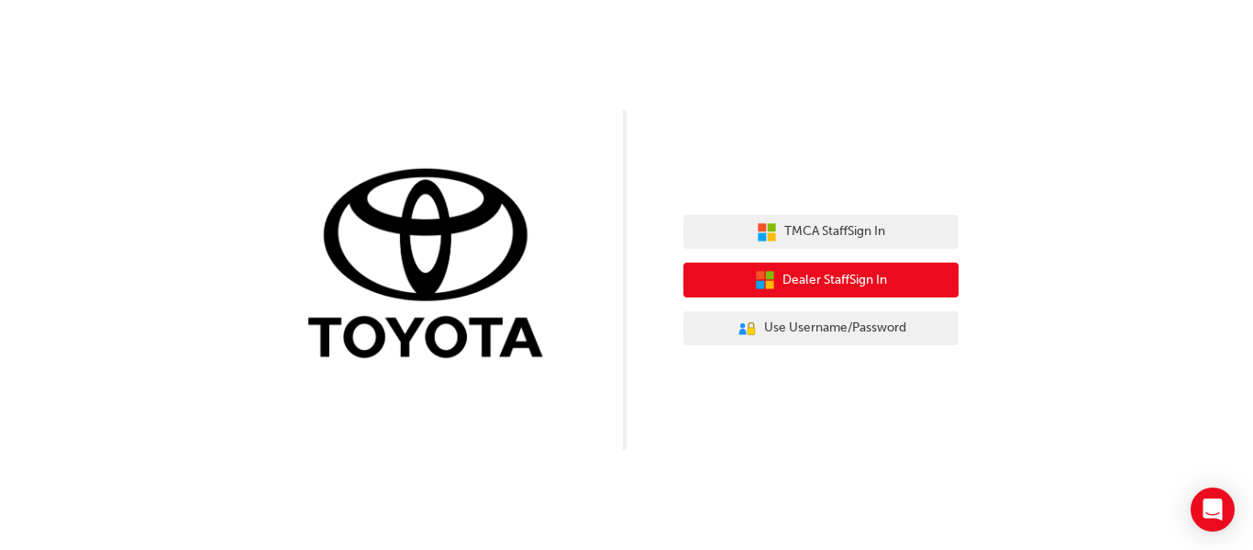
click at [828, 277] on span "Dealer Staff Sign In" at bounding box center [835, 280] width 105 height 21
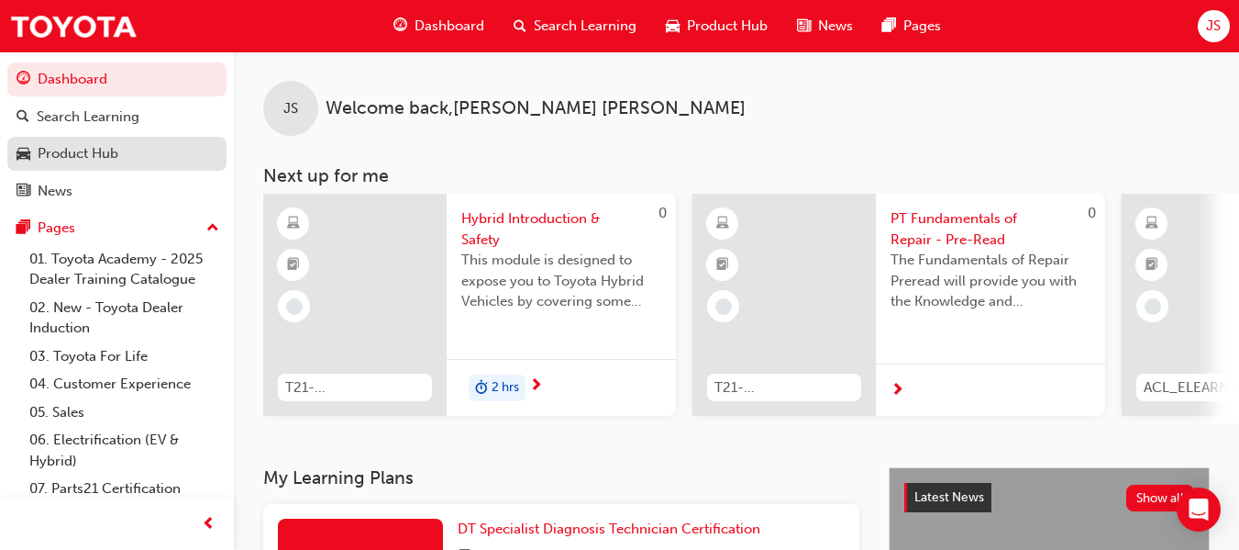
click at [103, 138] on link "Product Hub" at bounding box center [116, 154] width 219 height 34
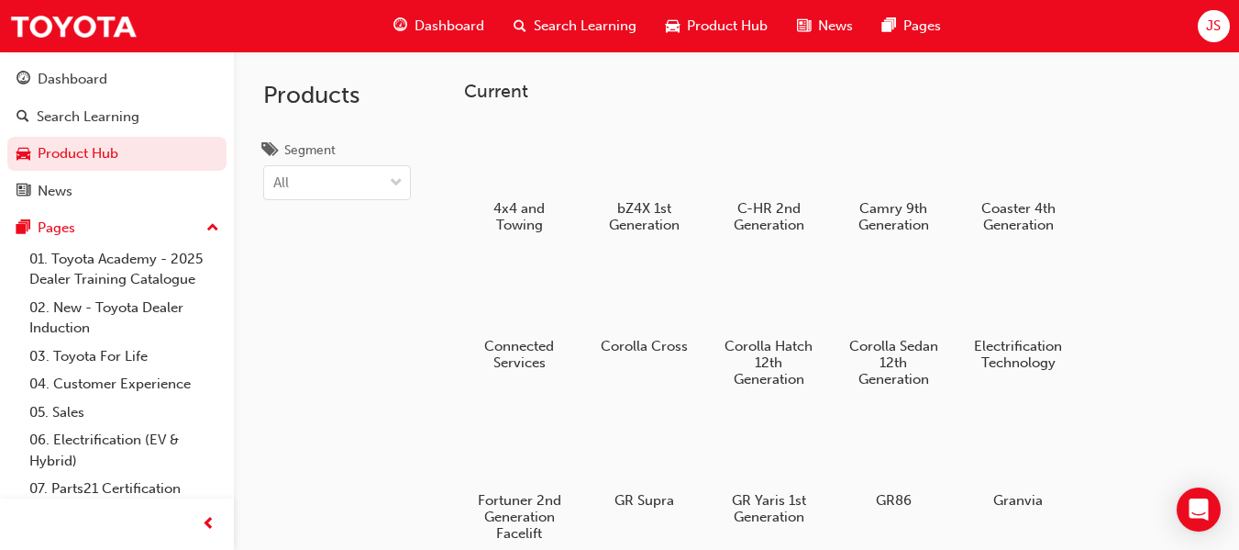
click at [436, 28] on span "Dashboard" at bounding box center [450, 26] width 70 height 21
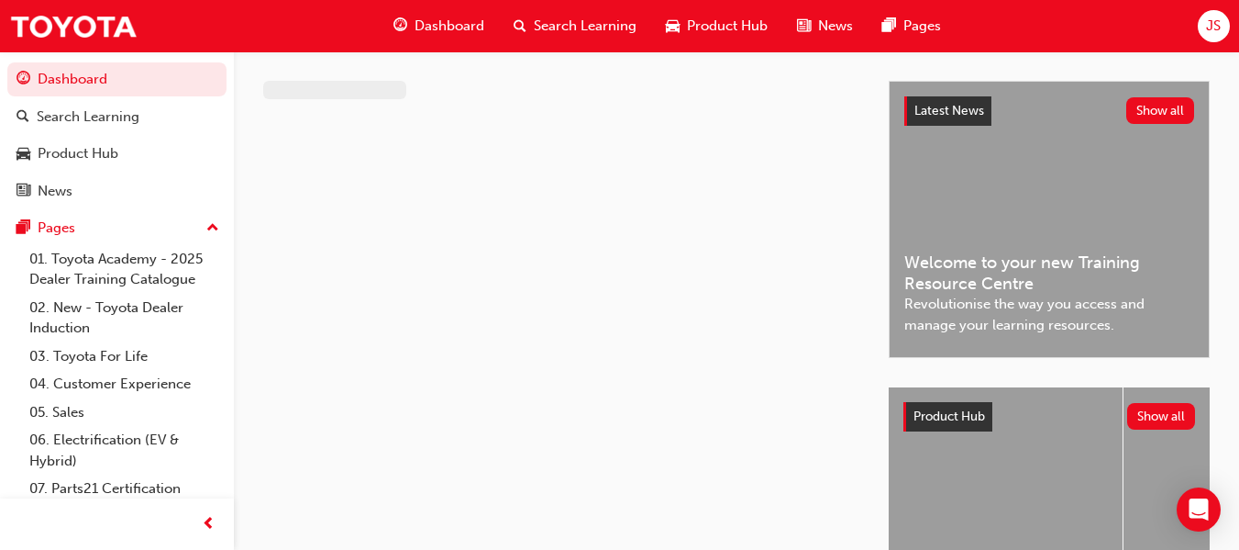
click at [1194, 28] on div "Dashboard Search Learning Product Hub News Pages JS" at bounding box center [619, 26] width 1239 height 52
click at [1203, 28] on div "JS" at bounding box center [1214, 26] width 32 height 32
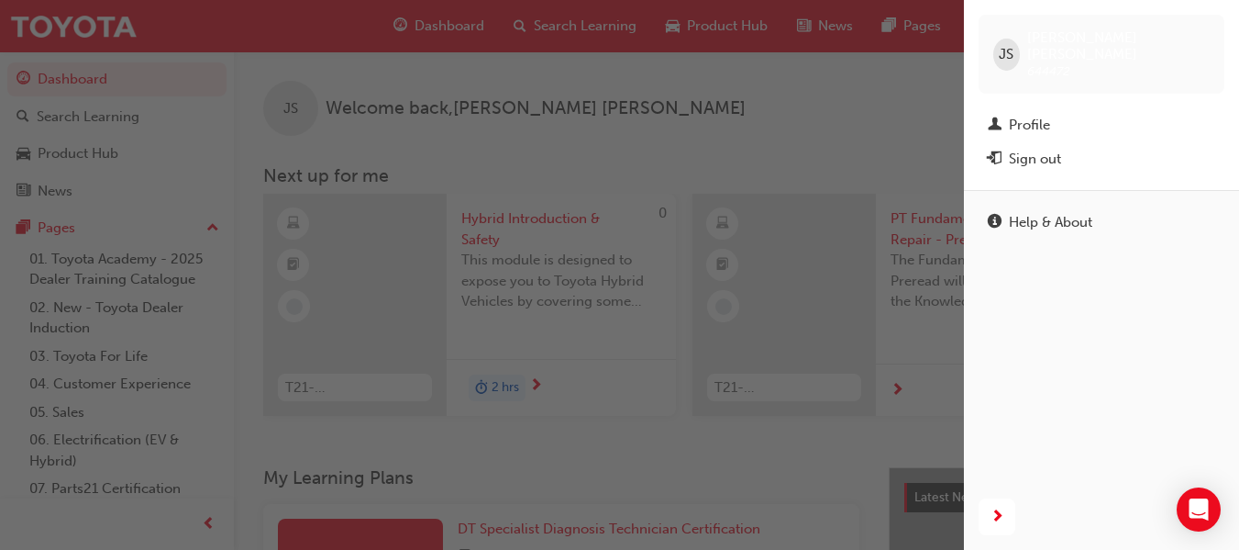
click at [1043, 108] on link "Profile" at bounding box center [1102, 125] width 246 height 34
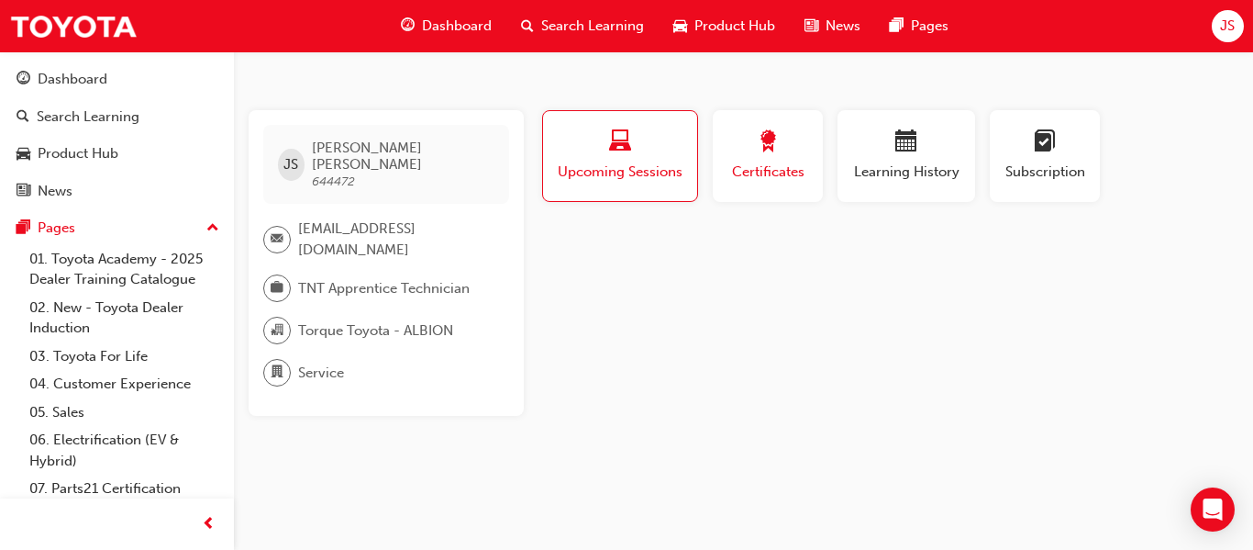
click at [768, 143] on span "award-icon" at bounding box center [768, 142] width 22 height 25
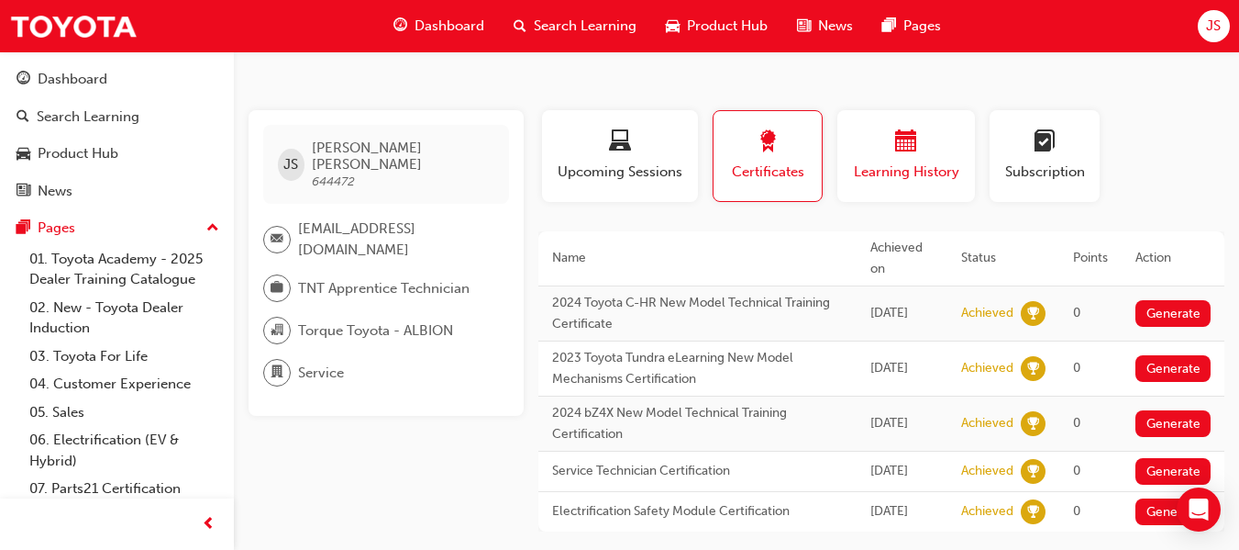
click at [901, 164] on span "Learning History" at bounding box center [906, 171] width 110 height 21
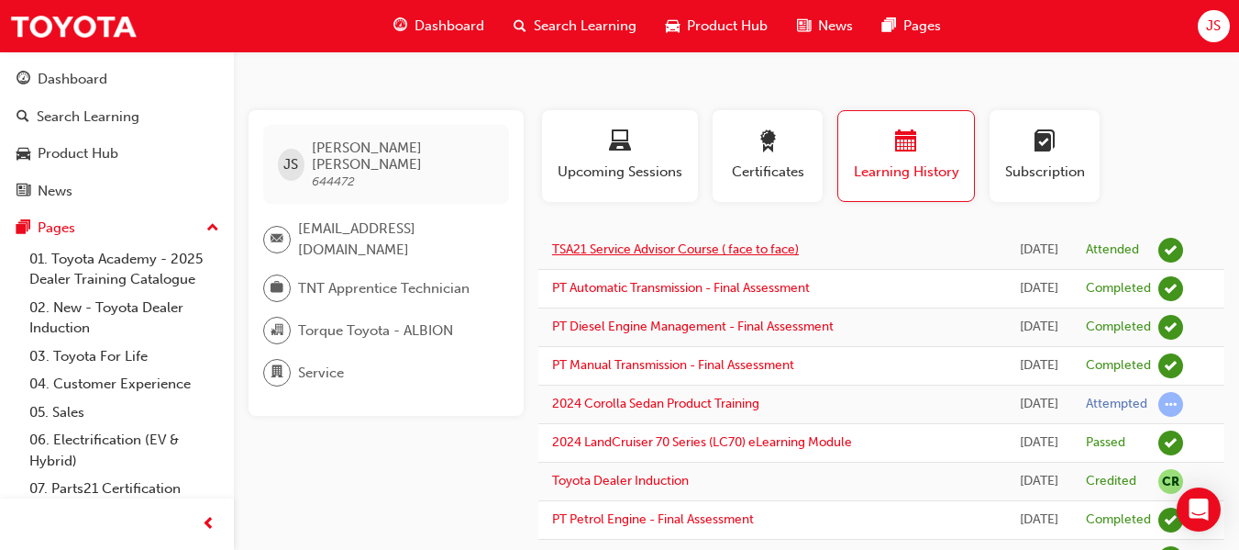
click at [683, 250] on link "TSA21 Service Advisor Course ( face to face)" at bounding box center [675, 249] width 247 height 16
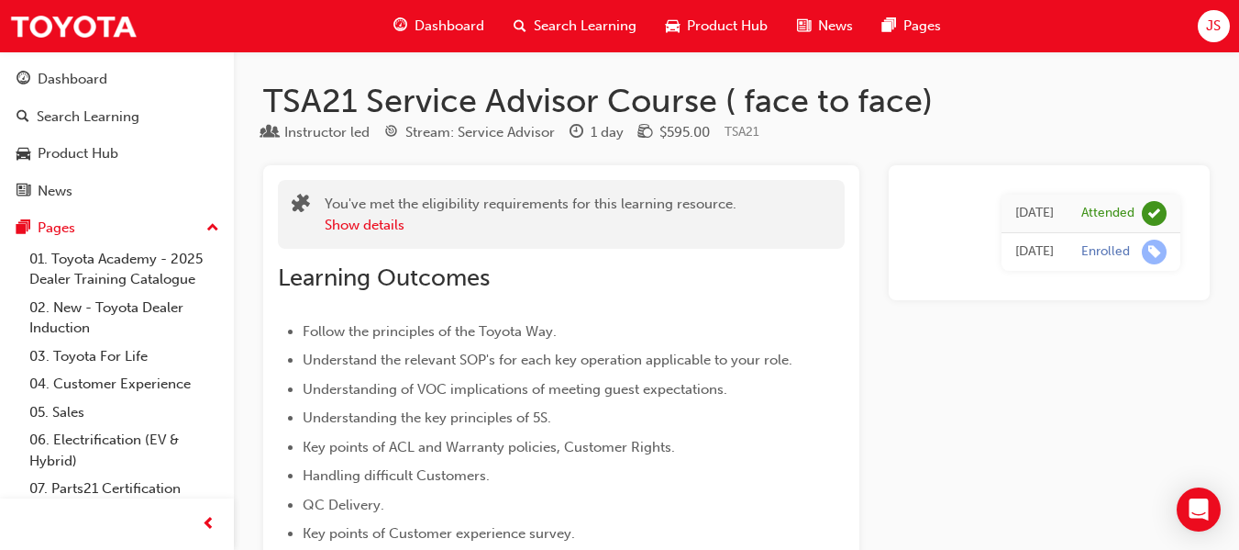
click at [604, 28] on span "Search Learning" at bounding box center [585, 26] width 103 height 21
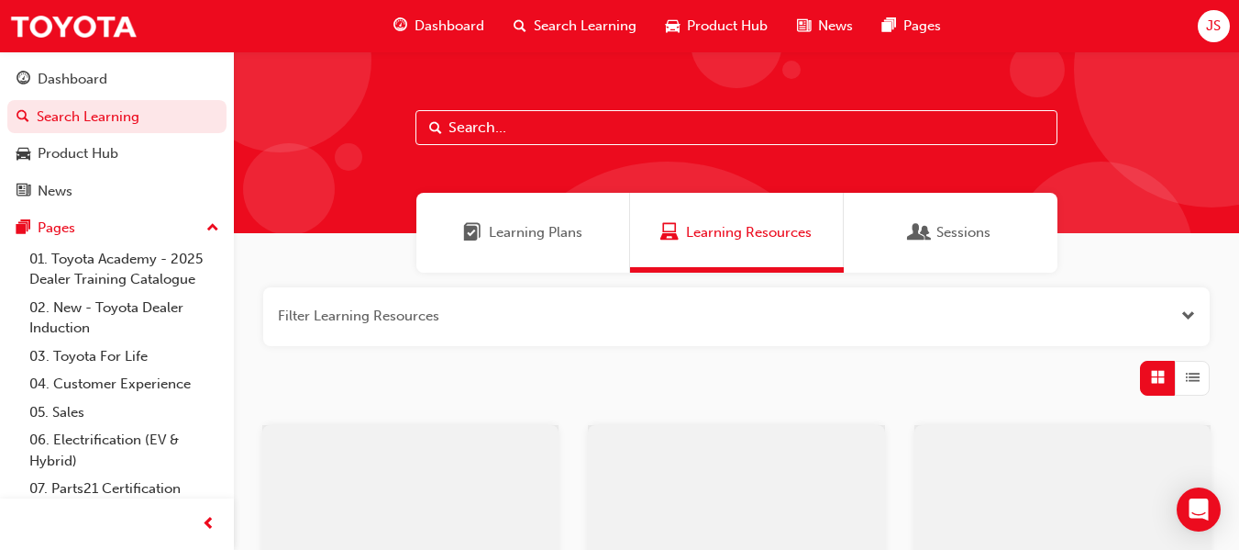
click at [525, 122] on input "text" at bounding box center [737, 127] width 642 height 35
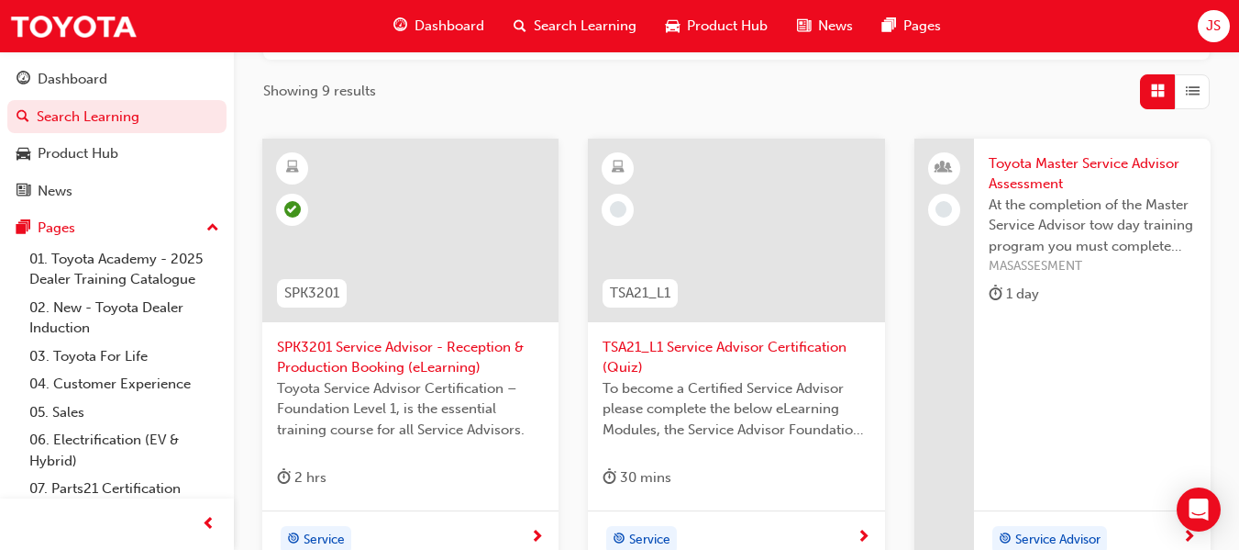
scroll to position [287, 0]
type input "service advisor"
click at [654, 323] on div at bounding box center [736, 243] width 267 height 183
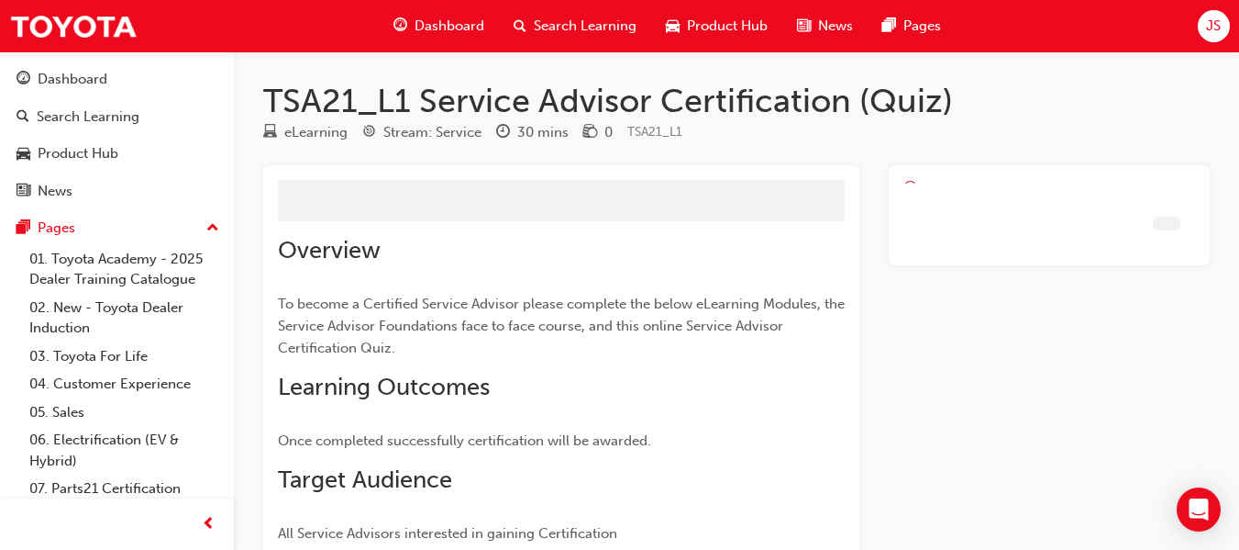
scroll to position [76, 0]
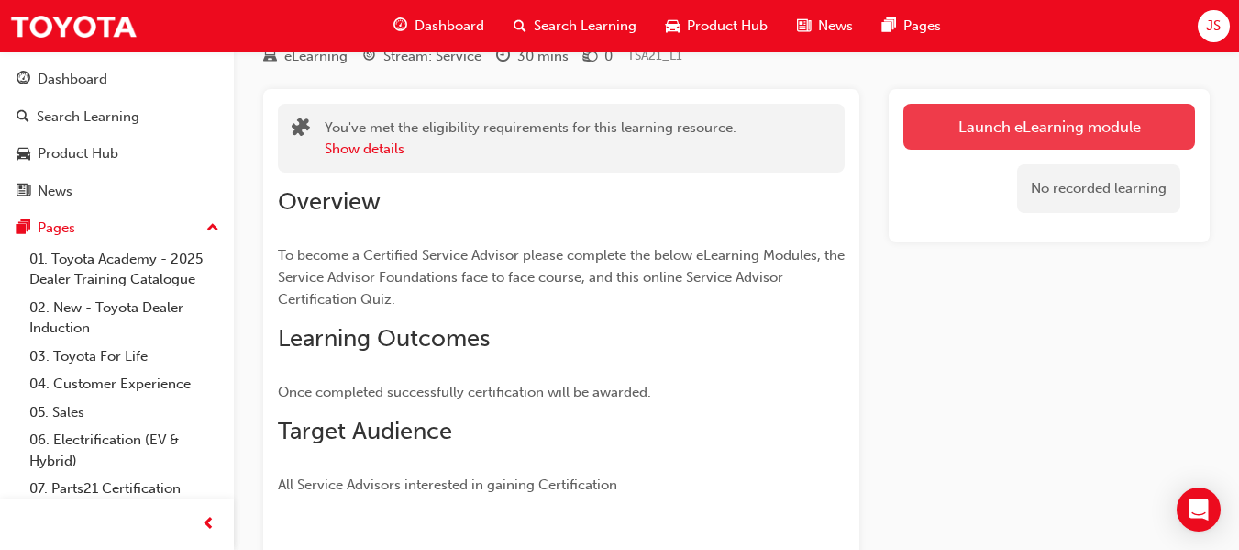
click at [995, 106] on link "Launch eLearning module" at bounding box center [1050, 127] width 292 height 46
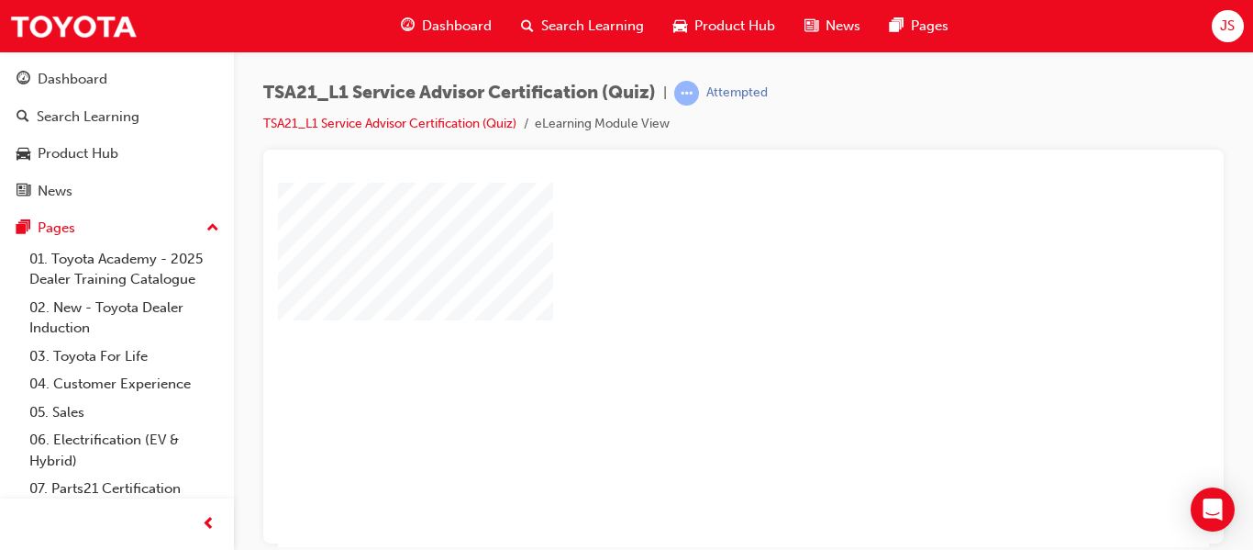
click at [691, 311] on div "play" at bounding box center [691, 311] width 0 height 0
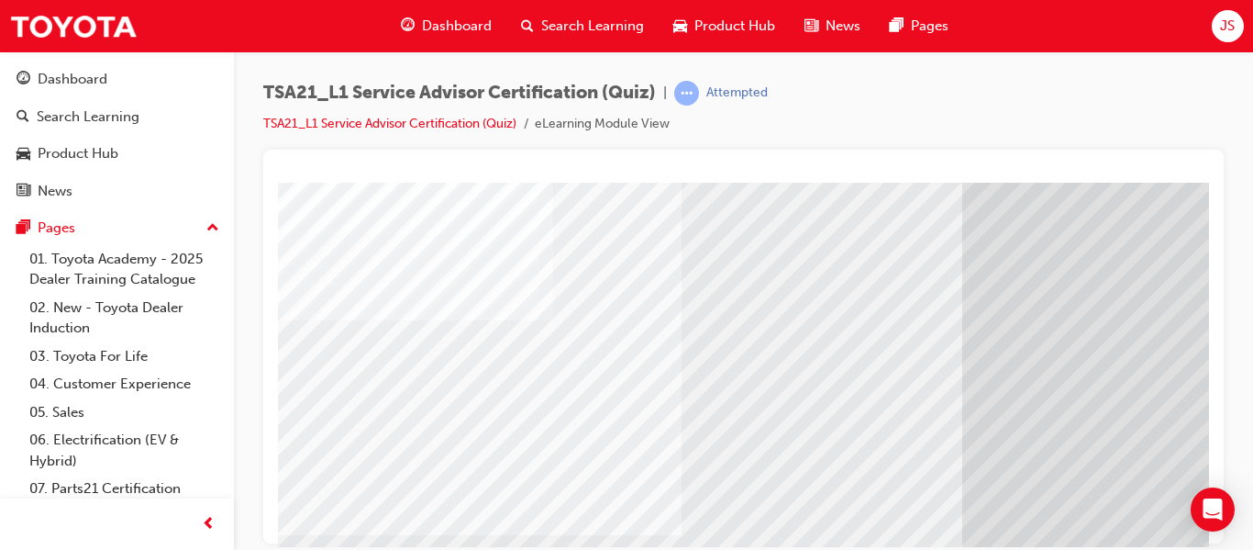
scroll to position [29, 0]
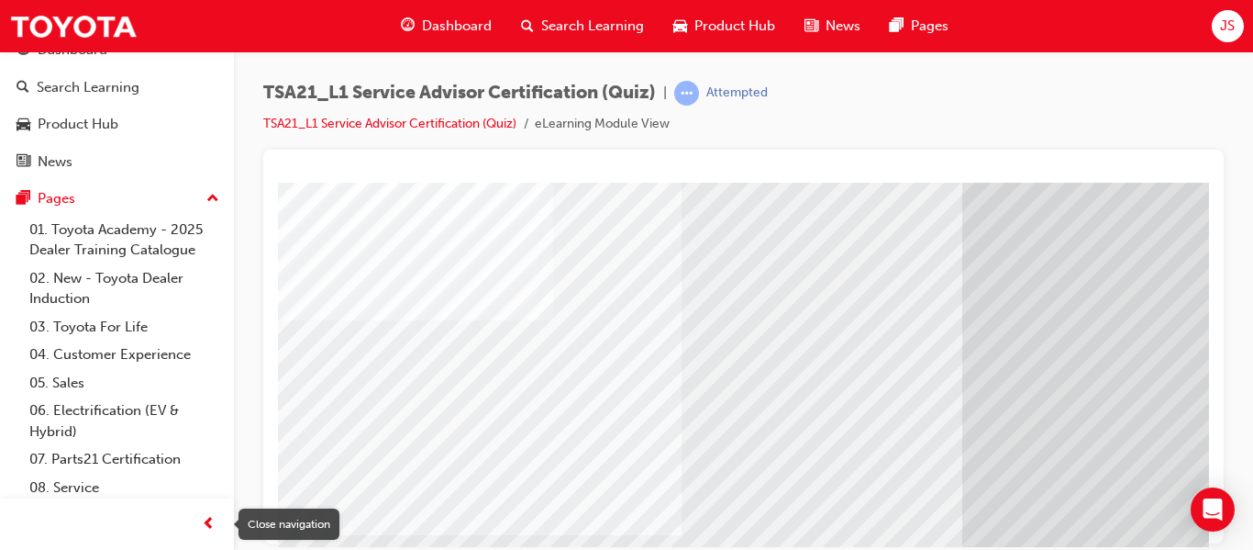
click at [207, 528] on span "prev-icon" at bounding box center [209, 524] width 14 height 23
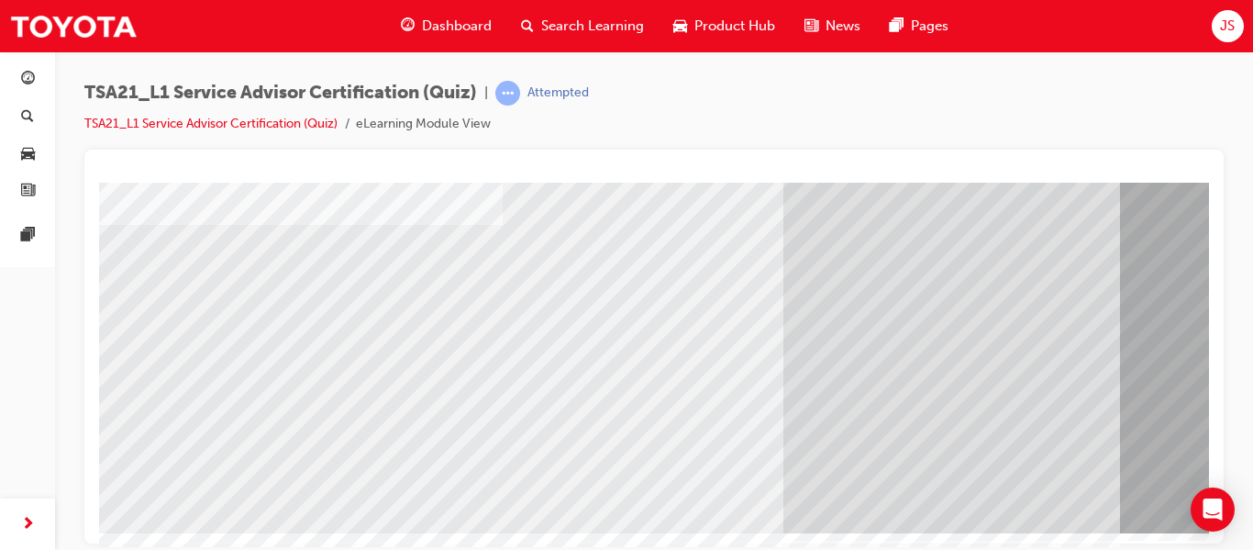
scroll to position [310, 151]
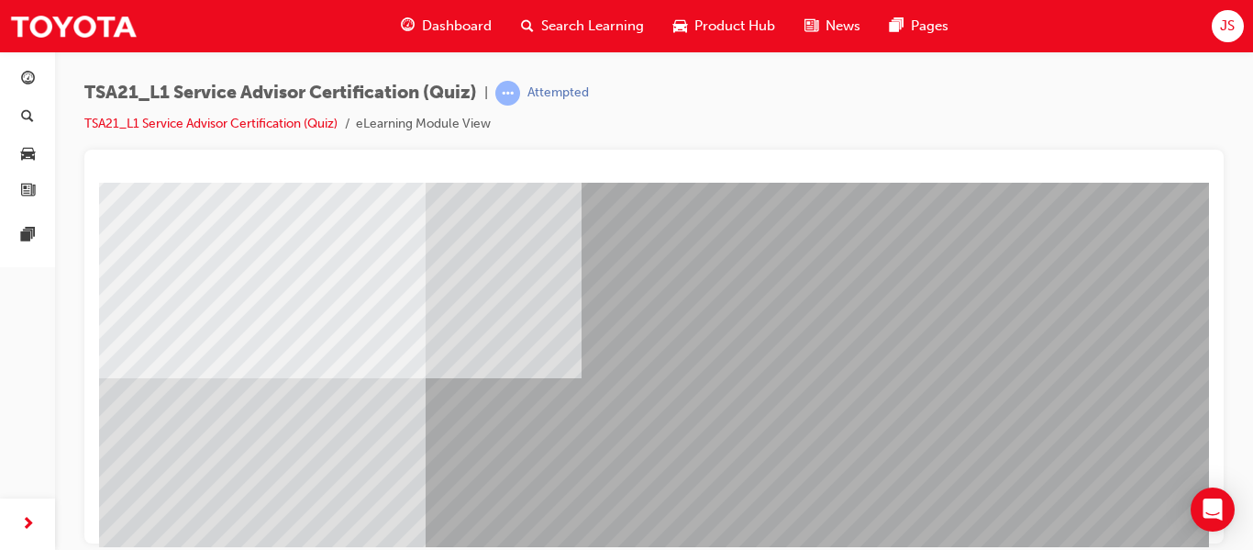
scroll to position [310, 0]
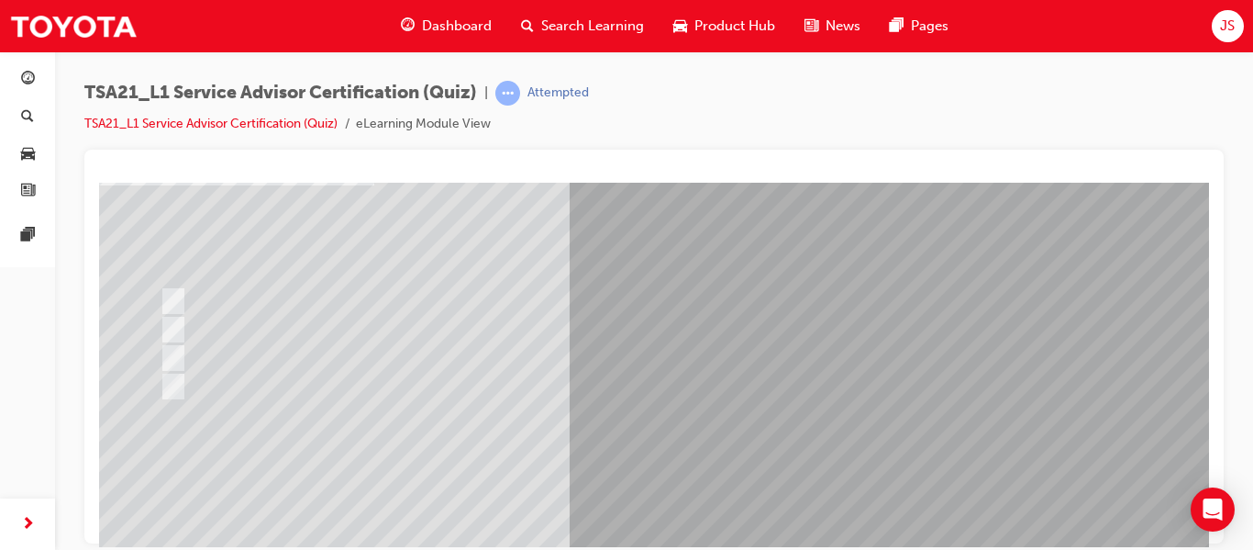
scroll to position [134, 0]
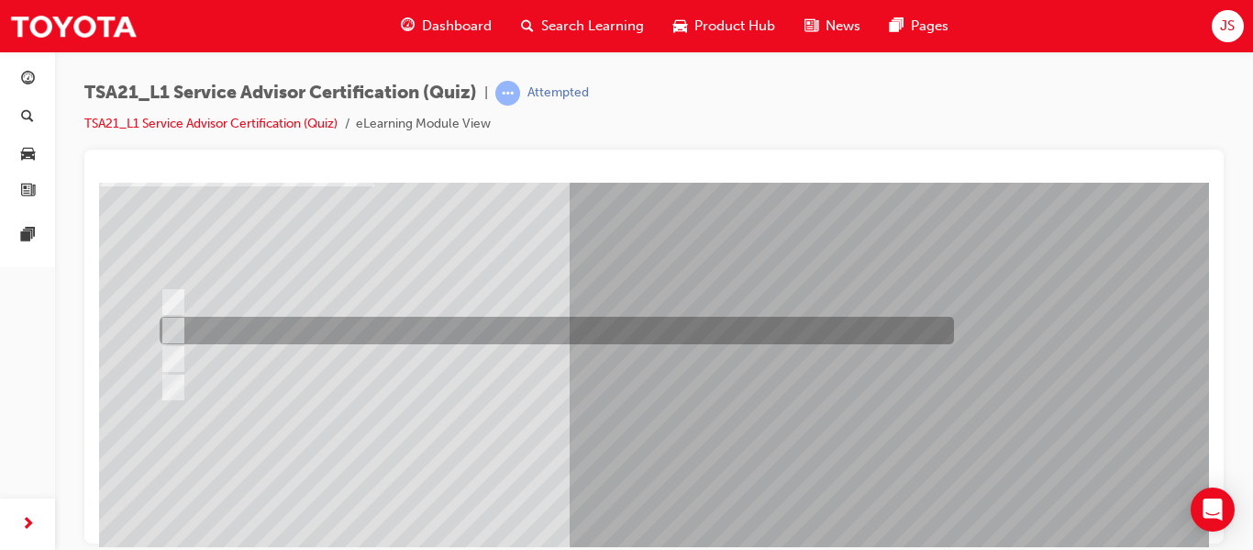
click at [530, 322] on div at bounding box center [552, 331] width 795 height 28
radio input "true"
click at [558, 328] on div at bounding box center [552, 331] width 795 height 28
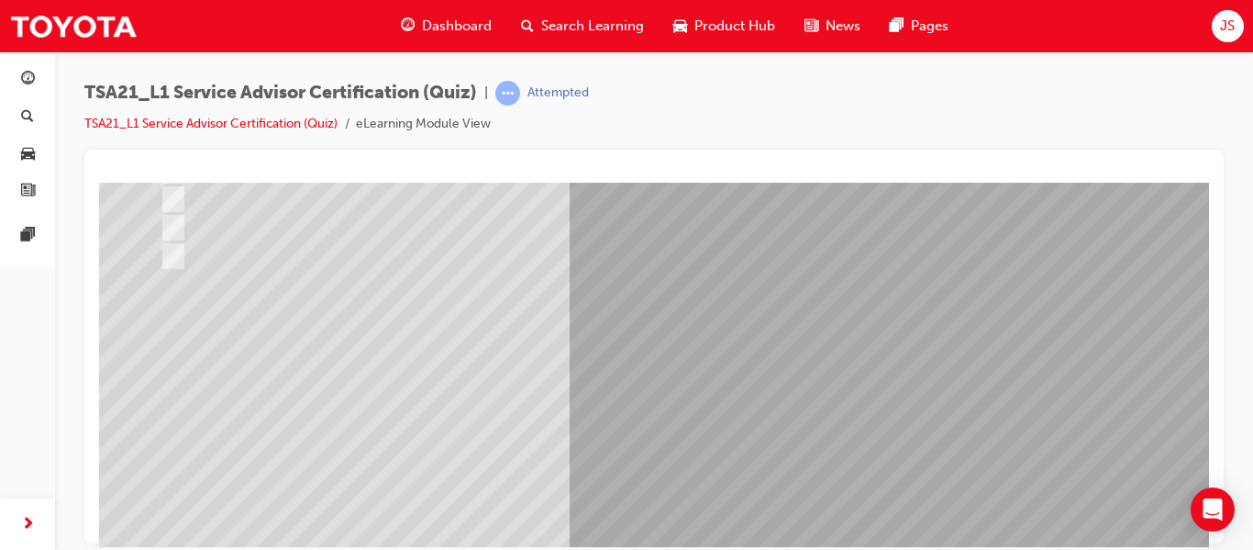
scroll to position [269, 0]
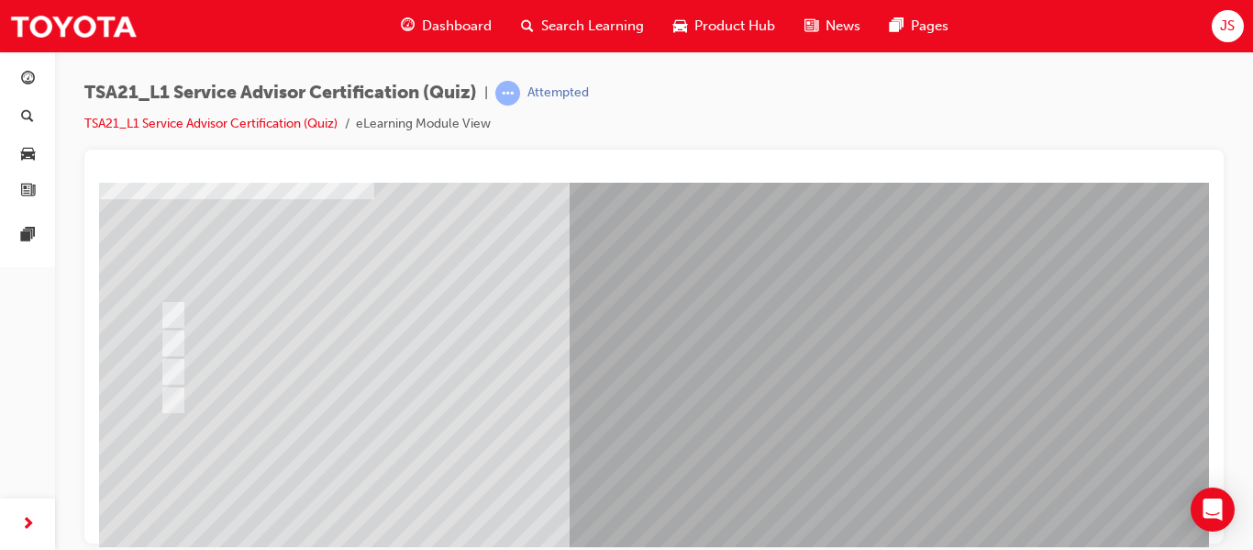
scroll to position [125, 0]
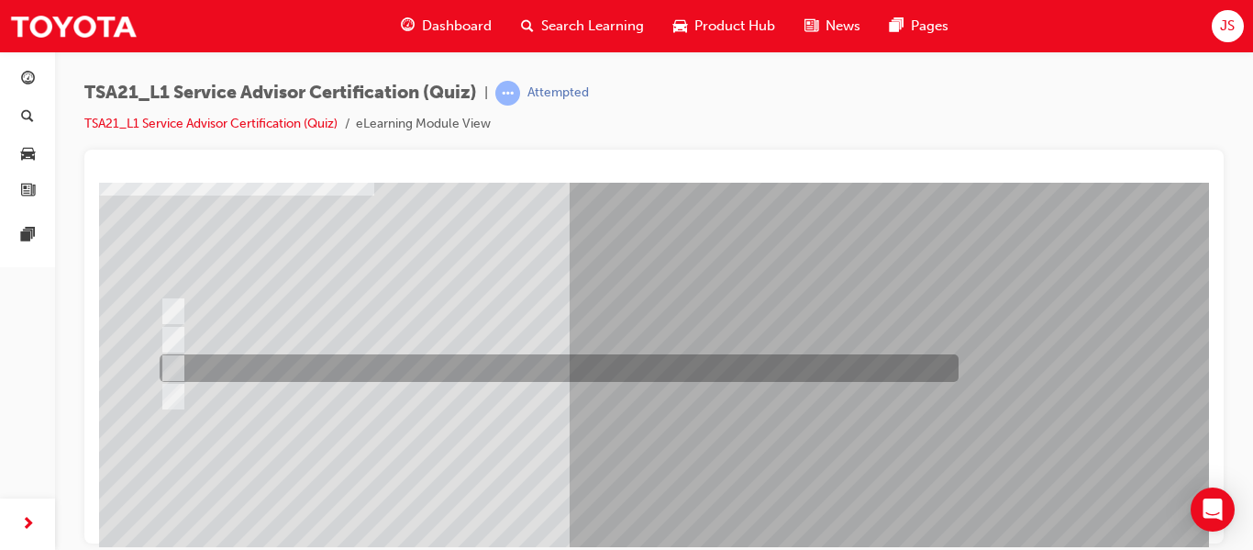
click at [359, 364] on div at bounding box center [554, 368] width 799 height 28
radio input "true"
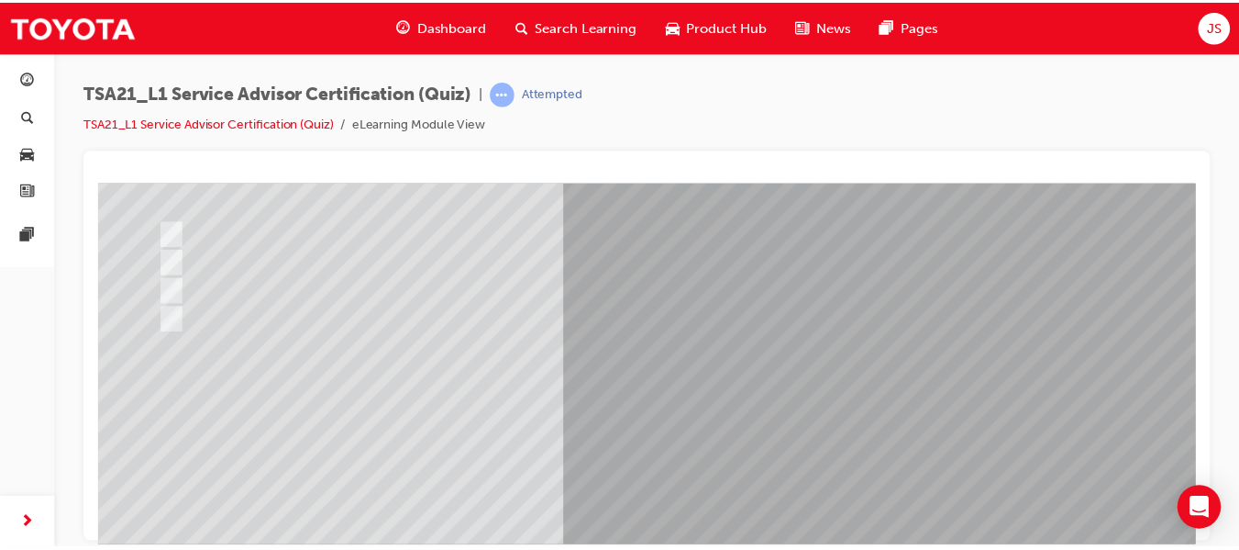
scroll to position [310, 0]
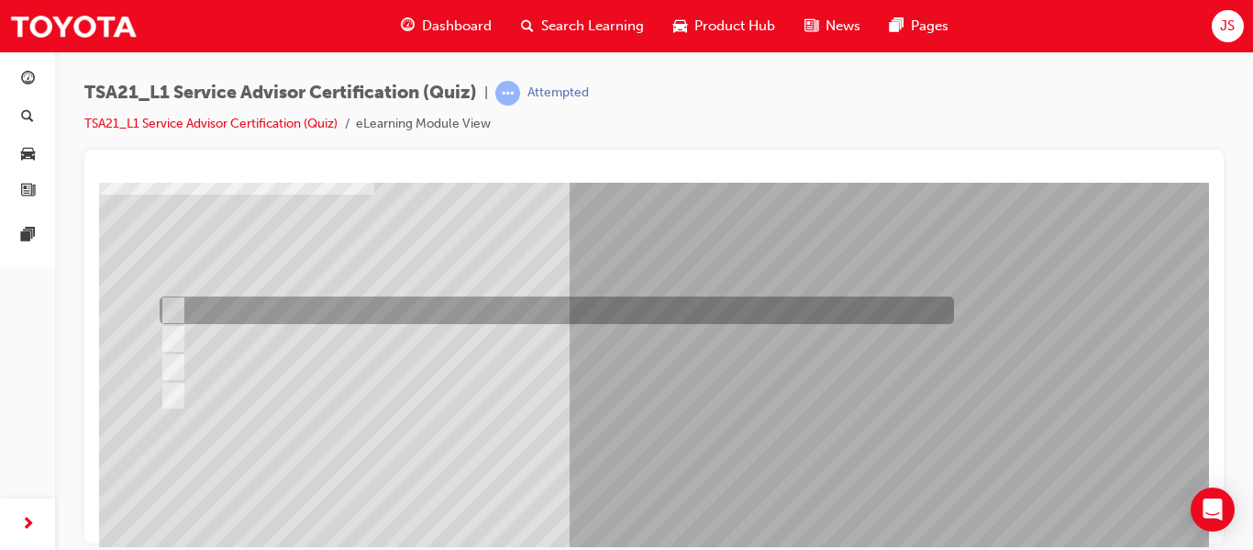
scroll to position [129, 0]
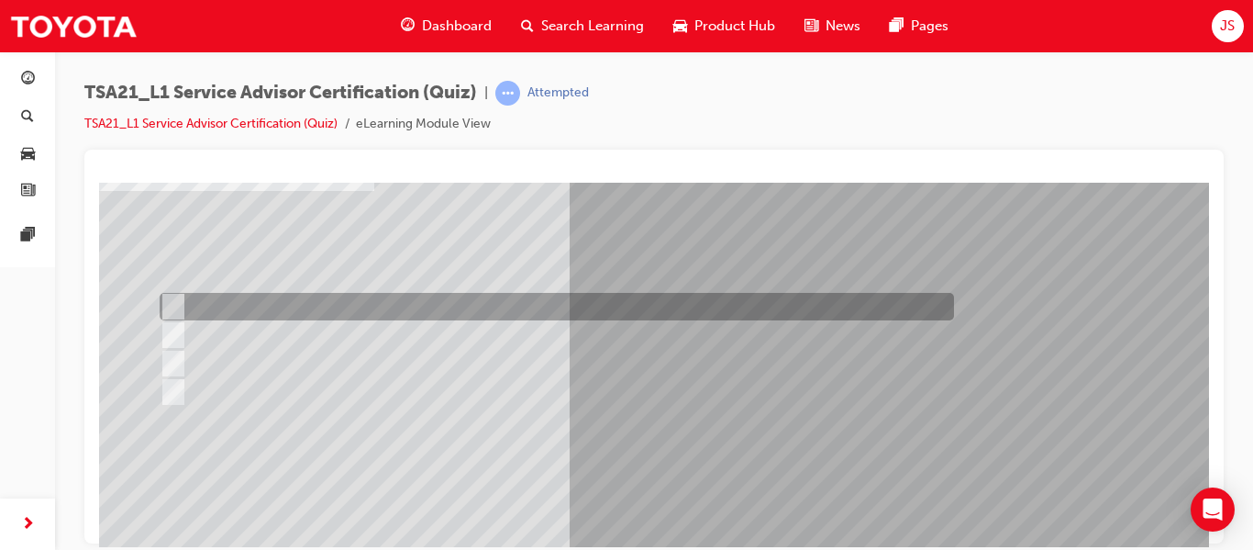
click at [203, 299] on div at bounding box center [552, 307] width 795 height 28
radio input "true"
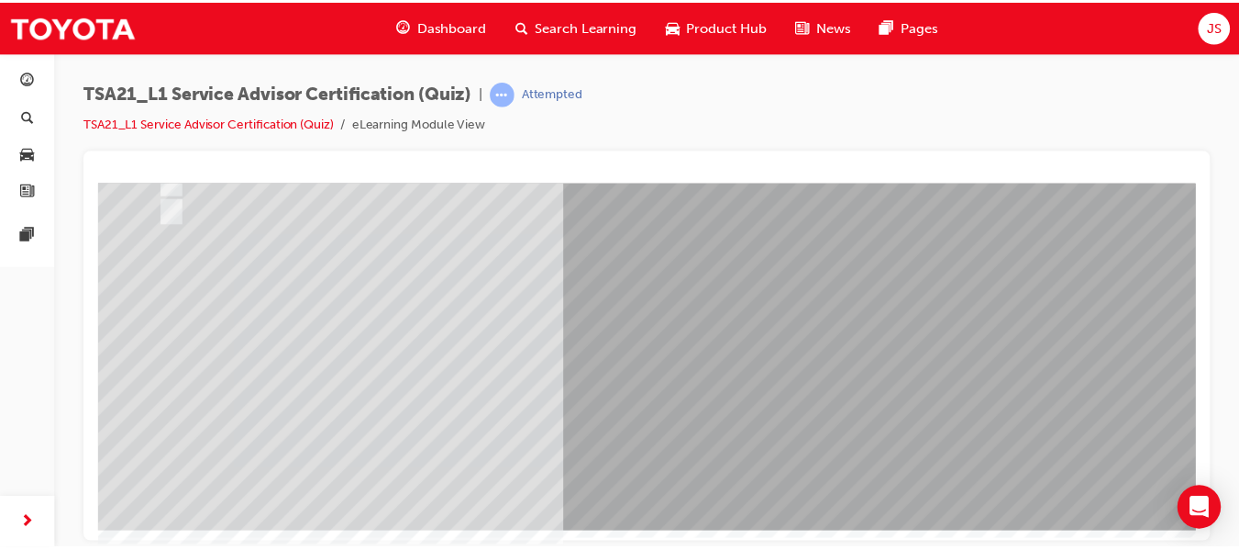
scroll to position [306, 0]
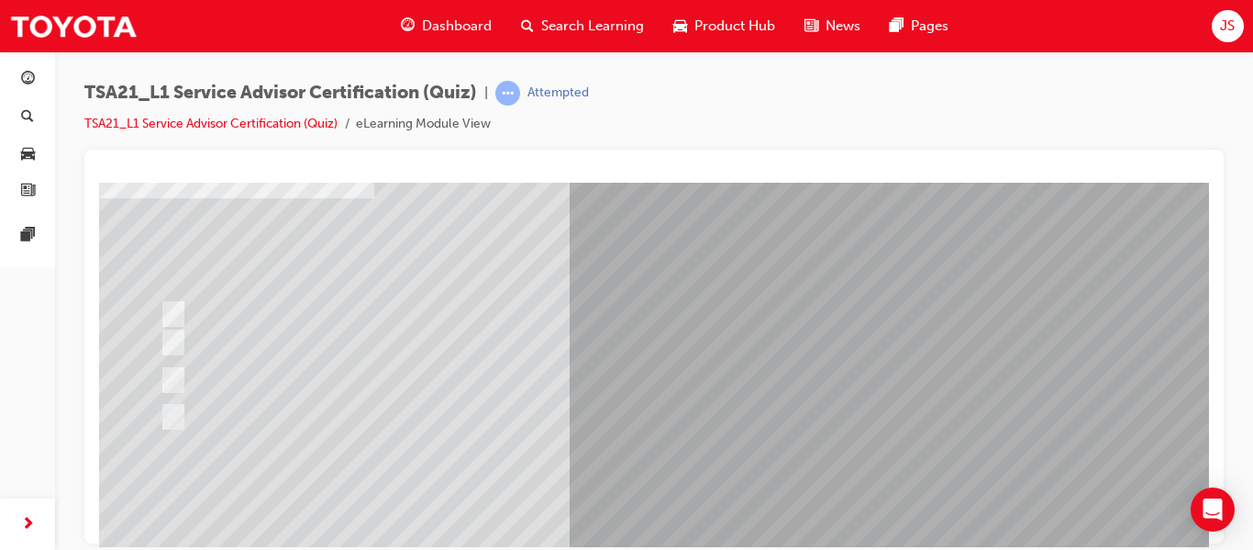
scroll to position [123, 0]
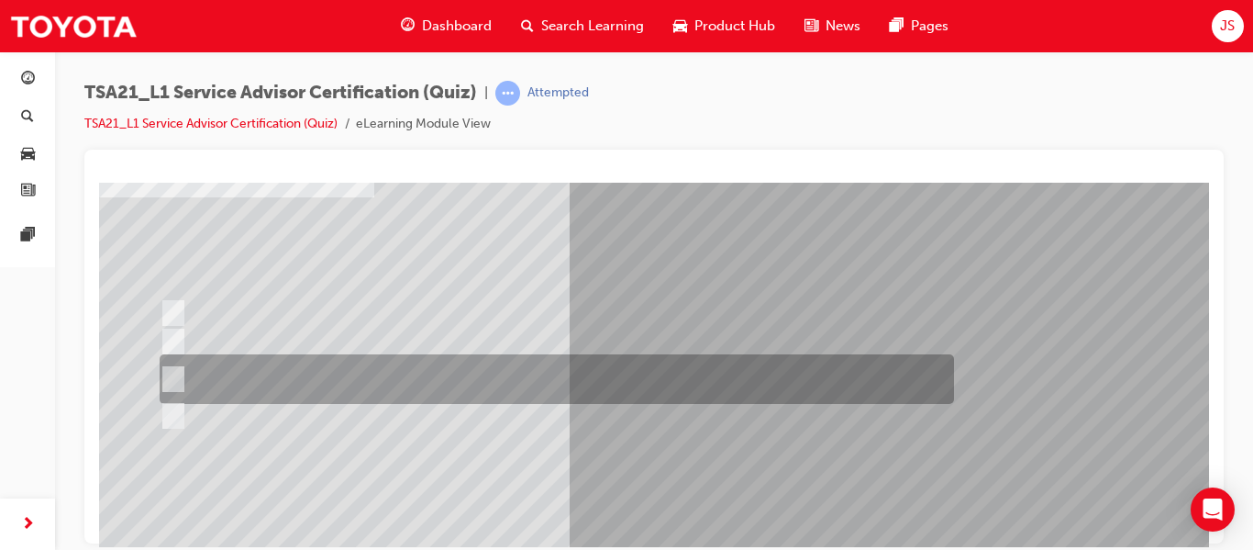
click at [271, 381] on div at bounding box center [552, 379] width 795 height 50
radio input "true"
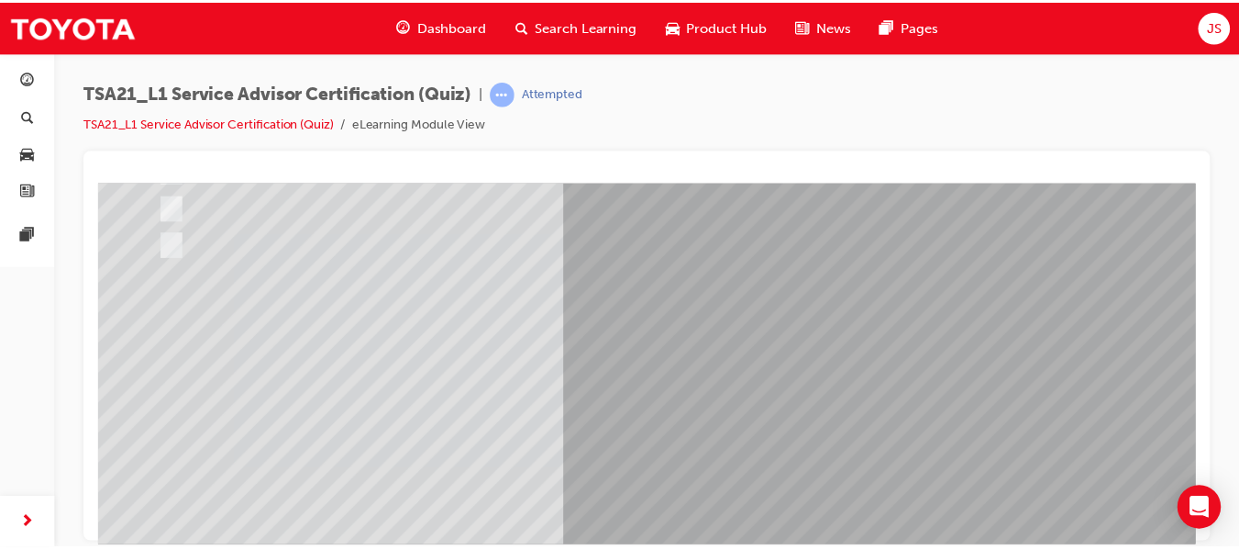
scroll to position [297, 0]
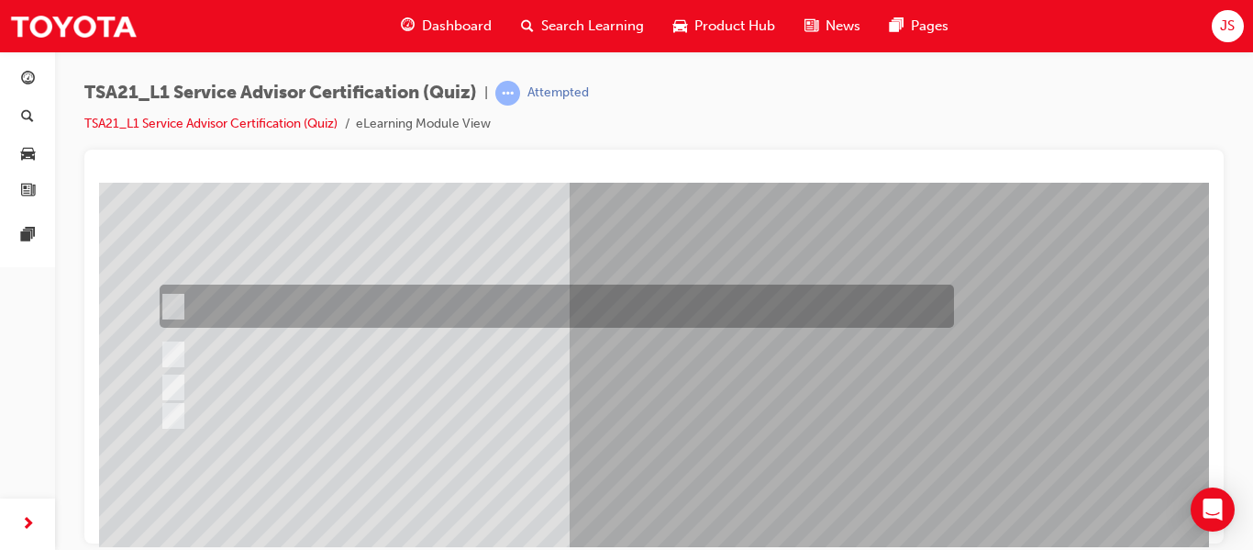
click at [357, 304] on div at bounding box center [552, 305] width 795 height 43
radio input "true"
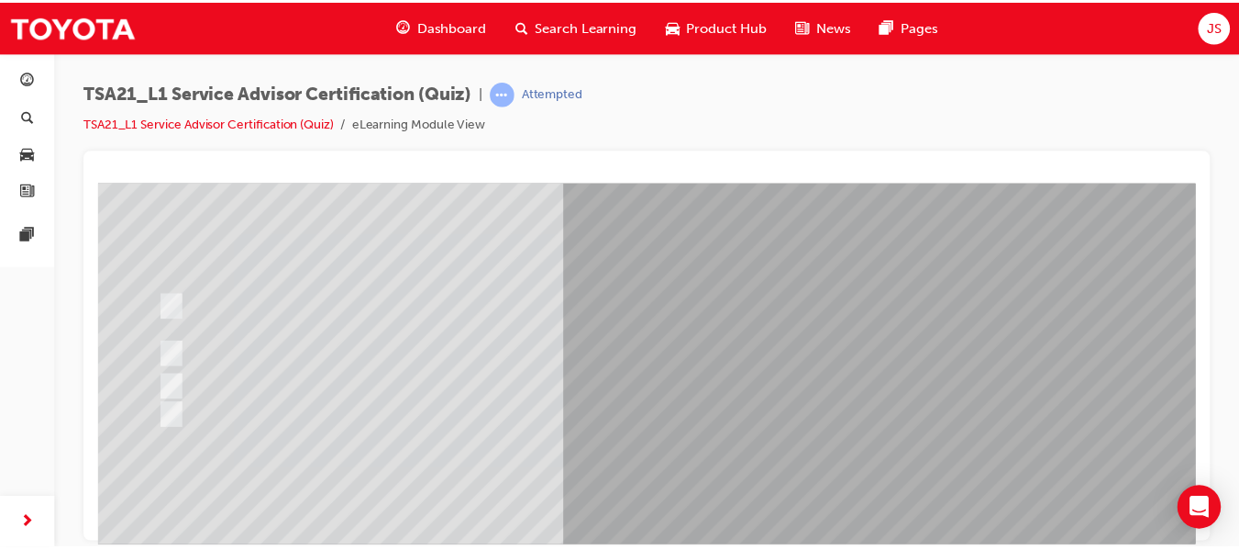
scroll to position [310, 0]
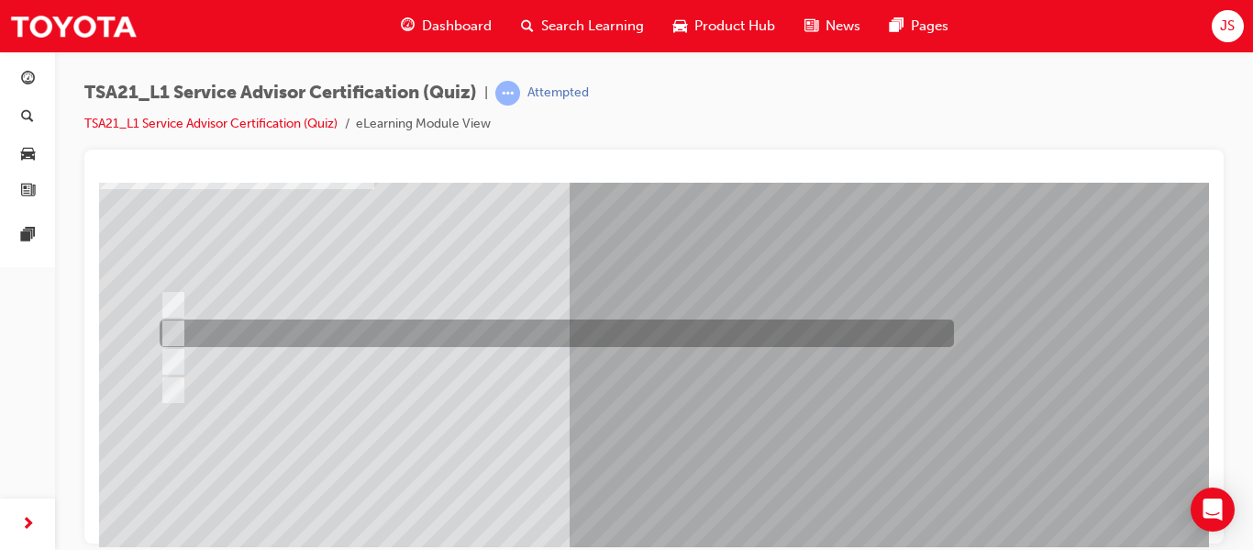
scroll to position [132, 0]
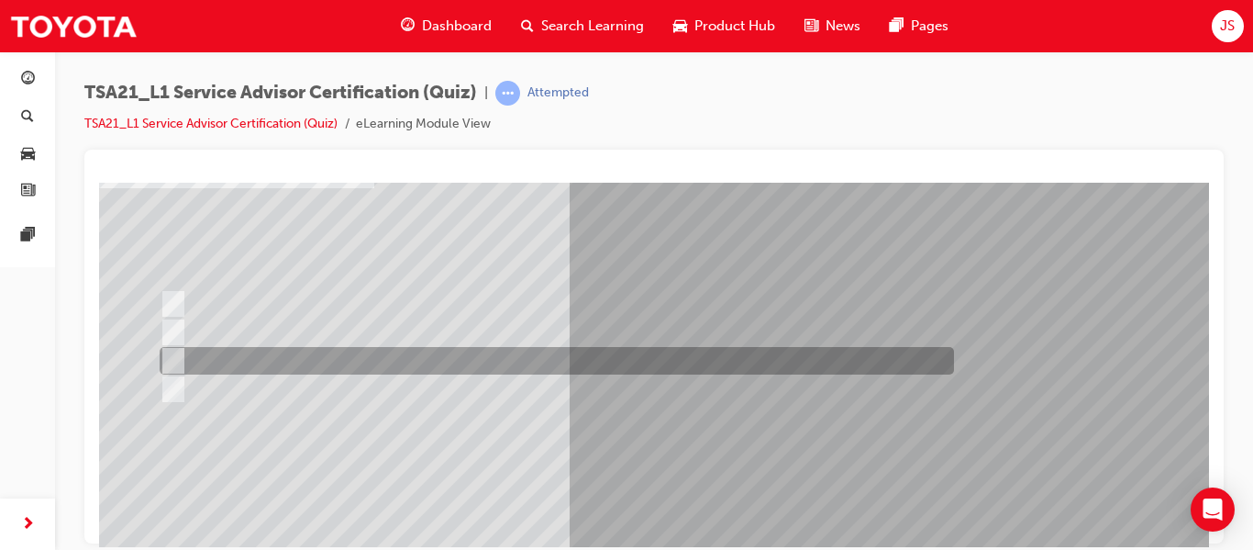
click at [319, 363] on div at bounding box center [552, 361] width 795 height 28
radio input "true"
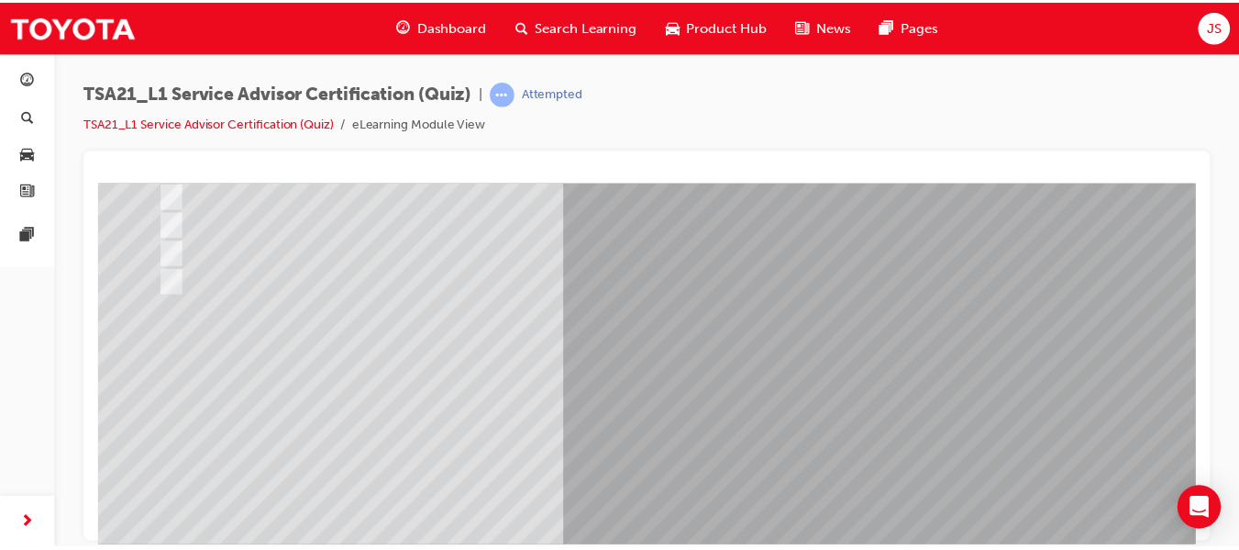
scroll to position [240, 0]
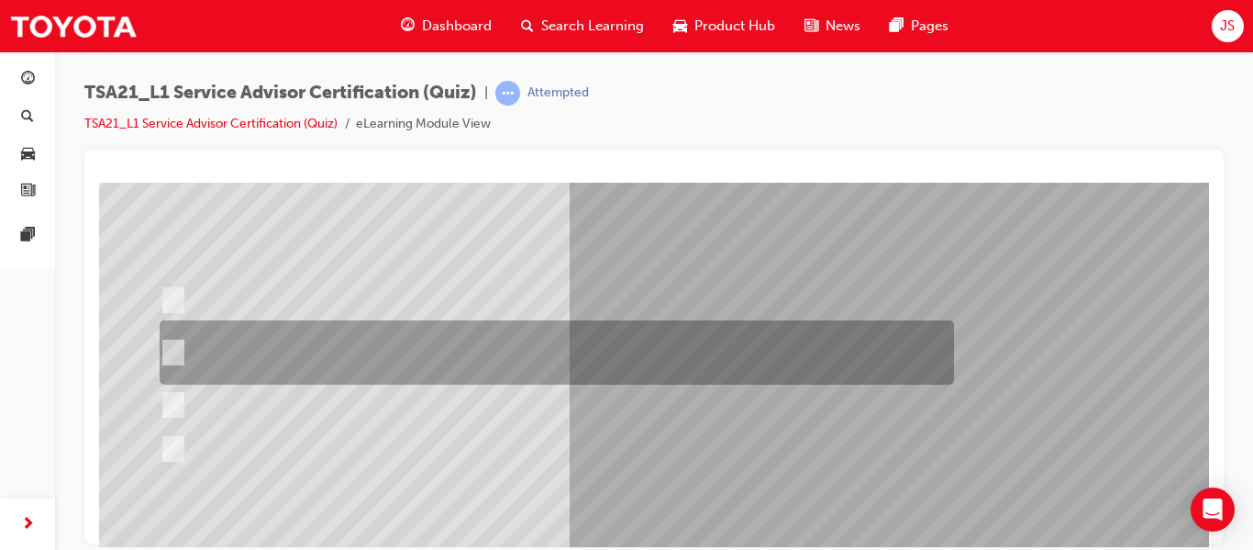
click at [413, 347] on div at bounding box center [552, 352] width 795 height 64
radio input "true"
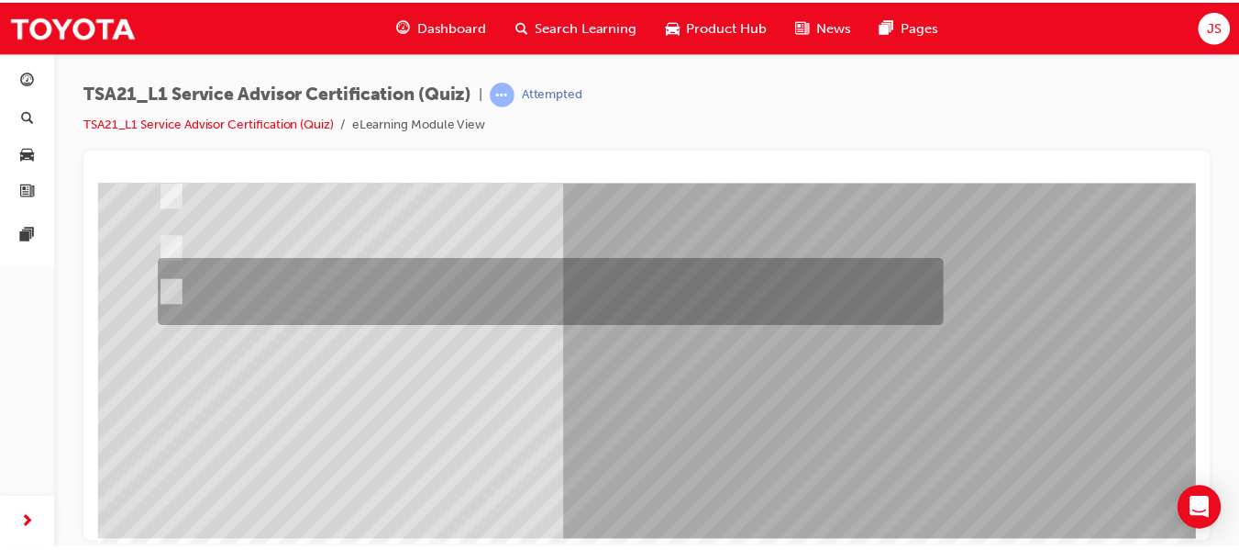
scroll to position [304, 0]
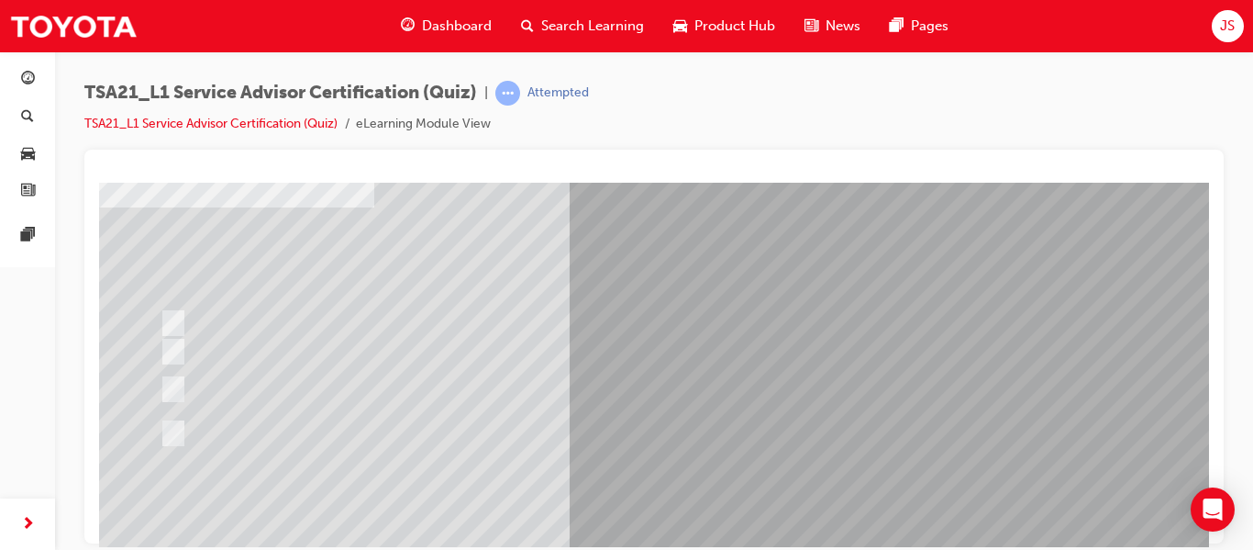
scroll to position [116, 0]
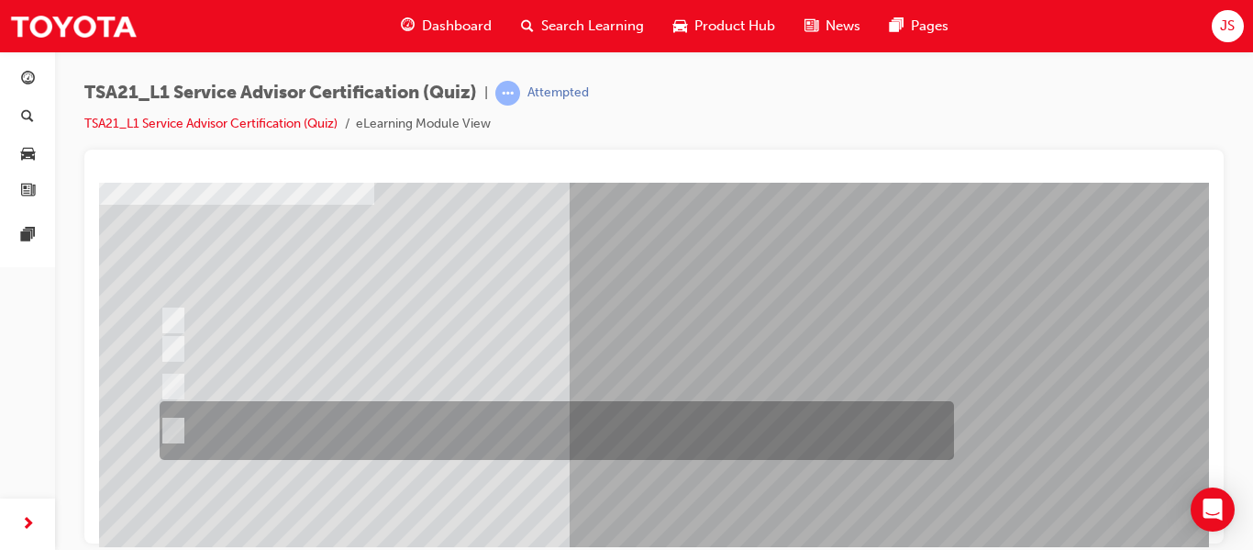
click at [346, 432] on div at bounding box center [552, 430] width 795 height 59
radio input "true"
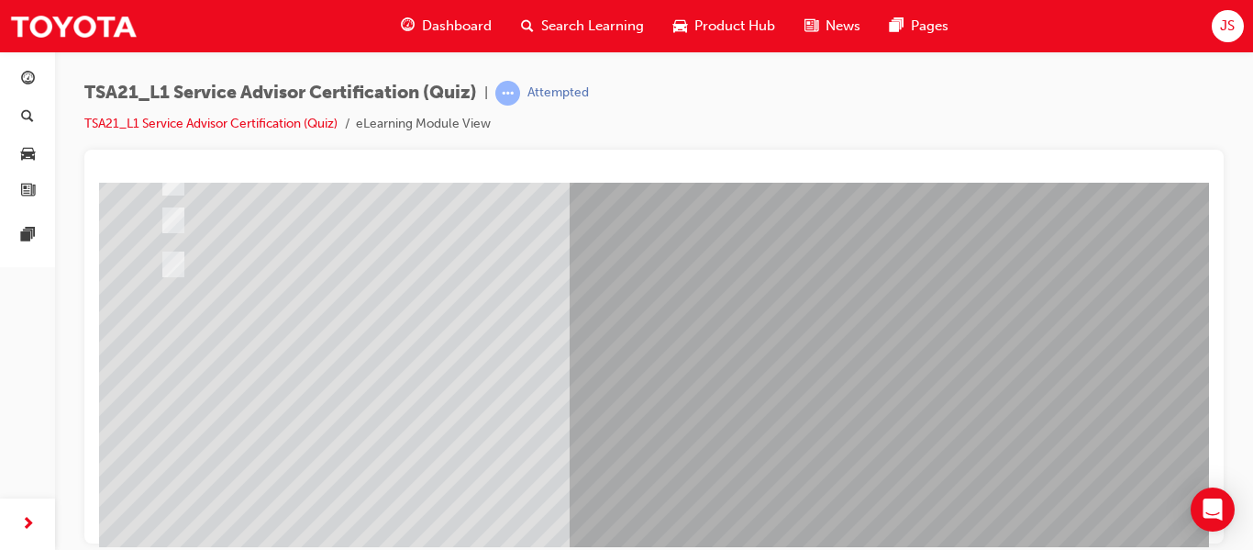
scroll to position [310, 0]
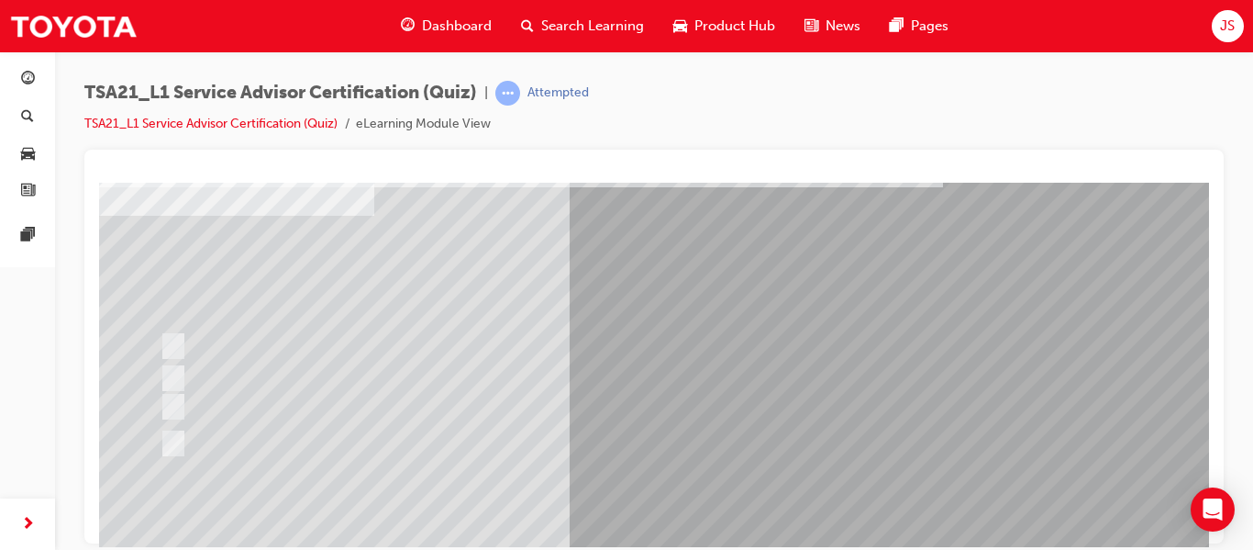
scroll to position [106, 0]
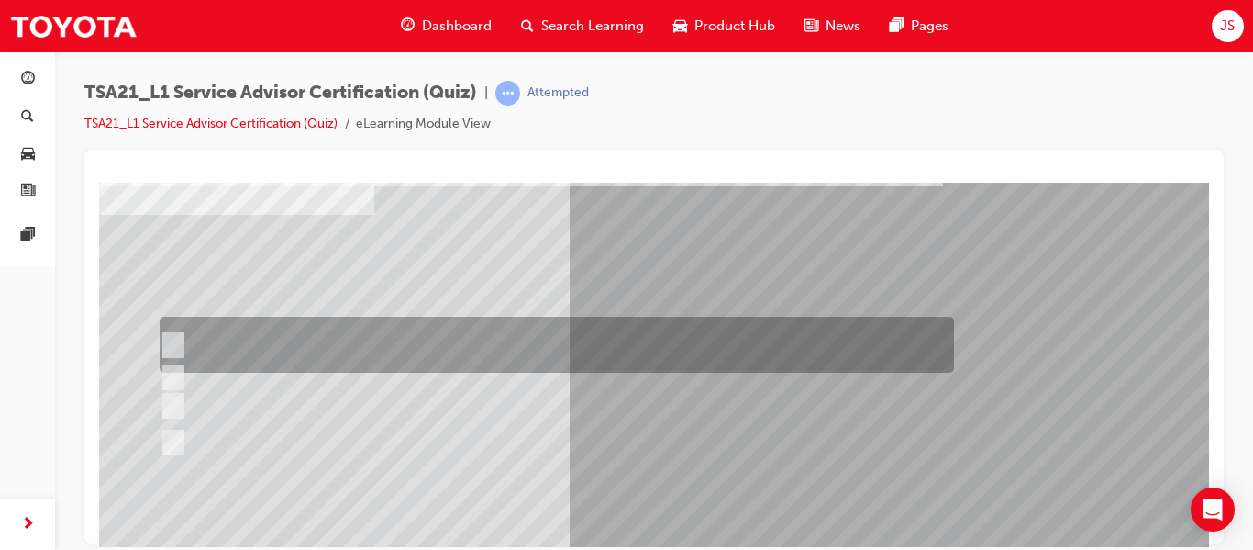
click at [446, 329] on div at bounding box center [552, 345] width 795 height 56
radio input "true"
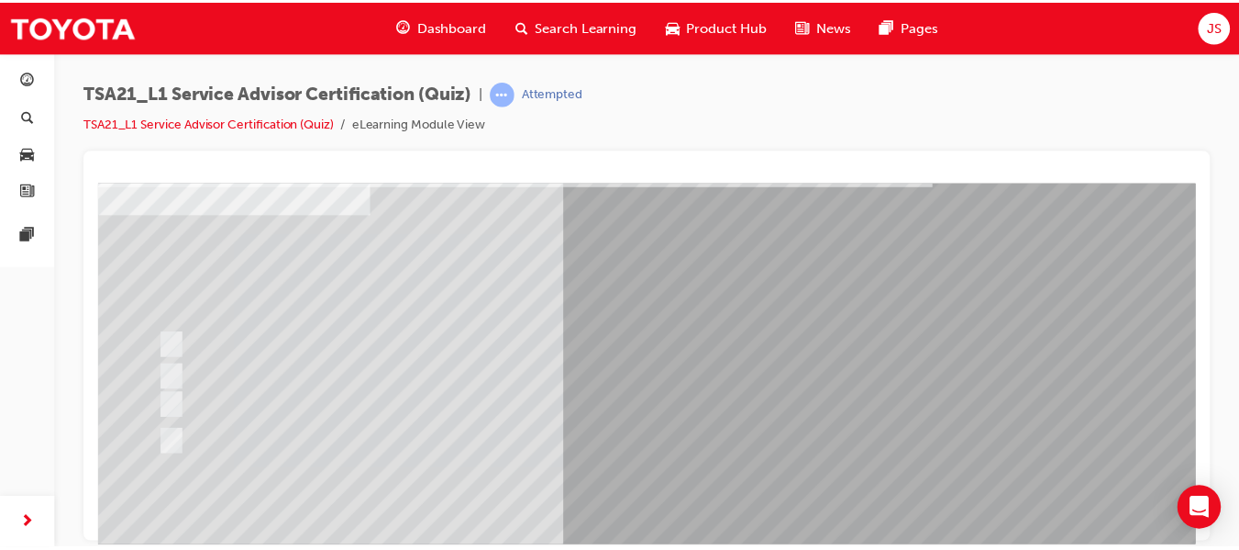
scroll to position [310, 0]
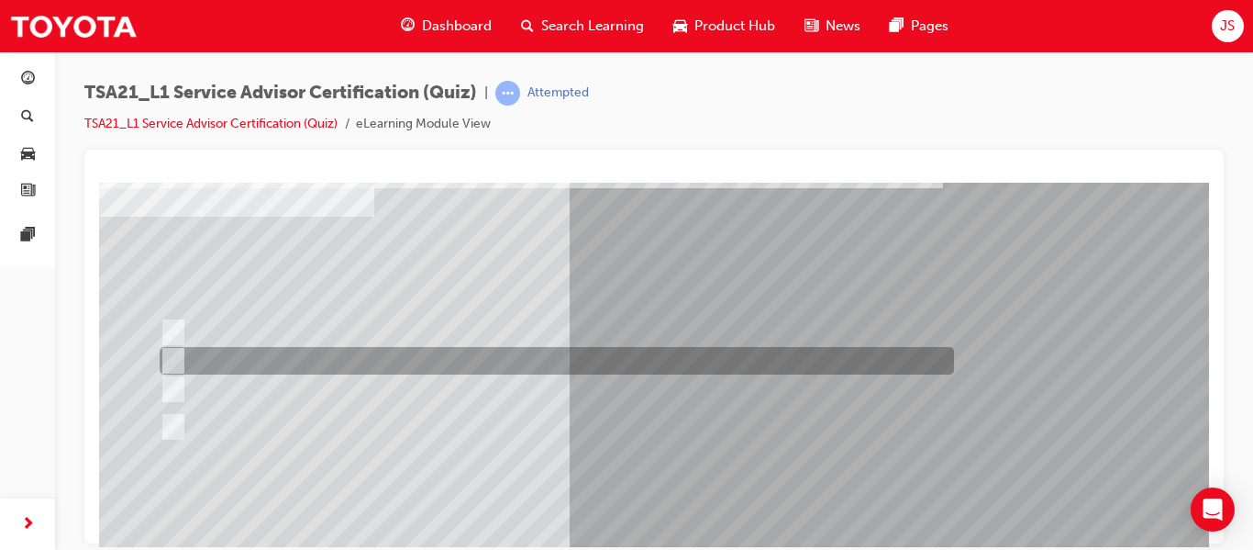
scroll to position [105, 0]
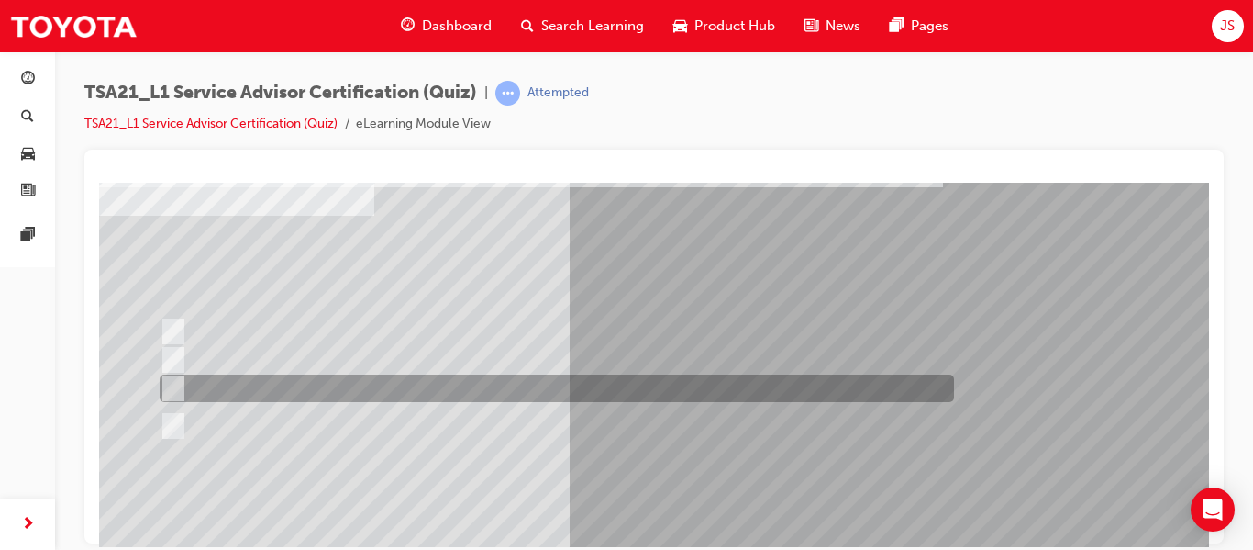
click at [315, 377] on div at bounding box center [552, 388] width 795 height 28
radio input "true"
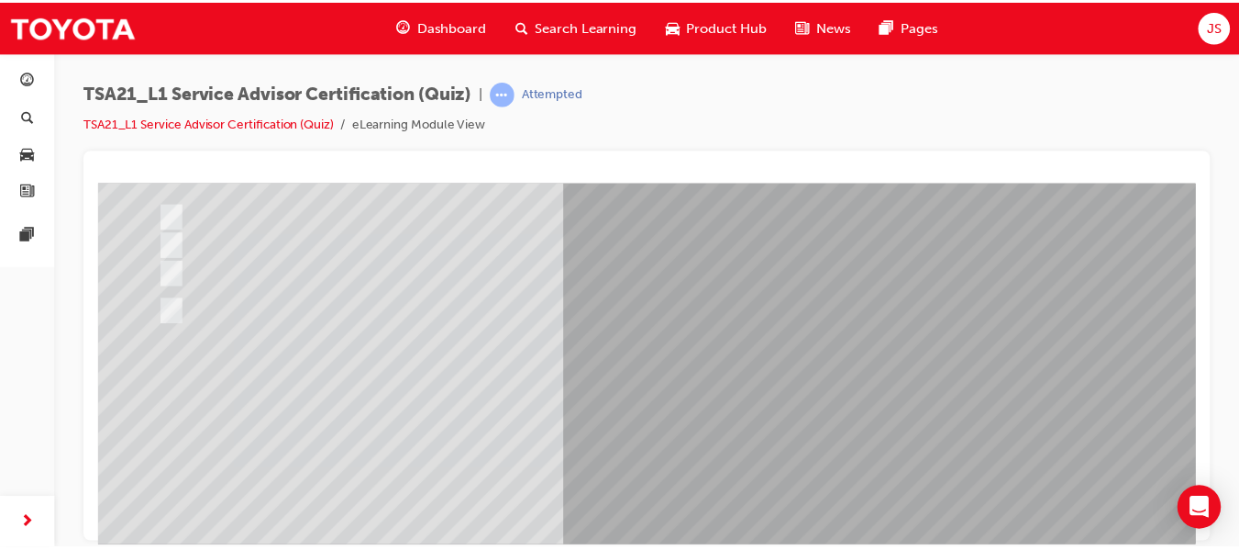
scroll to position [310, 0]
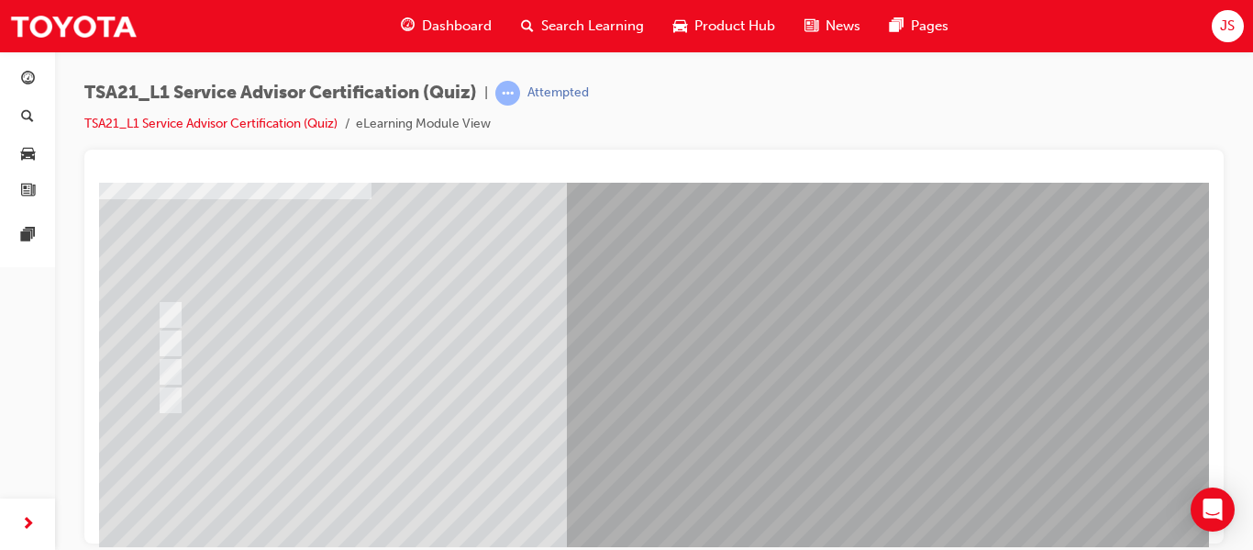
scroll to position [121, 4]
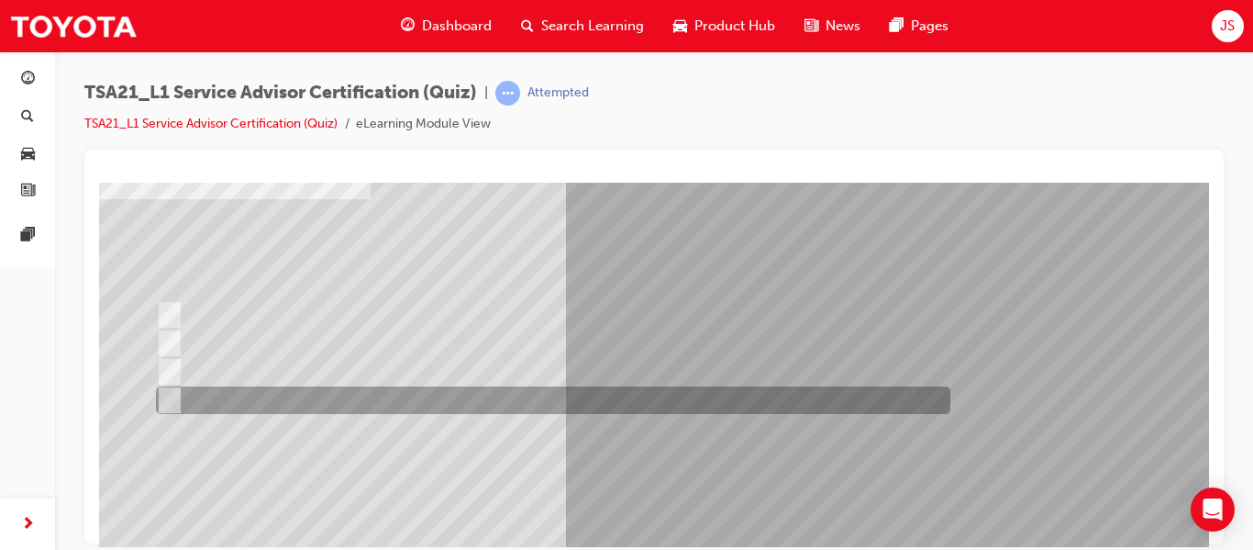
click at [331, 398] on div at bounding box center [548, 400] width 795 height 28
radio input "true"
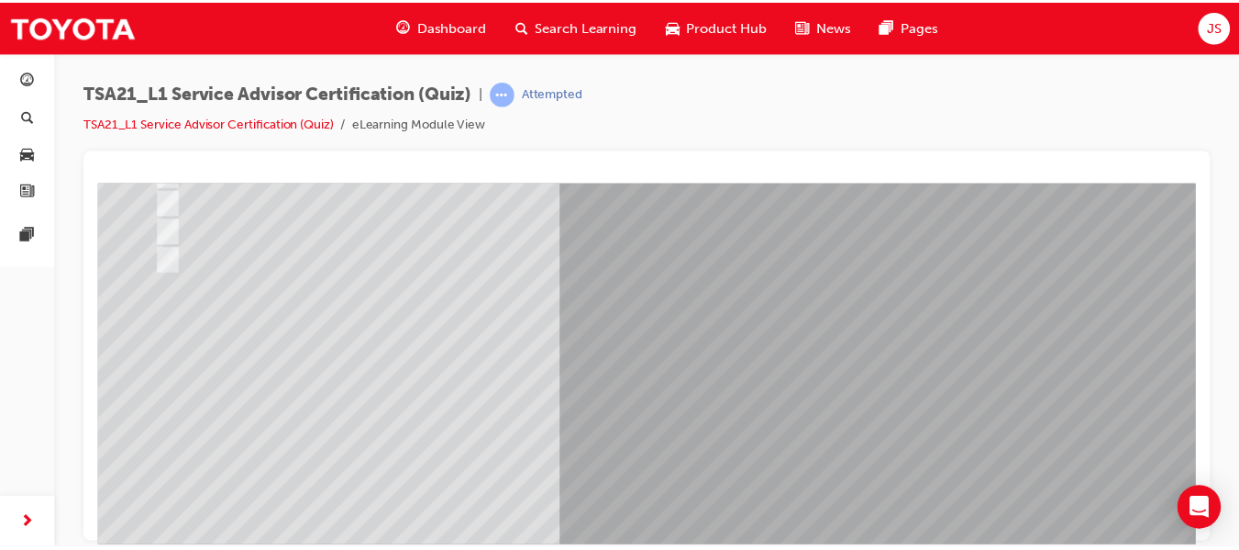
scroll to position [262, 4]
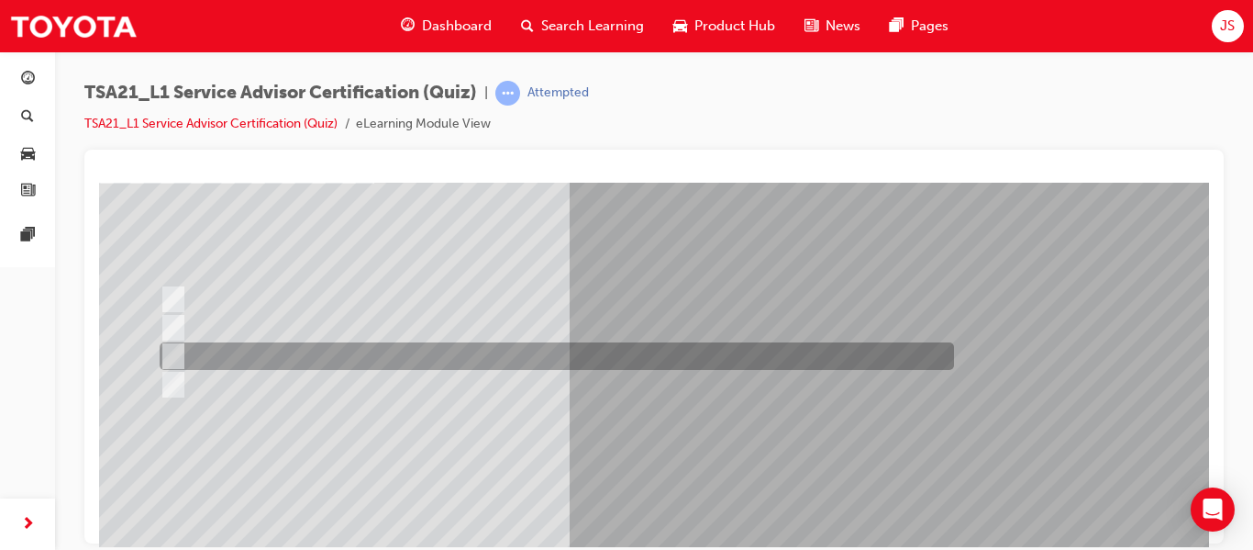
scroll to position [139, 0]
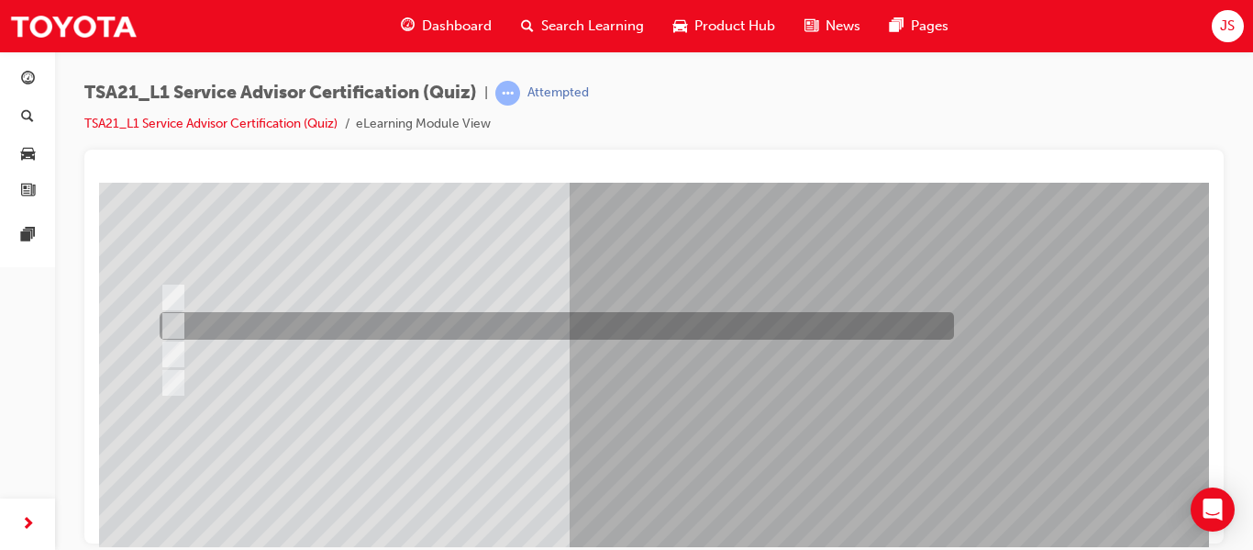
click at [521, 330] on div at bounding box center [552, 326] width 795 height 28
radio input "true"
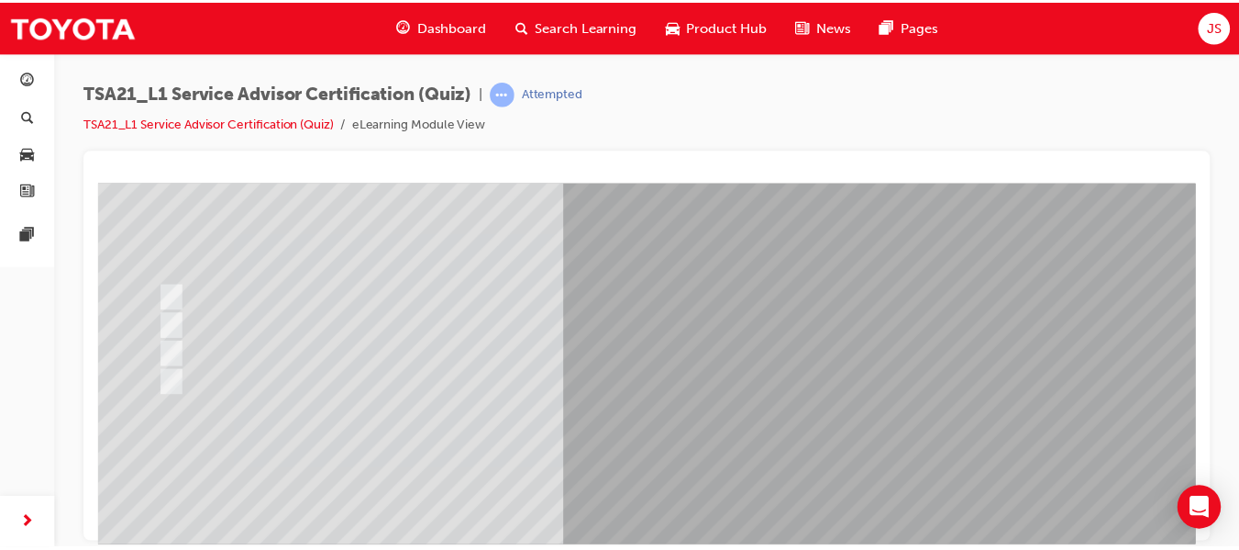
scroll to position [310, 0]
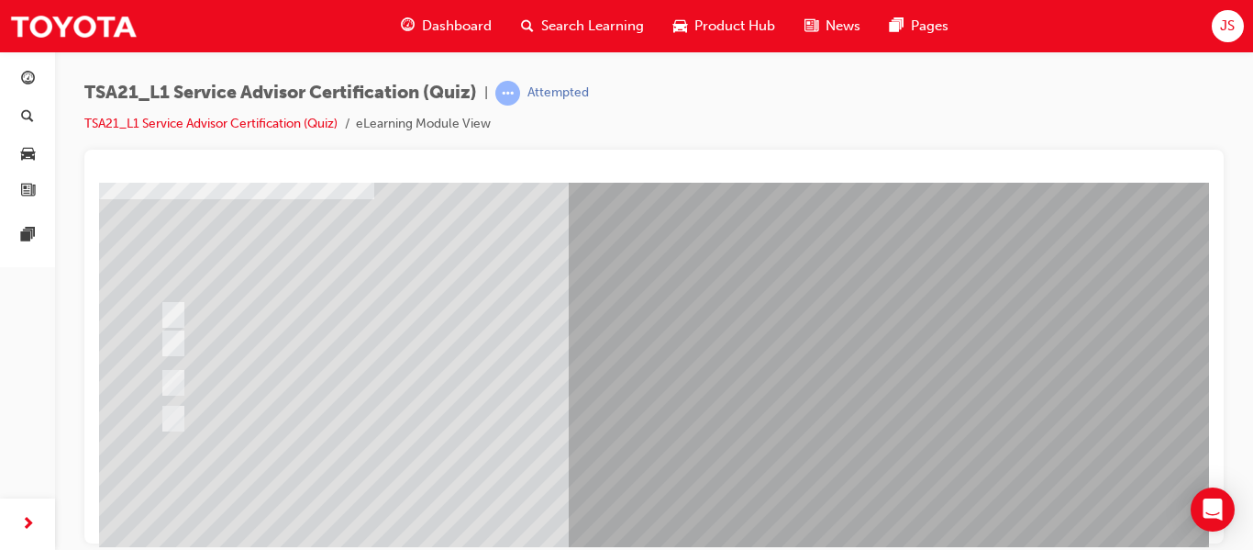
scroll to position [122, 0]
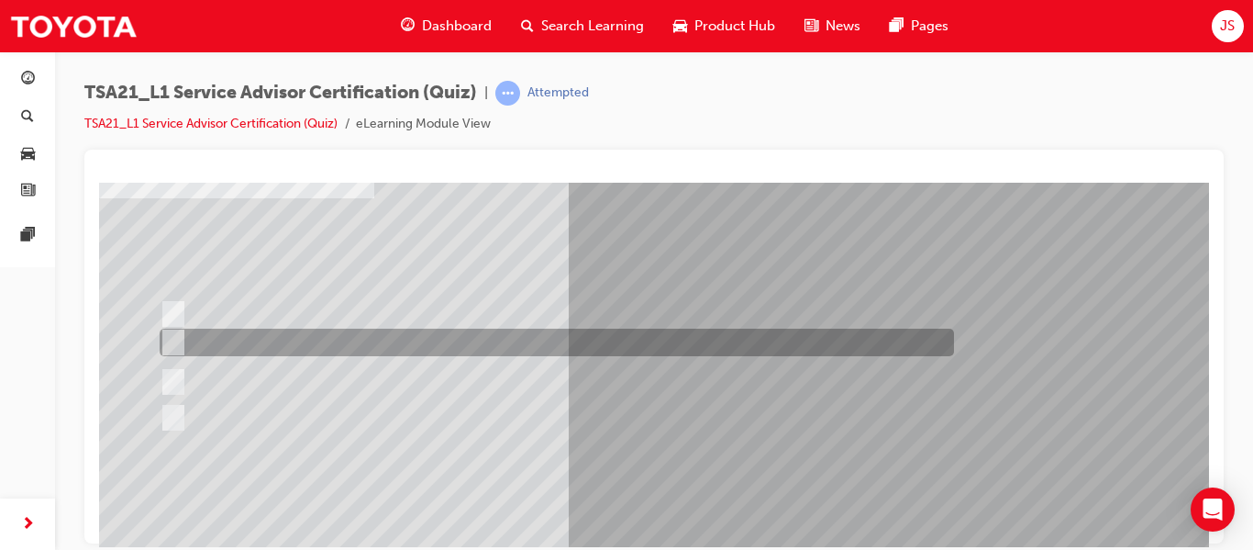
click at [357, 334] on div at bounding box center [552, 342] width 795 height 28
radio input "true"
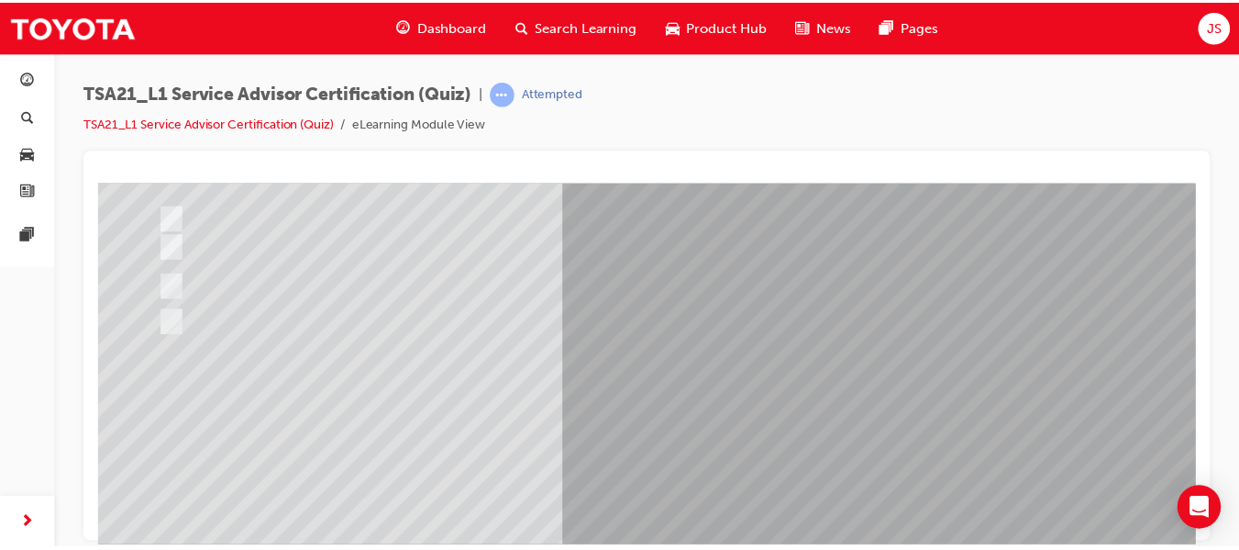
scroll to position [310, 0]
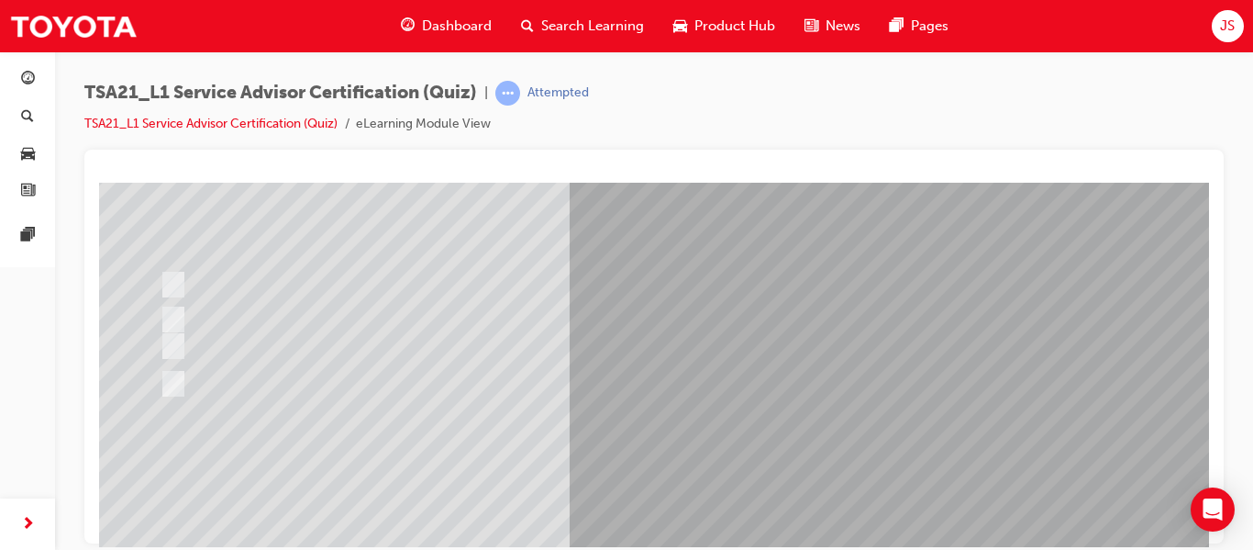
scroll to position [167, 0]
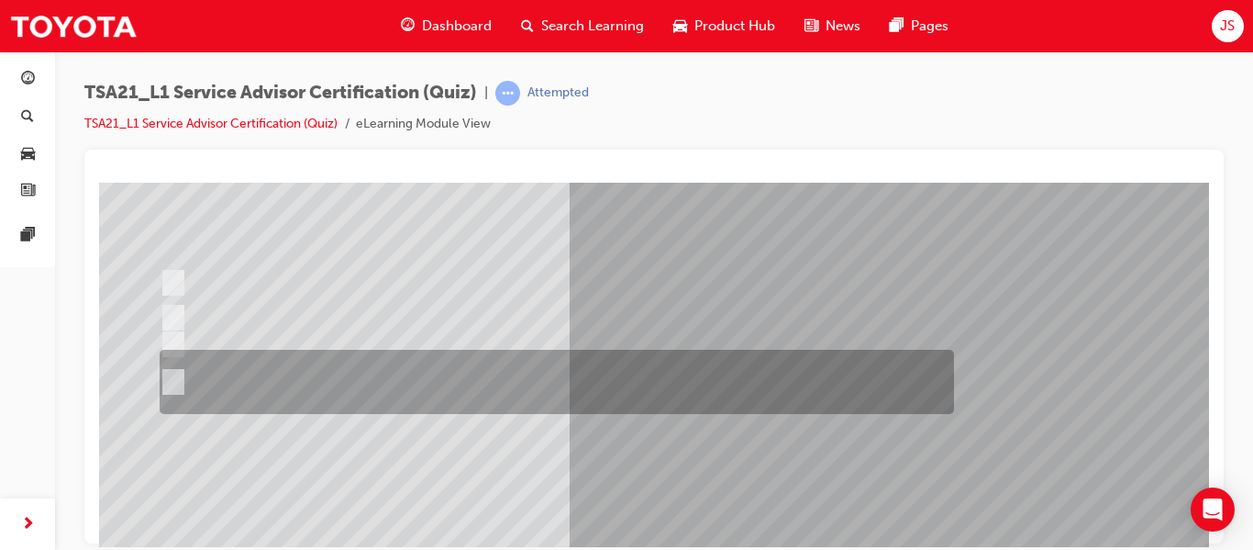
click at [347, 362] on div at bounding box center [552, 382] width 795 height 64
radio input "true"
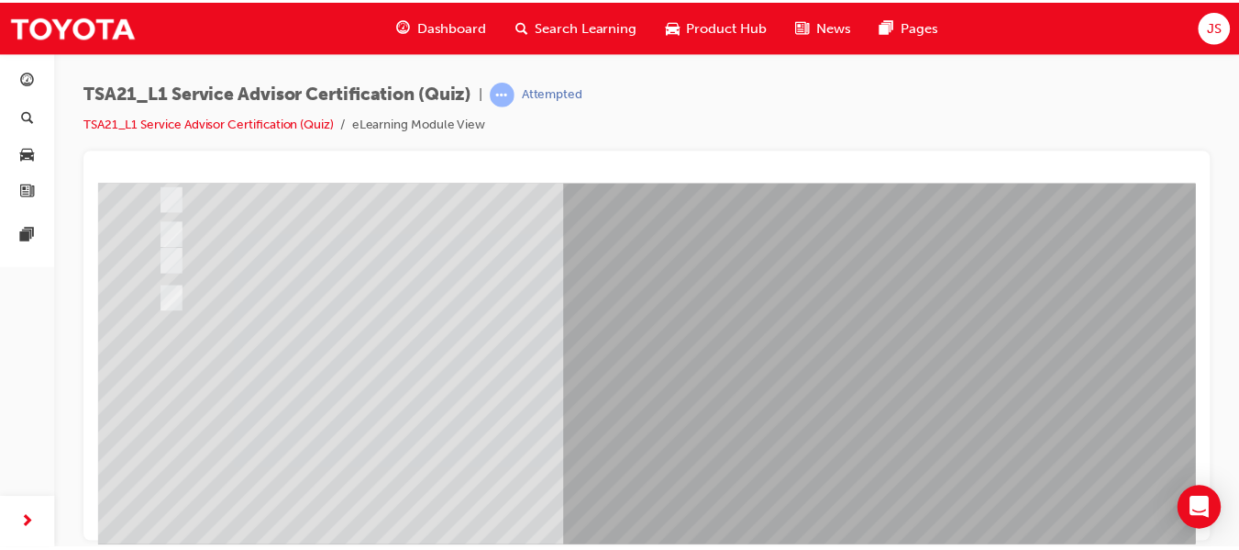
scroll to position [253, 0]
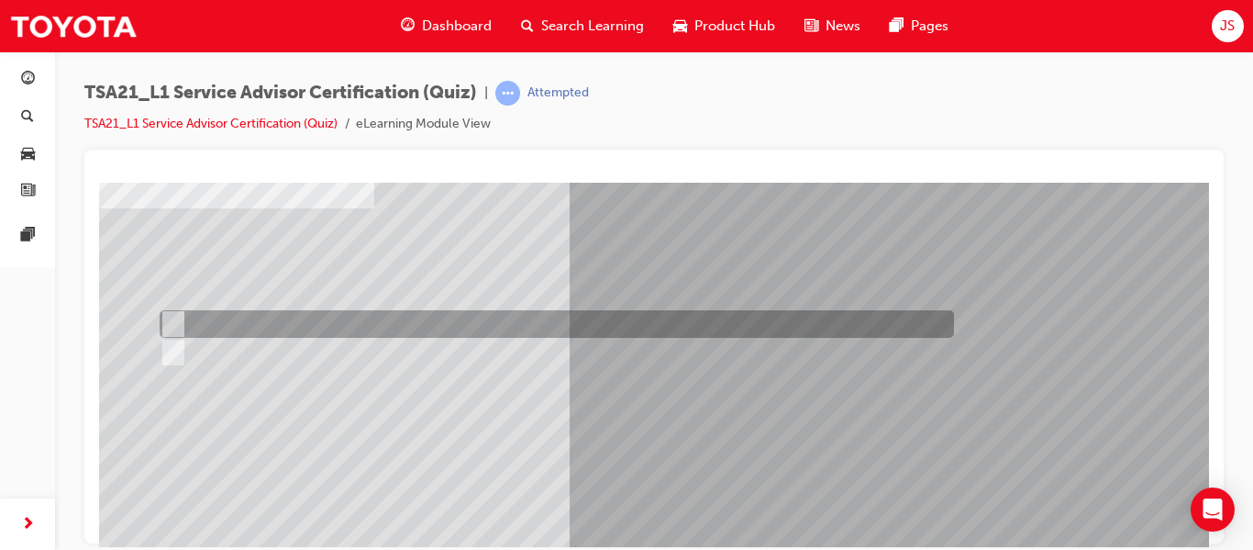
click at [231, 317] on div at bounding box center [552, 324] width 795 height 28
radio input "true"
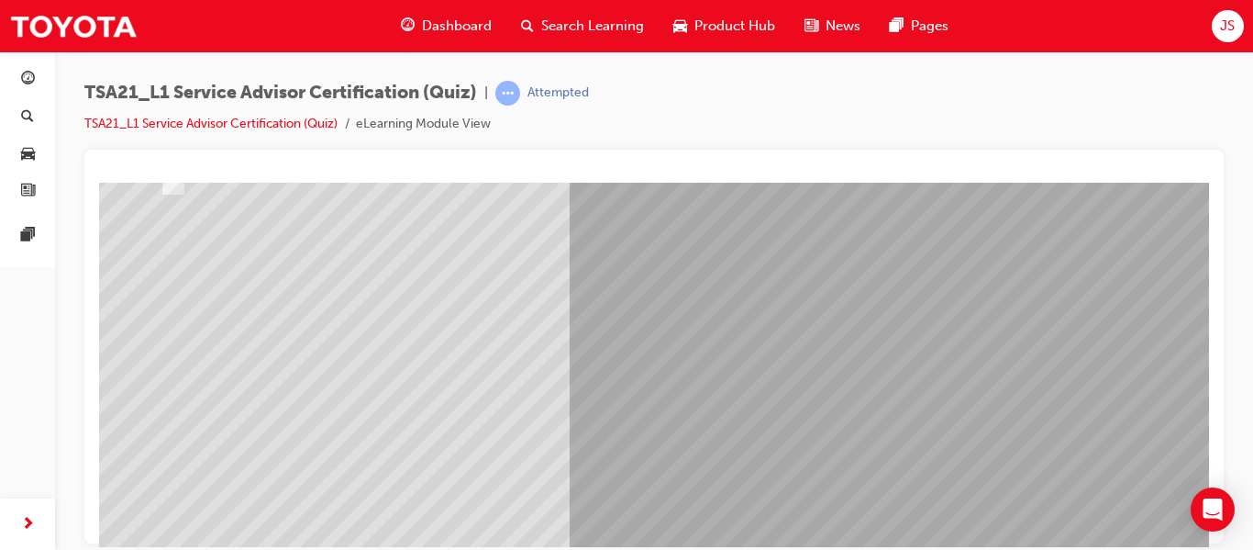
scroll to position [298, 0]
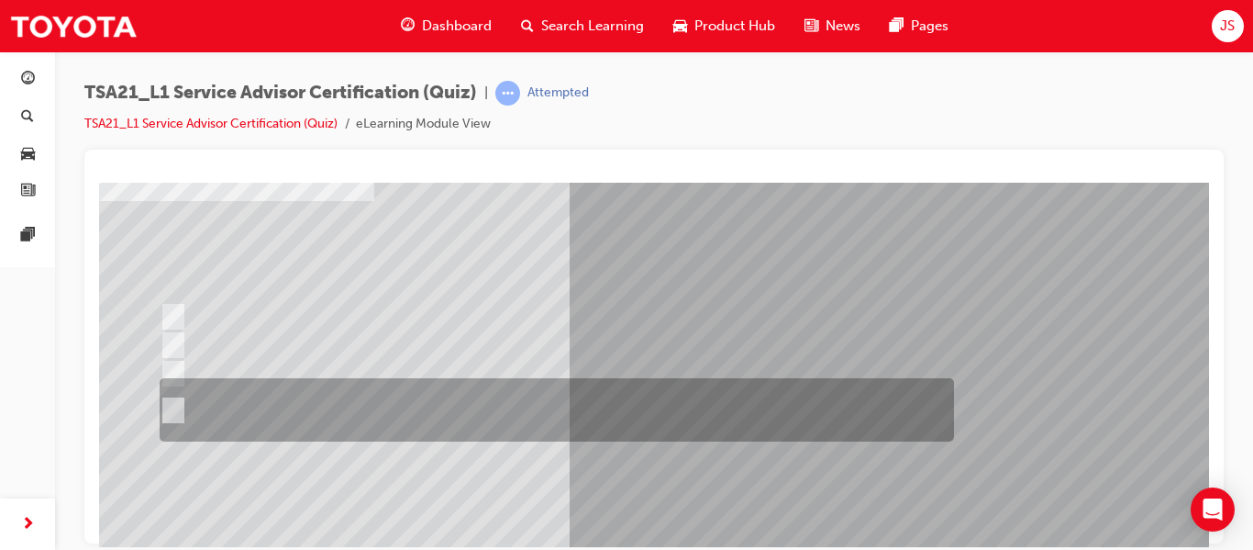
click at [283, 410] on div at bounding box center [552, 409] width 795 height 63
radio input "true"
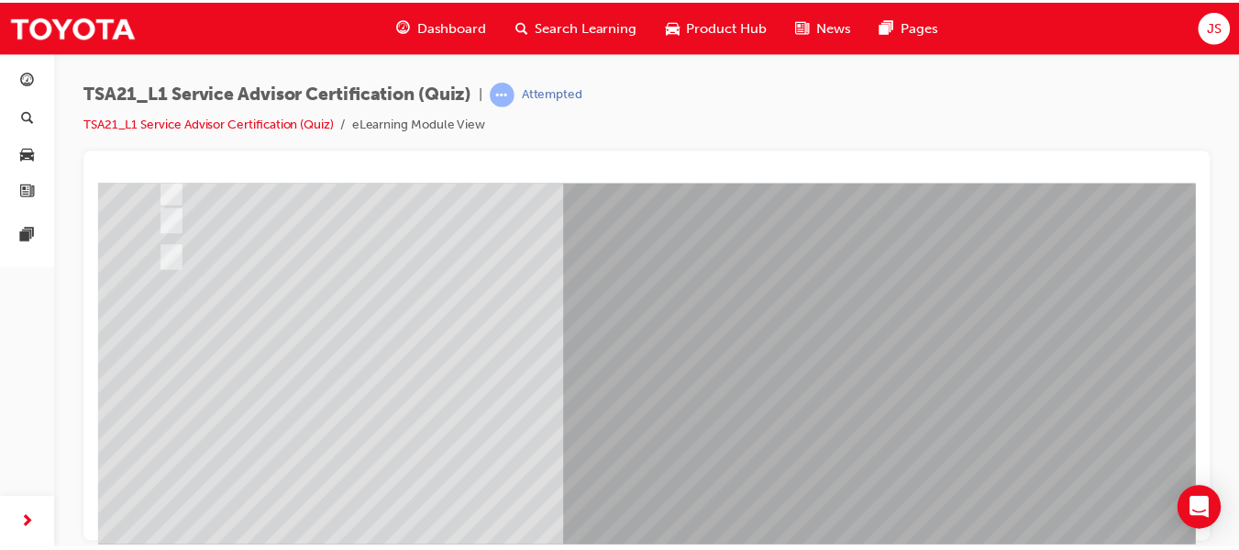
scroll to position [273, 0]
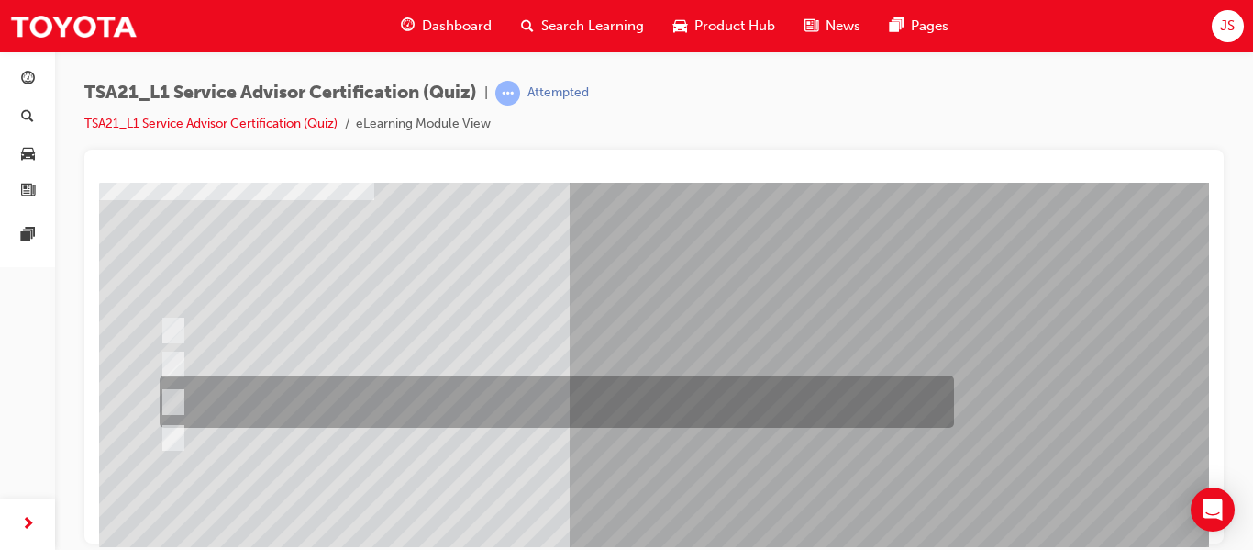
click at [287, 411] on div at bounding box center [552, 401] width 795 height 52
radio input "true"
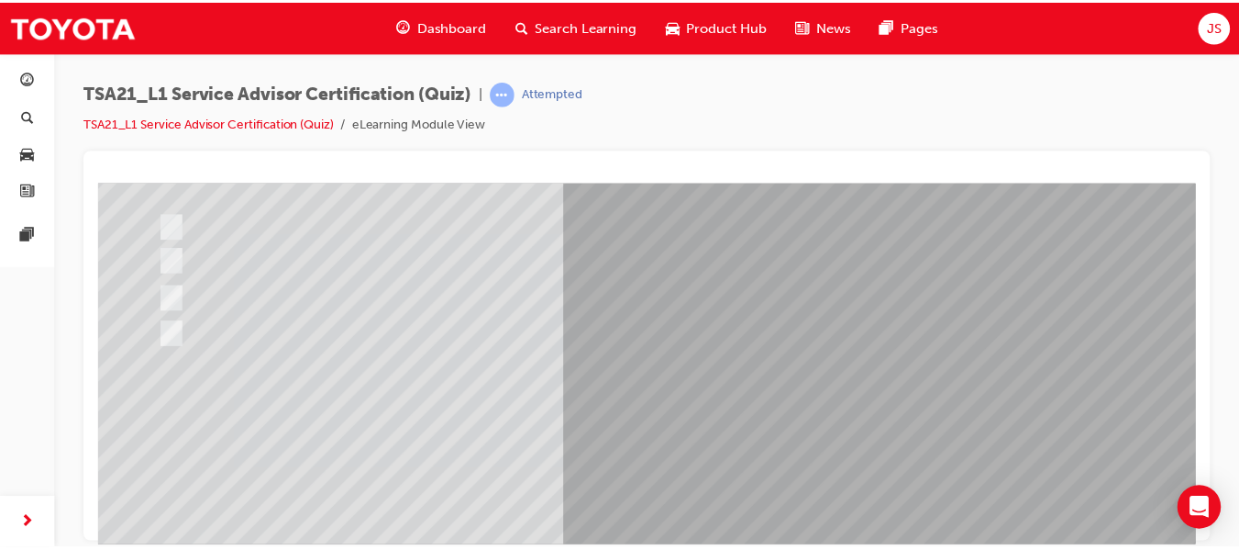
scroll to position [310, 0]
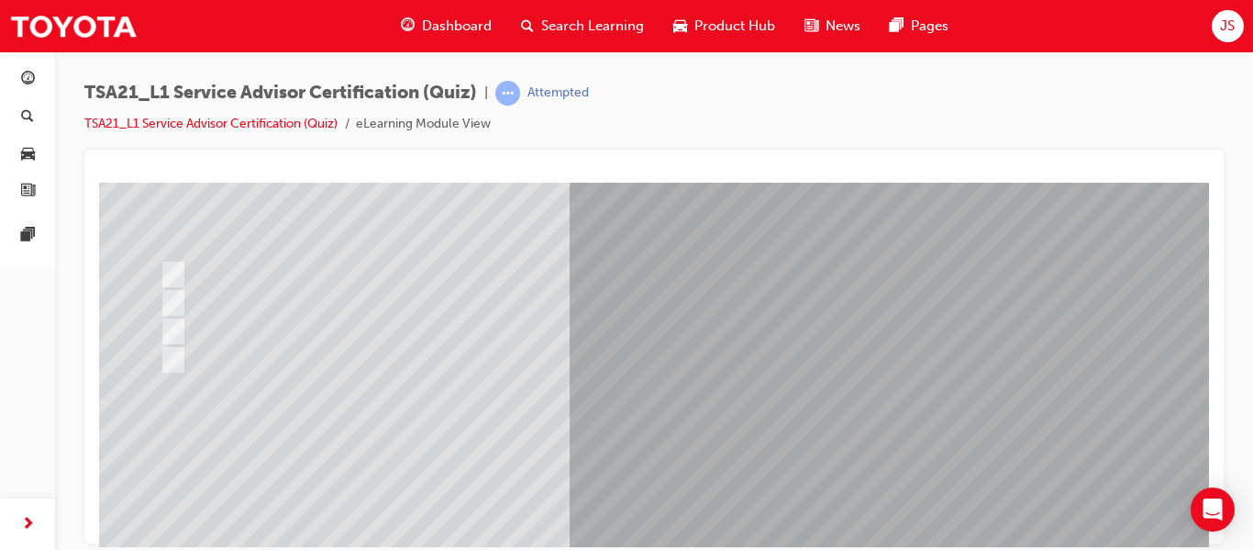
scroll to position [162, 0]
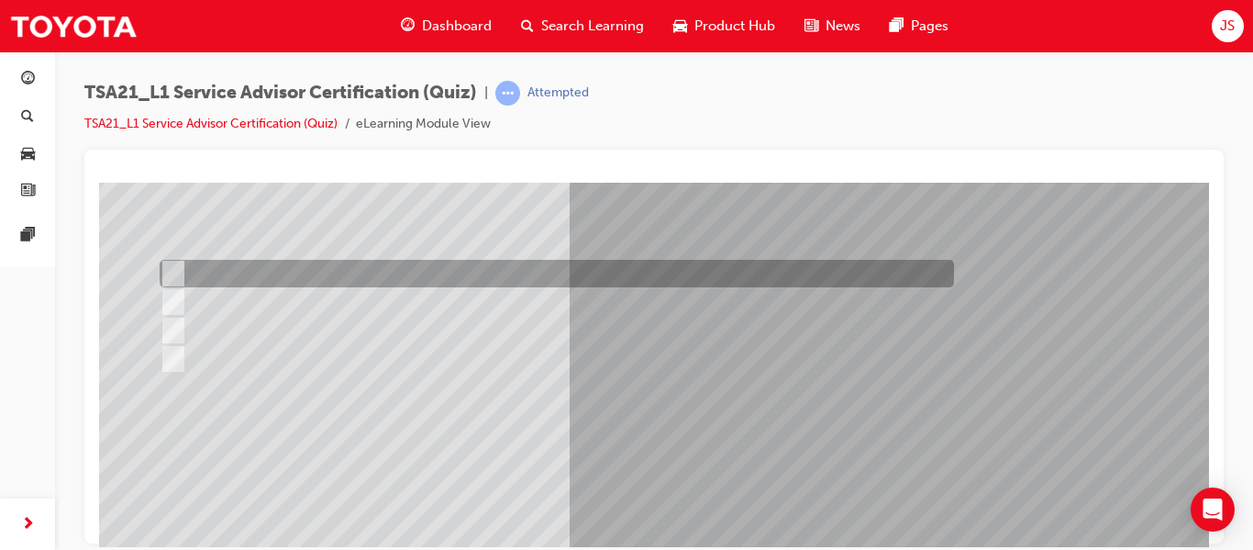
click at [334, 261] on div at bounding box center [552, 274] width 795 height 28
radio input "true"
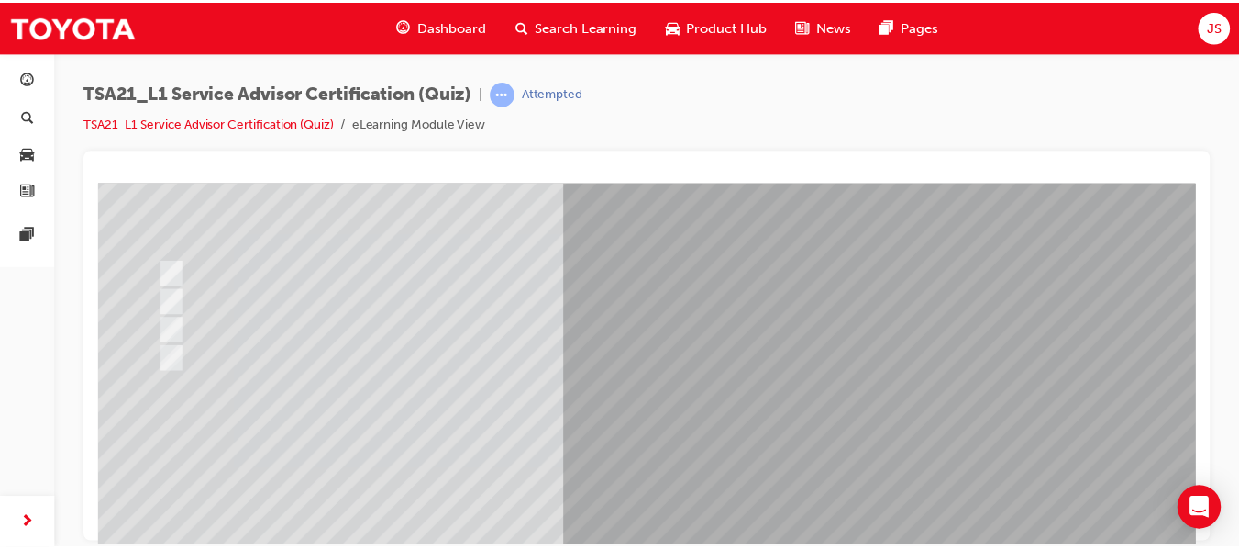
scroll to position [310, 0]
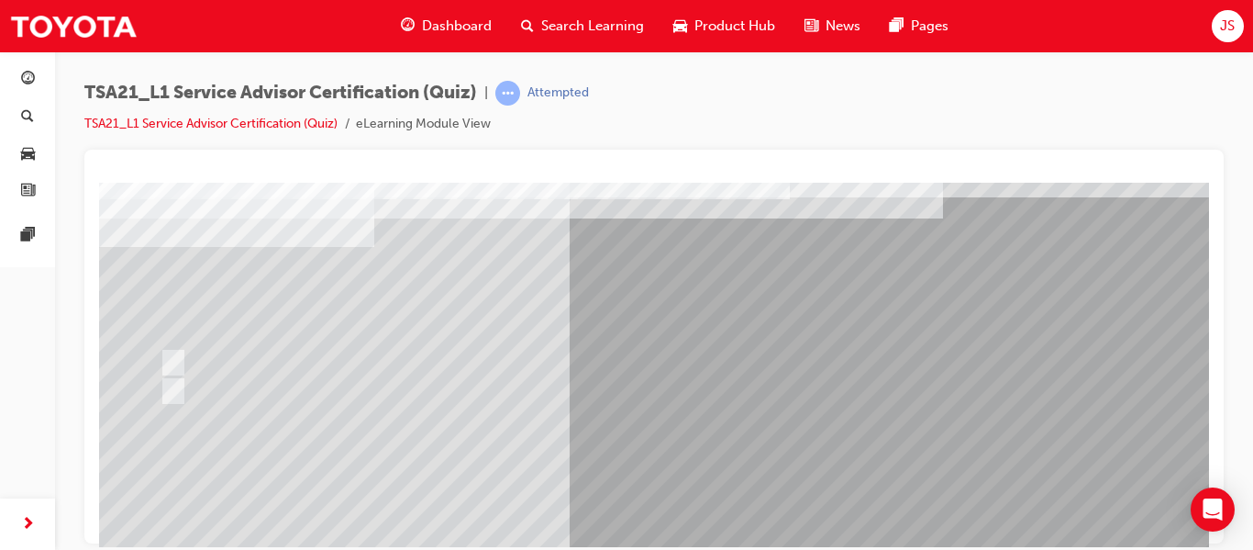
scroll to position [0, 0]
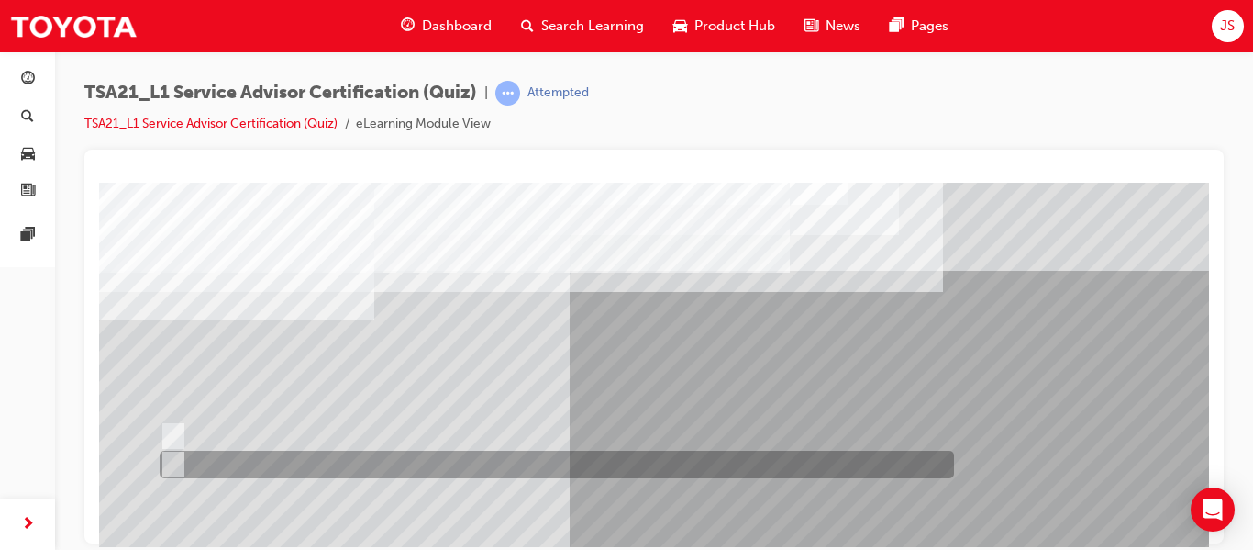
click at [315, 457] on div at bounding box center [552, 464] width 795 height 28
radio input "true"
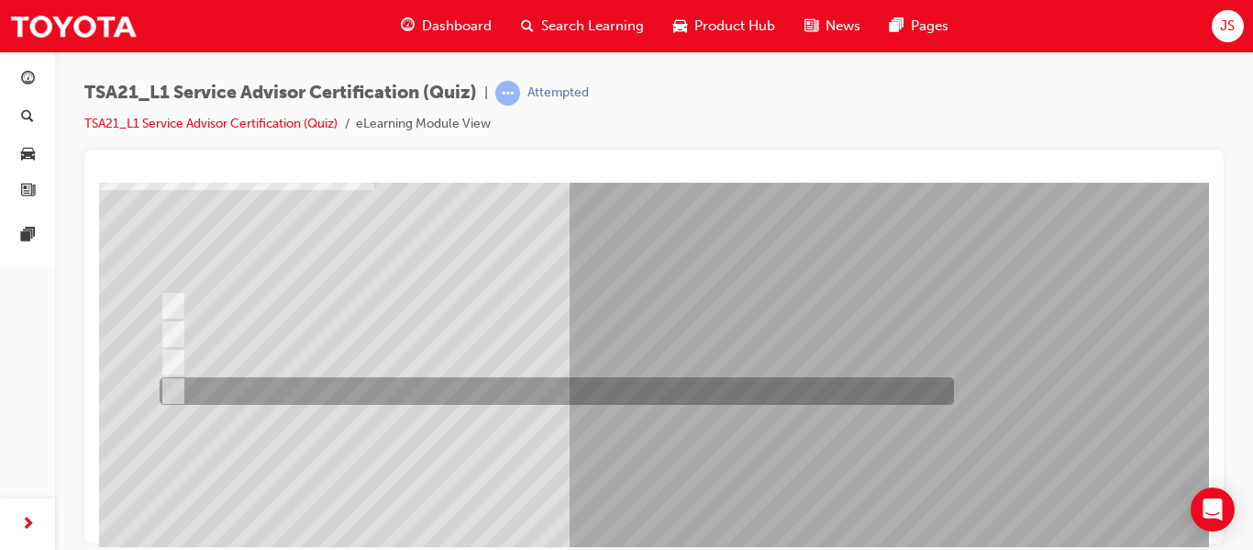
scroll to position [131, 0]
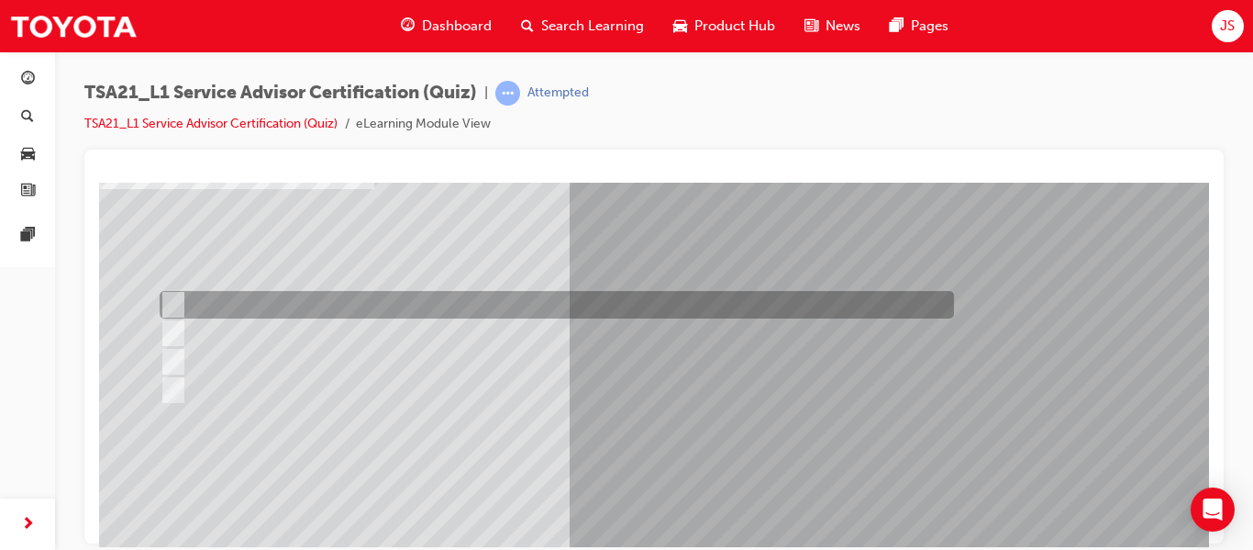
click at [323, 306] on div at bounding box center [552, 305] width 795 height 28
radio input "true"
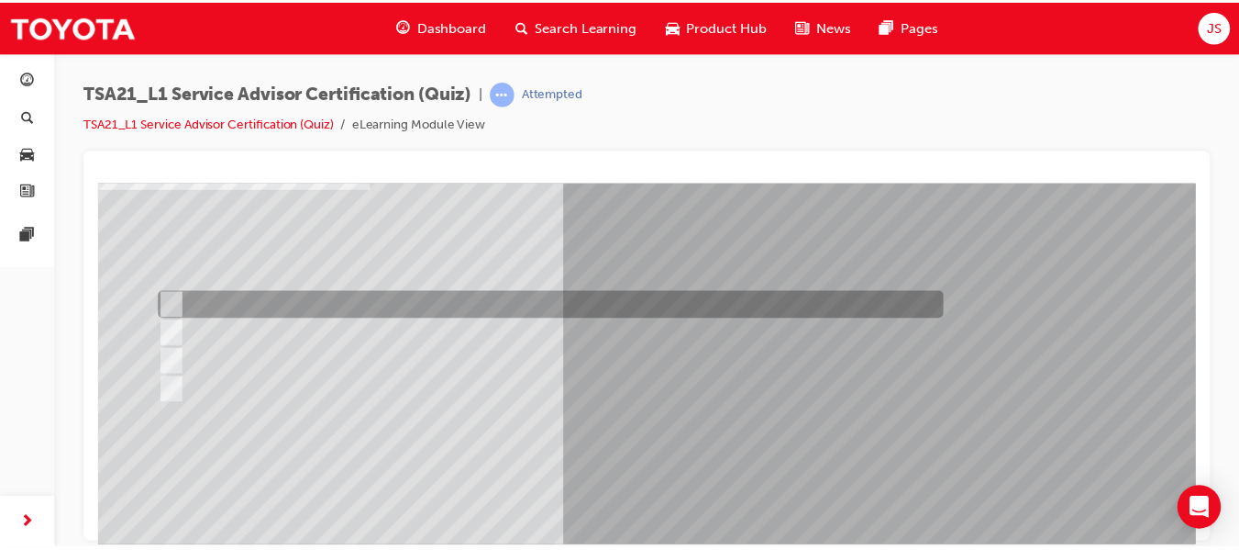
scroll to position [310, 0]
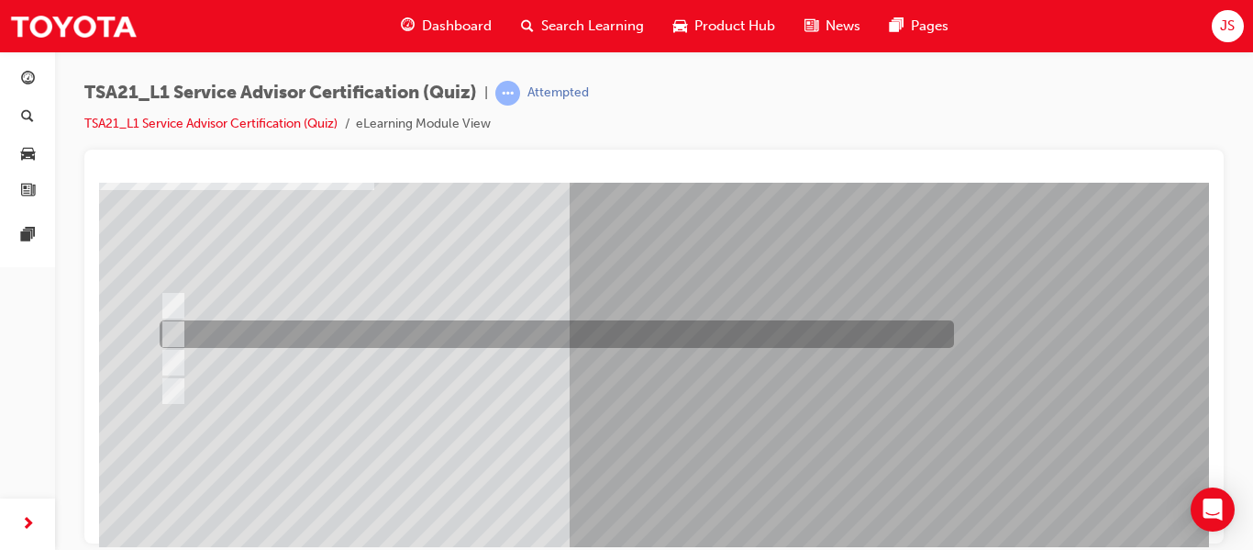
scroll to position [132, 0]
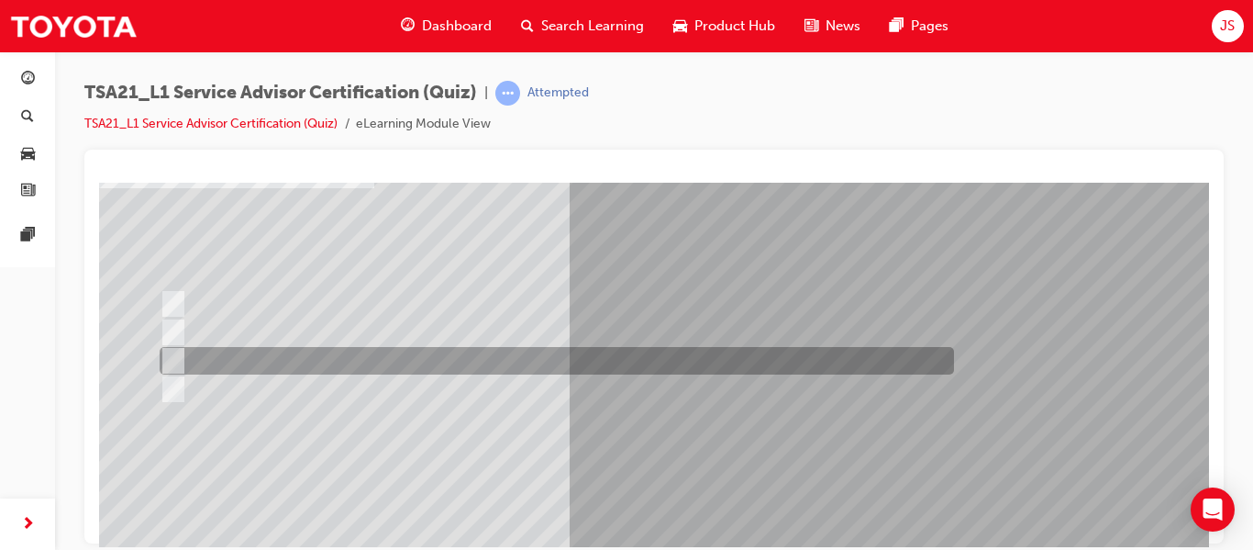
click at [369, 358] on div at bounding box center [552, 361] width 795 height 28
radio input "true"
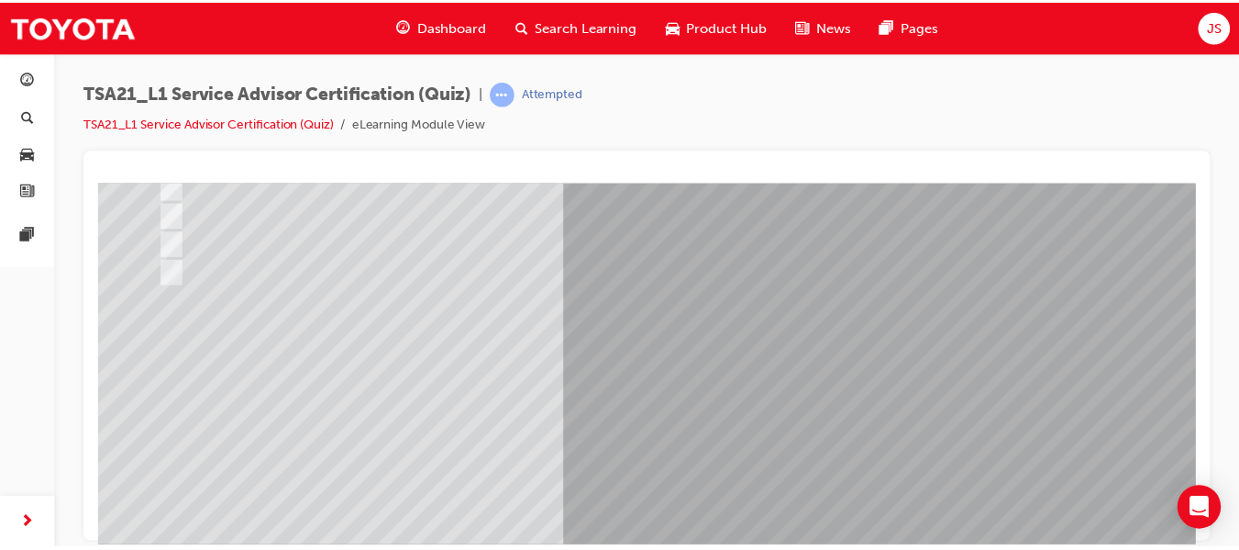
scroll to position [260, 0]
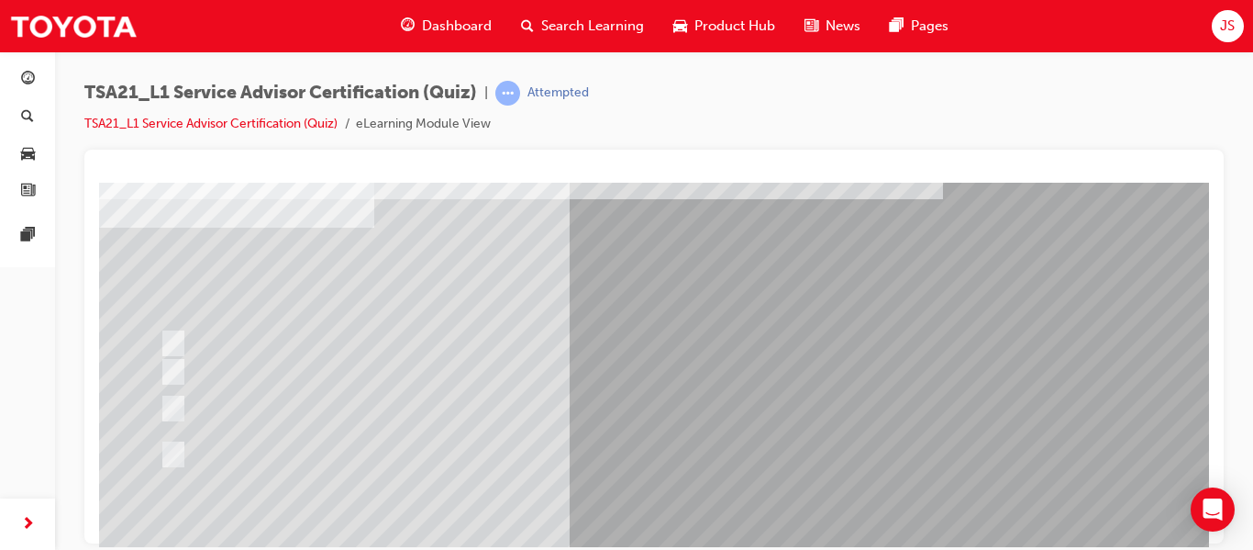
scroll to position [94, 0]
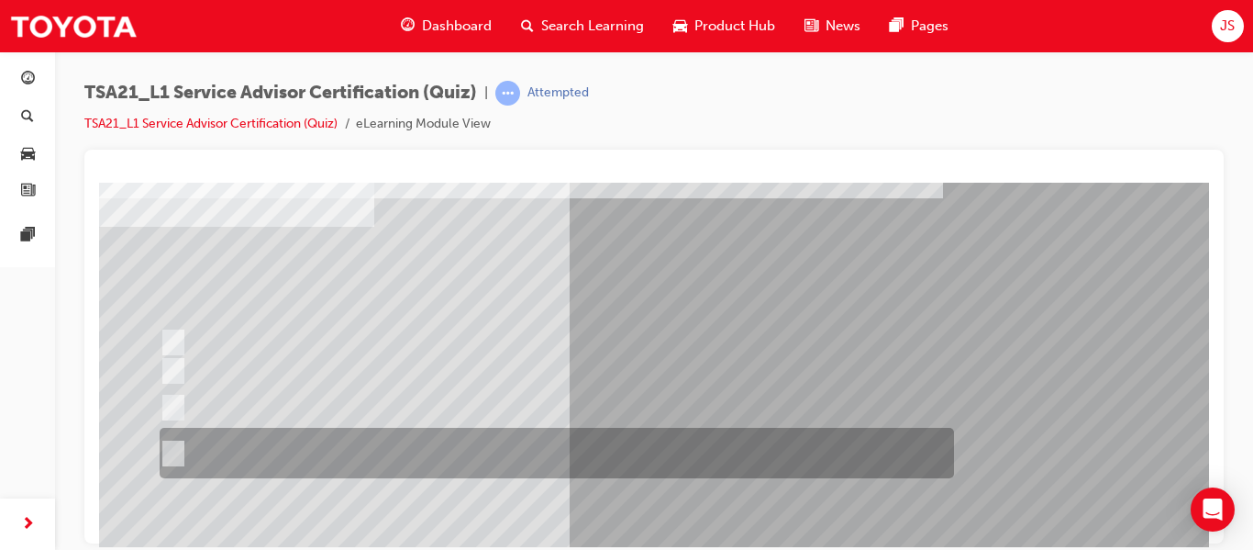
click at [526, 450] on div at bounding box center [552, 453] width 795 height 50
radio input "true"
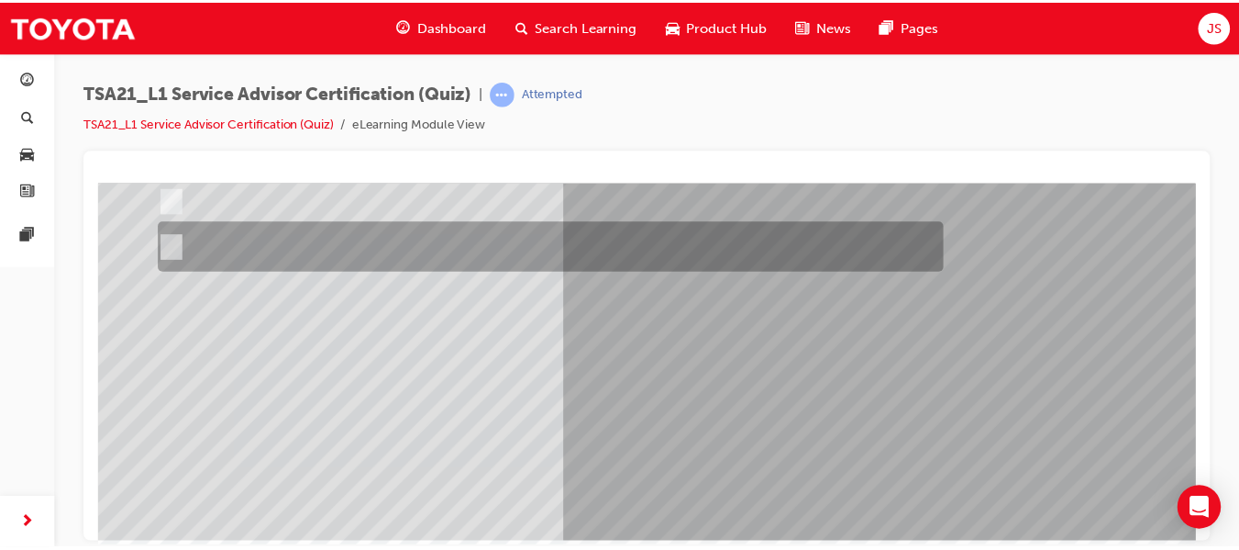
scroll to position [310, 0]
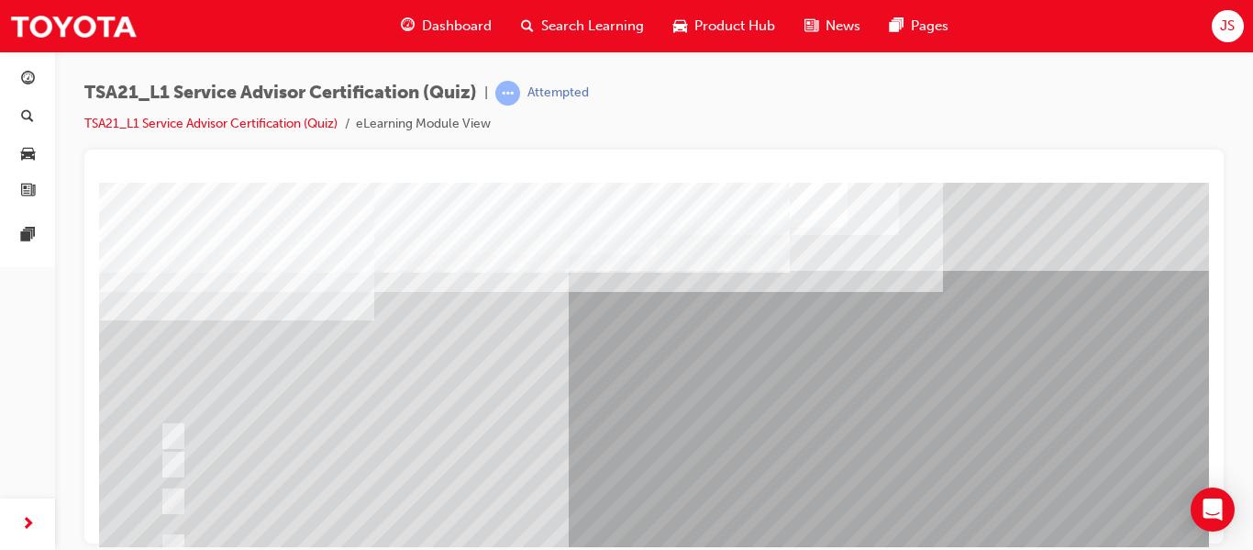
click at [717, 459] on div at bounding box center [552, 464] width 795 height 28
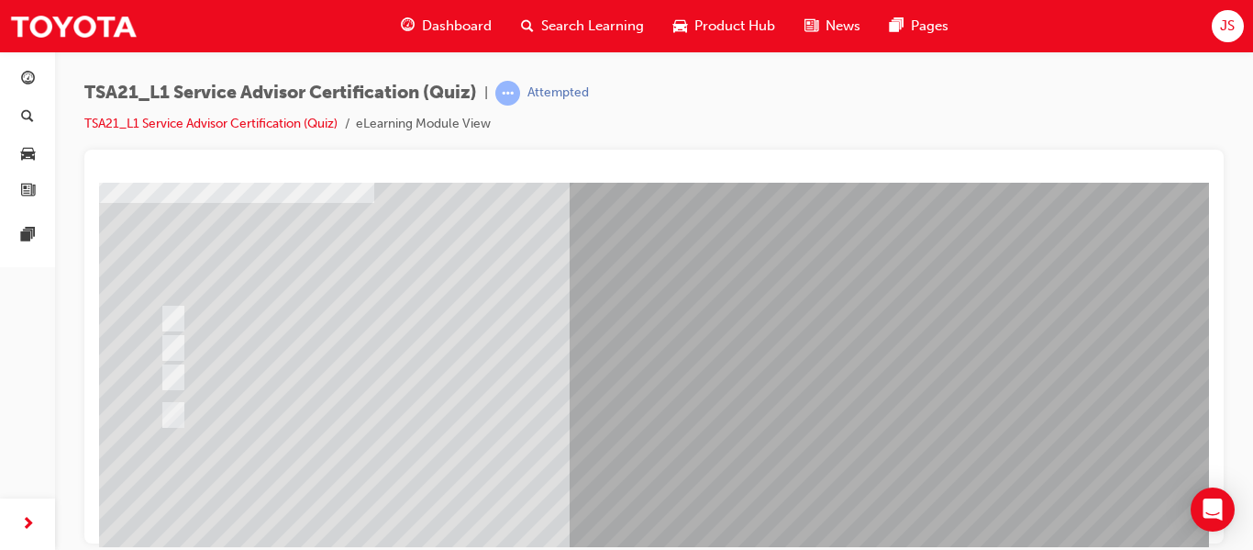
scroll to position [118, 0]
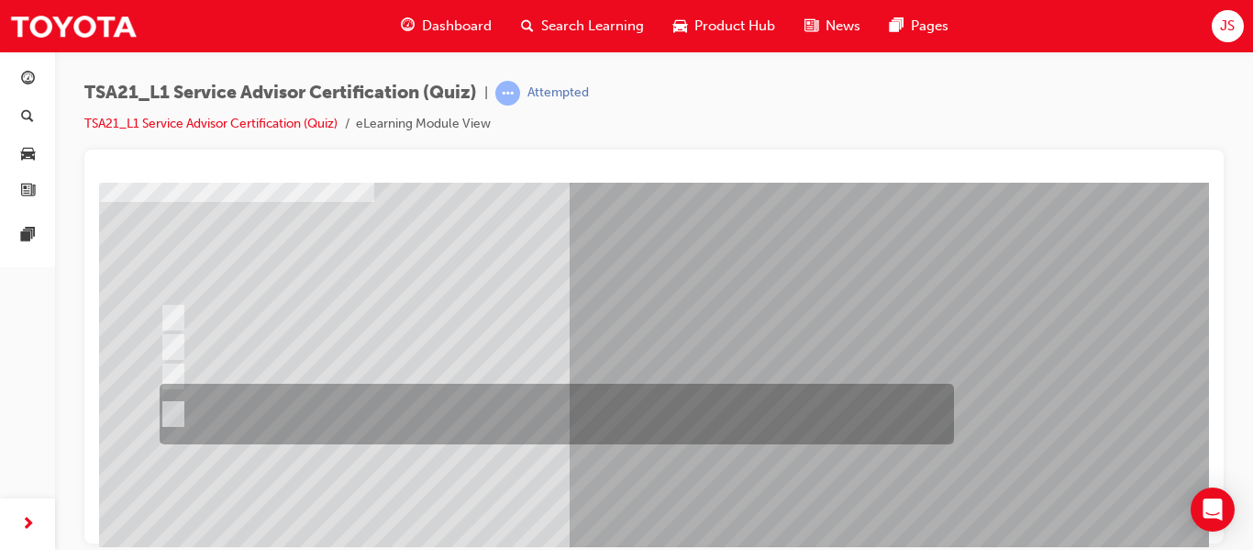
click at [274, 406] on div at bounding box center [552, 413] width 795 height 61
radio input "true"
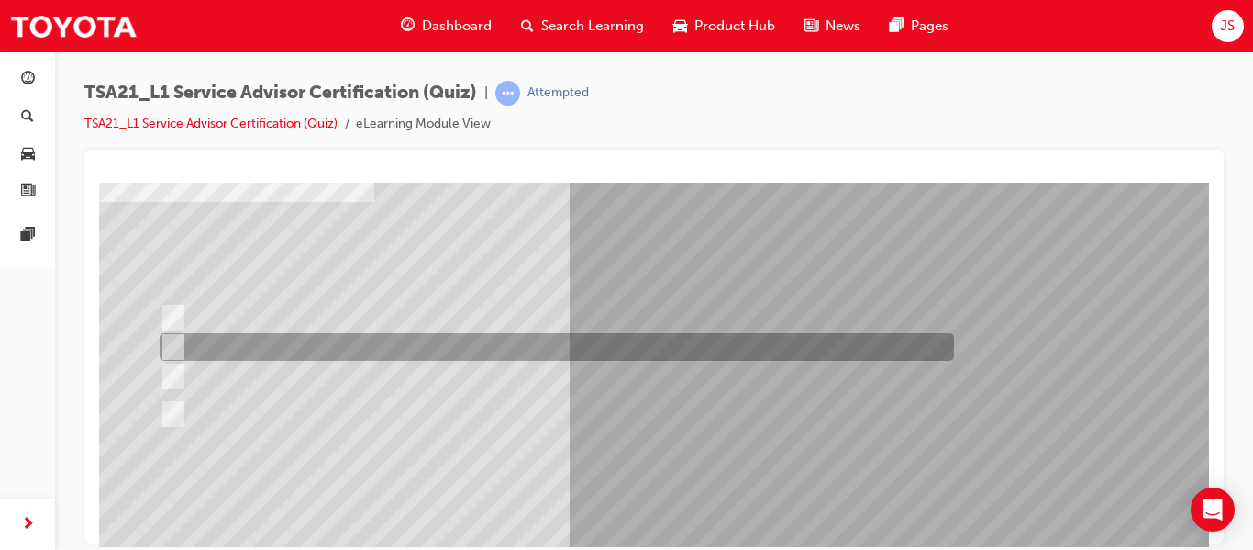
click at [433, 348] on div at bounding box center [552, 347] width 795 height 28
radio input "true"
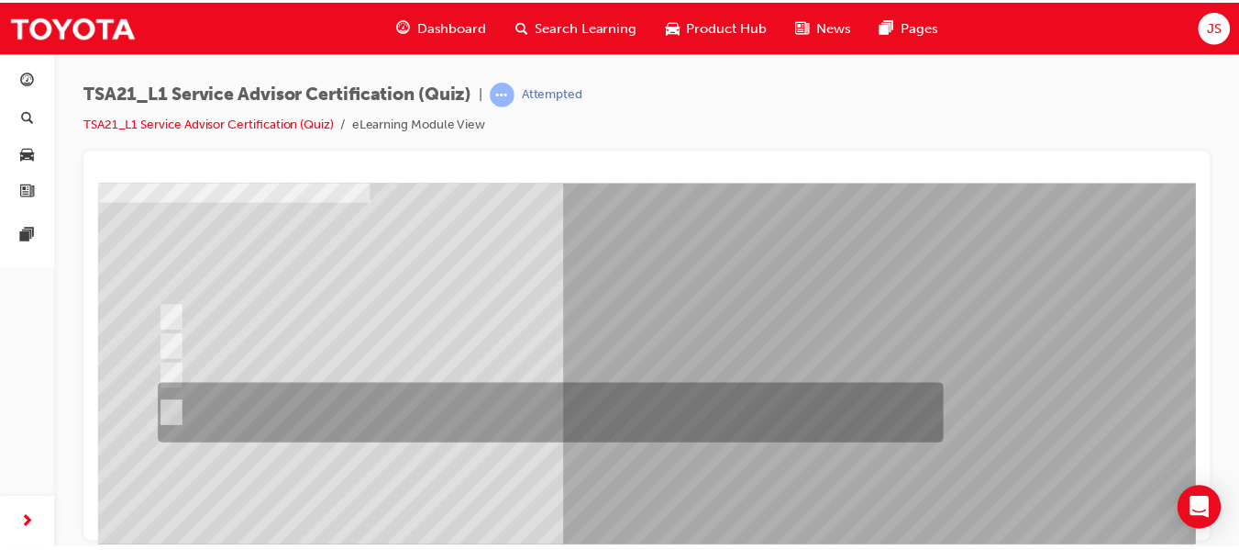
scroll to position [310, 0]
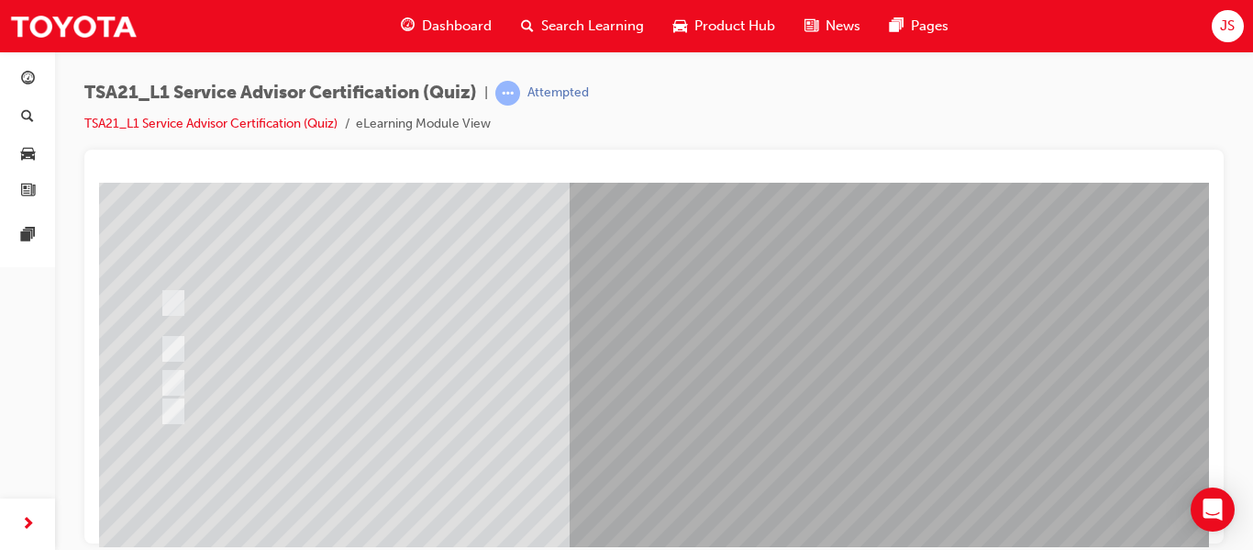
scroll to position [148, 0]
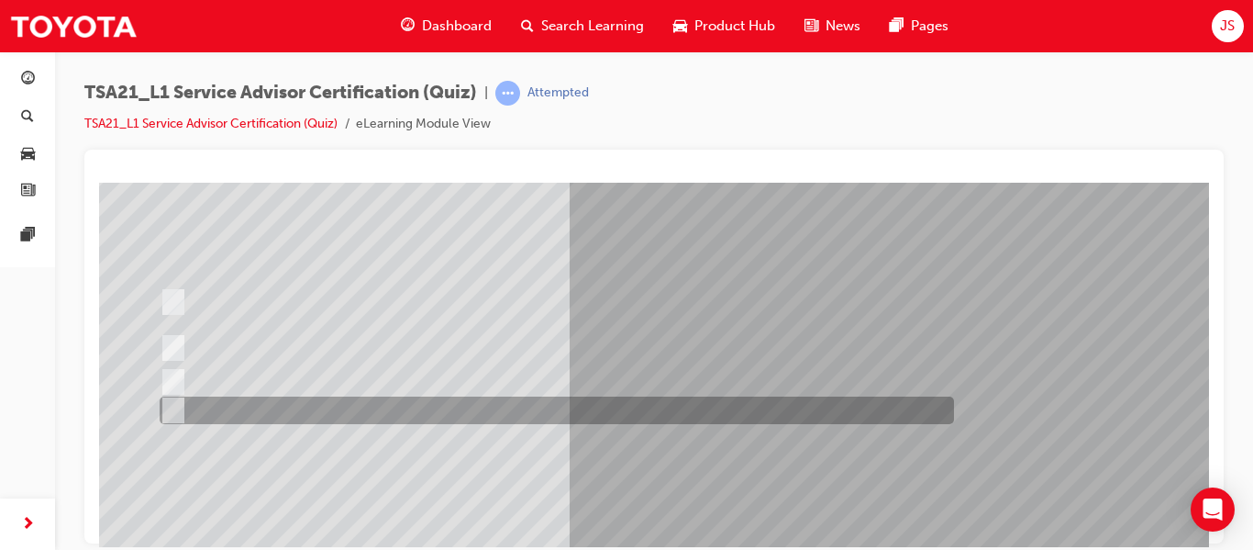
click at [528, 409] on div at bounding box center [552, 410] width 795 height 28
radio input "true"
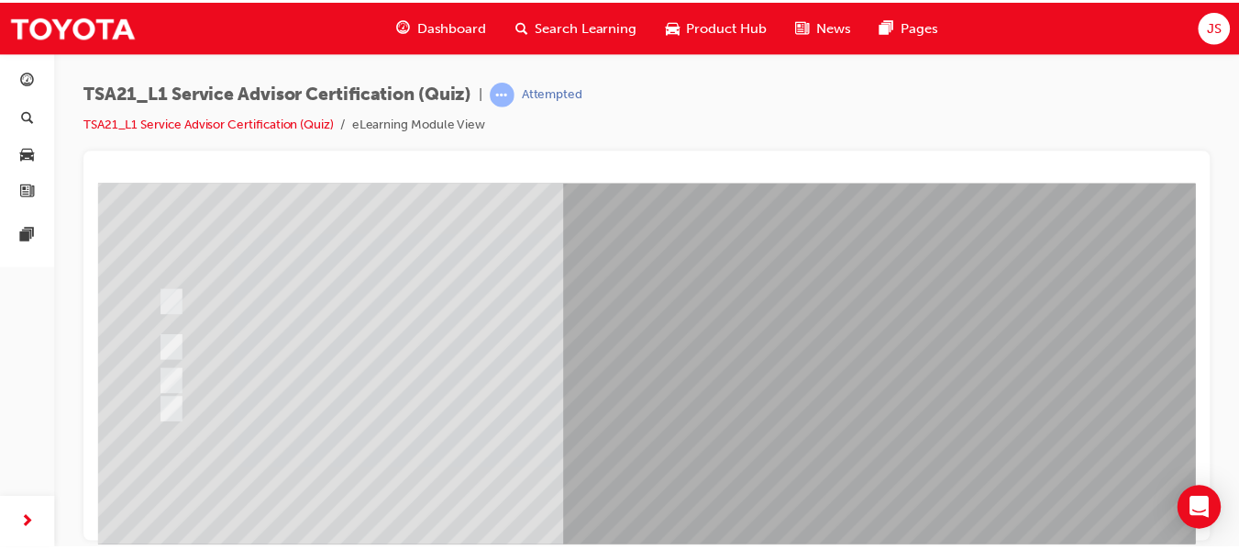
scroll to position [310, 0]
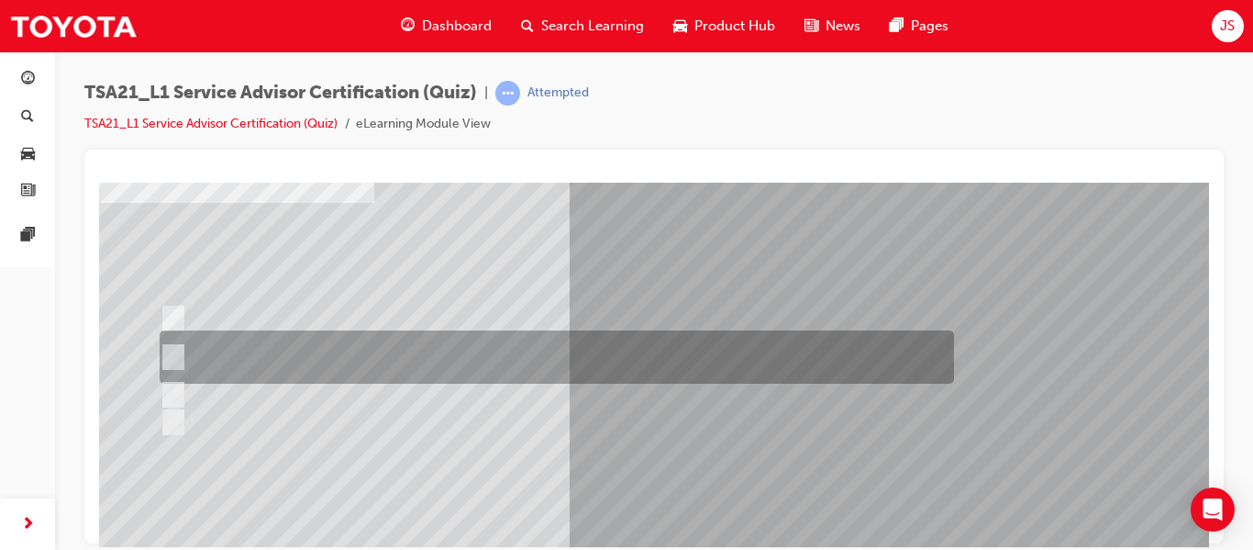
scroll to position [118, 0]
click at [331, 350] on div at bounding box center [552, 355] width 795 height 53
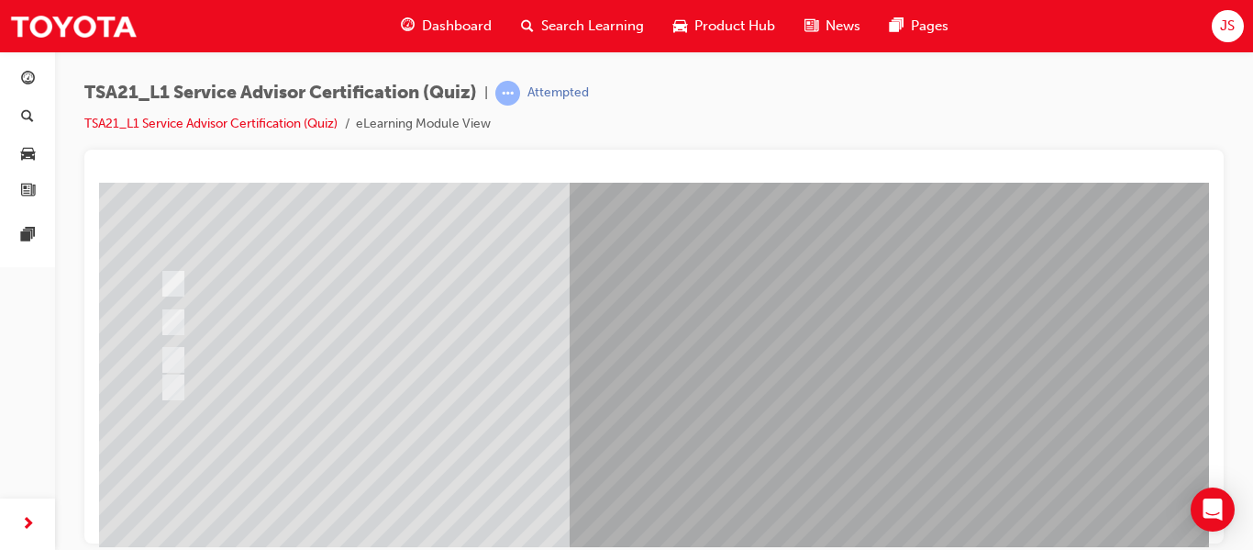
scroll to position [151, 0]
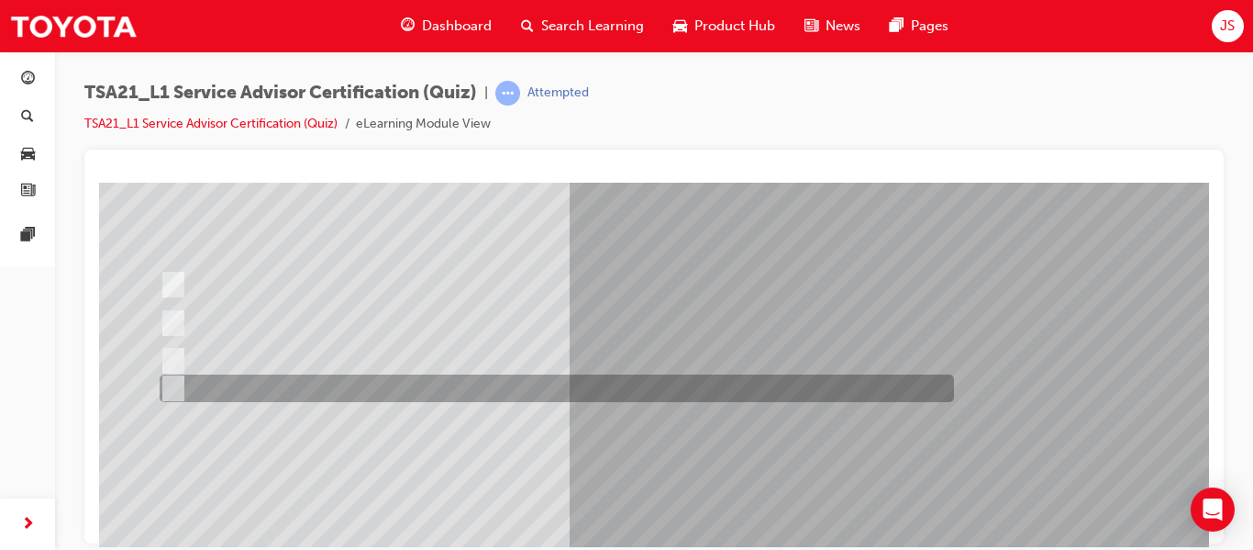
click at [358, 394] on div at bounding box center [552, 388] width 795 height 28
radio input "false"
radio input "true"
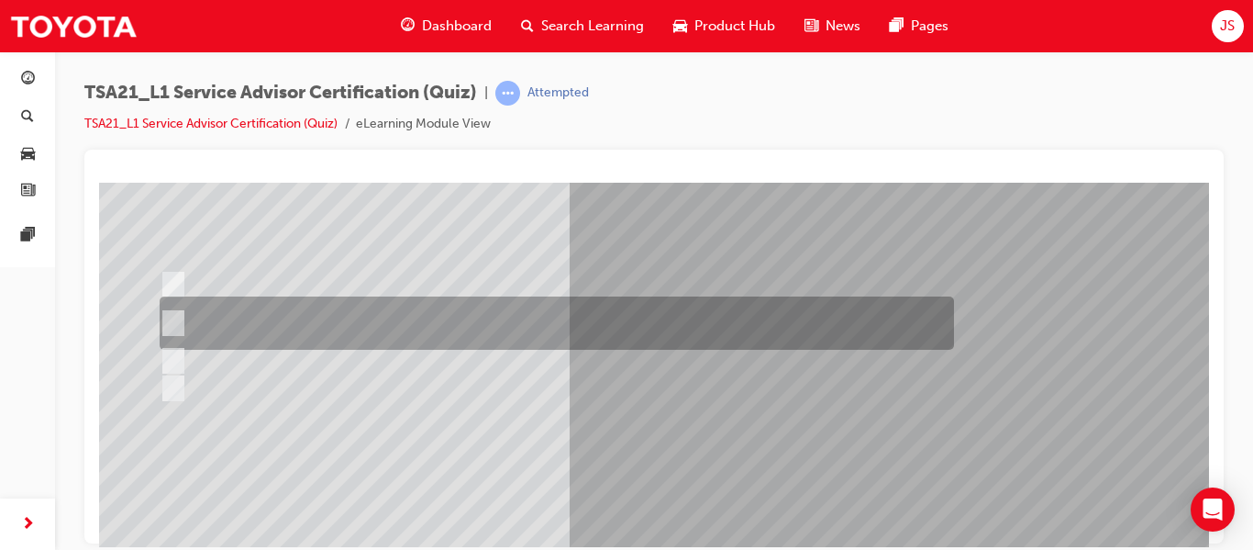
click at [581, 324] on div at bounding box center [552, 322] width 795 height 53
radio input "true"
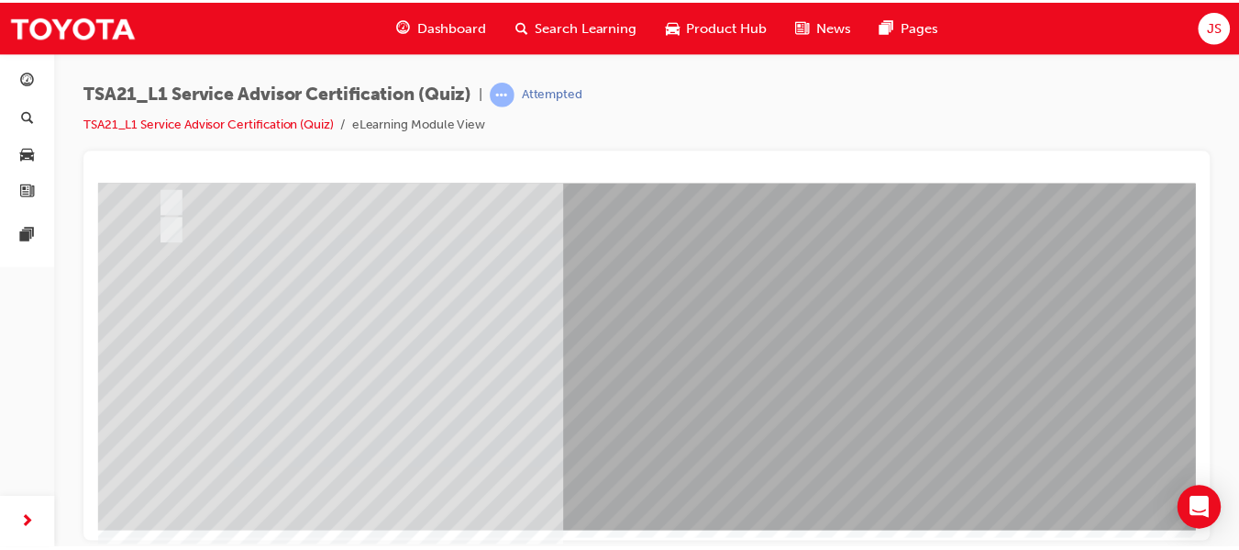
scroll to position [309, 0]
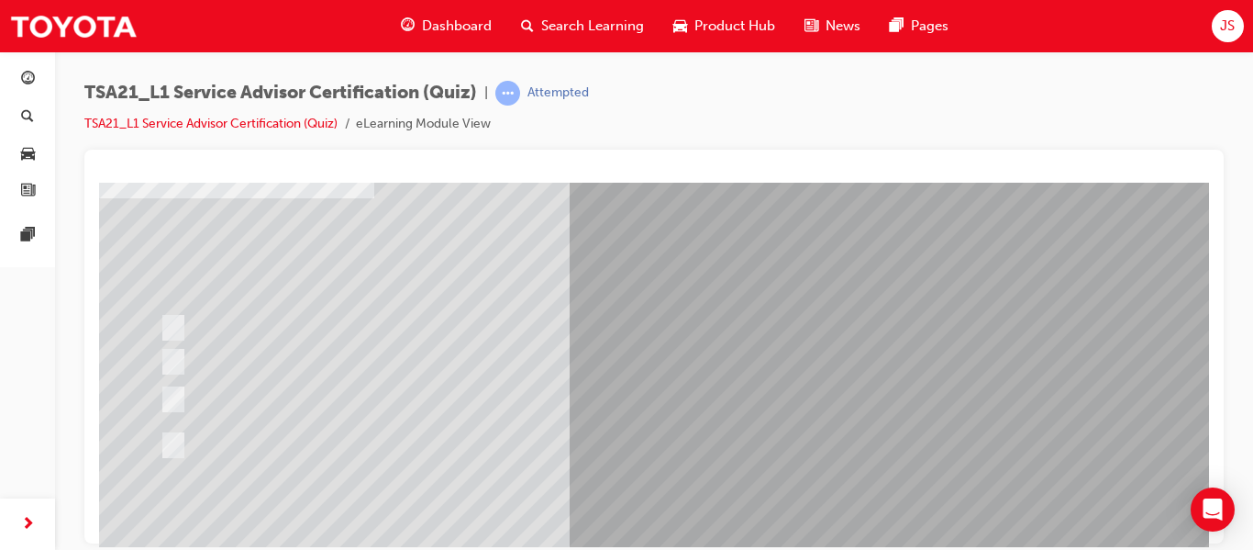
scroll to position [125, 0]
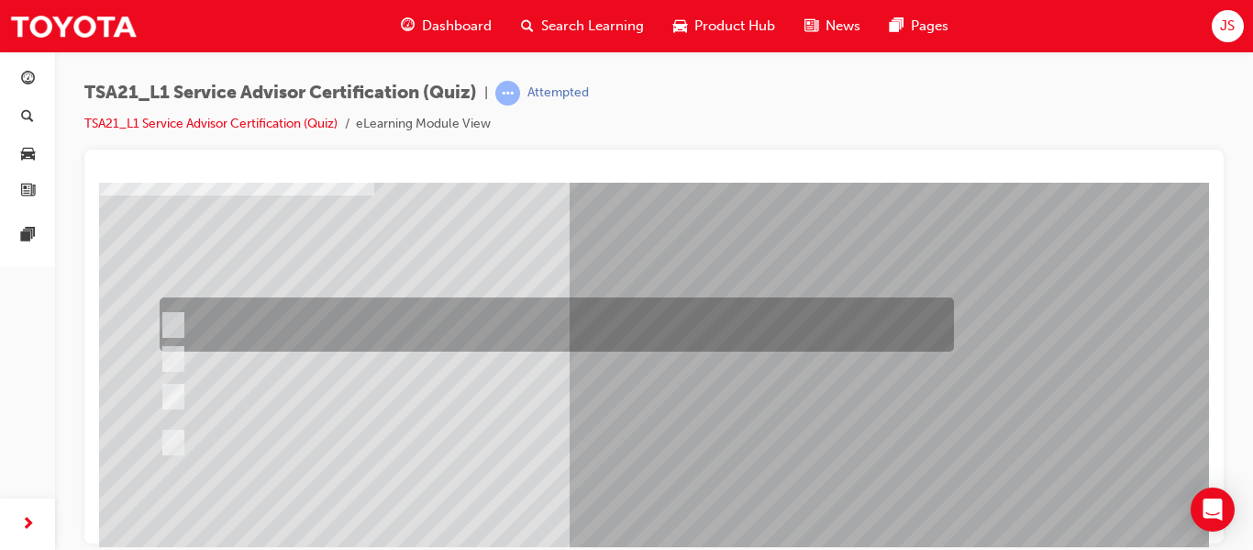
click at [376, 328] on div at bounding box center [552, 324] width 795 height 54
radio input "true"
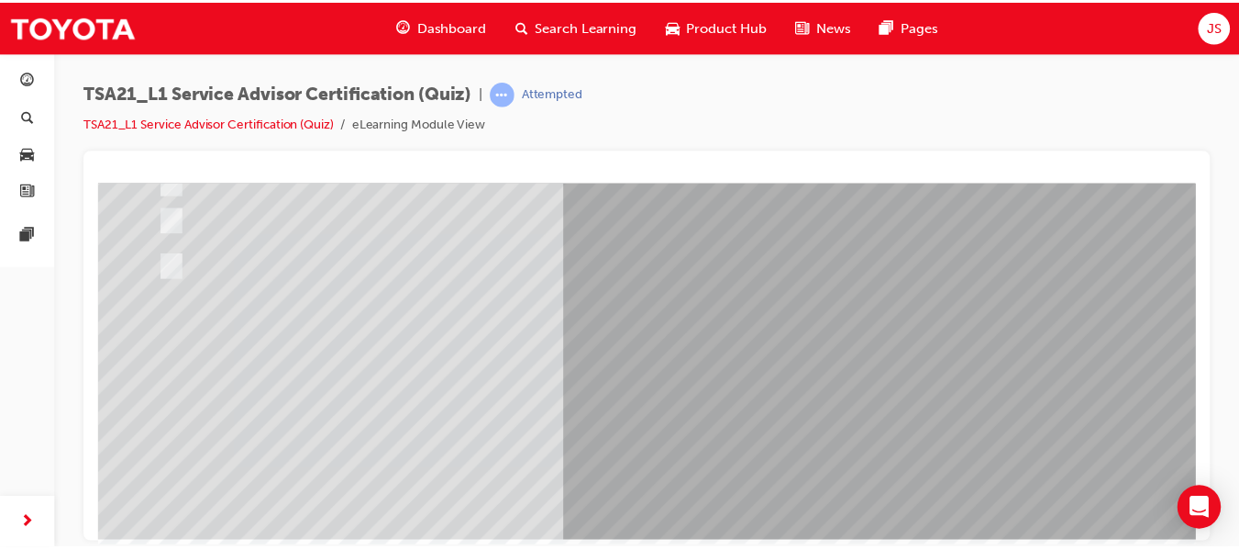
scroll to position [303, 0]
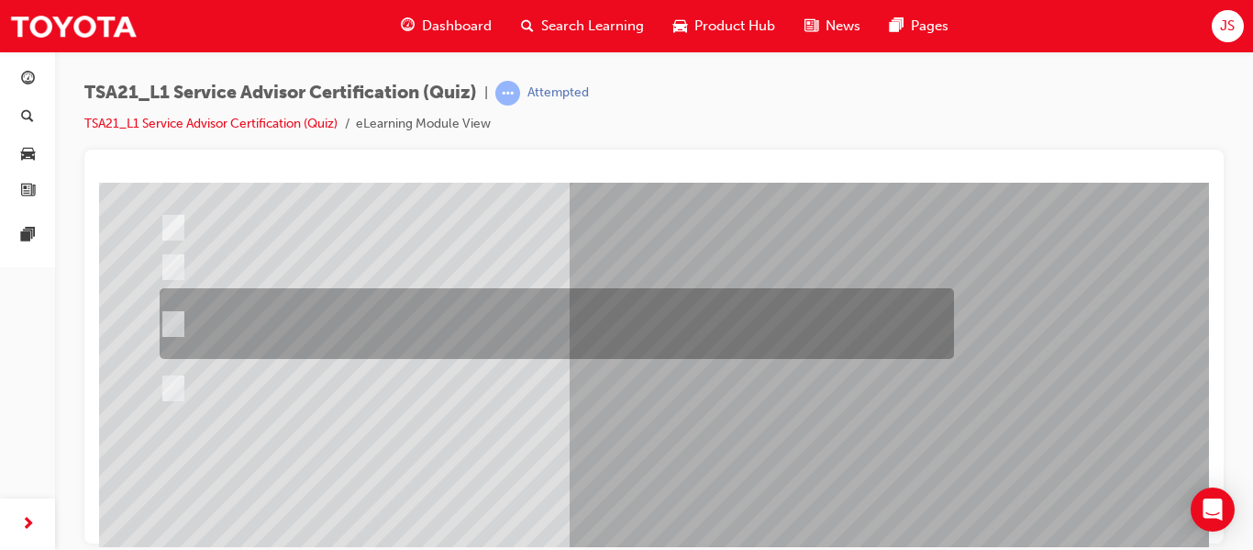
scroll to position [210, 0]
click at [407, 339] on div at bounding box center [552, 321] width 795 height 71
radio input "true"
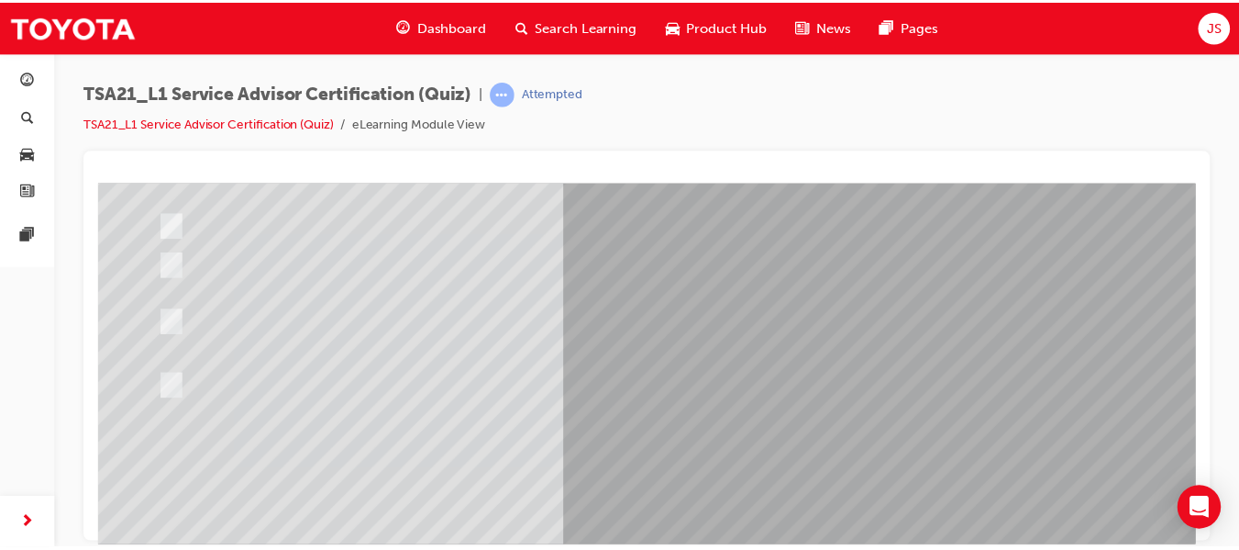
scroll to position [310, 0]
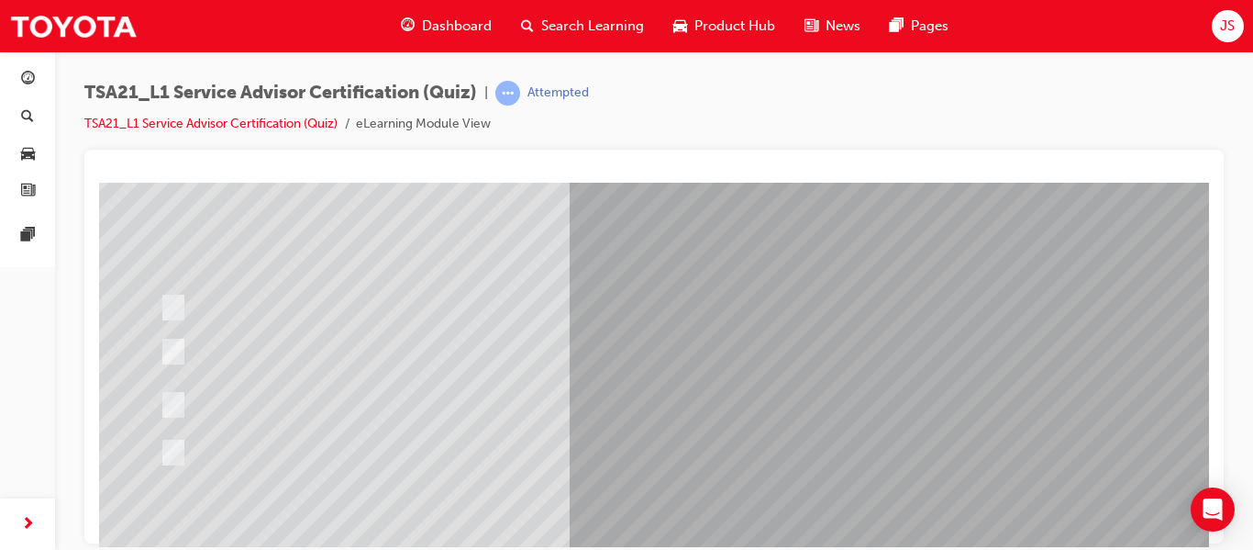
scroll to position [143, 0]
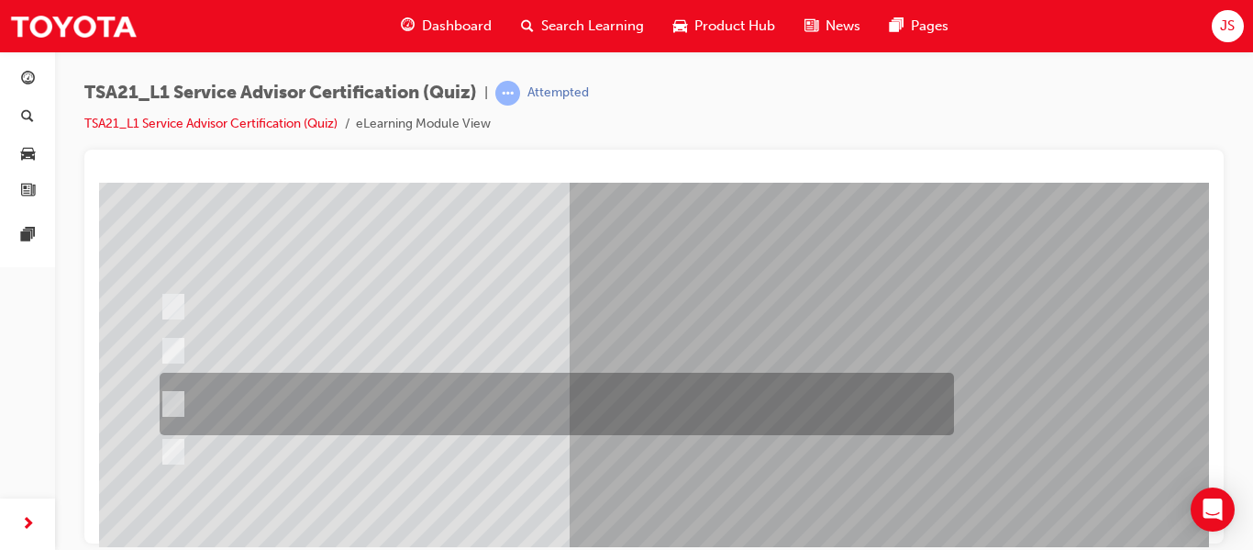
click at [488, 424] on div at bounding box center [552, 403] width 795 height 62
radio input "true"
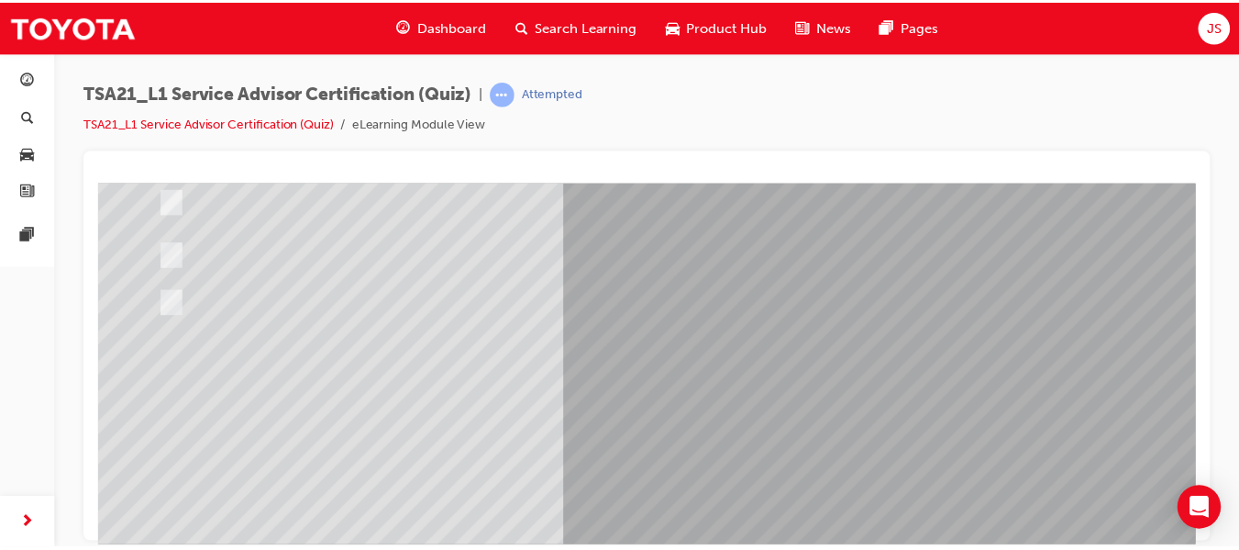
scroll to position [293, 0]
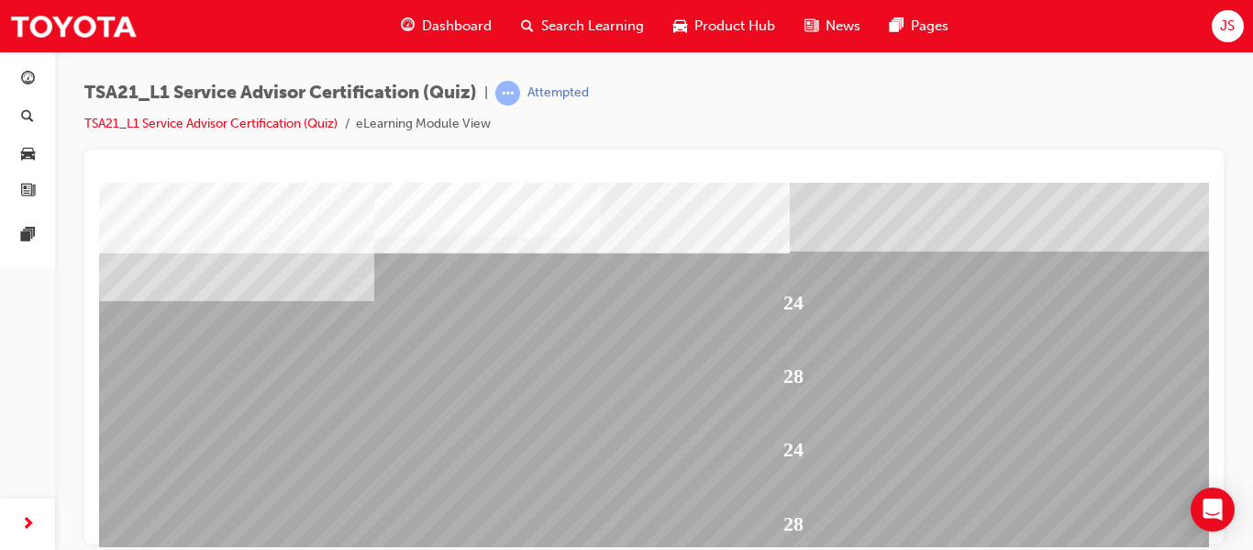
scroll to position [310, 0]
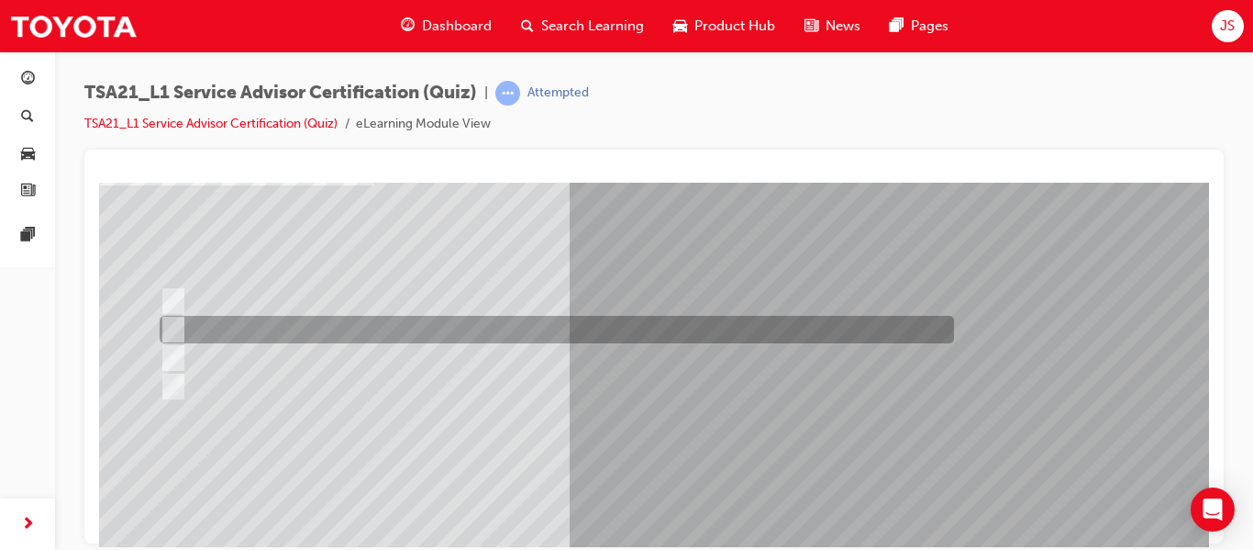
scroll to position [134, 0]
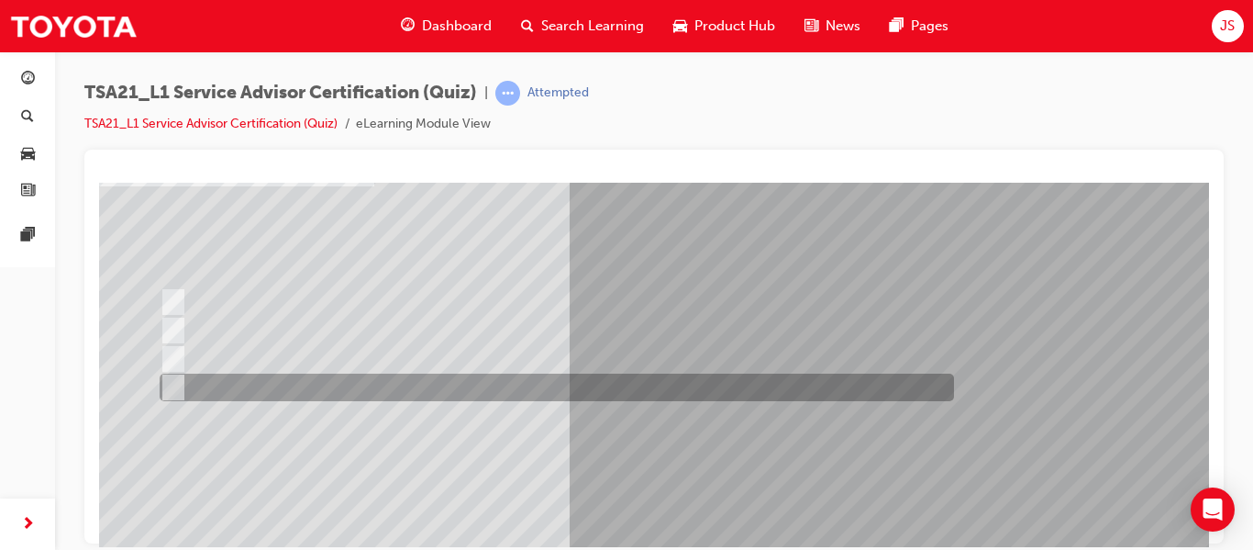
click at [407, 378] on div at bounding box center [552, 387] width 795 height 28
radio input "true"
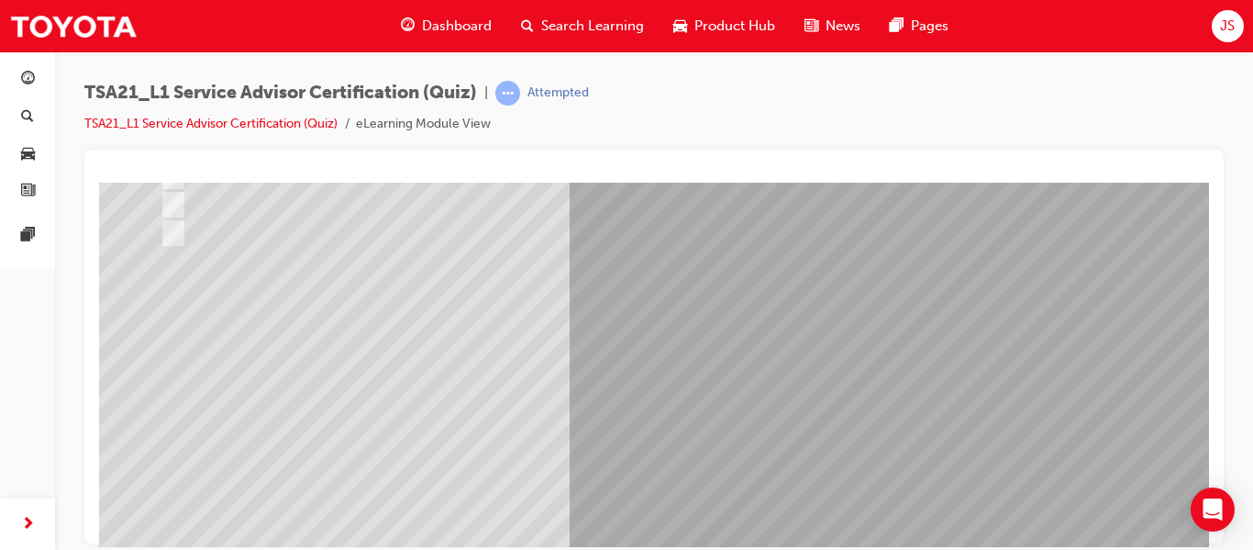
scroll to position [289, 0]
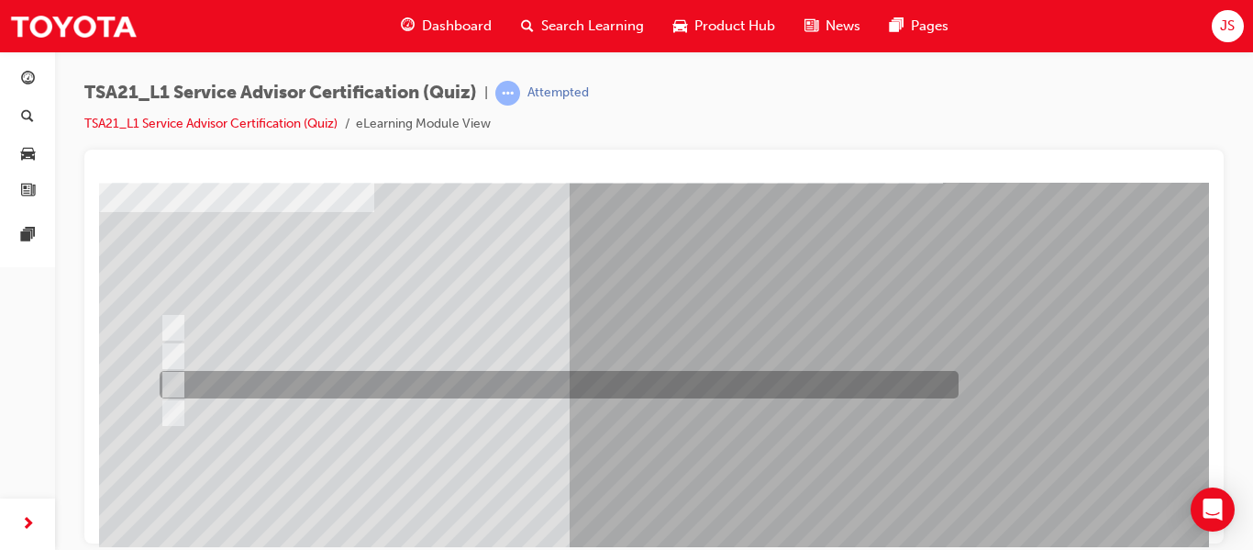
scroll to position [109, 0]
click at [499, 383] on div at bounding box center [554, 384] width 799 height 28
radio input "true"
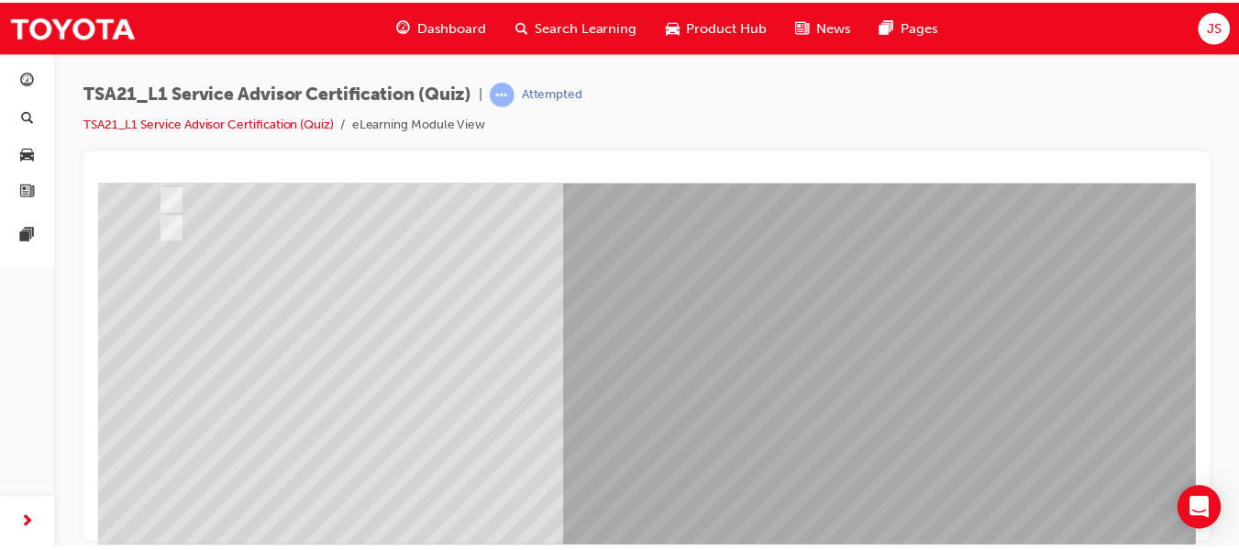
scroll to position [301, 0]
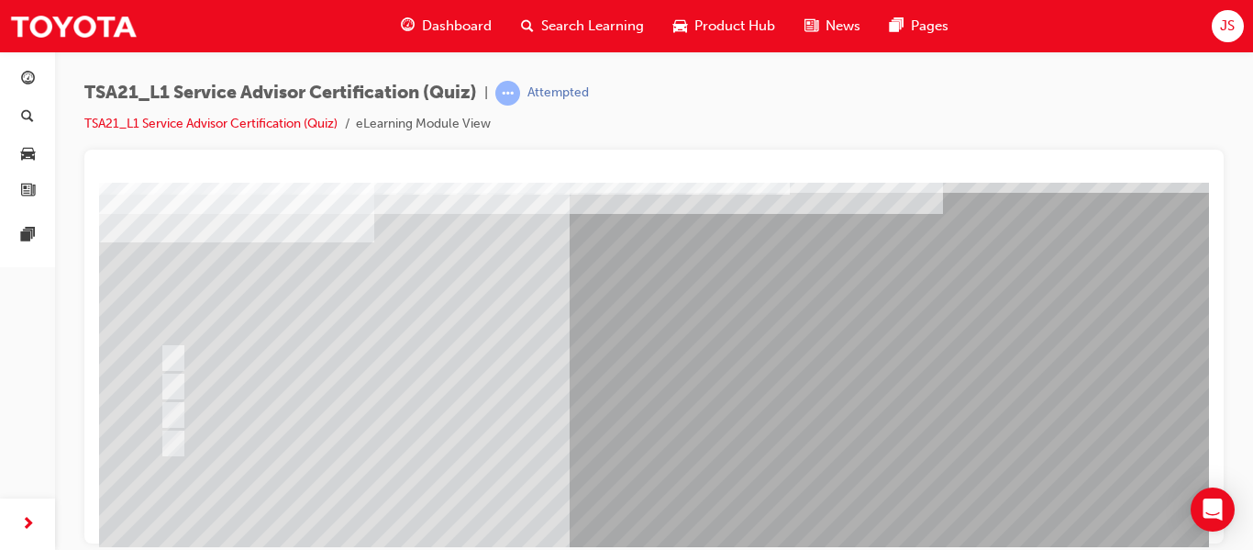
scroll to position [80, 0]
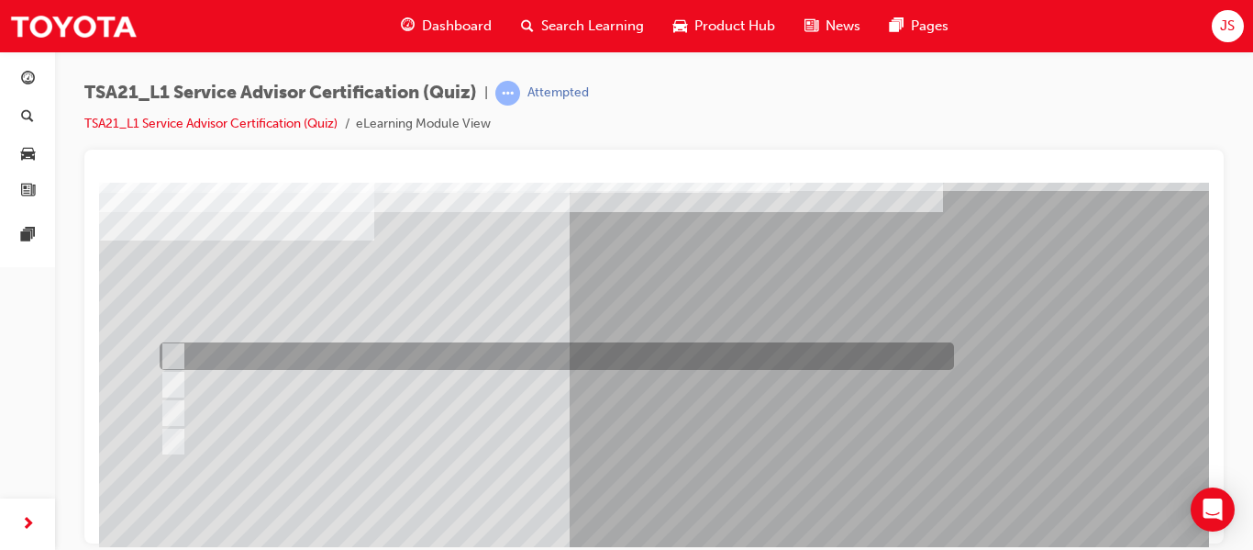
click at [452, 356] on div at bounding box center [552, 356] width 795 height 28
radio input "true"
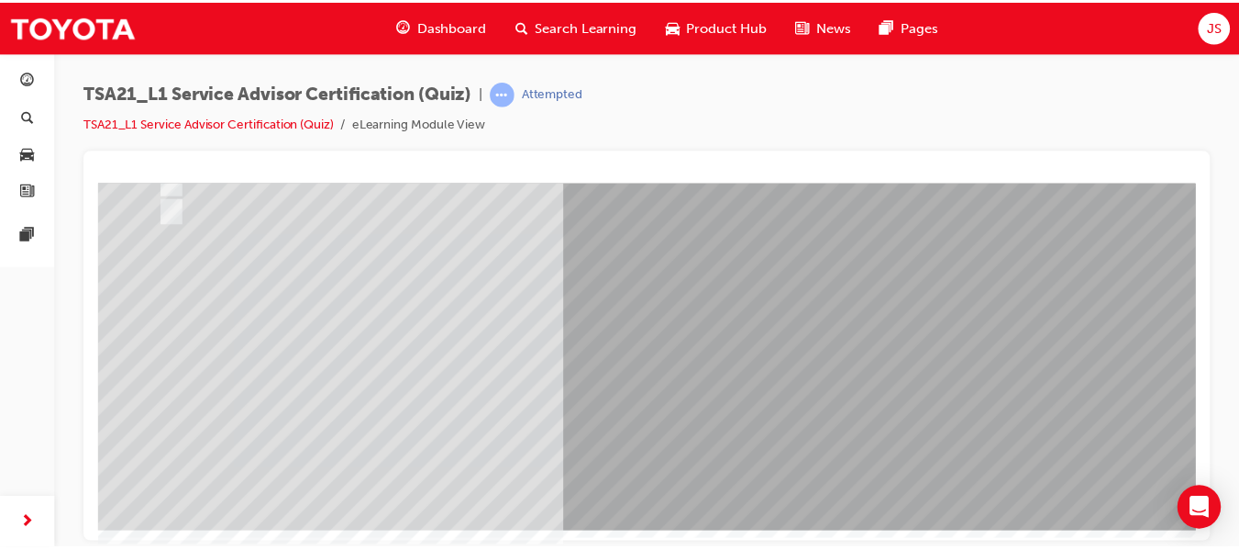
scroll to position [309, 0]
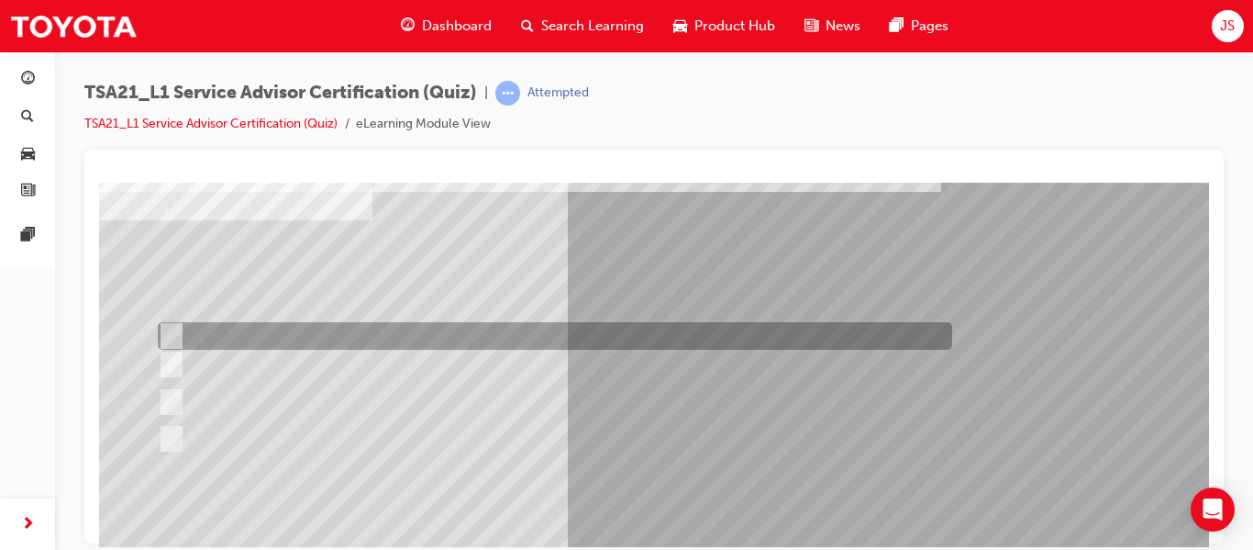
scroll to position [99, 1]
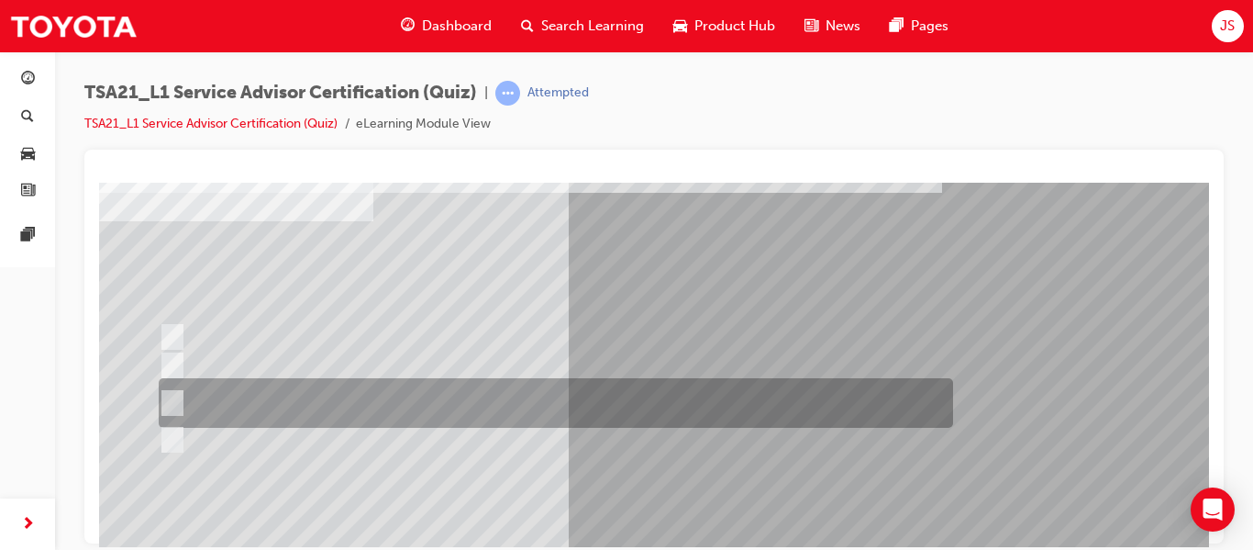
click at [480, 385] on div at bounding box center [551, 403] width 795 height 50
radio input "true"
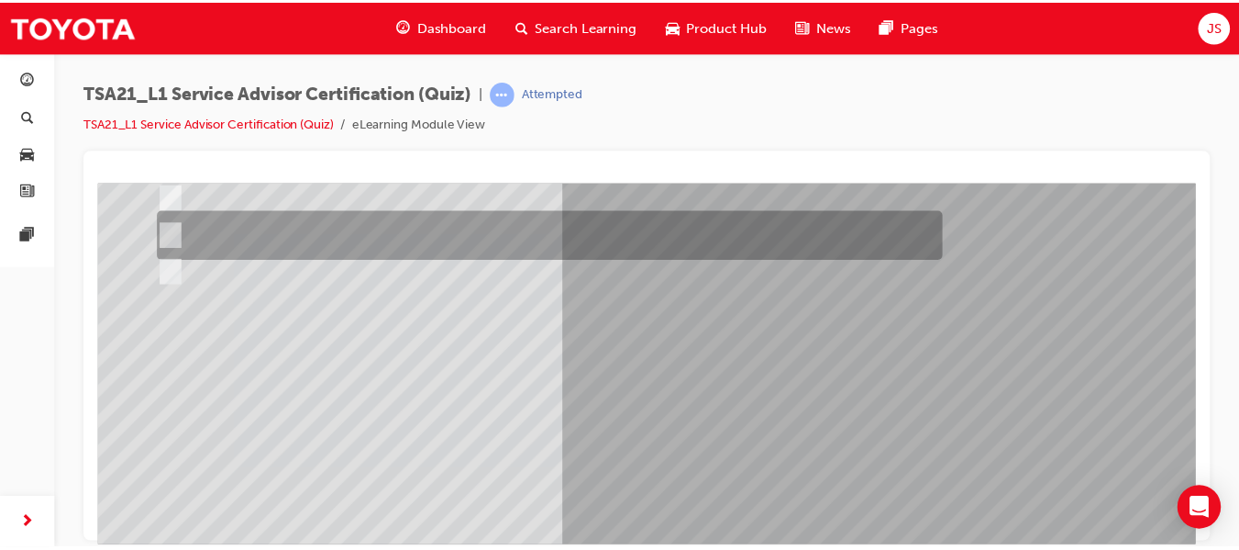
scroll to position [269, 1]
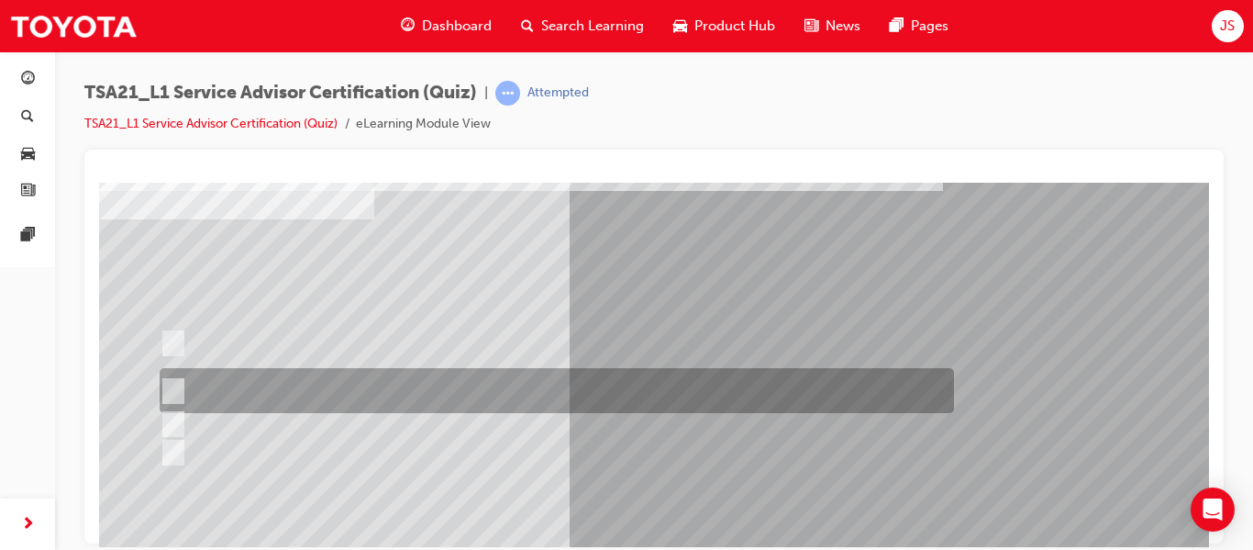
scroll to position [102, 0]
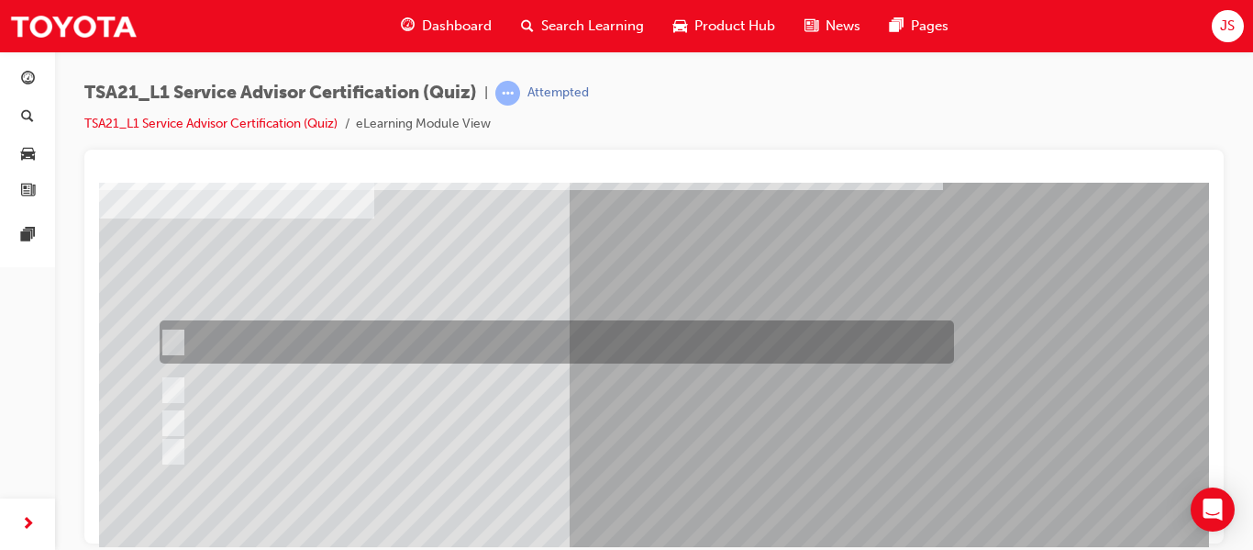
click at [476, 344] on div at bounding box center [552, 341] width 795 height 43
radio input "true"
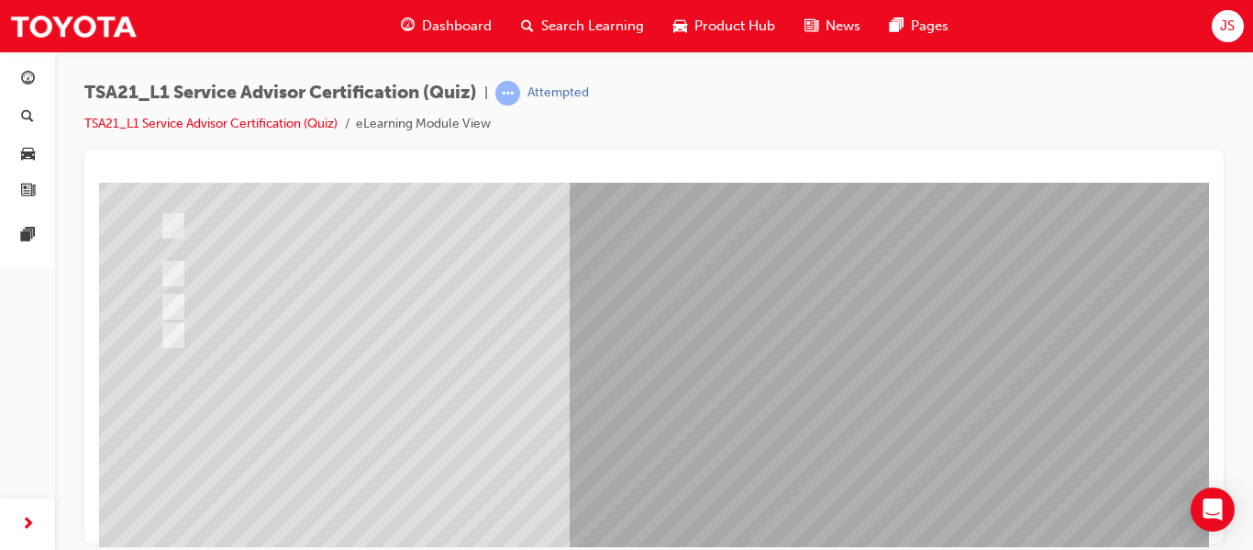
scroll to position [310, 0]
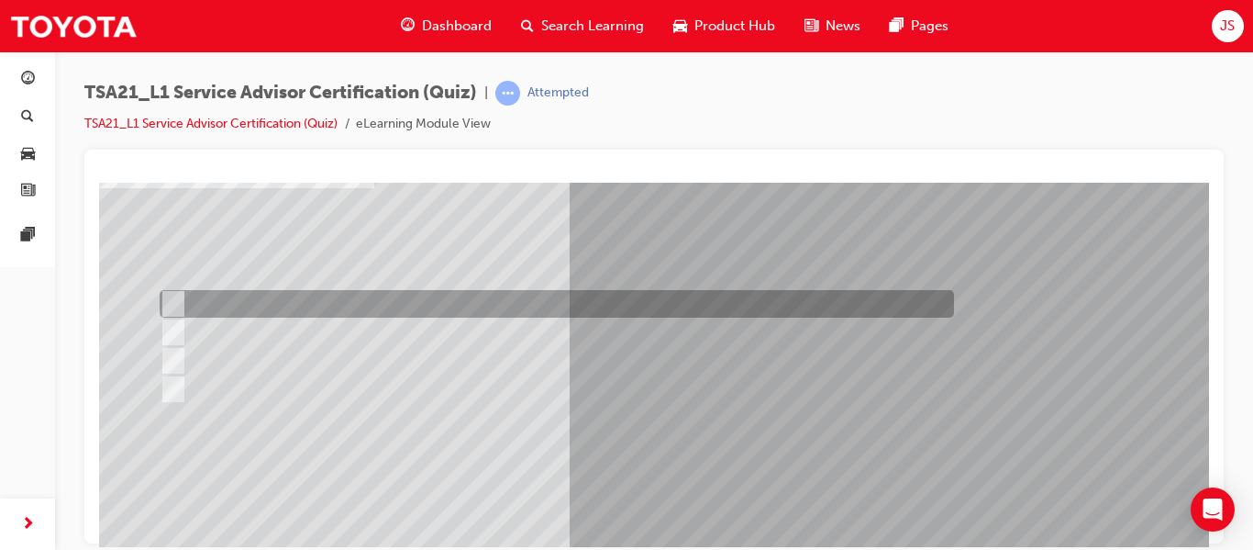
scroll to position [136, 0]
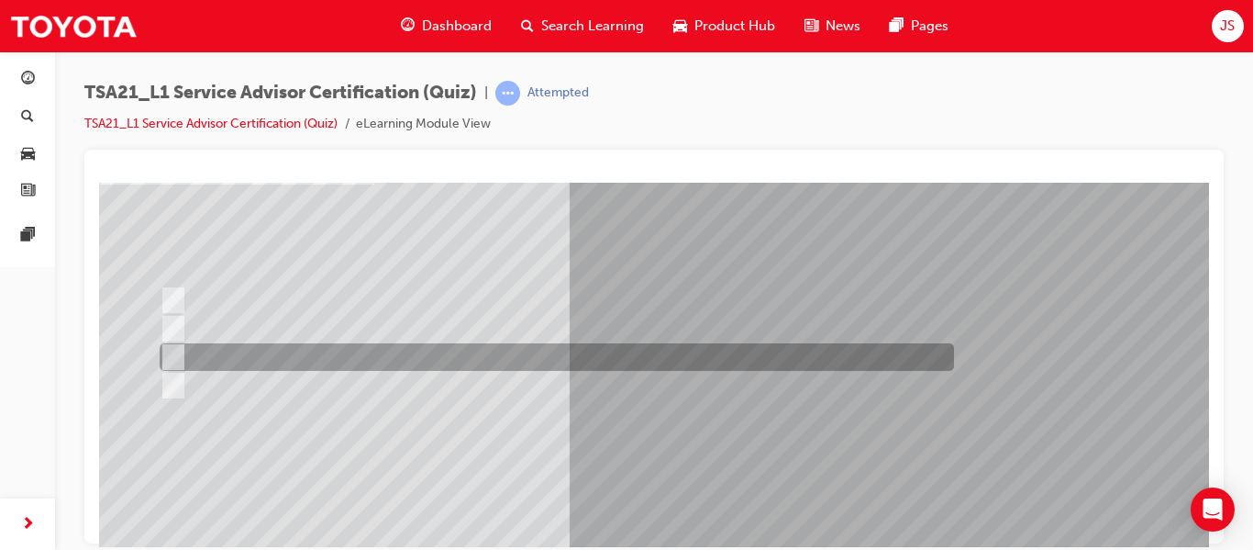
click at [346, 350] on div at bounding box center [552, 357] width 795 height 28
radio input "true"
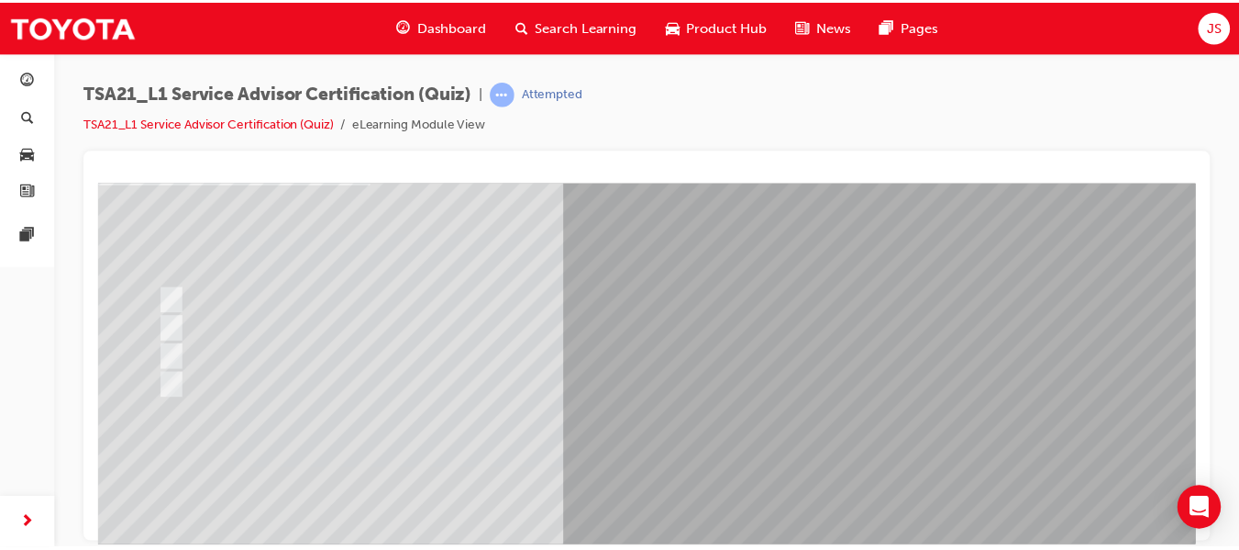
scroll to position [310, 0]
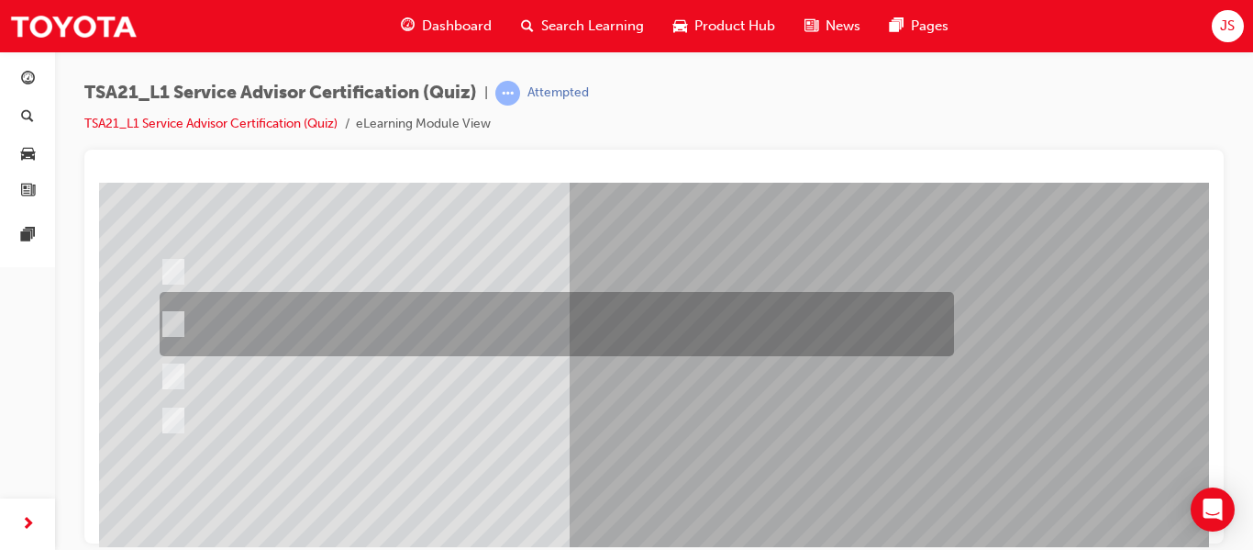
scroll to position [174, 0]
click at [442, 331] on div at bounding box center [552, 323] width 795 height 64
radio input "true"
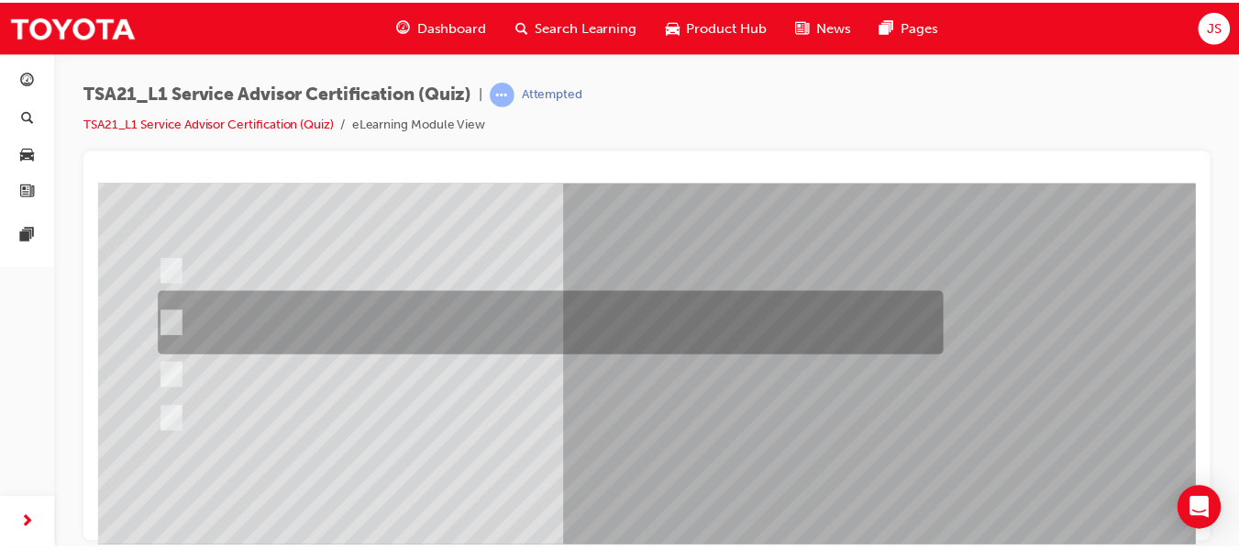
scroll to position [310, 0]
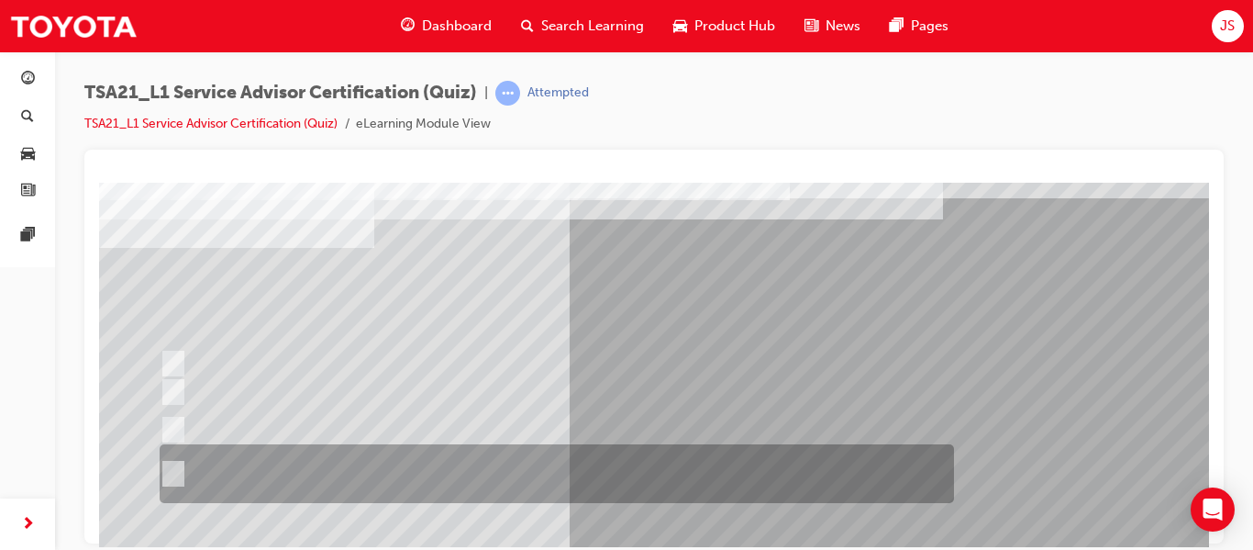
scroll to position [73, 0]
click at [609, 467] on div at bounding box center [552, 472] width 795 height 59
radio input "true"
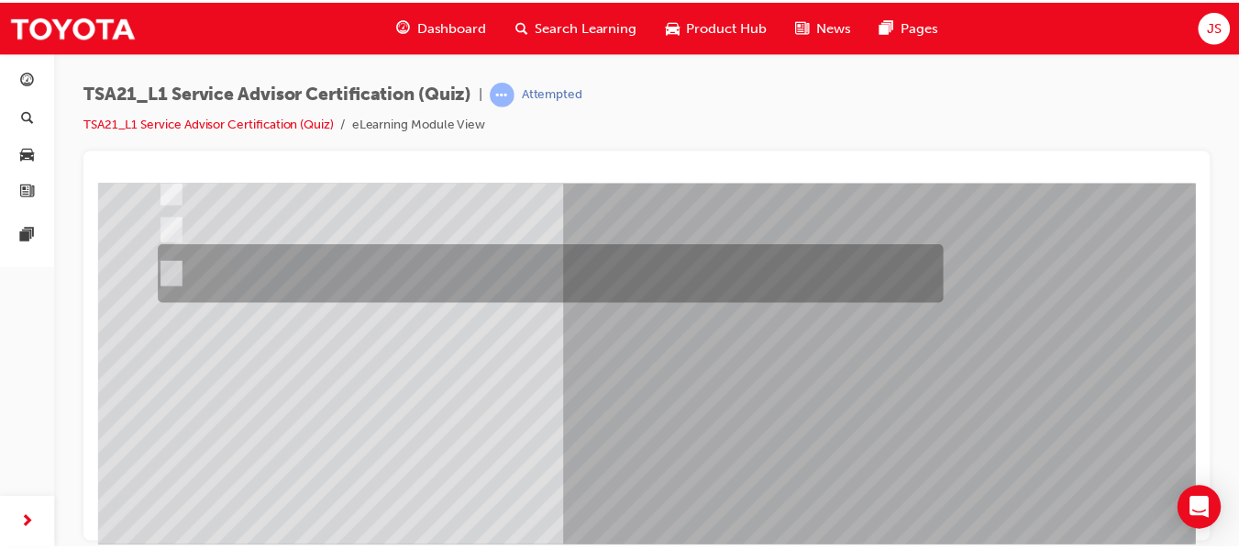
scroll to position [275, 0]
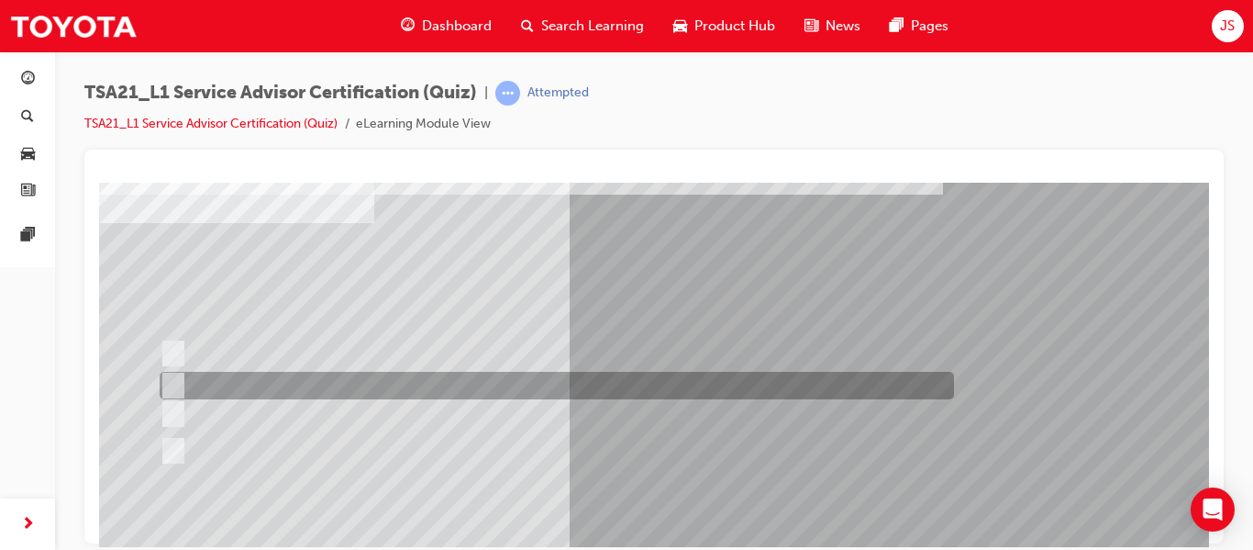
scroll to position [98, 0]
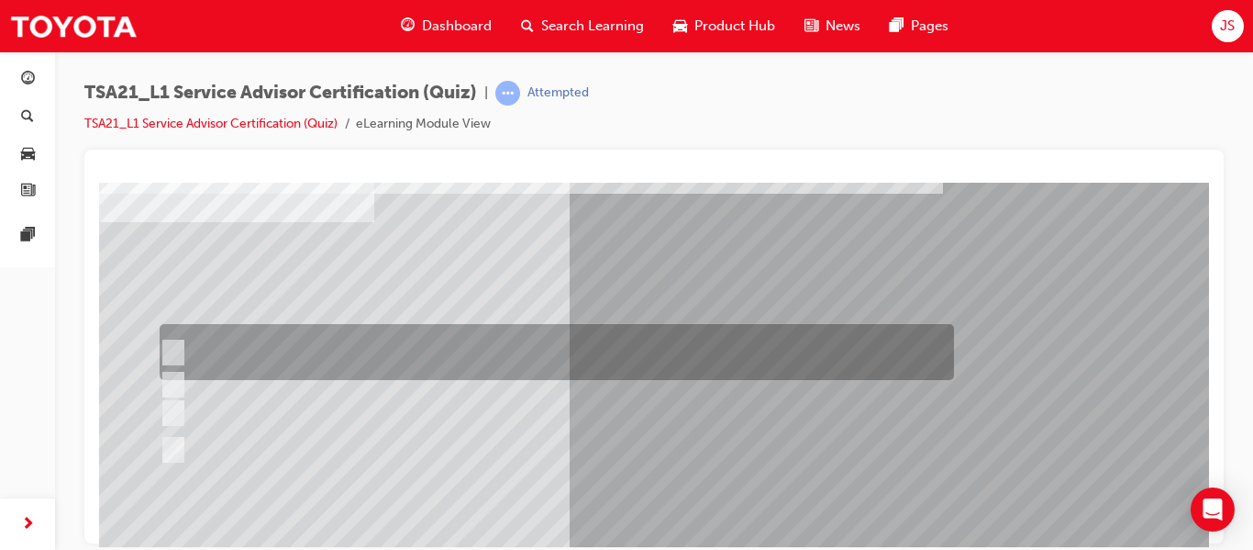
click at [464, 339] on div at bounding box center [552, 352] width 795 height 56
radio input "true"
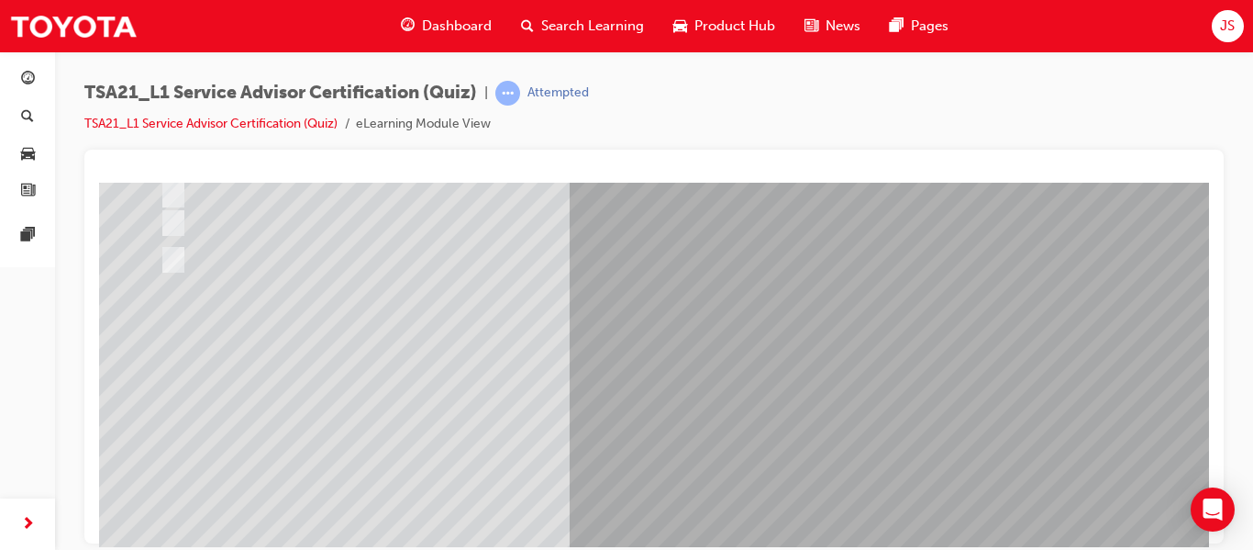
scroll to position [272, 0]
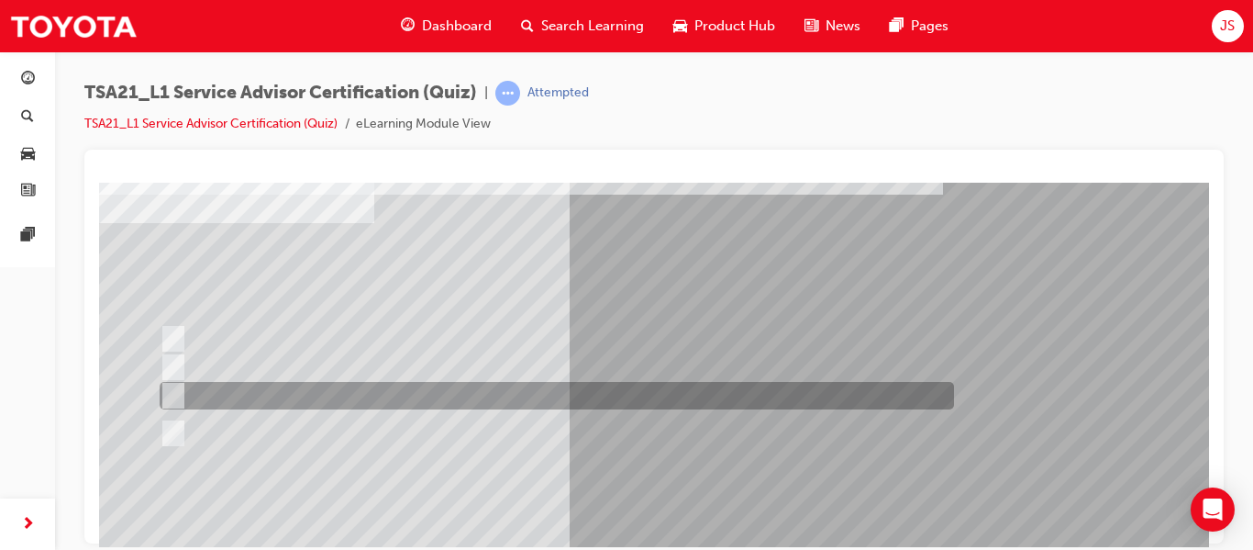
scroll to position [100, 0]
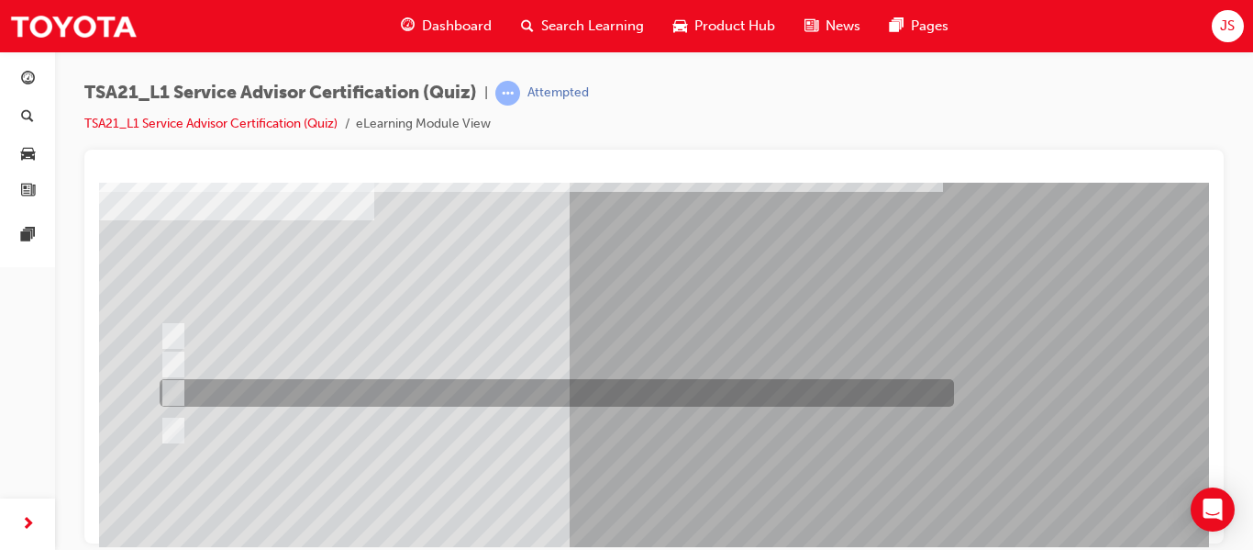
click at [344, 389] on div at bounding box center [552, 393] width 795 height 28
radio input "true"
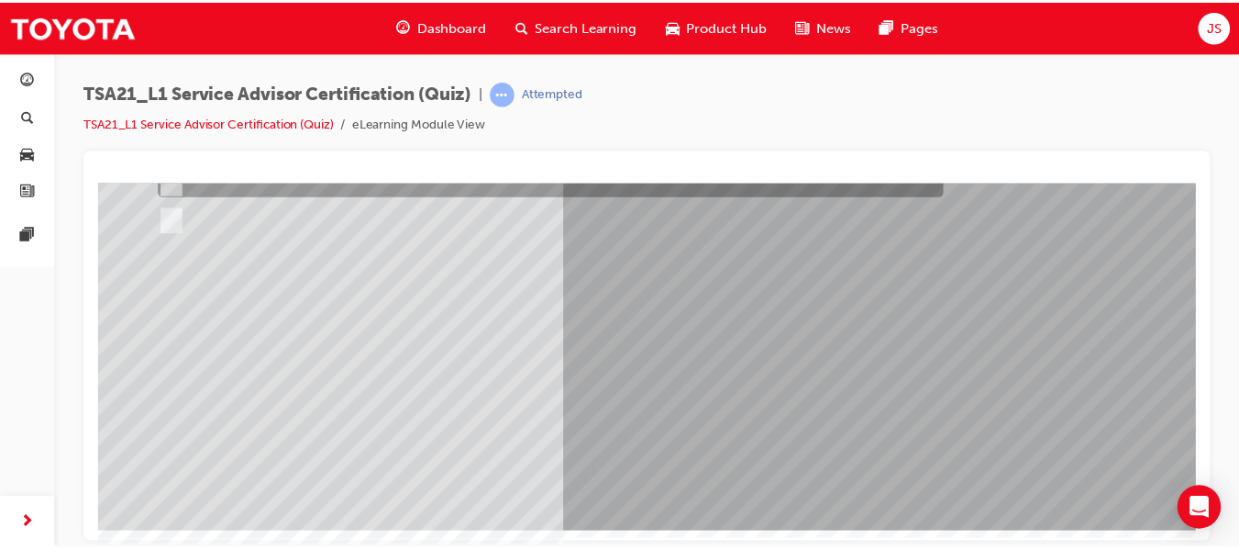
scroll to position [308, 0]
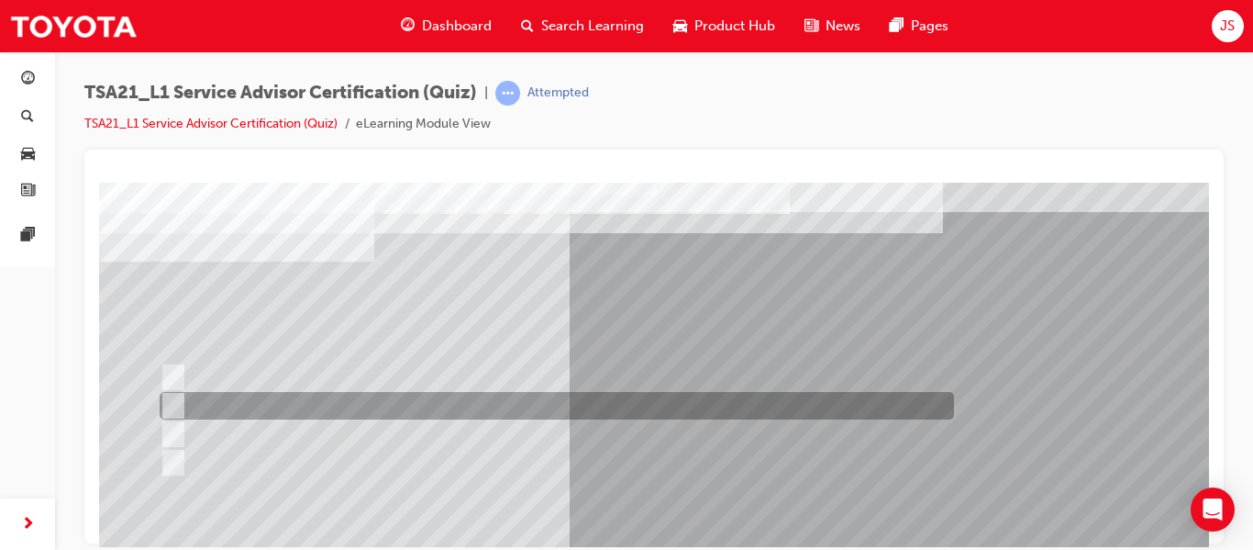
scroll to position [60, 0]
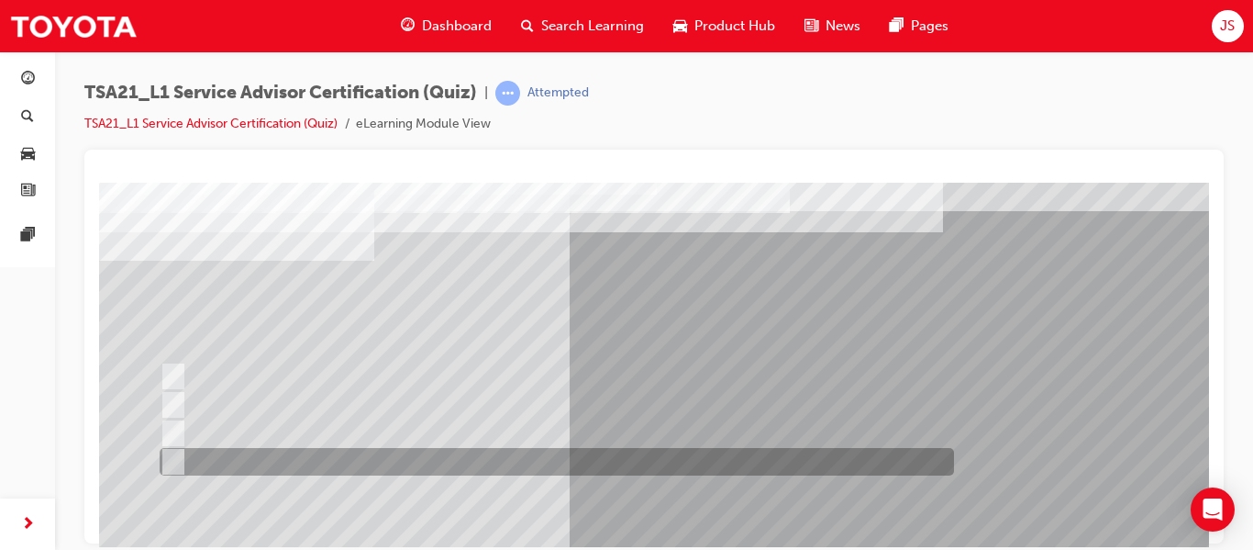
click at [596, 464] on div at bounding box center [552, 462] width 795 height 28
radio input "true"
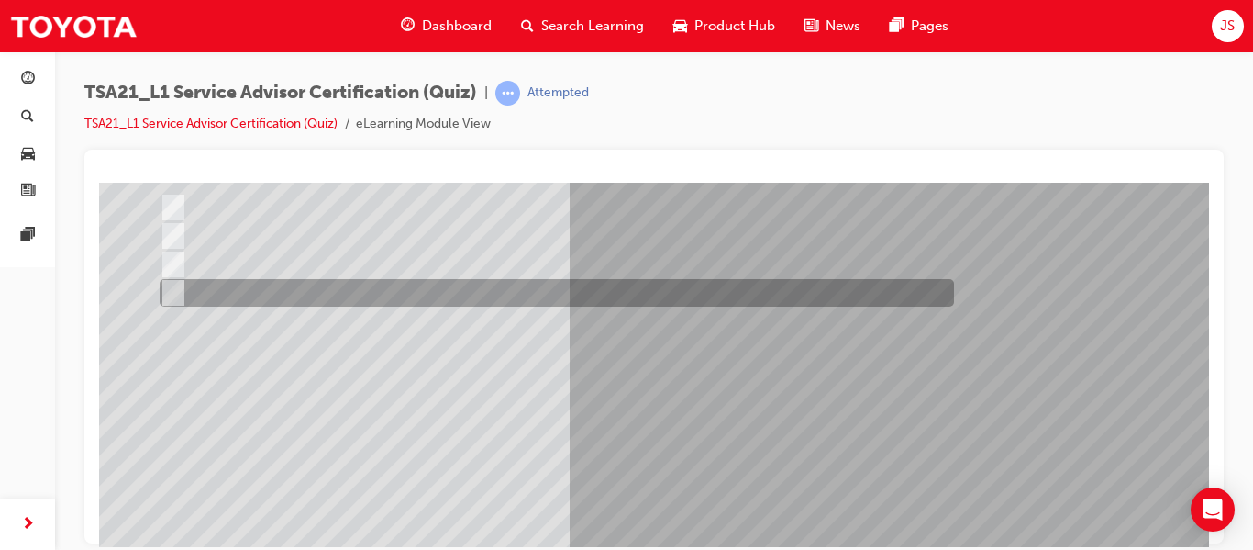
scroll to position [242, 0]
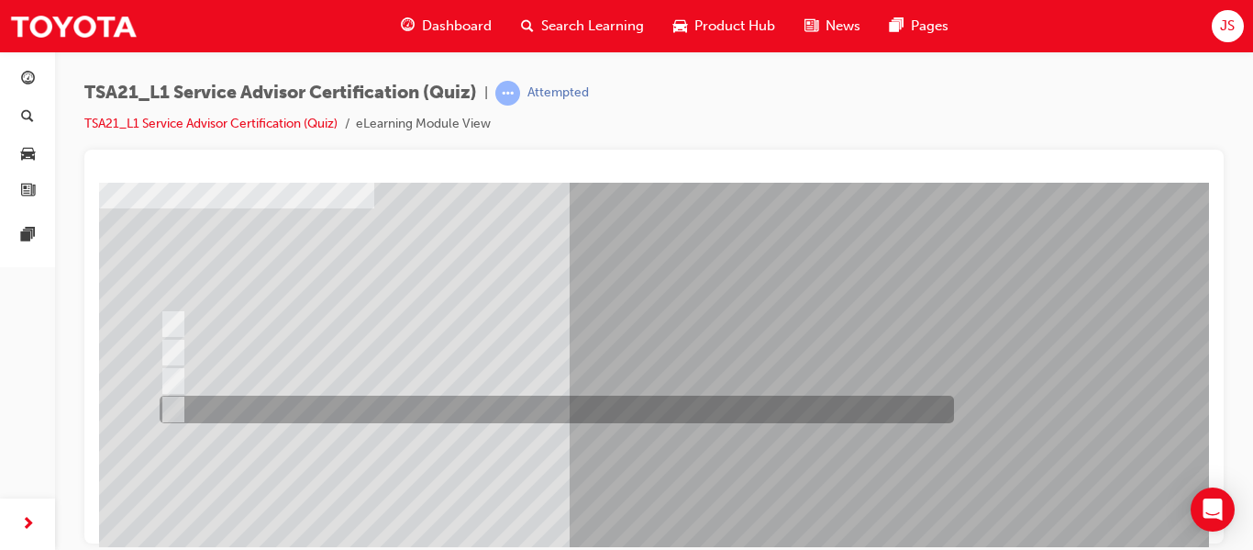
scroll to position [113, 0]
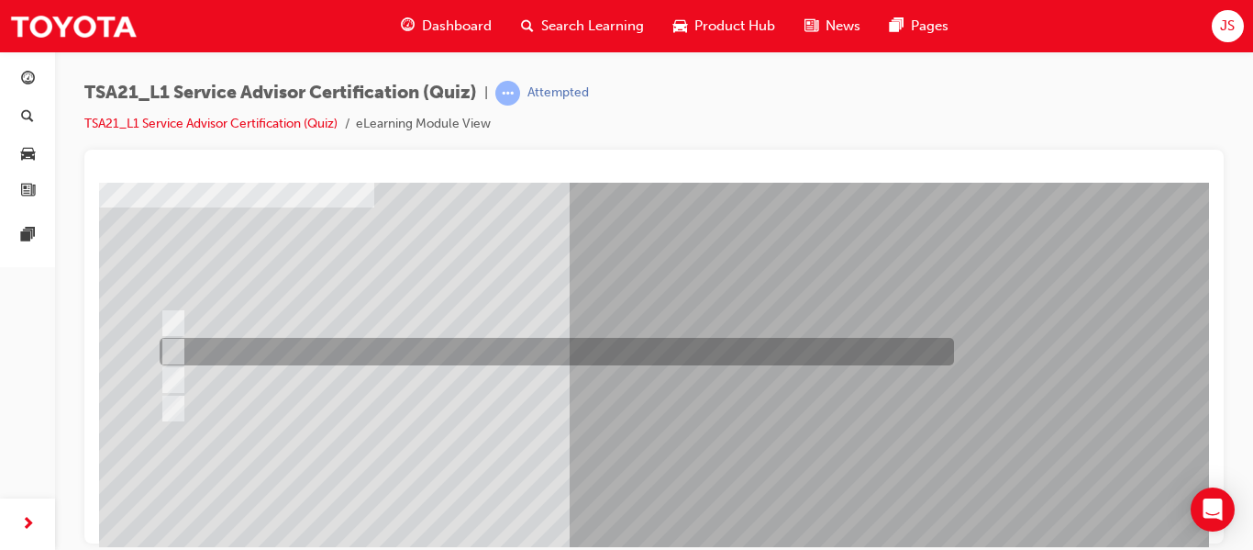
click at [597, 338] on div at bounding box center [552, 352] width 795 height 28
radio input "true"
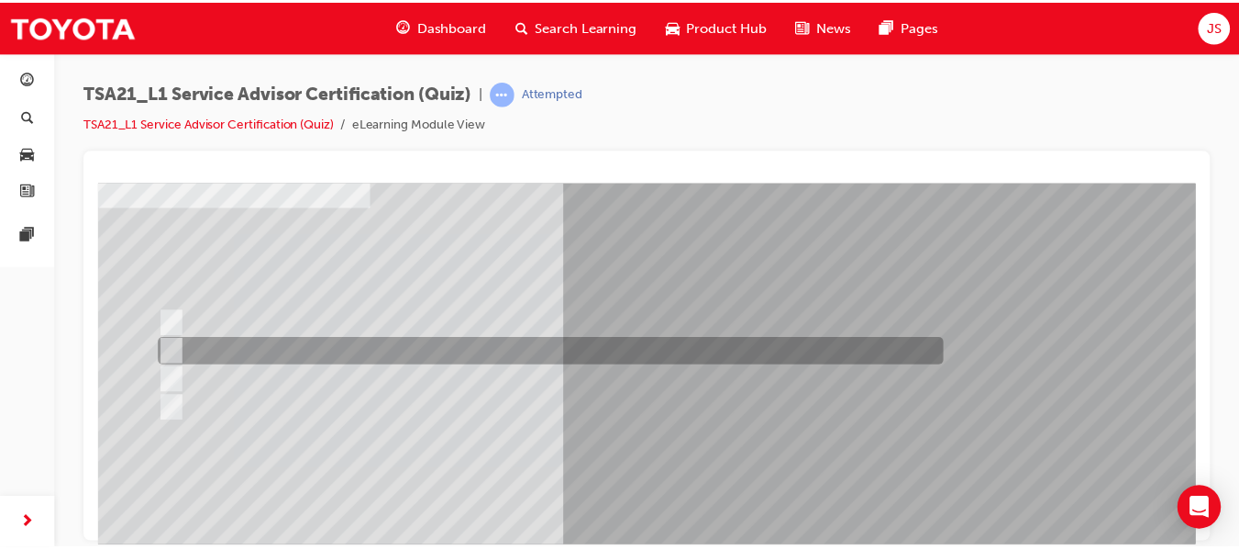
scroll to position [310, 0]
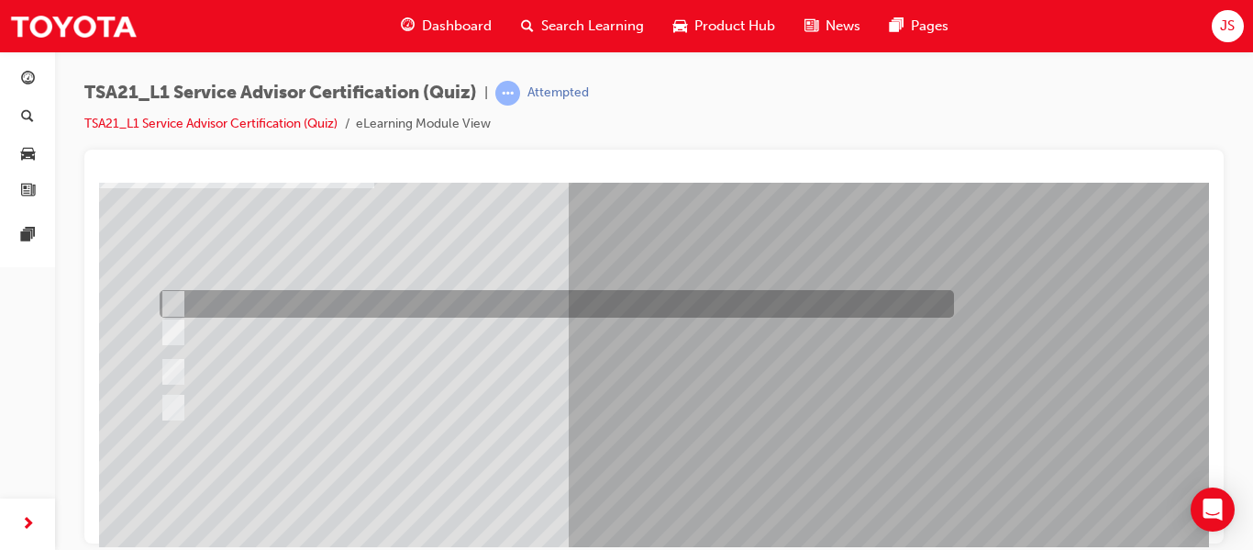
scroll to position [134, 0]
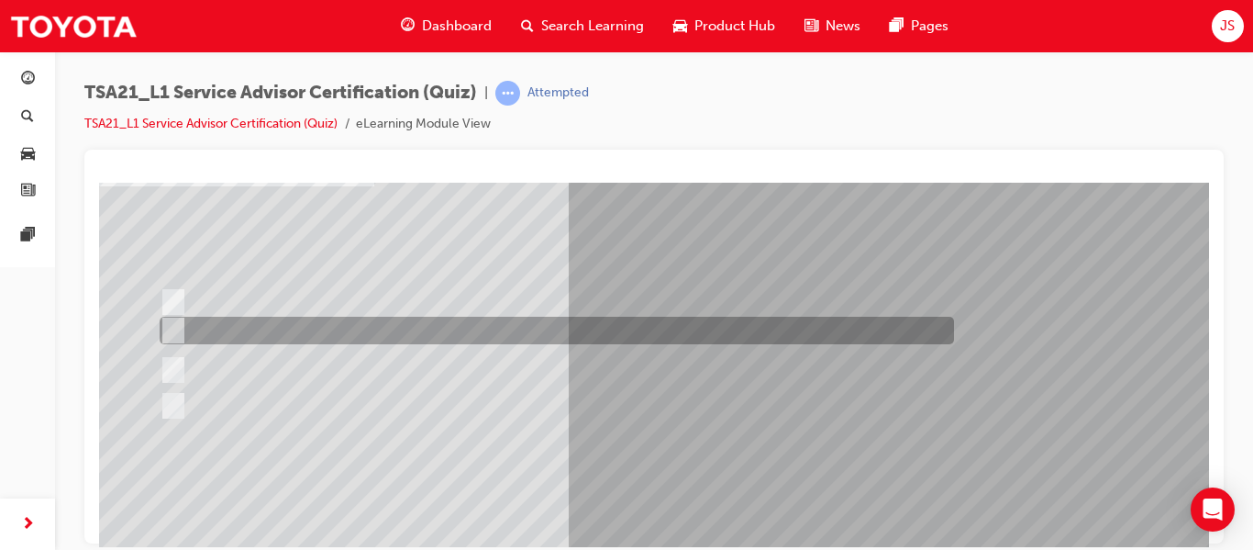
click at [439, 331] on div at bounding box center [552, 331] width 795 height 28
radio input "true"
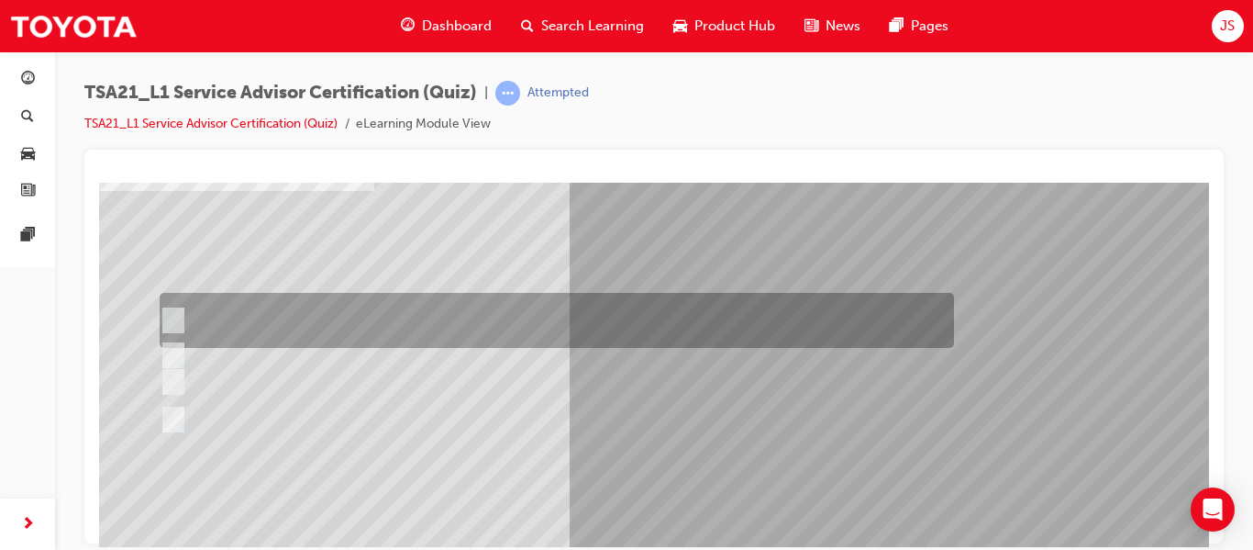
scroll to position [128, 0]
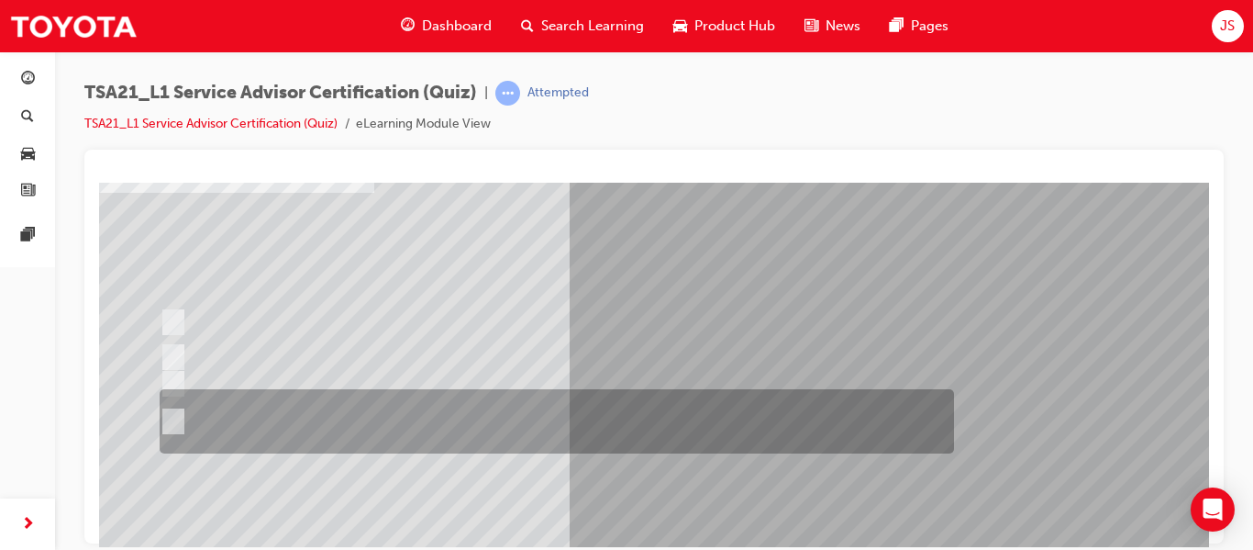
click at [551, 424] on div at bounding box center [552, 421] width 795 height 64
radio input "true"
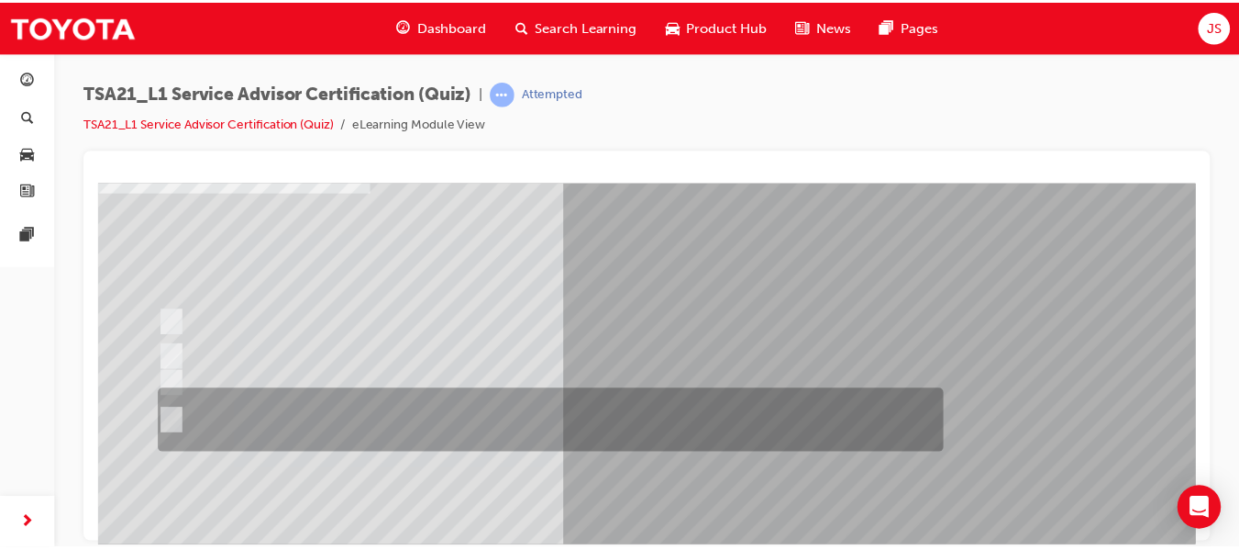
scroll to position [310, 0]
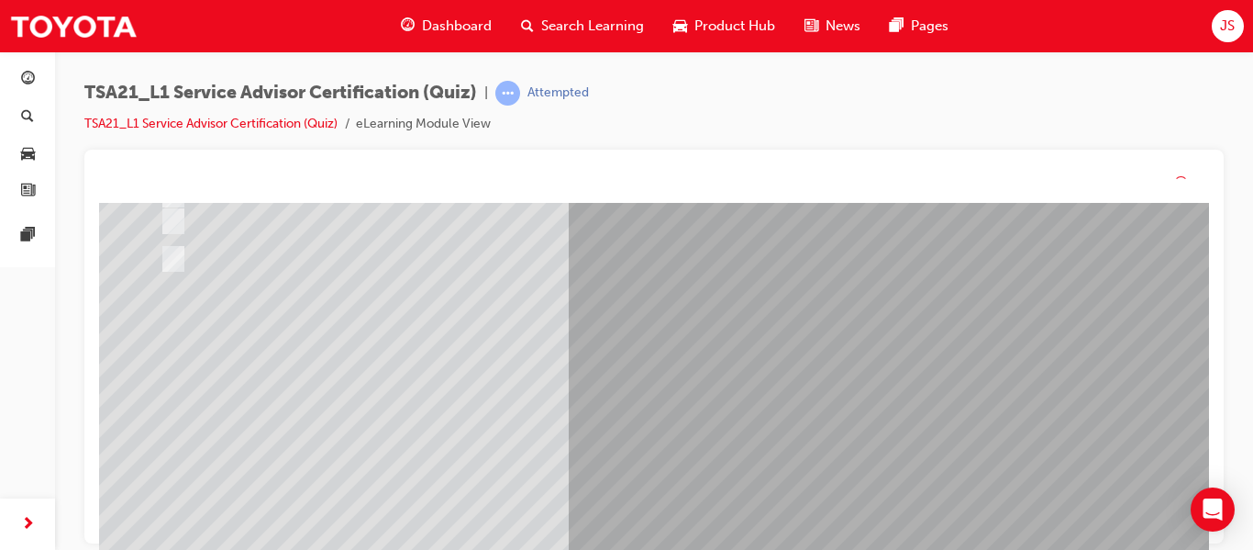
scroll to position [0, 0]
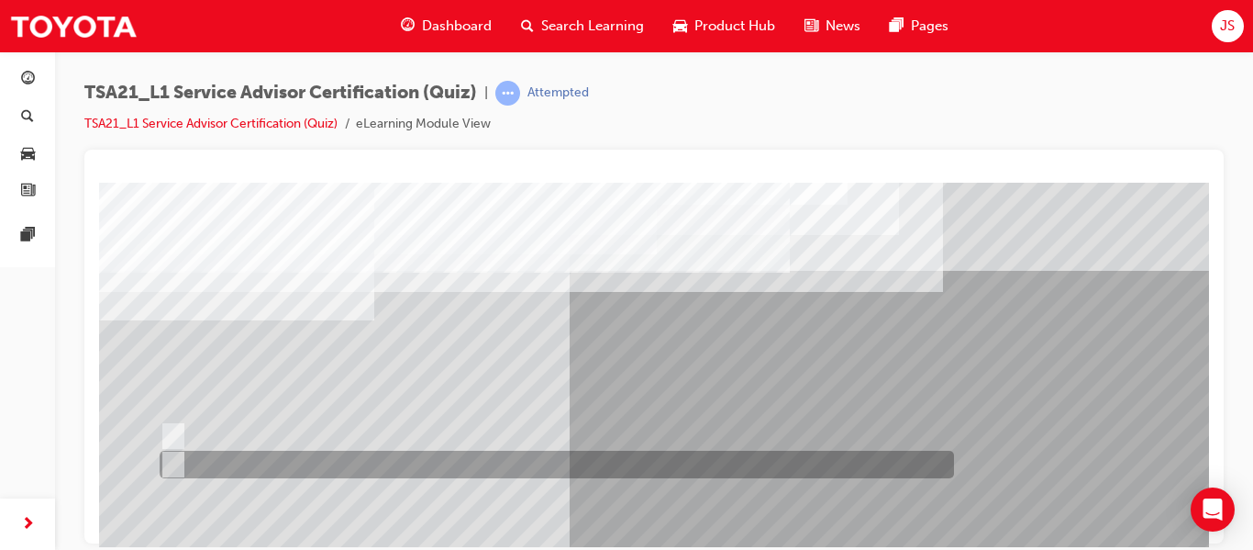
click at [576, 458] on div at bounding box center [552, 464] width 795 height 28
radio input "true"
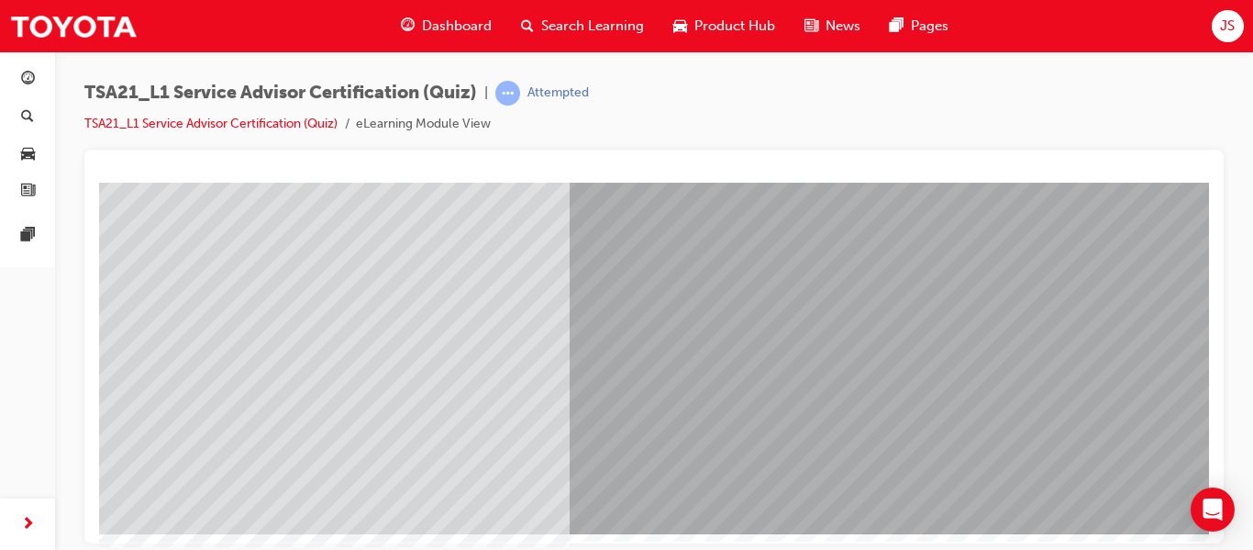
scroll to position [310, 0]
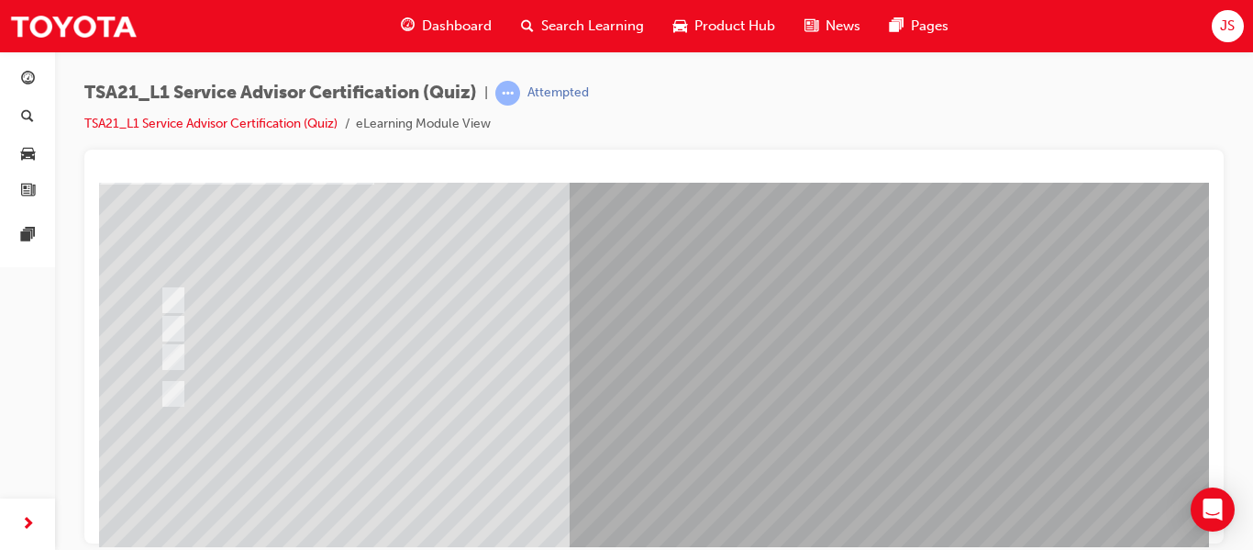
scroll to position [137, 0]
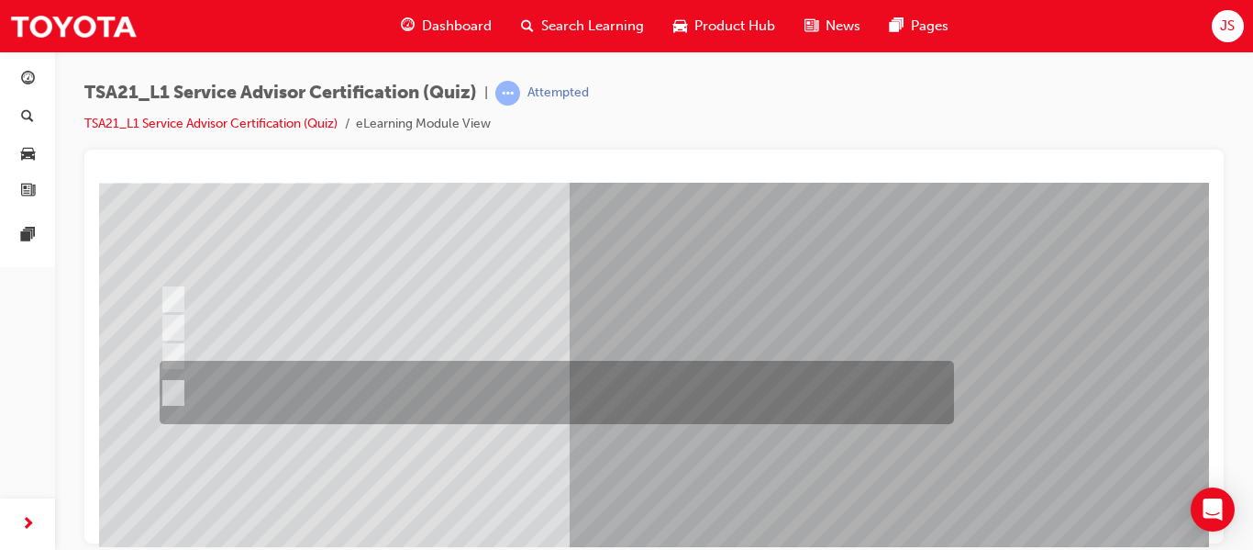
click at [427, 404] on div at bounding box center [552, 392] width 795 height 63
radio input "true"
click at [443, 401] on div at bounding box center [552, 392] width 795 height 63
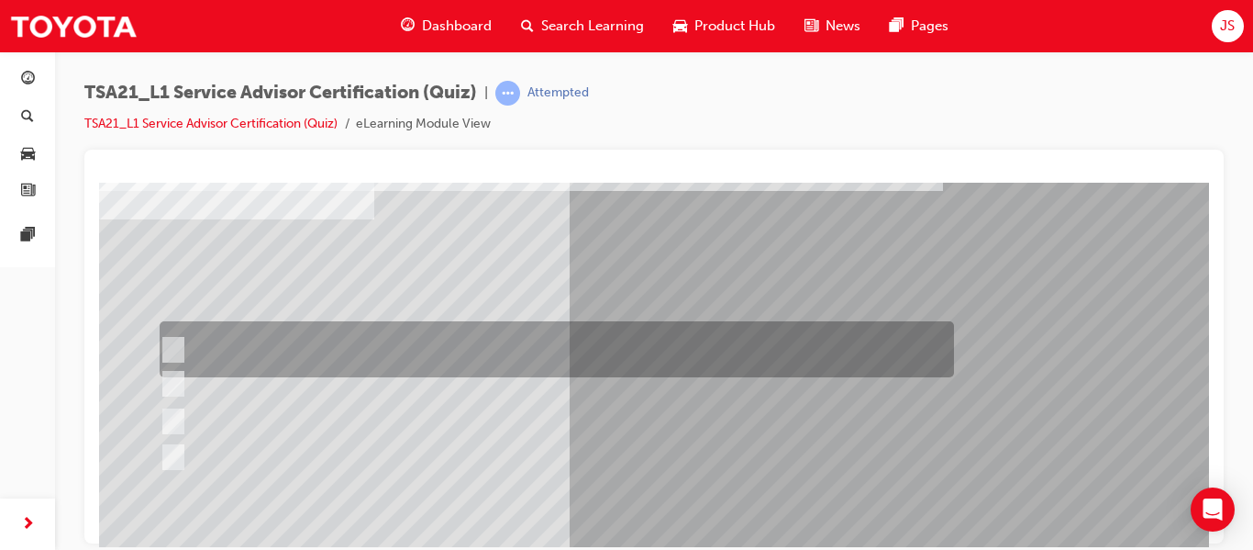
scroll to position [102, 0]
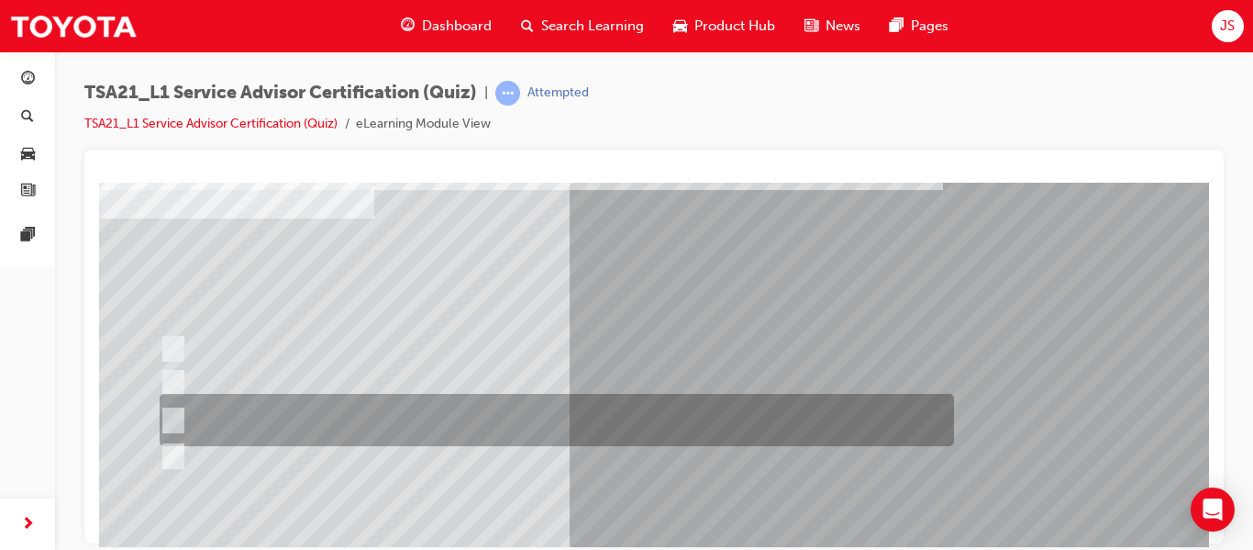
click at [538, 401] on div at bounding box center [552, 420] width 795 height 52
radio input "true"
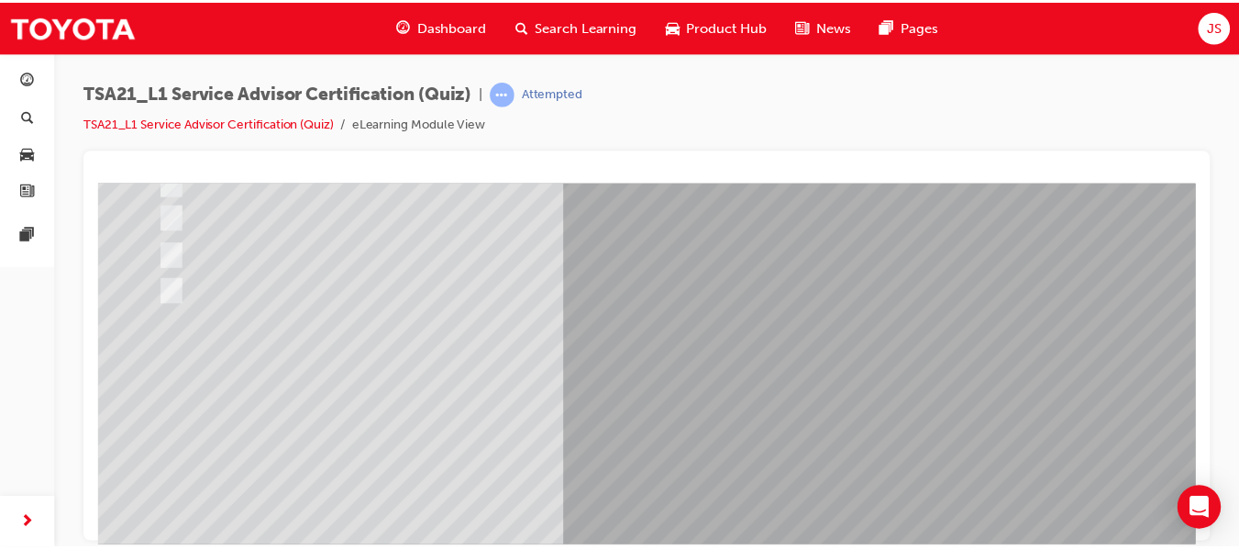
scroll to position [268, 0]
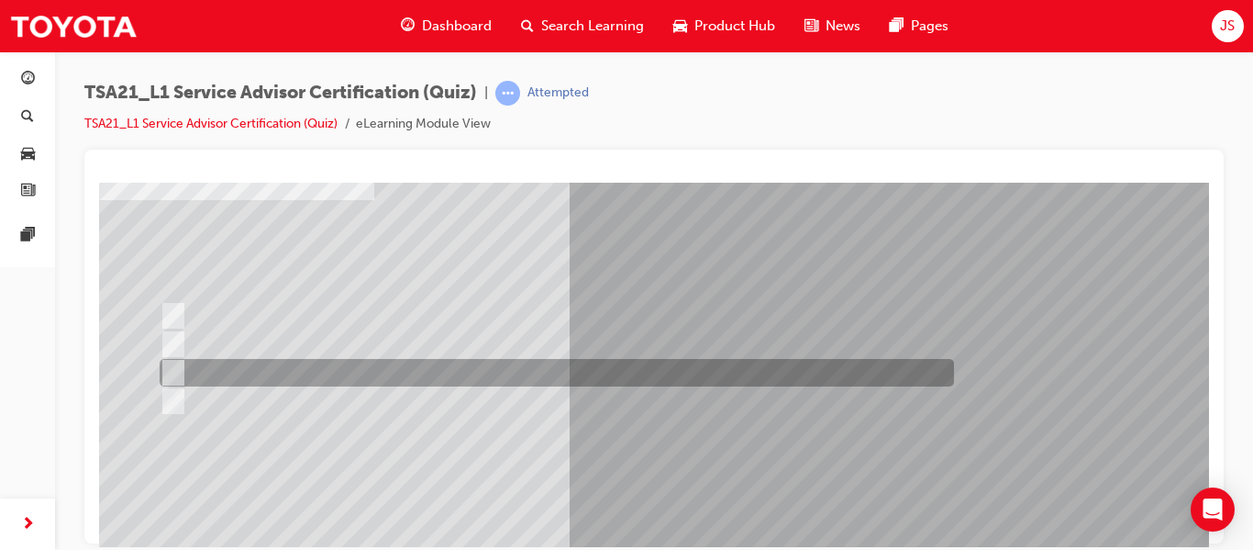
scroll to position [121, 0]
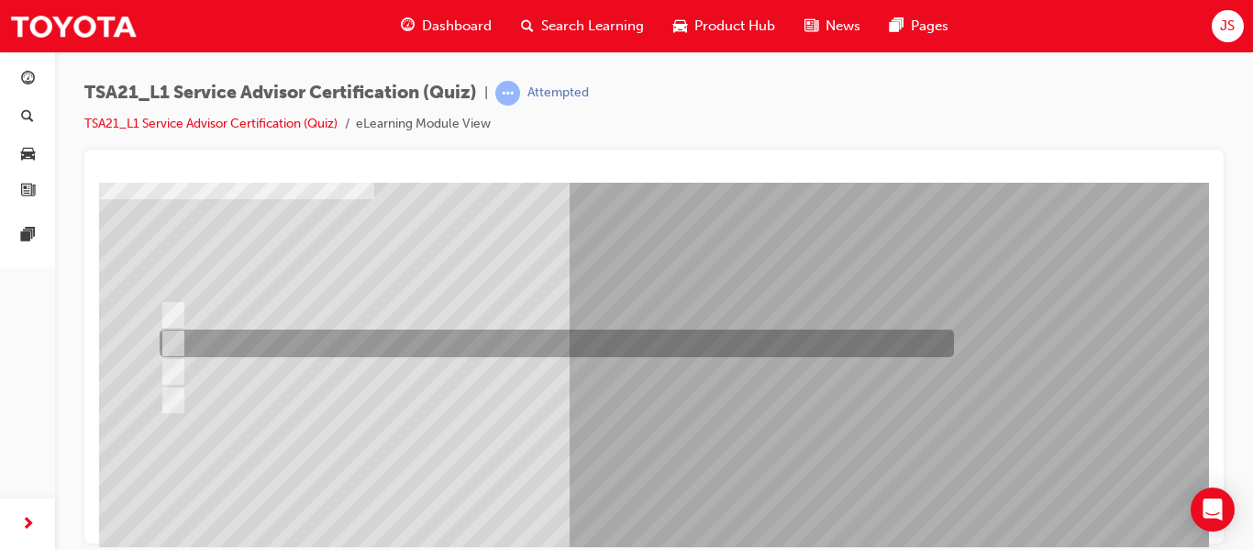
click at [345, 346] on div at bounding box center [552, 343] width 795 height 28
radio input "true"
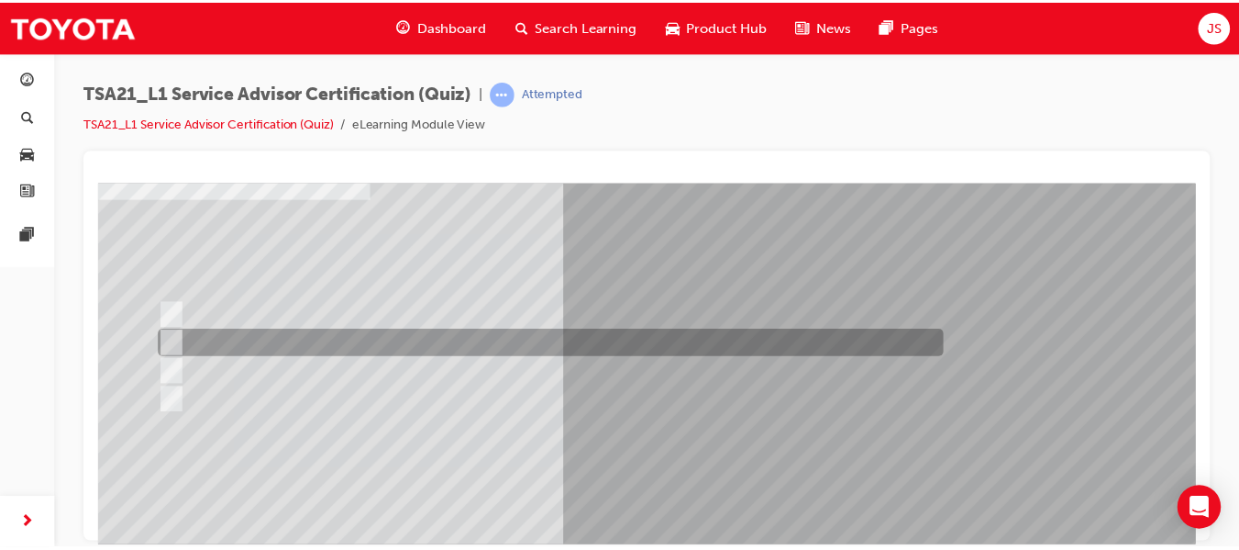
scroll to position [310, 0]
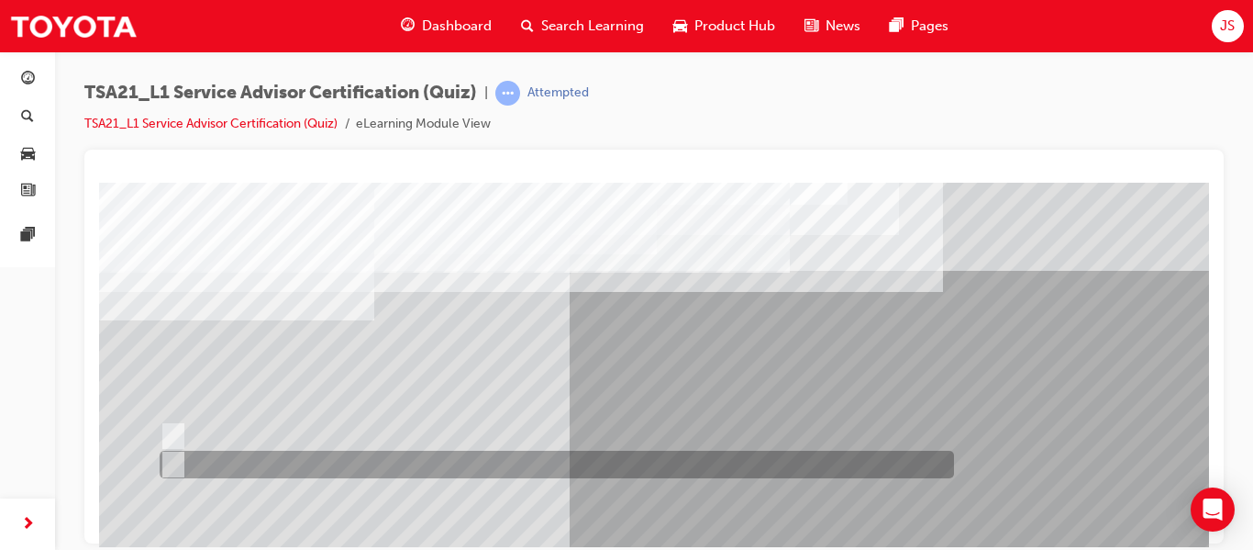
click at [527, 457] on div at bounding box center [552, 464] width 795 height 28
radio input "true"
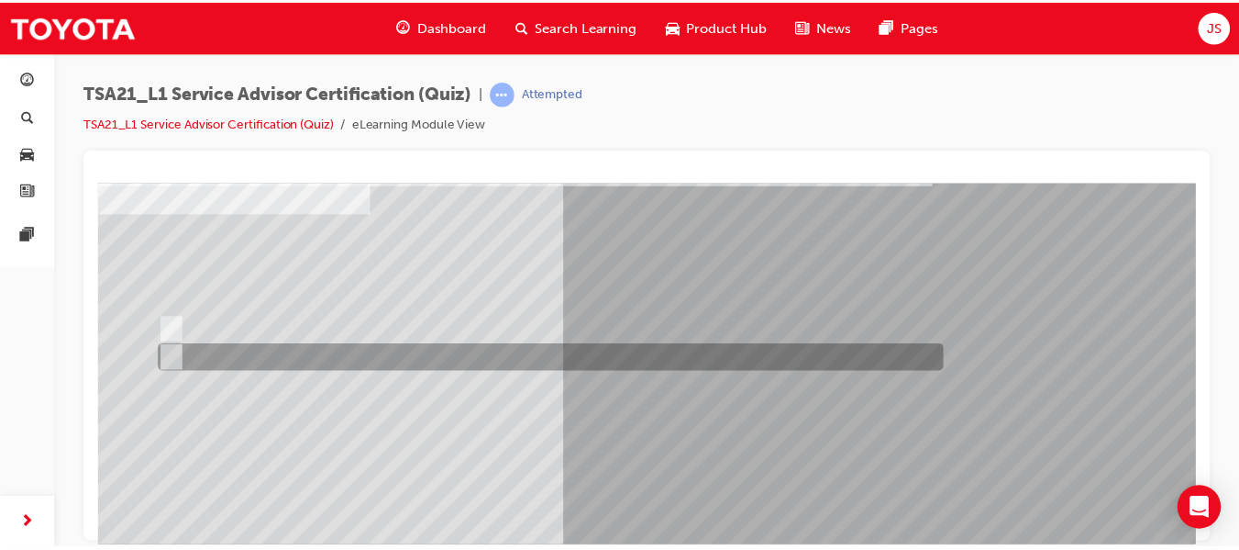
scroll to position [310, 0]
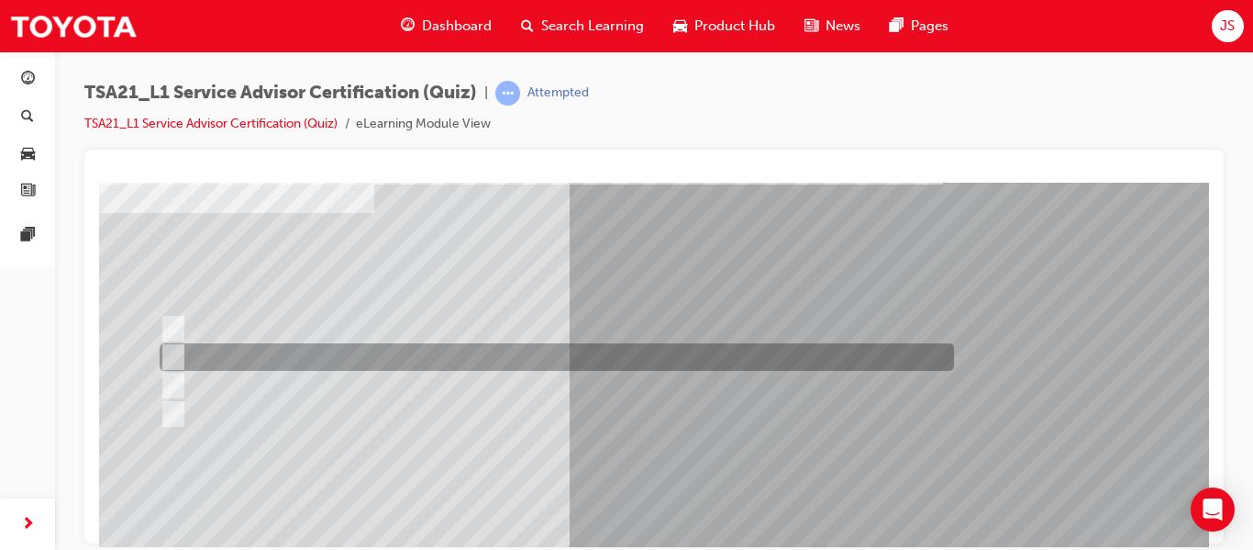
scroll to position [110, 0]
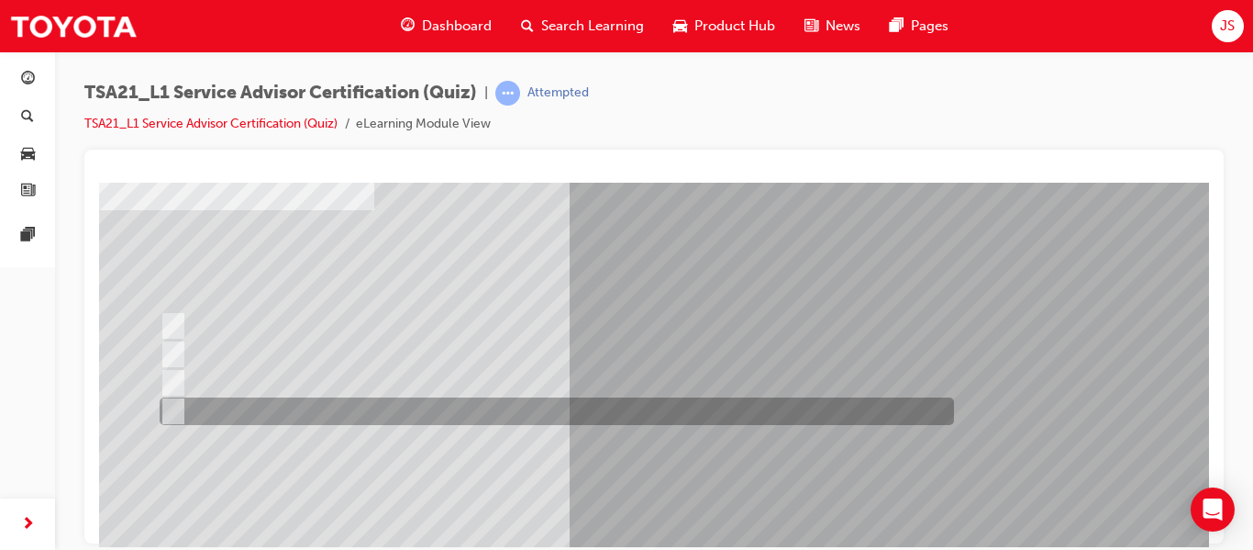
click at [447, 401] on div at bounding box center [552, 411] width 795 height 28
radio input "true"
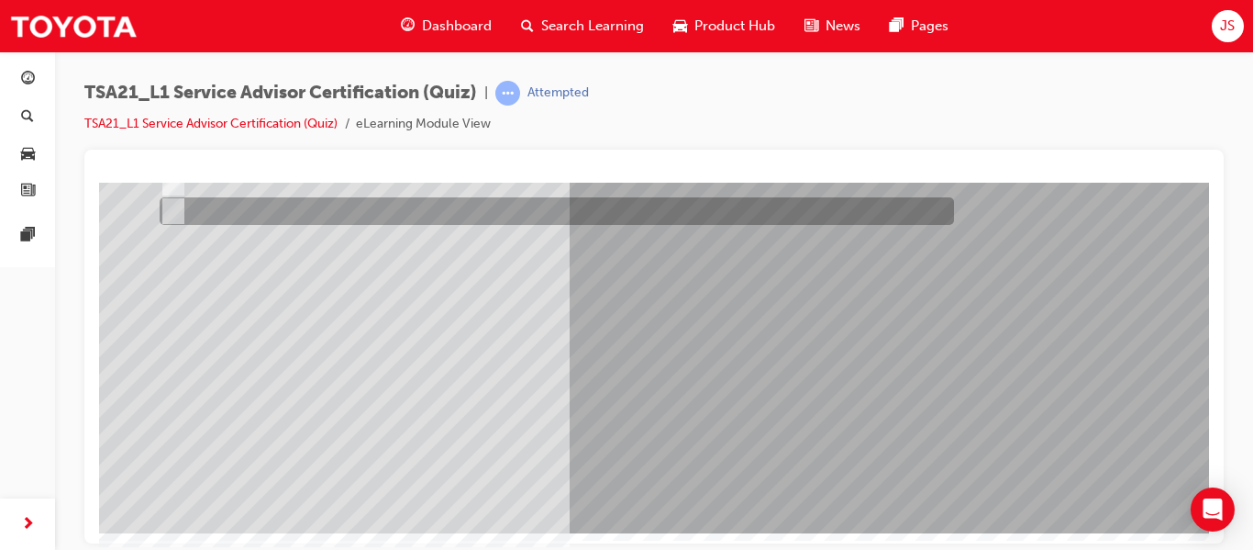
scroll to position [309, 0]
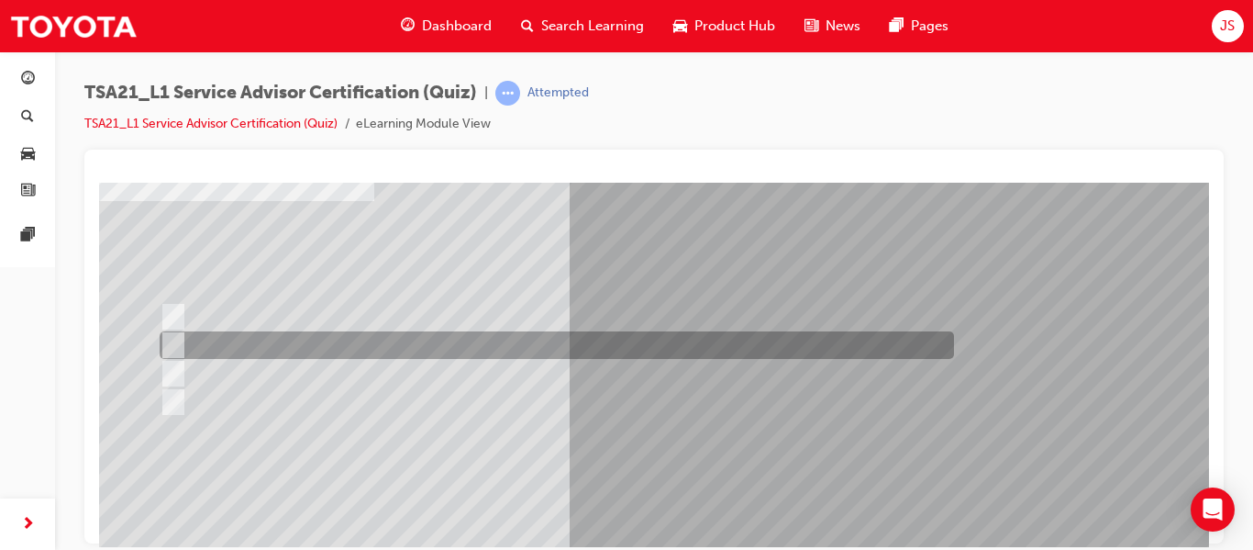
scroll to position [120, 0]
click at [579, 339] on div at bounding box center [552, 344] width 795 height 28
radio input "true"
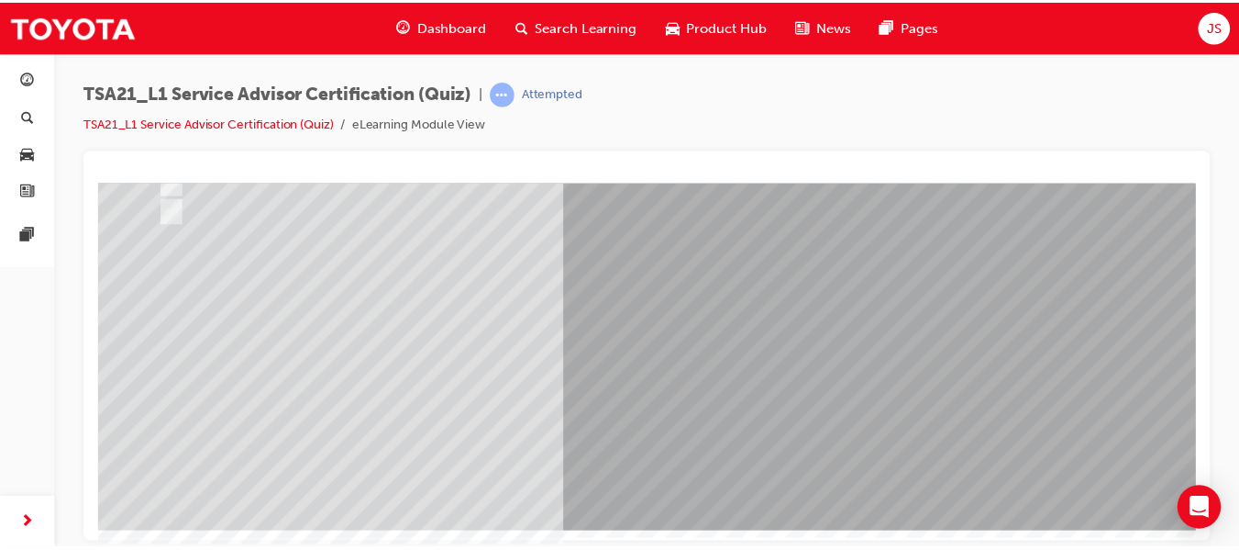
scroll to position [308, 0]
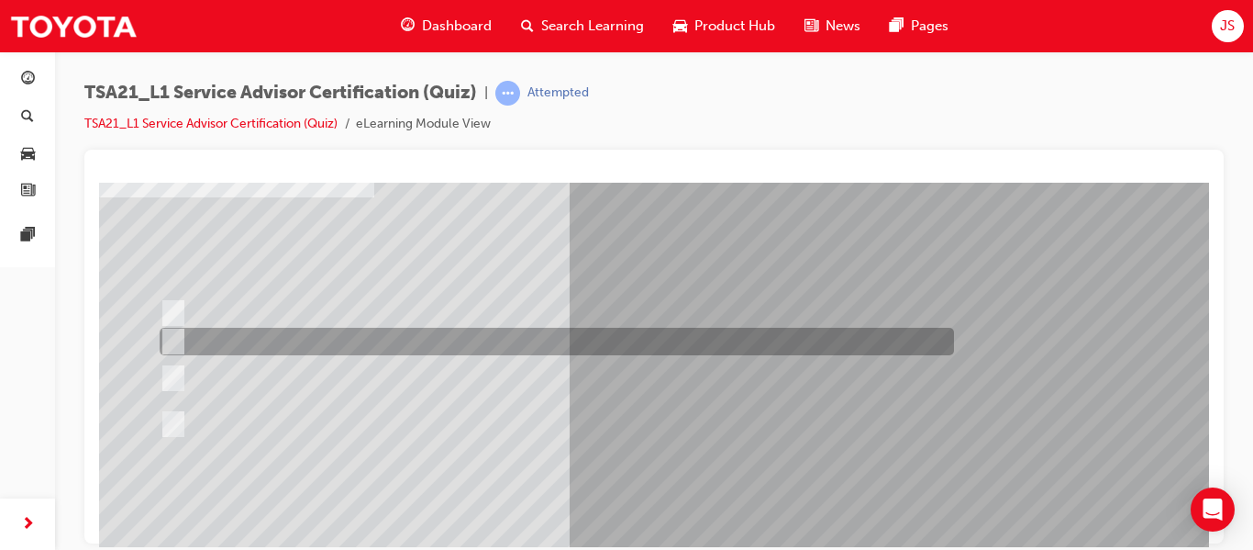
scroll to position [125, 0]
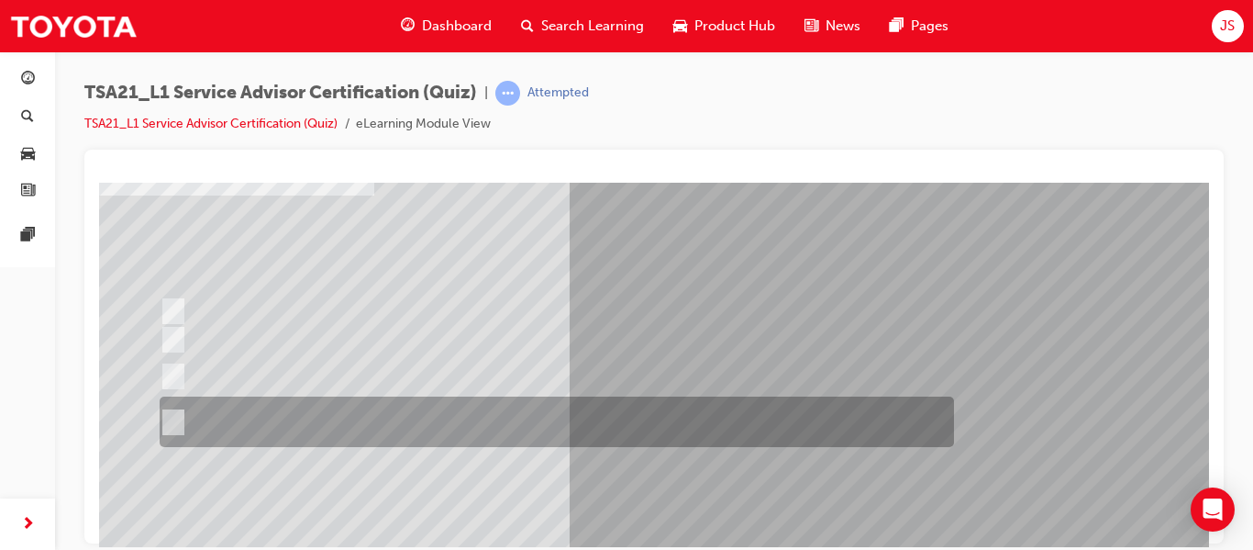
click at [521, 407] on div at bounding box center [552, 421] width 795 height 50
radio input "true"
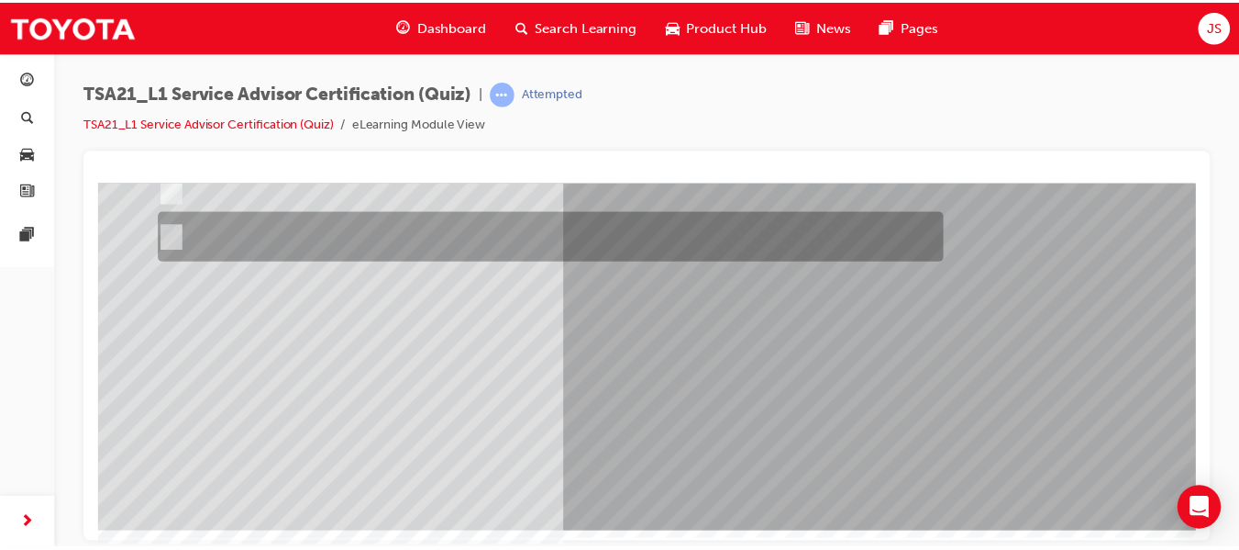
scroll to position [310, 0]
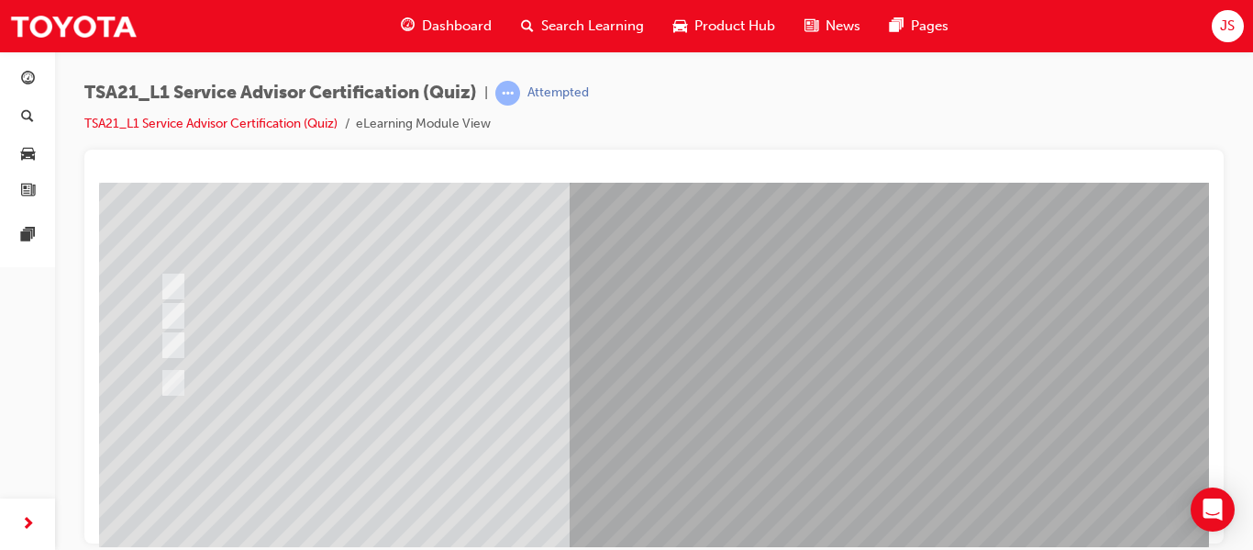
scroll to position [150, 0]
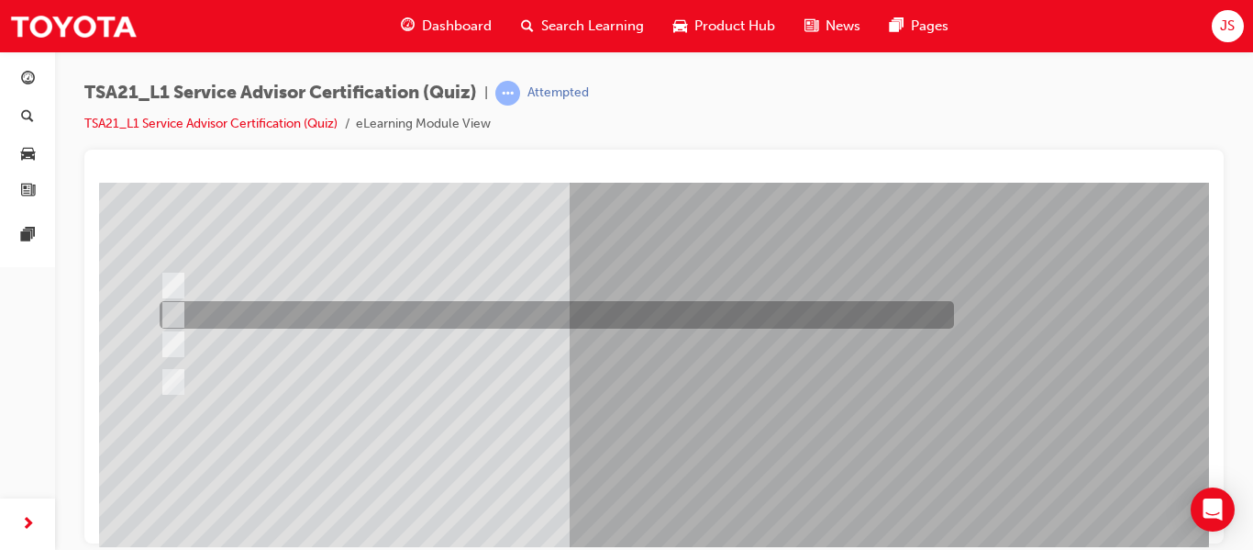
click at [529, 314] on div at bounding box center [552, 315] width 795 height 28
radio input "true"
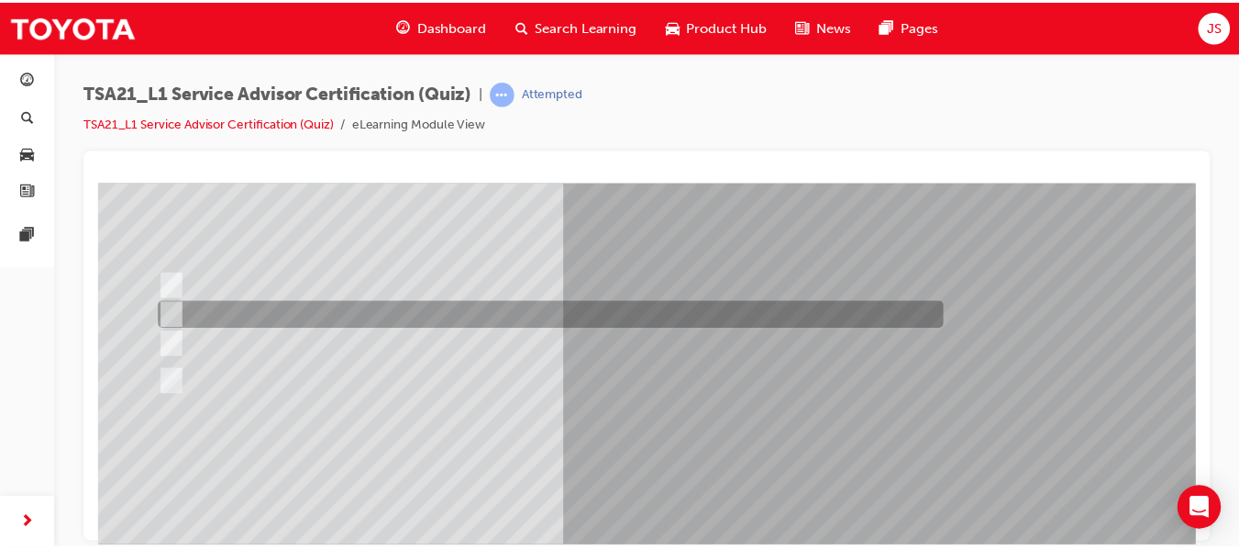
scroll to position [310, 0]
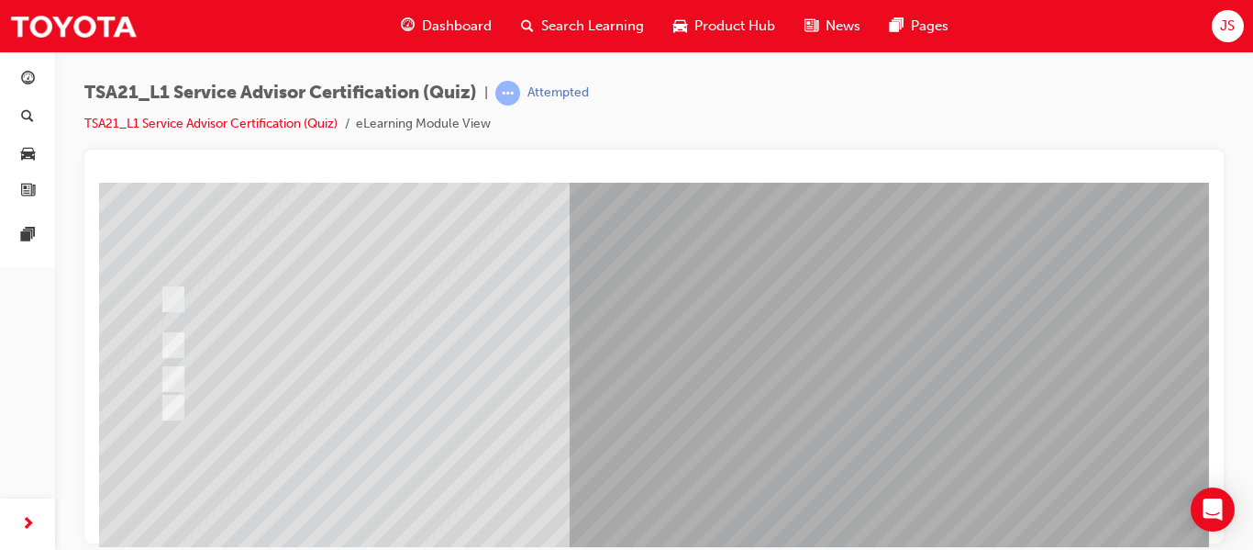
scroll to position [151, 0]
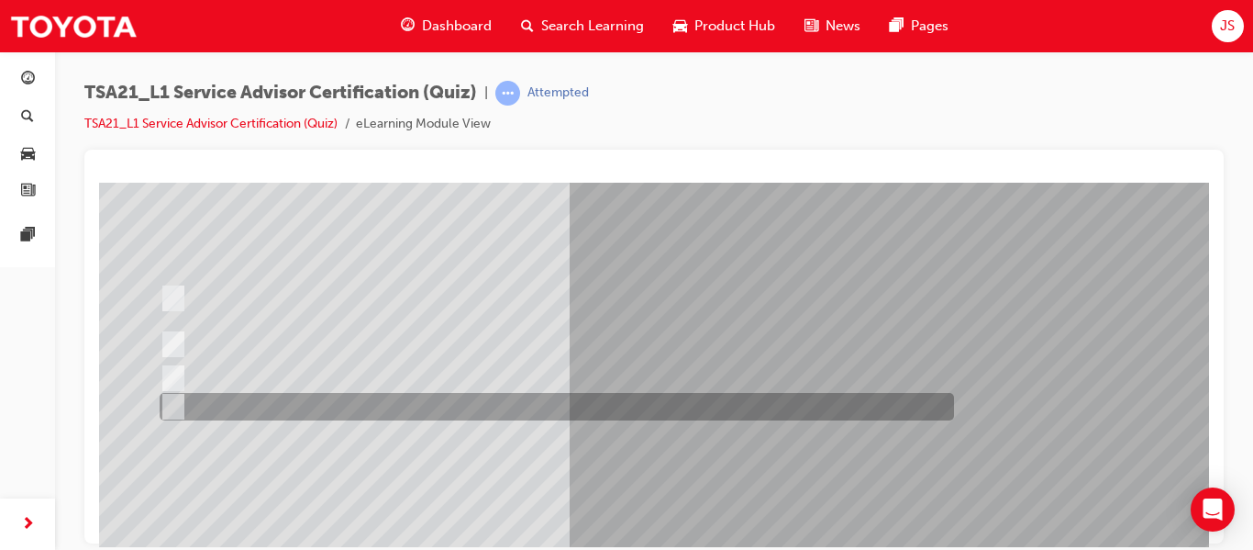
click at [543, 409] on div at bounding box center [552, 407] width 795 height 28
radio input "true"
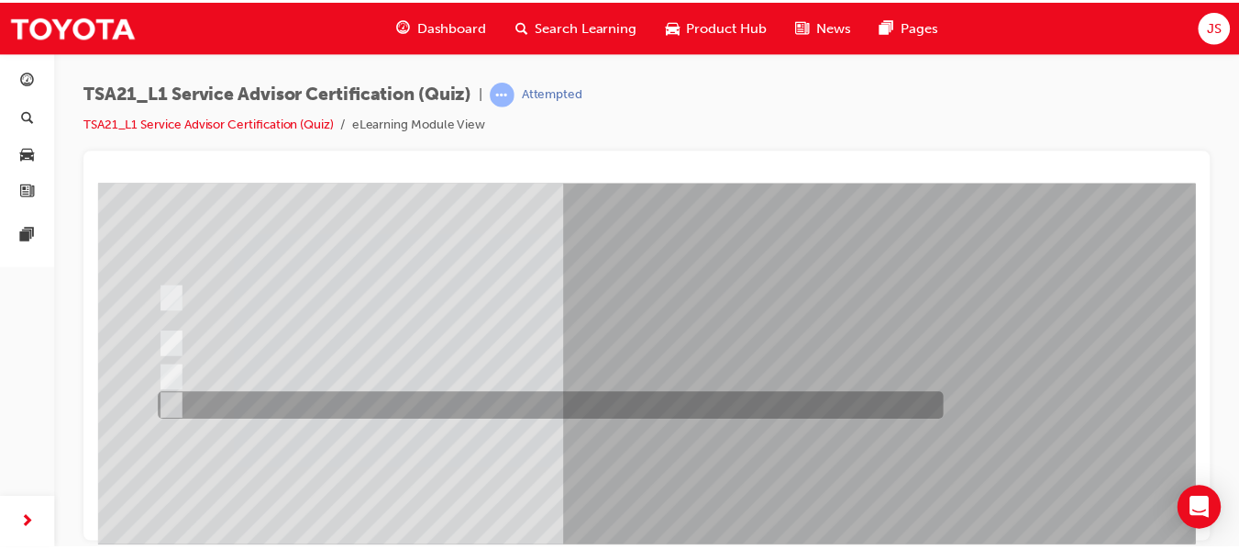
scroll to position [310, 0]
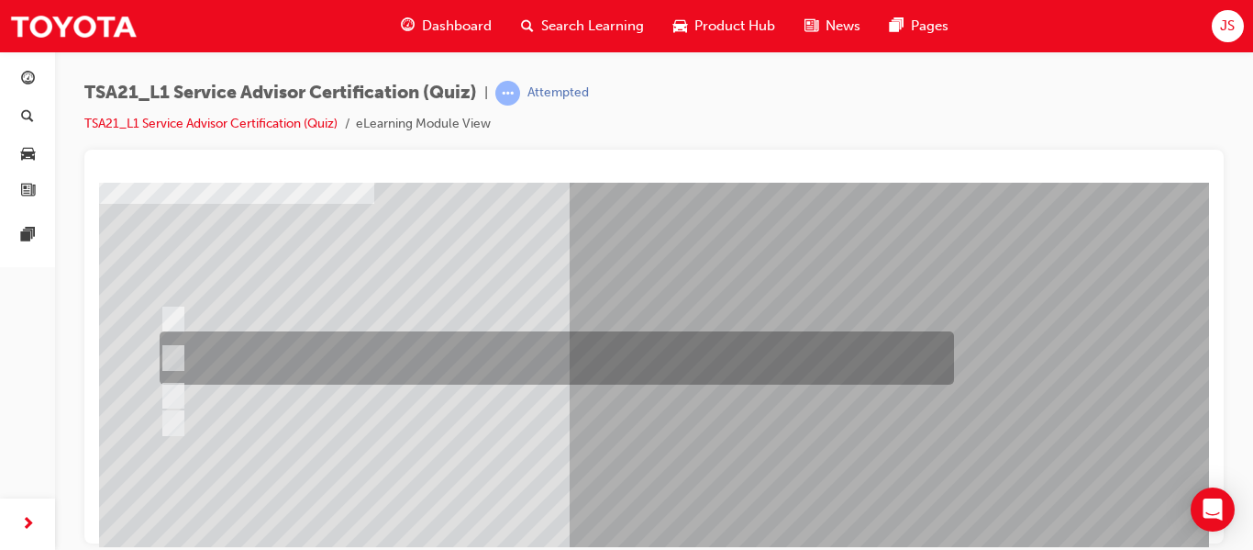
scroll to position [150, 0]
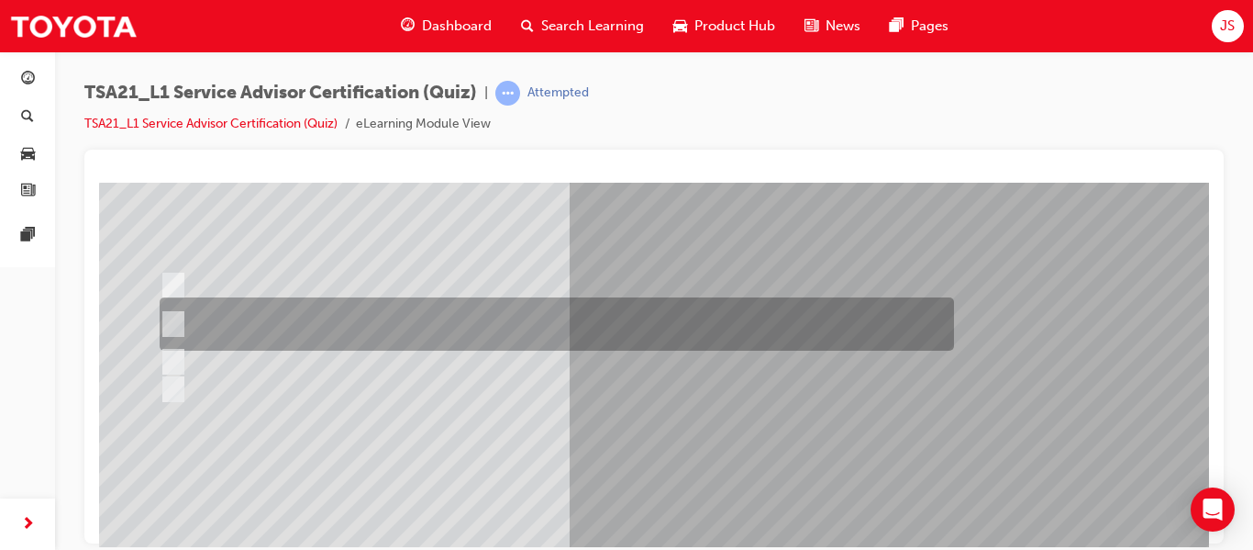
click at [691, 309] on div at bounding box center [552, 323] width 795 height 53
radio input "true"
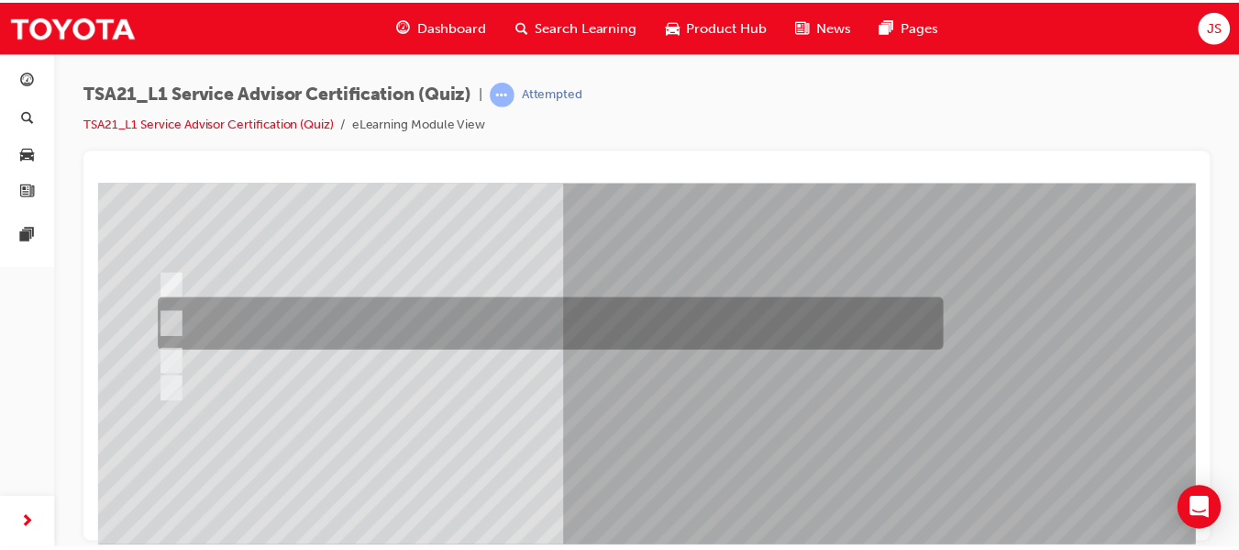
scroll to position [310, 0]
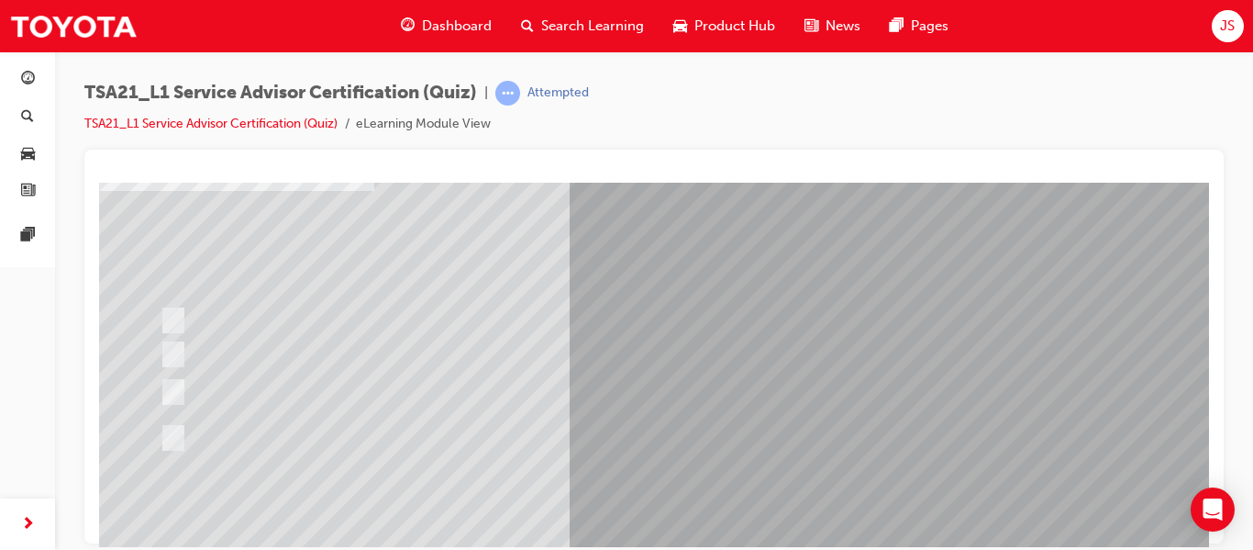
scroll to position [134, 0]
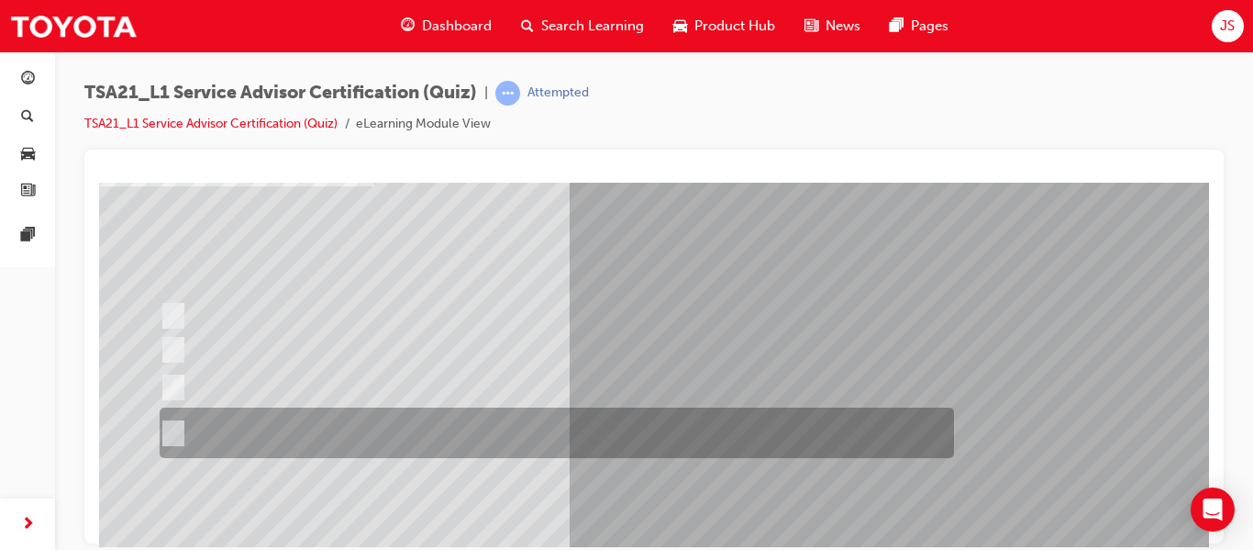
click at [443, 420] on div at bounding box center [552, 432] width 795 height 50
radio input "true"
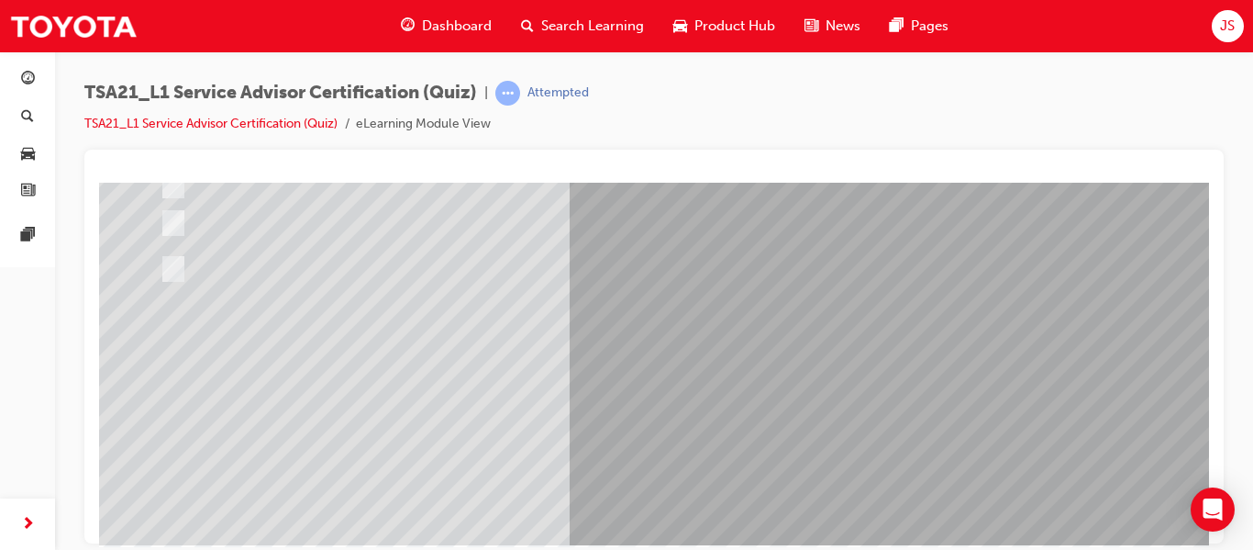
scroll to position [297, 0]
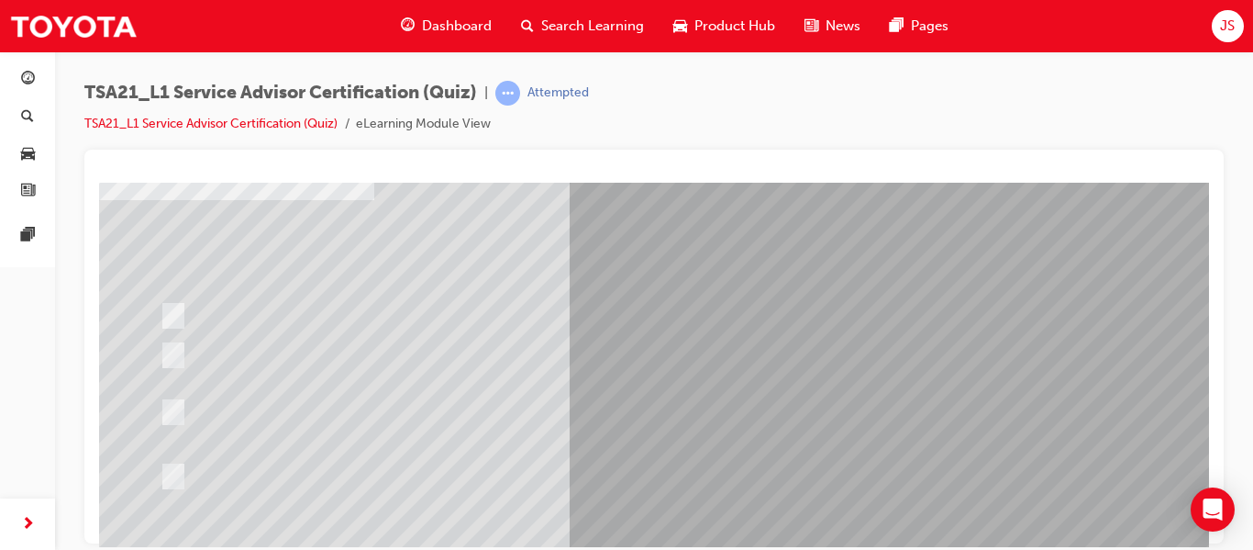
scroll to position [121, 0]
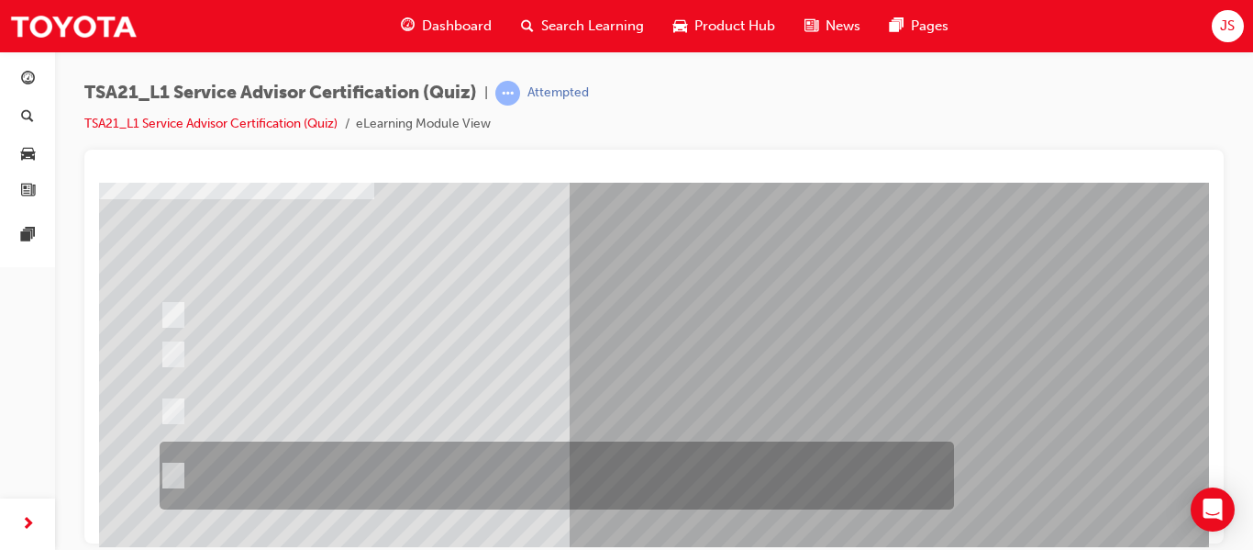
click at [418, 462] on div at bounding box center [552, 475] width 795 height 68
radio input "true"
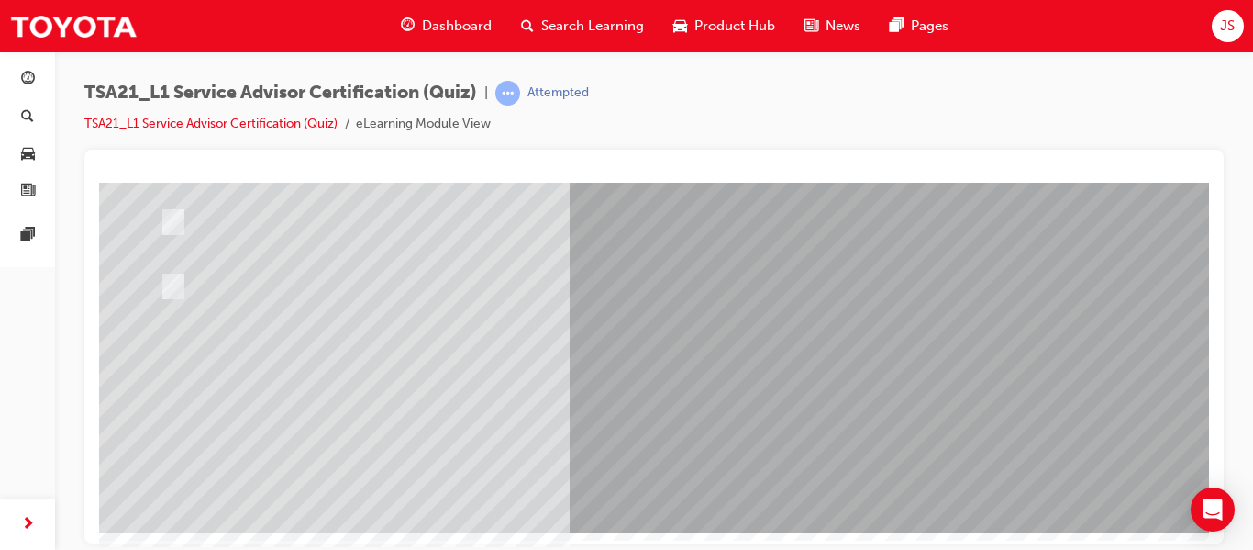
scroll to position [308, 0]
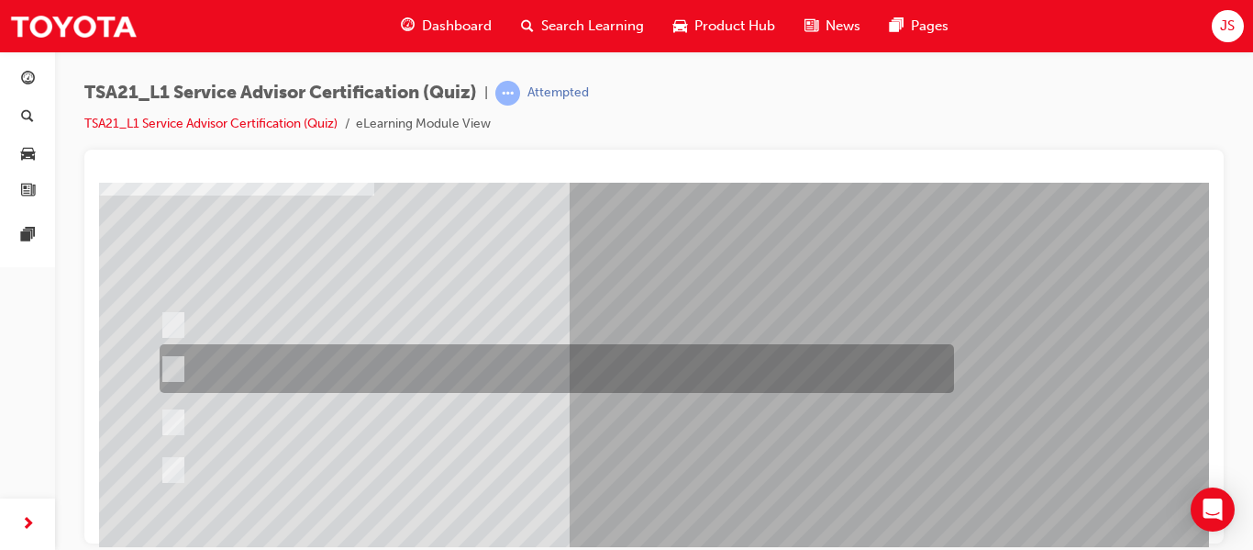
scroll to position [126, 0]
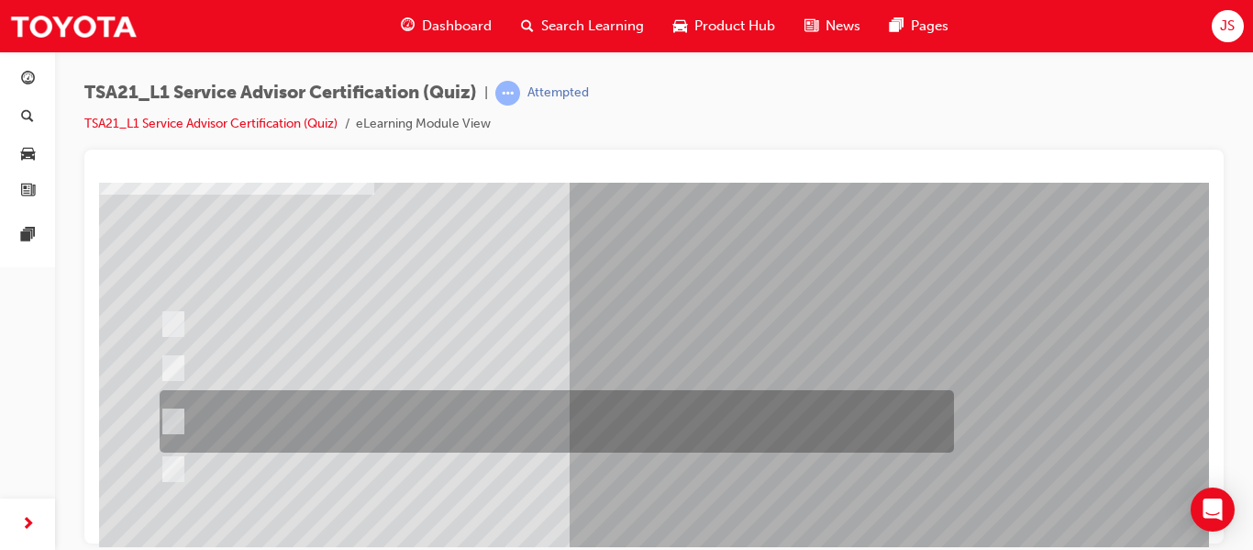
click at [493, 421] on div at bounding box center [552, 421] width 795 height 62
radio input "true"
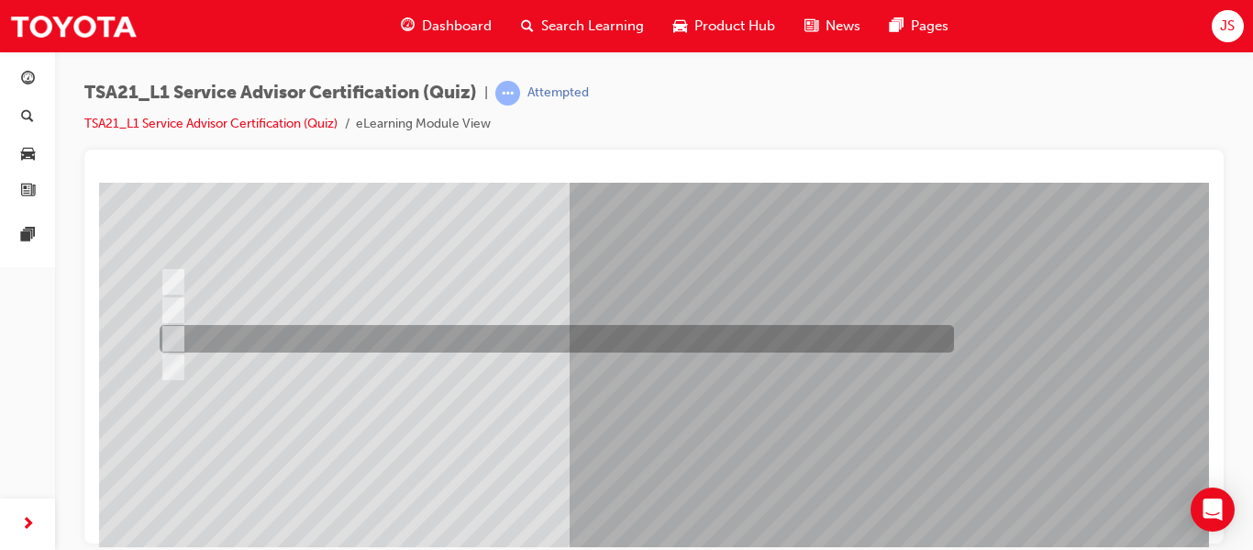
scroll to position [155, 0]
click at [483, 335] on div at bounding box center [552, 338] width 795 height 28
radio input "true"
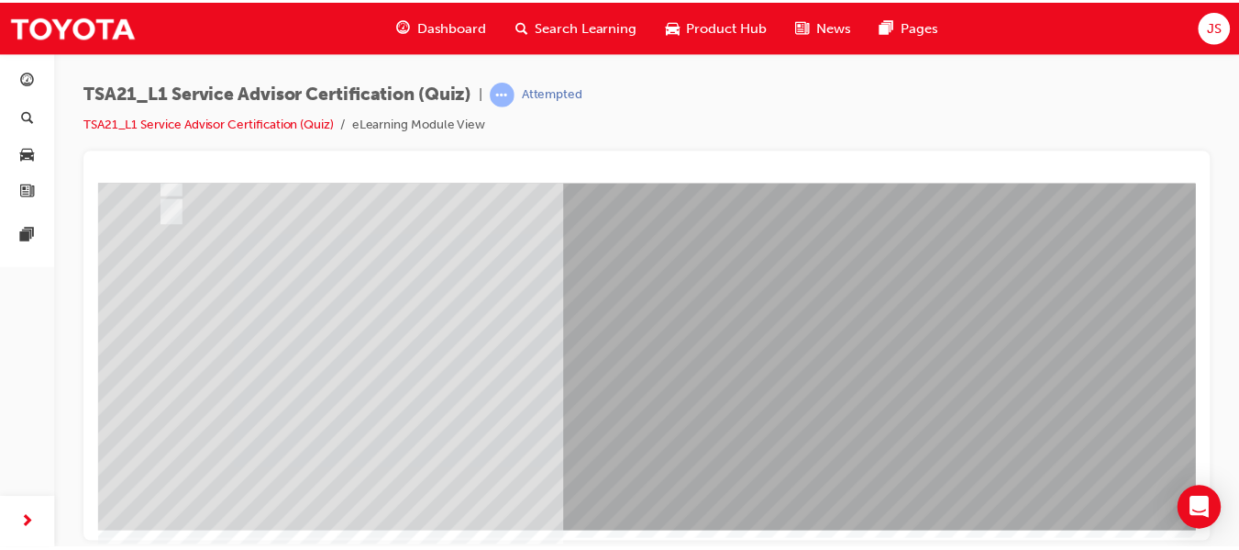
scroll to position [304, 0]
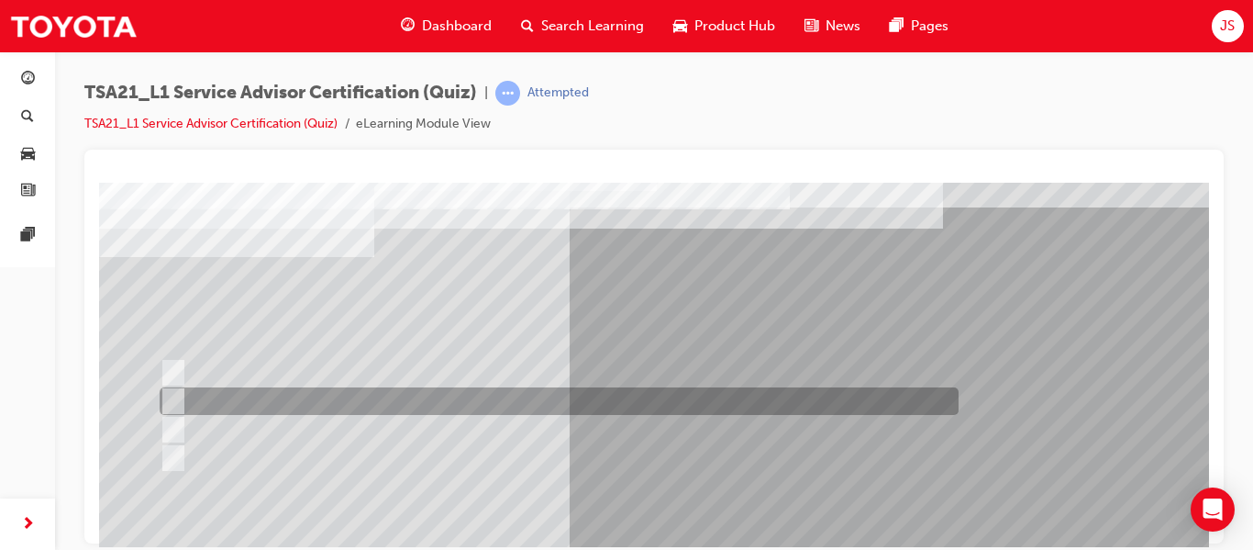
scroll to position [64, 0]
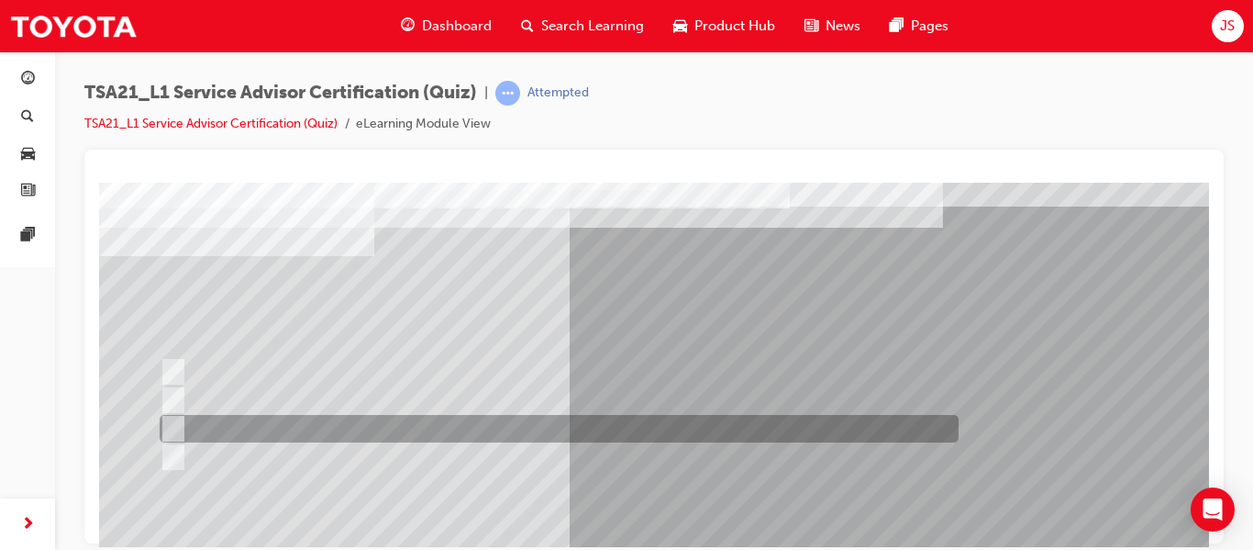
click at [620, 422] on div at bounding box center [554, 429] width 799 height 28
radio input "true"
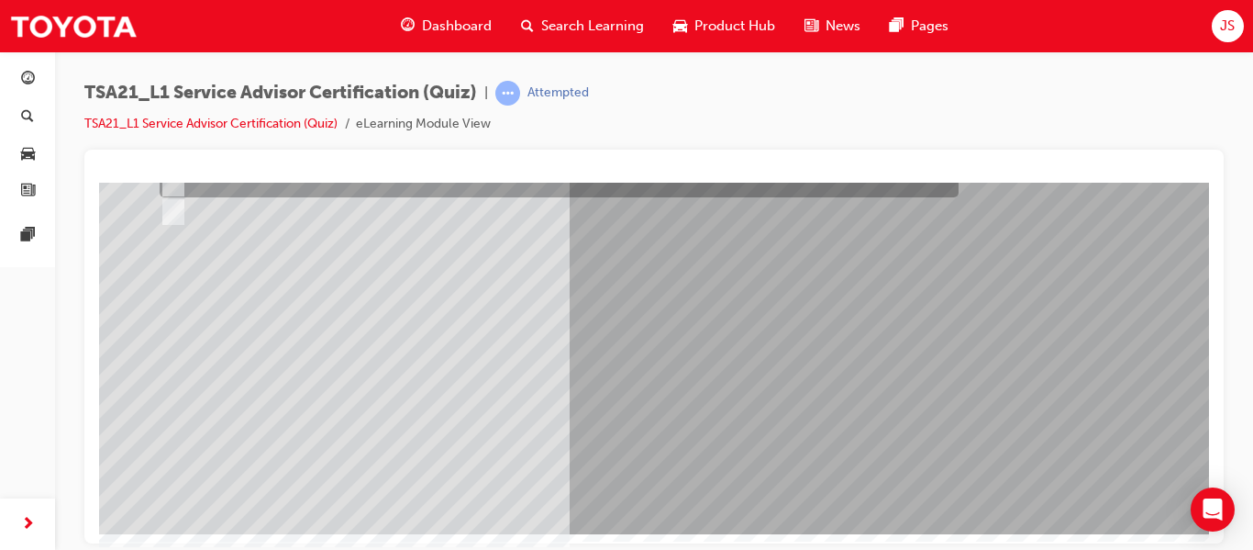
scroll to position [310, 0]
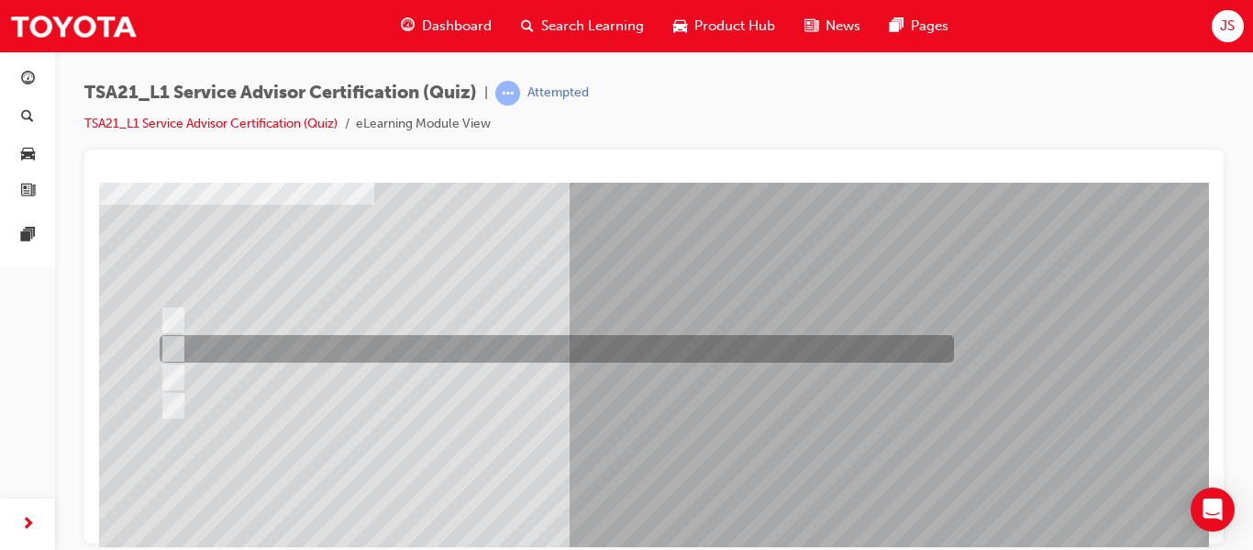
scroll to position [117, 0]
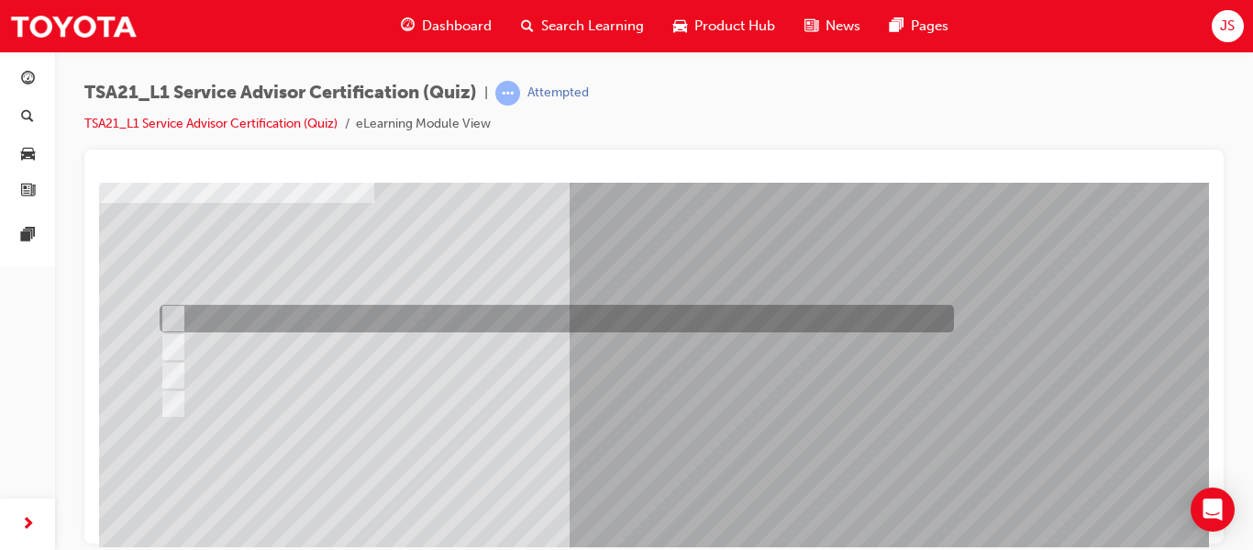
click at [483, 306] on div at bounding box center [552, 319] width 795 height 28
radio input "true"
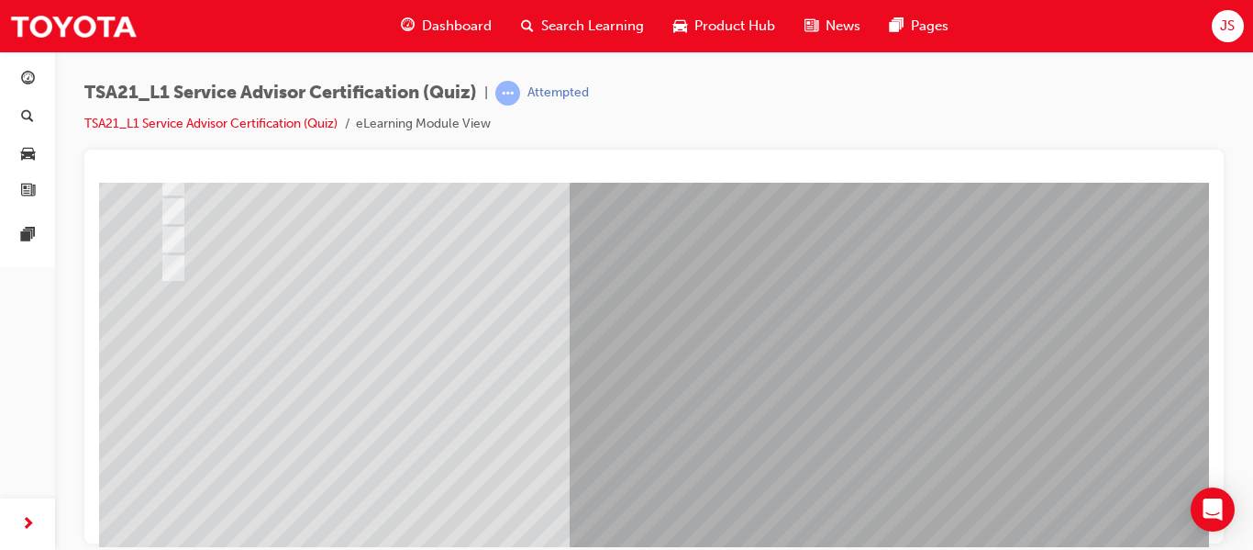
scroll to position [254, 0]
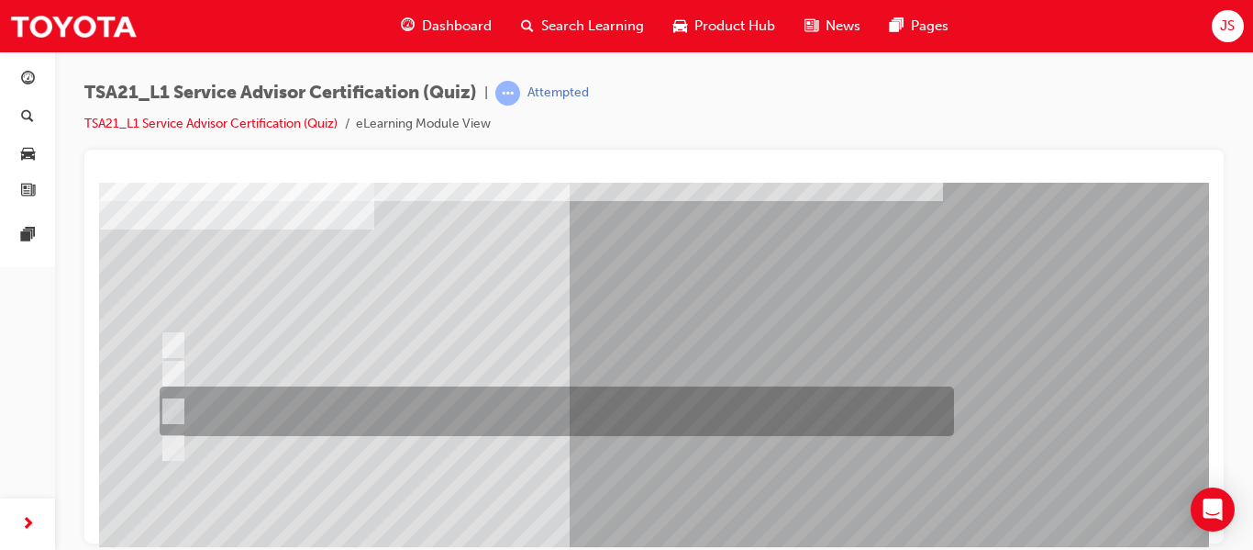
scroll to position [92, 0]
click at [665, 403] on div at bounding box center [552, 410] width 795 height 50
radio input "true"
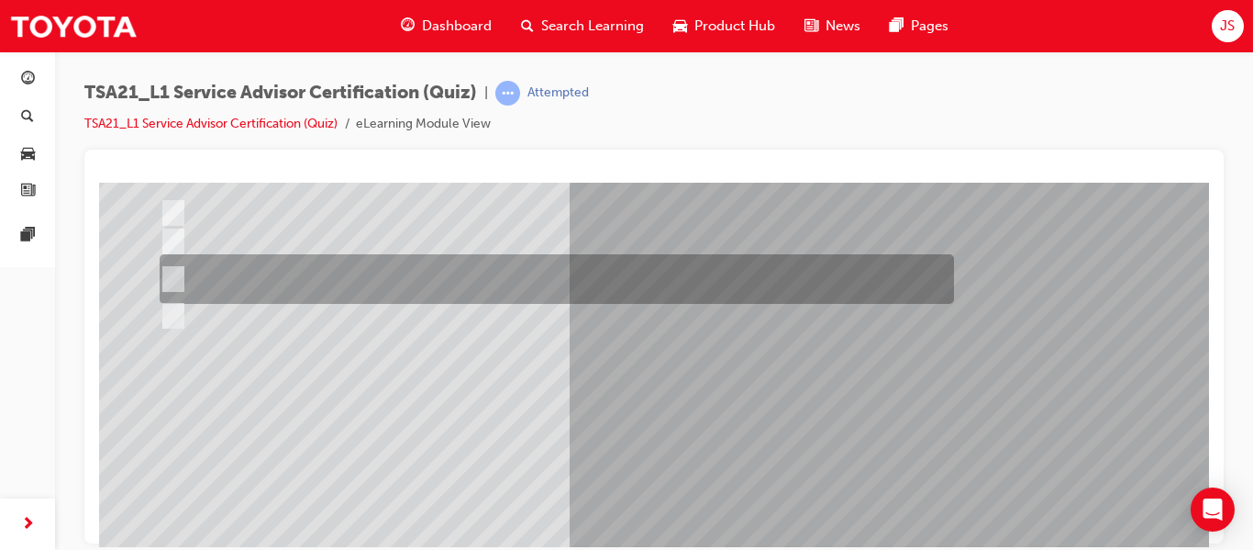
scroll to position [310, 0]
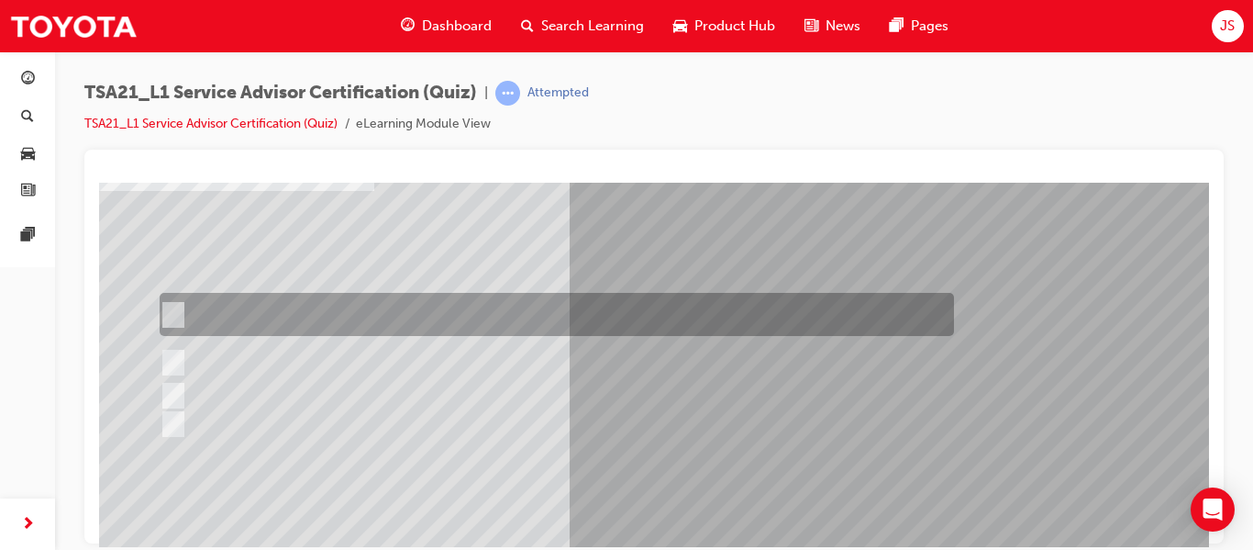
scroll to position [131, 0]
click at [637, 304] on div at bounding box center [552, 312] width 795 height 43
radio input "true"
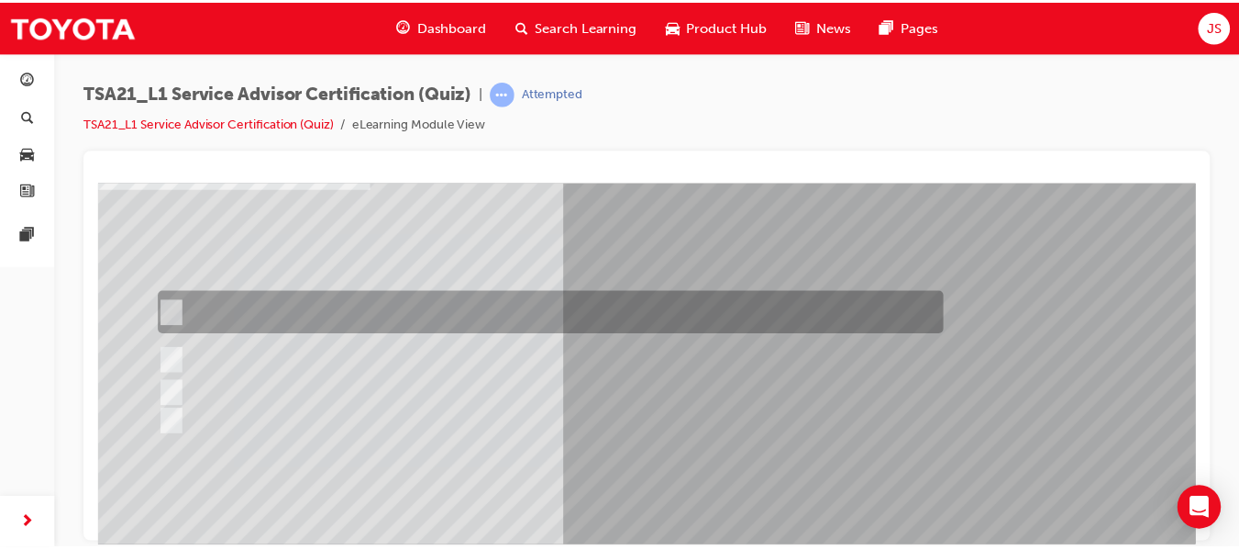
scroll to position [310, 0]
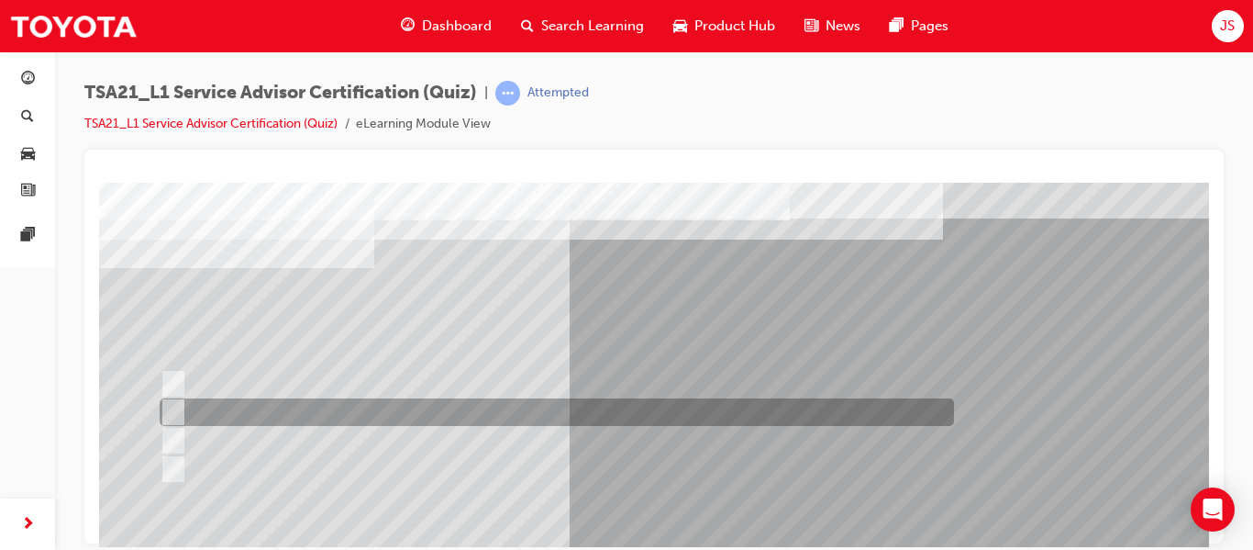
scroll to position [53, 0]
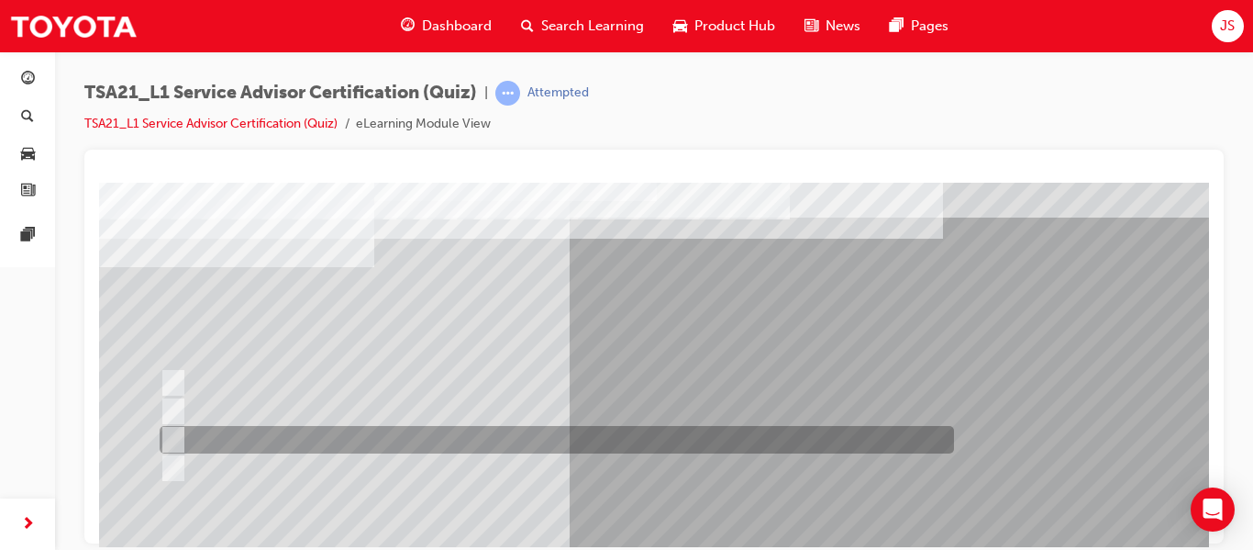
click at [503, 439] on div at bounding box center [552, 440] width 795 height 28
radio input "true"
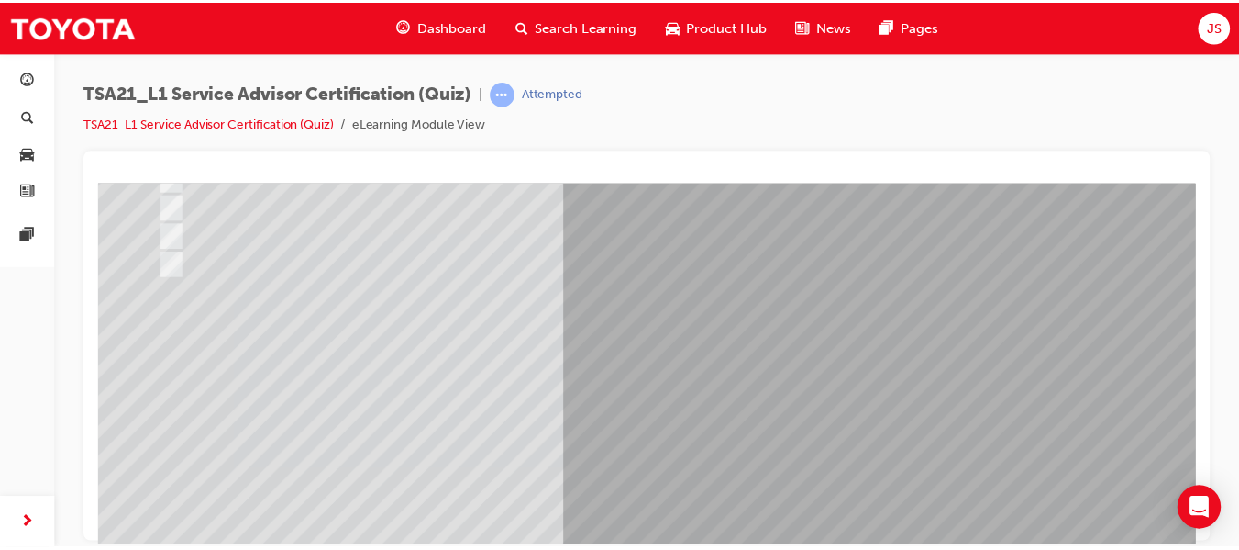
scroll to position [258, 0]
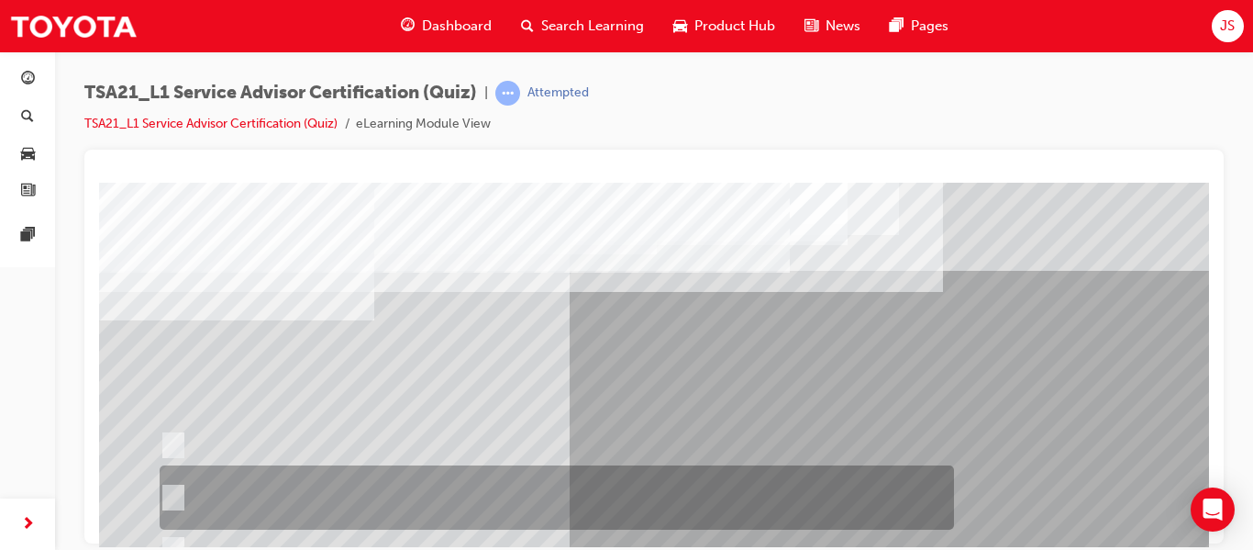
click at [694, 507] on div at bounding box center [552, 497] width 795 height 64
radio input "true"
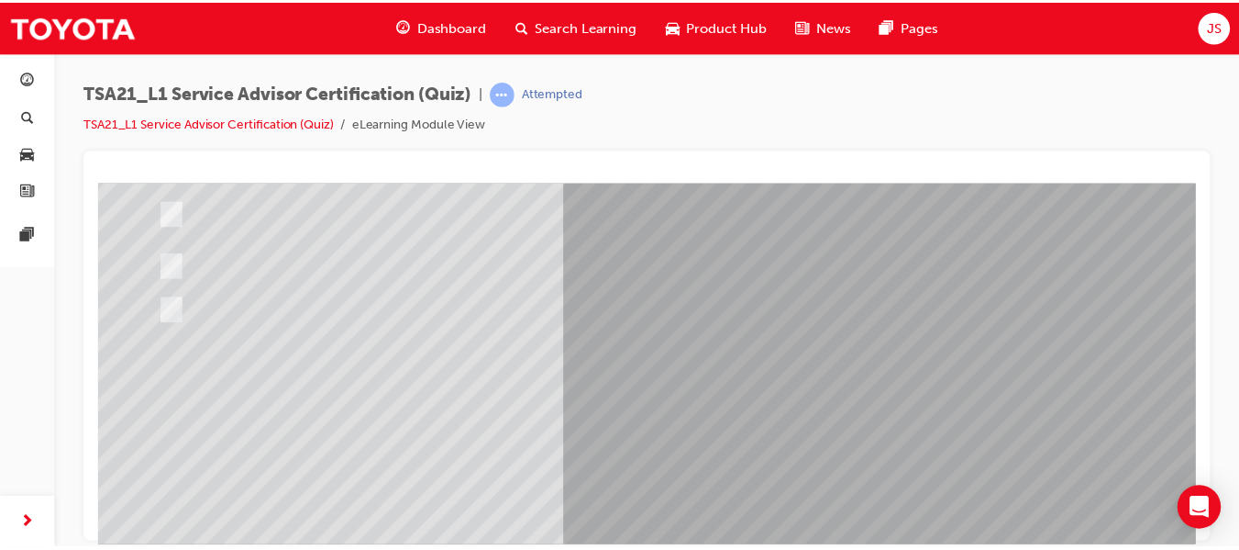
scroll to position [284, 0]
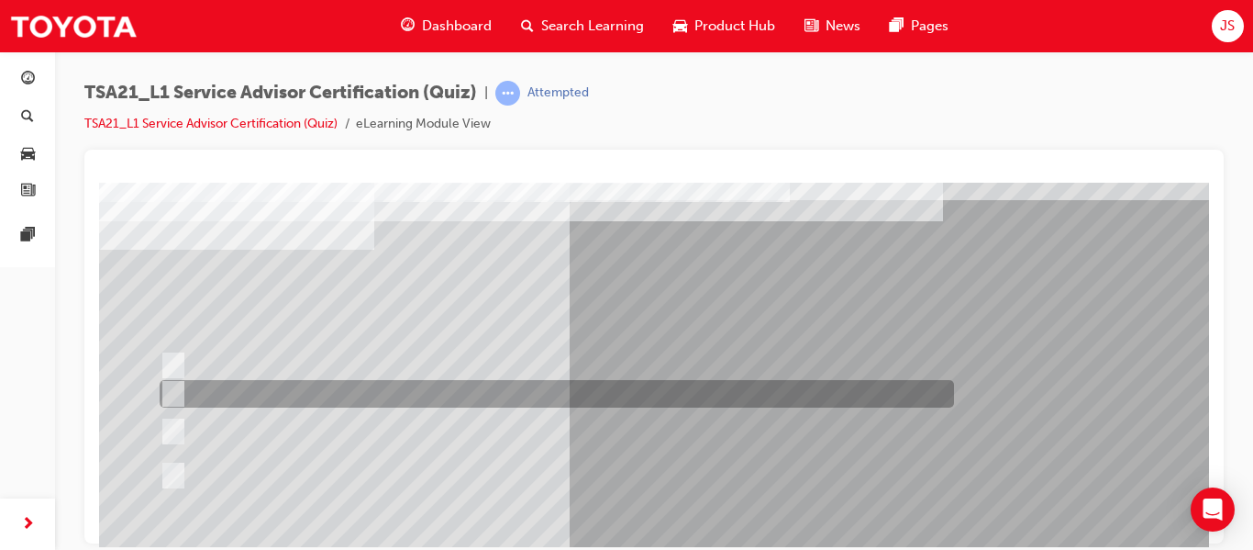
scroll to position [72, 0]
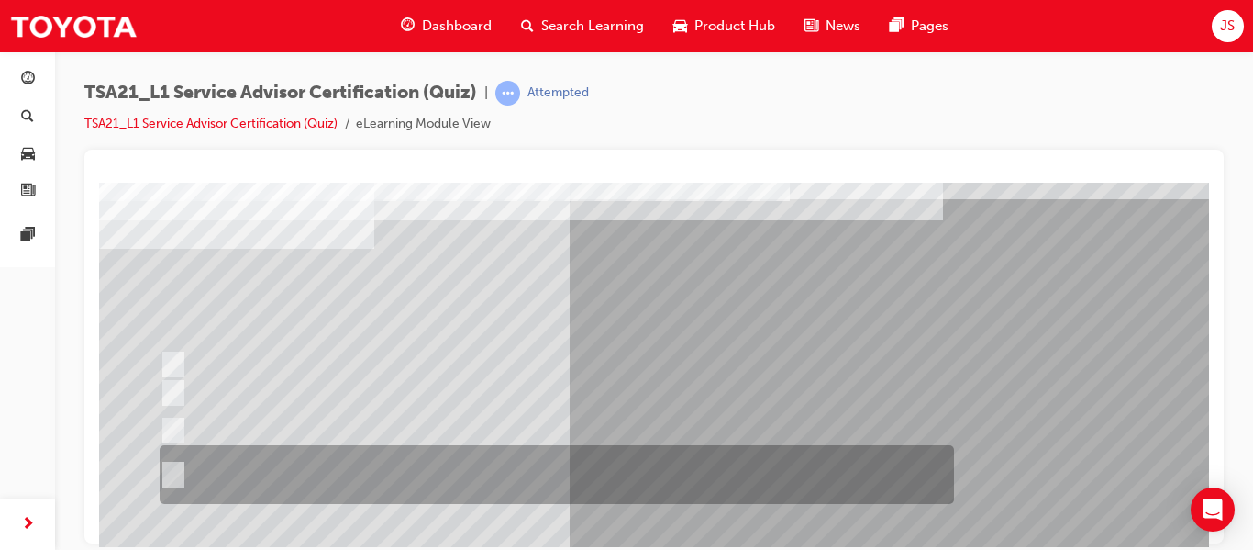
click at [628, 450] on div at bounding box center [552, 474] width 795 height 59
radio input "true"
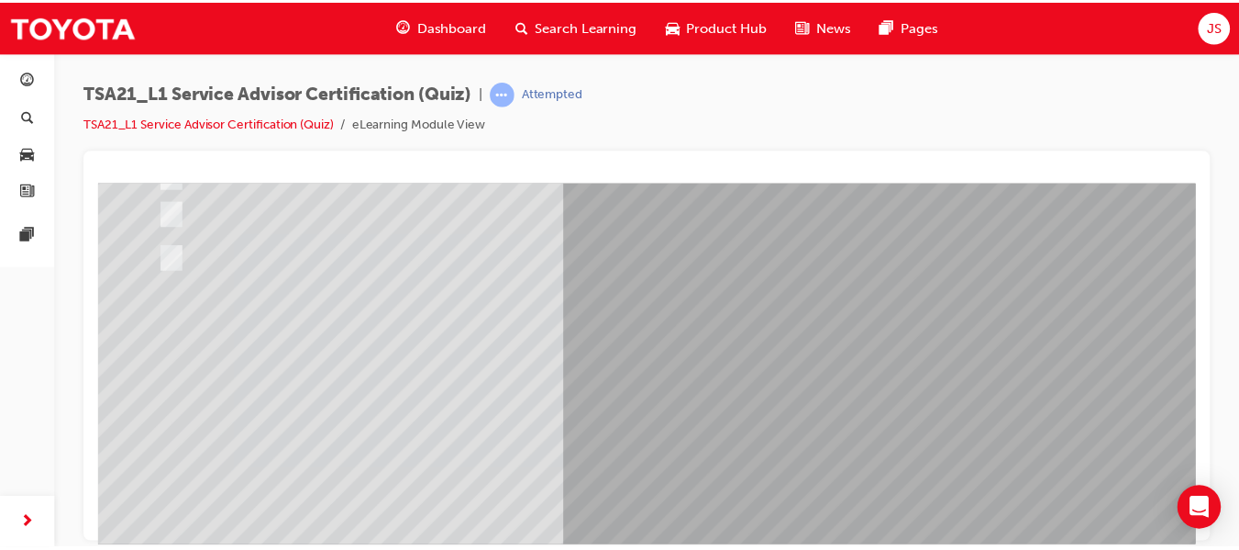
scroll to position [290, 0]
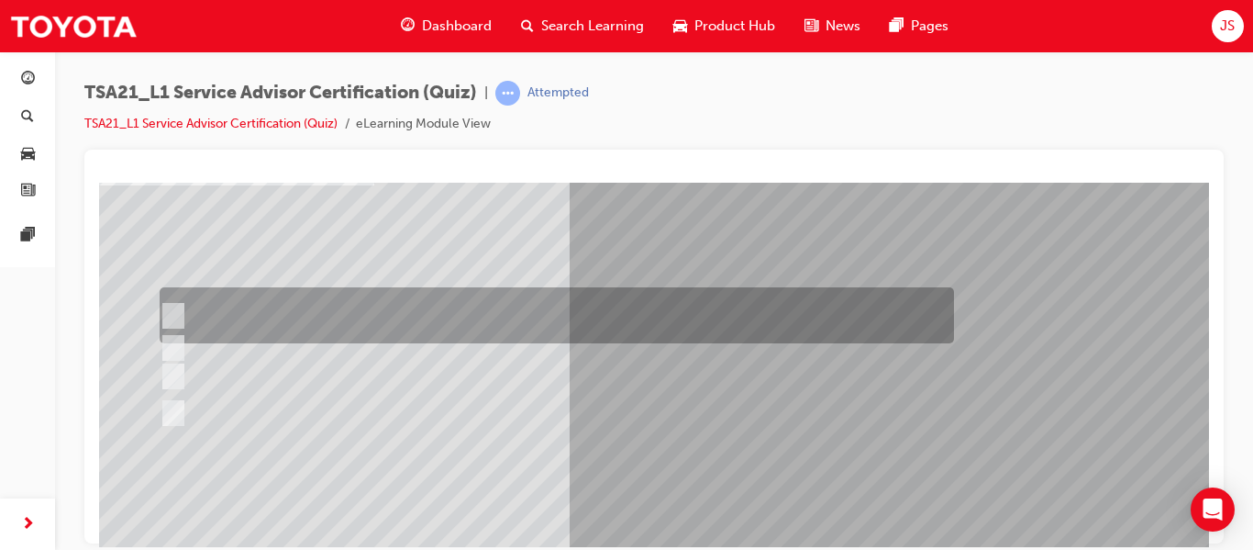
scroll to position [138, 0]
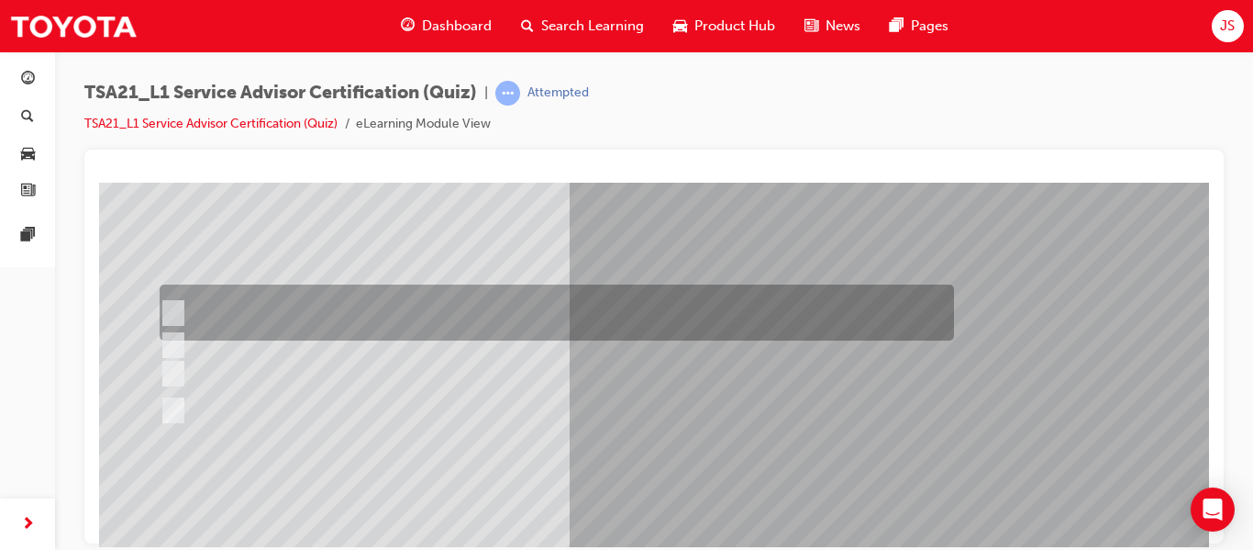
click at [617, 298] on div at bounding box center [552, 312] width 795 height 56
radio input "true"
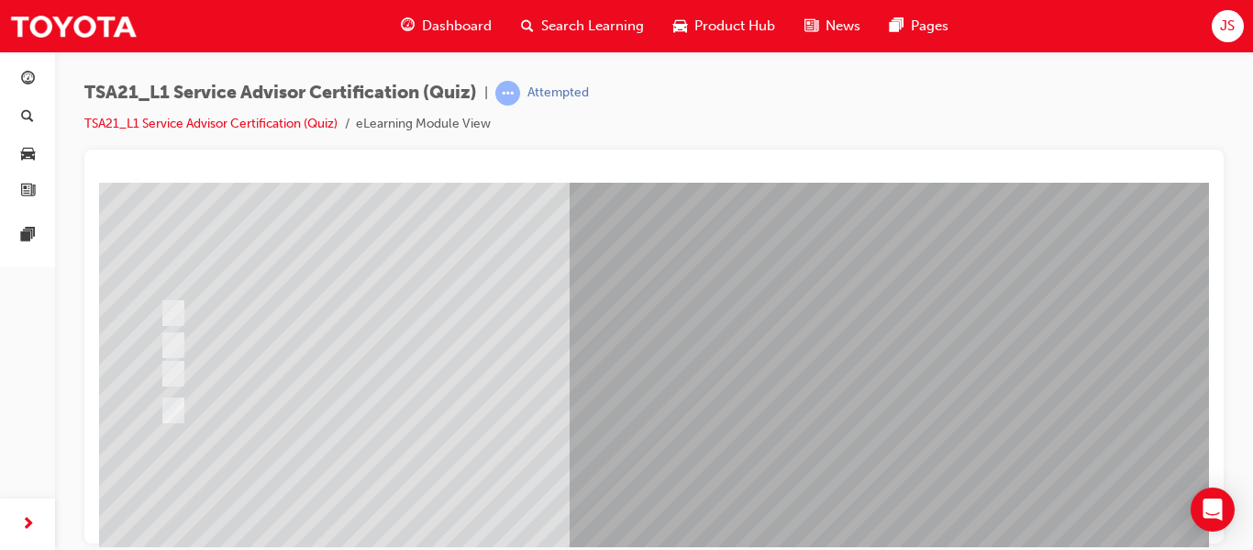
scroll to position [310, 0]
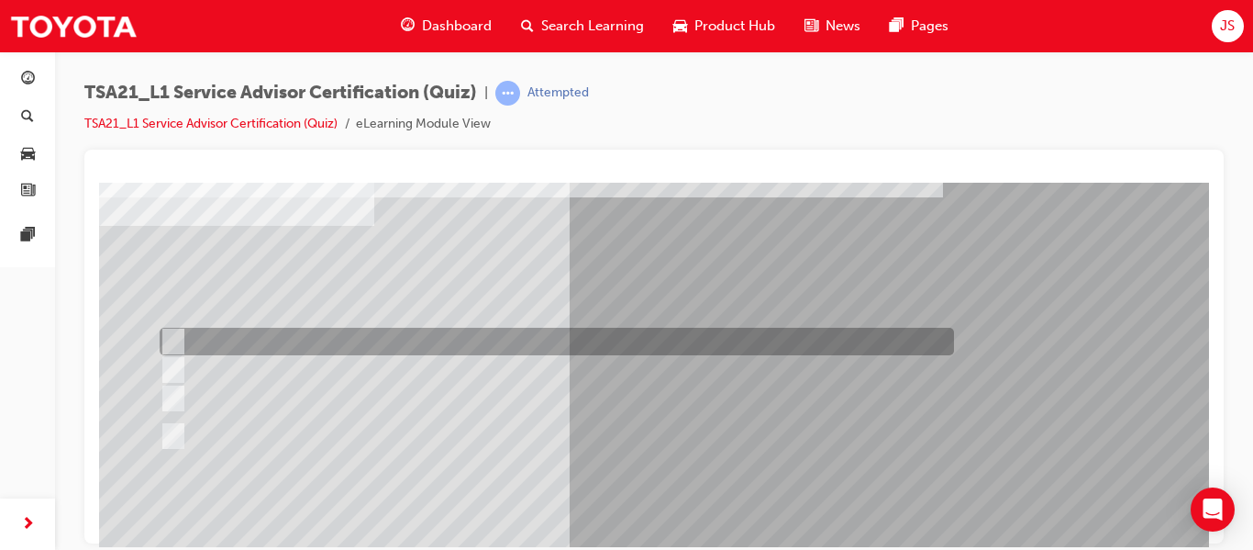
scroll to position [95, 0]
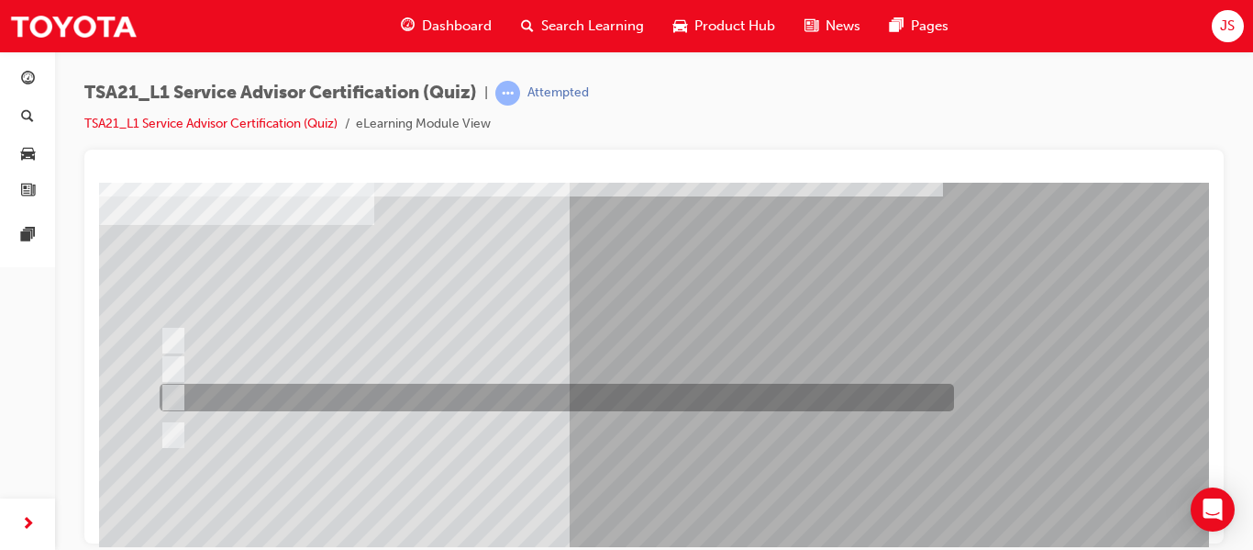
click at [521, 387] on div at bounding box center [552, 397] width 795 height 28
radio input "true"
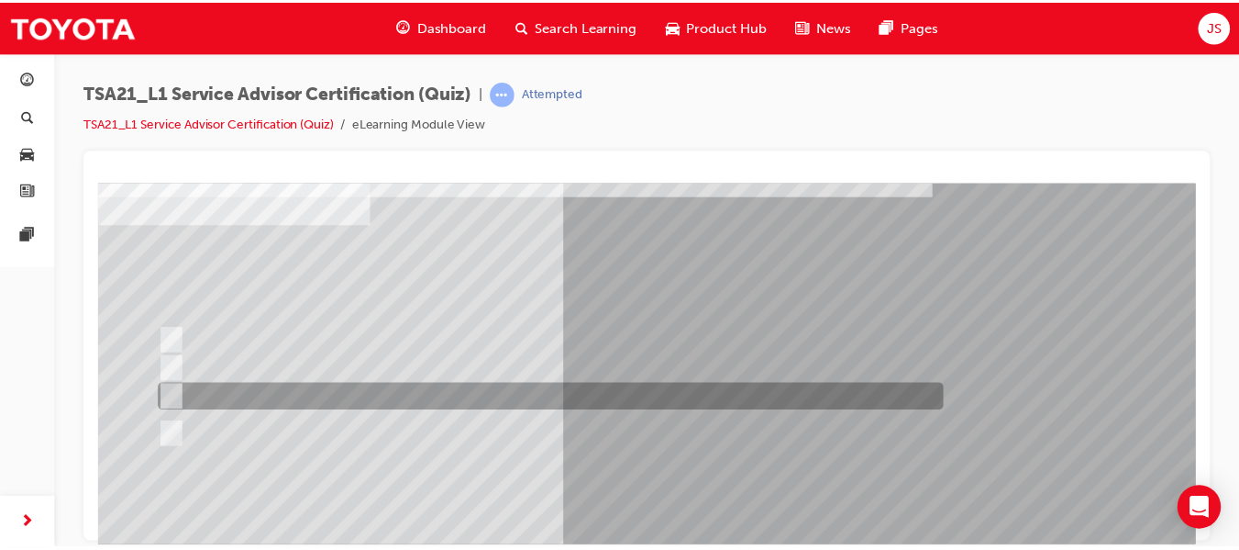
scroll to position [310, 0]
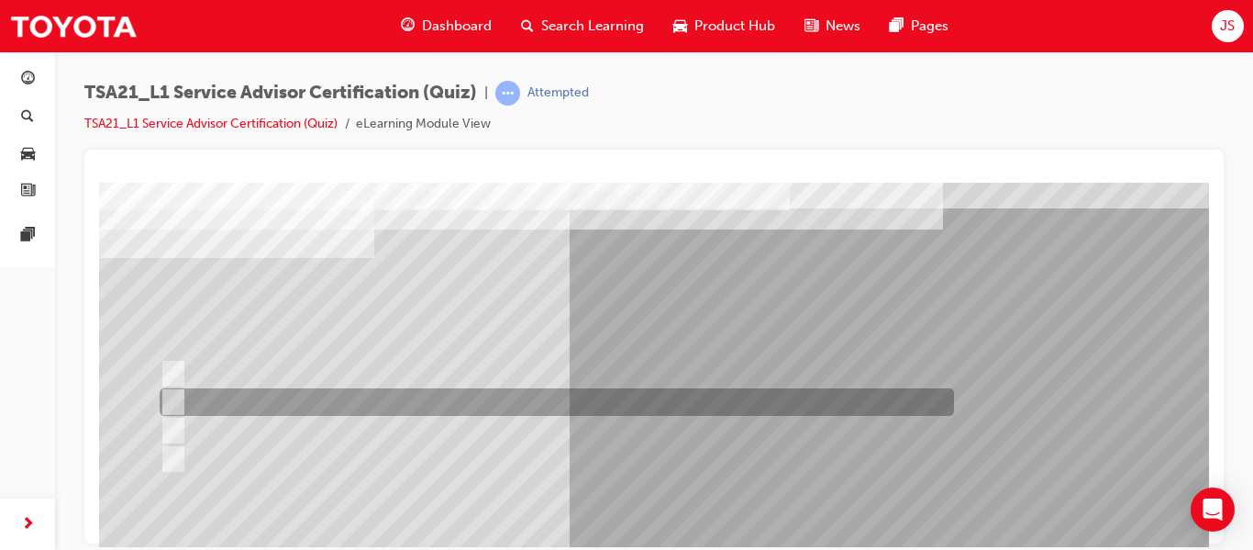
scroll to position [65, 0]
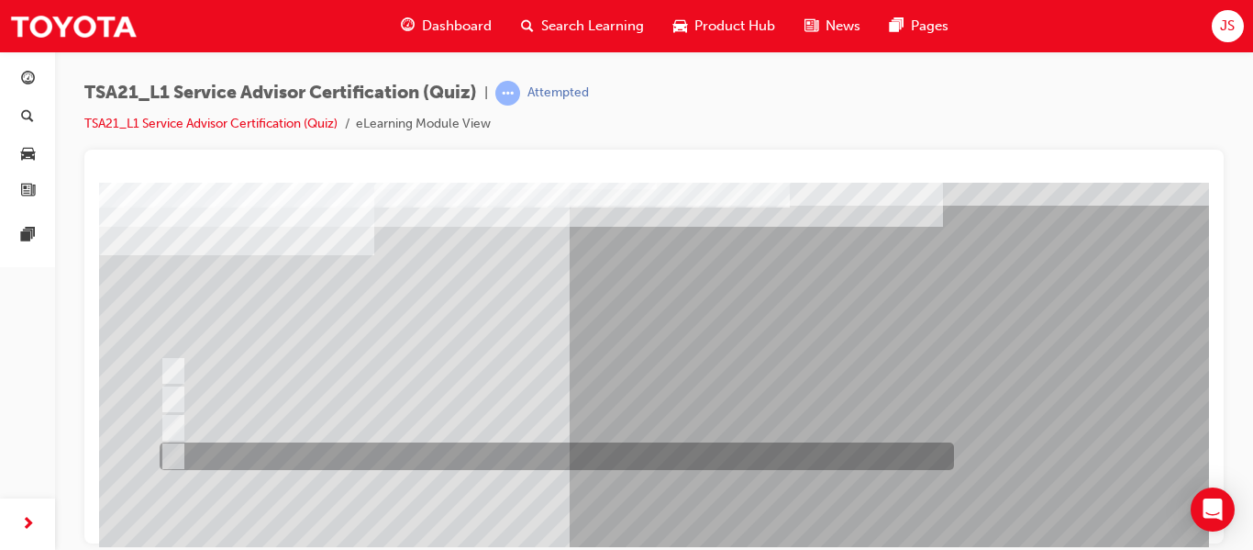
click at [632, 461] on div at bounding box center [552, 456] width 795 height 28
radio input "true"
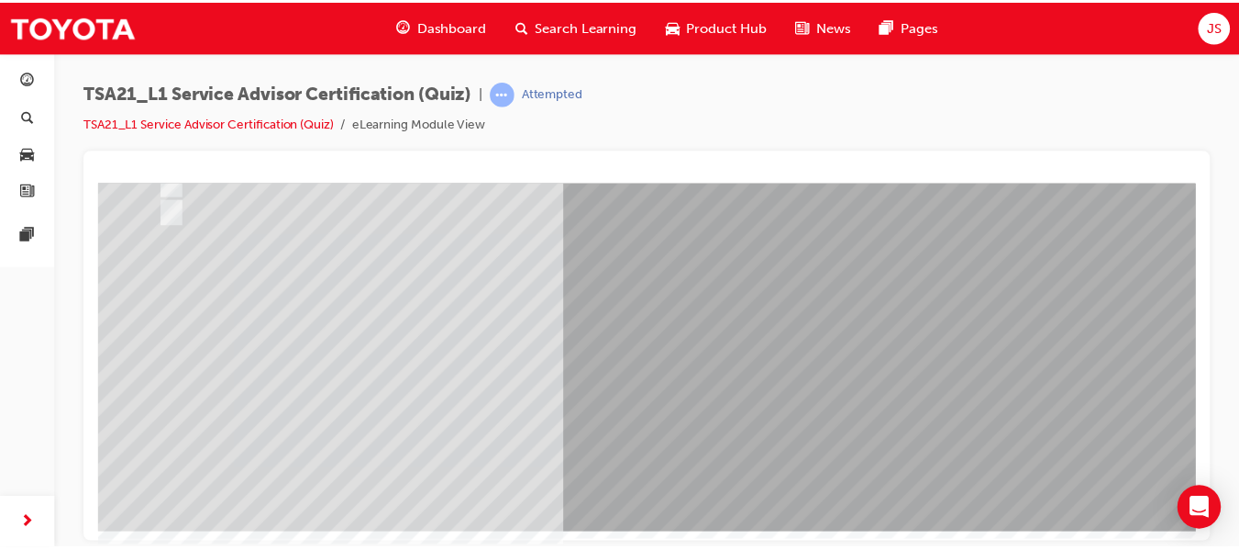
scroll to position [310, 0]
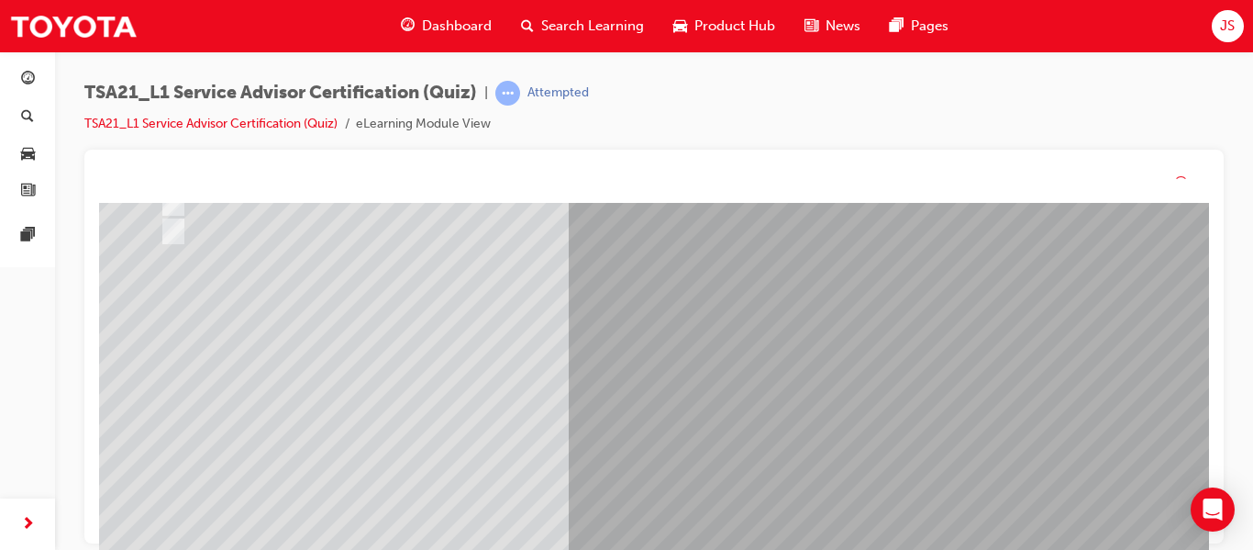
scroll to position [0, 0]
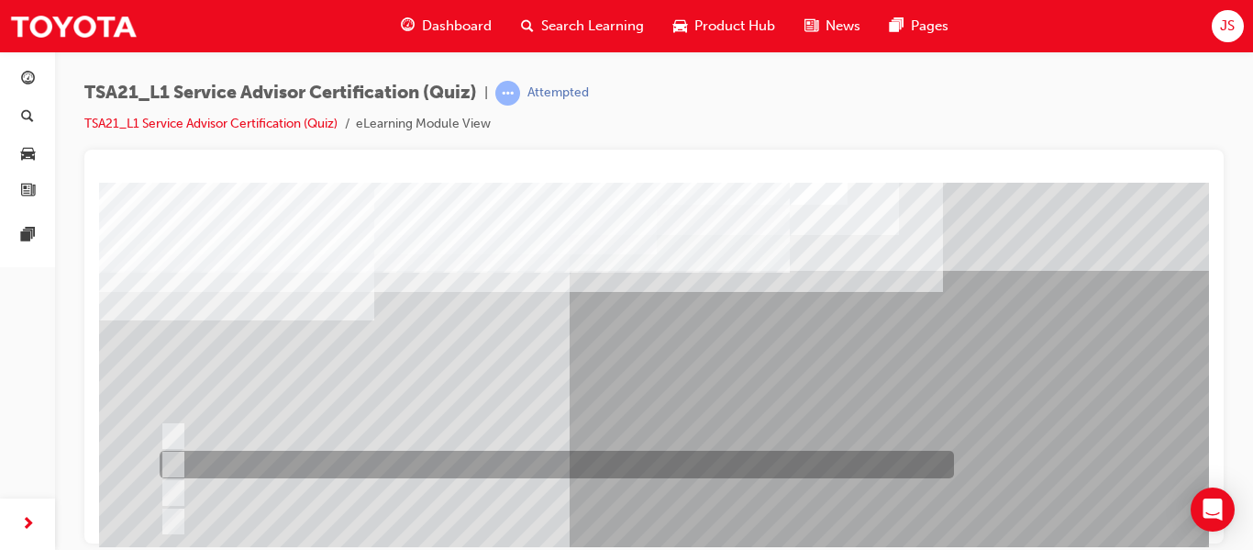
click at [682, 457] on div at bounding box center [552, 464] width 795 height 28
radio input "true"
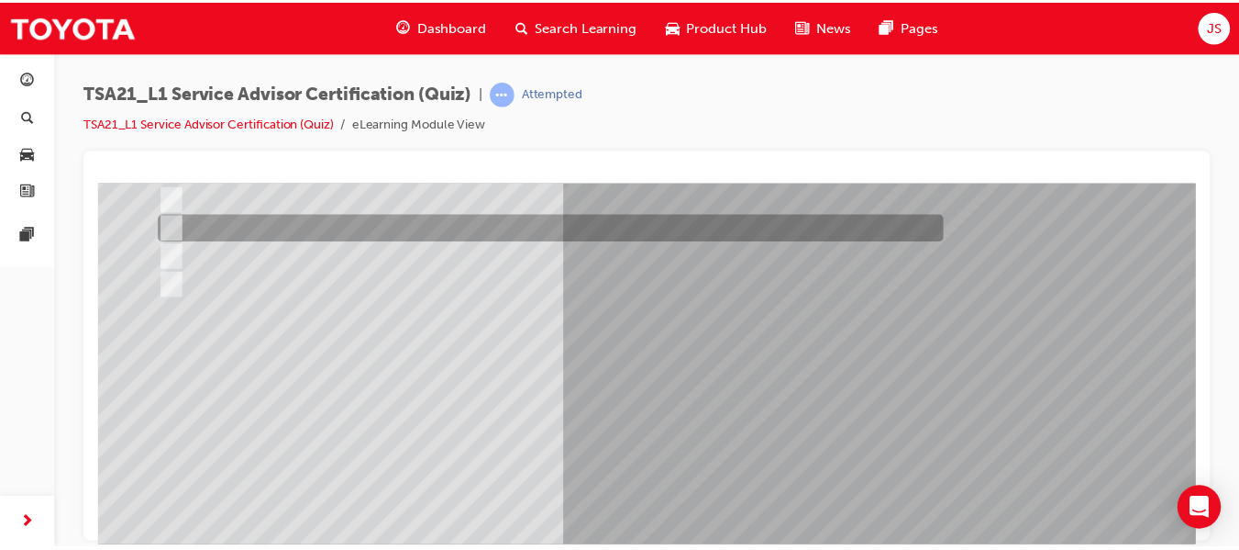
scroll to position [310, 0]
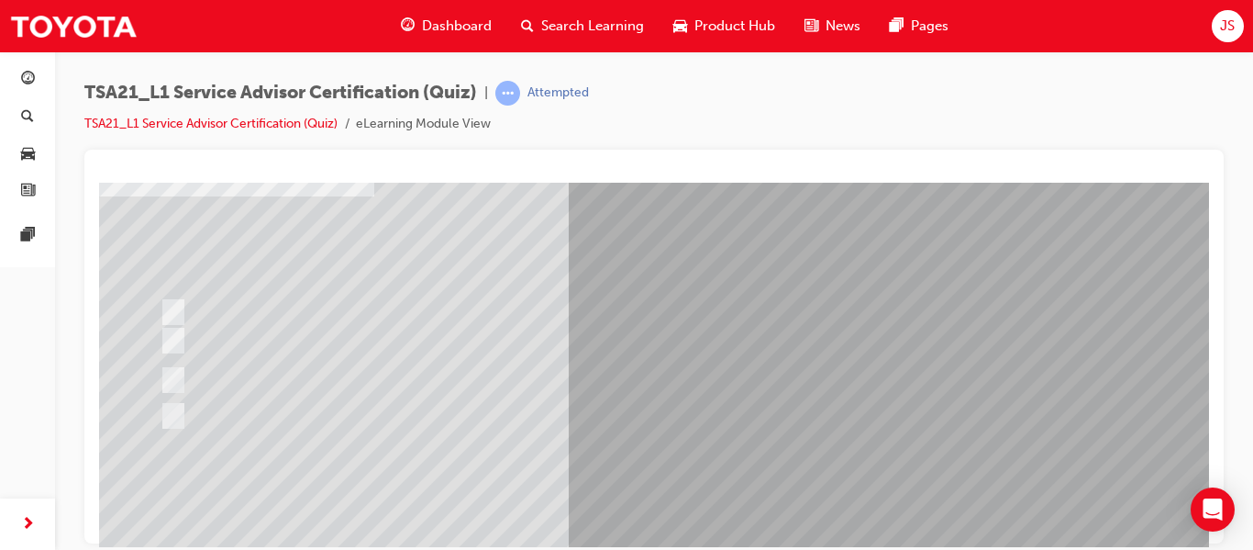
scroll to position [125, 0]
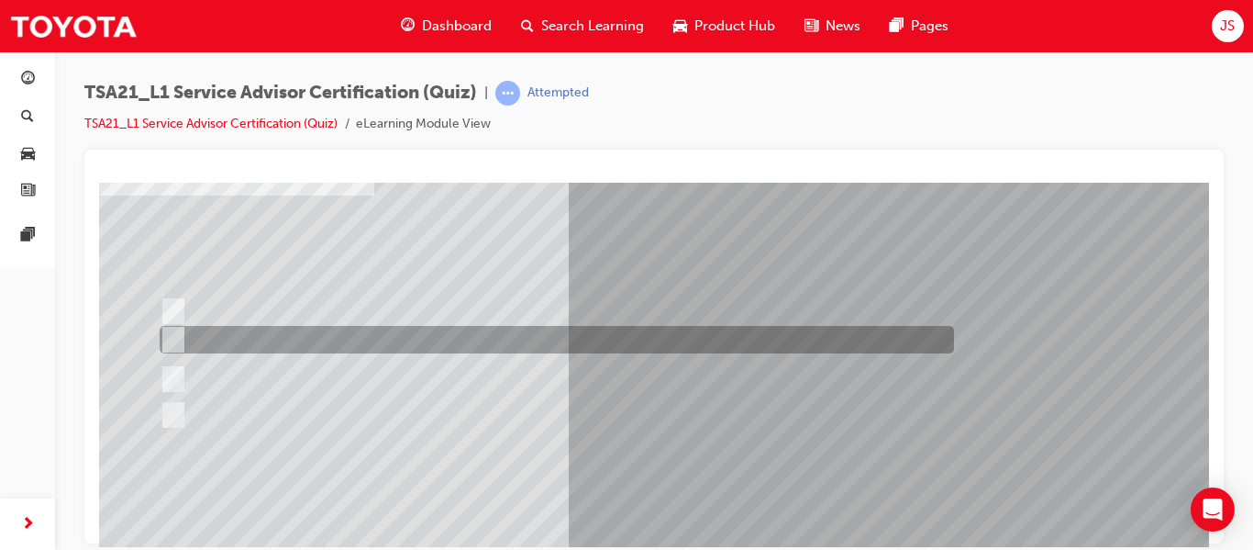
click at [506, 343] on div at bounding box center [552, 340] width 795 height 28
radio input "true"
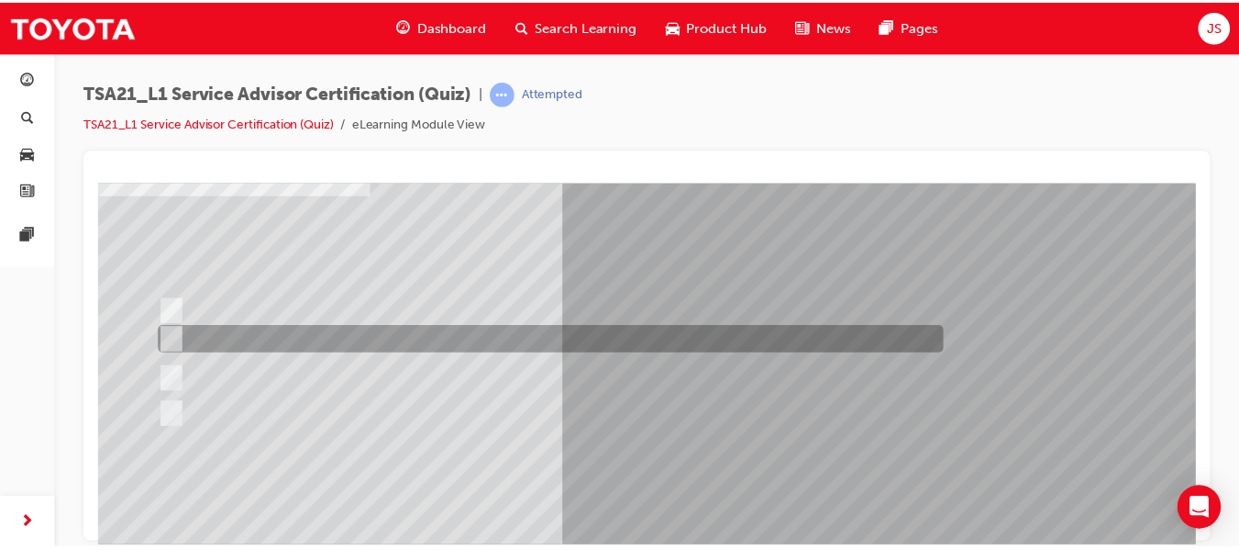
scroll to position [310, 0]
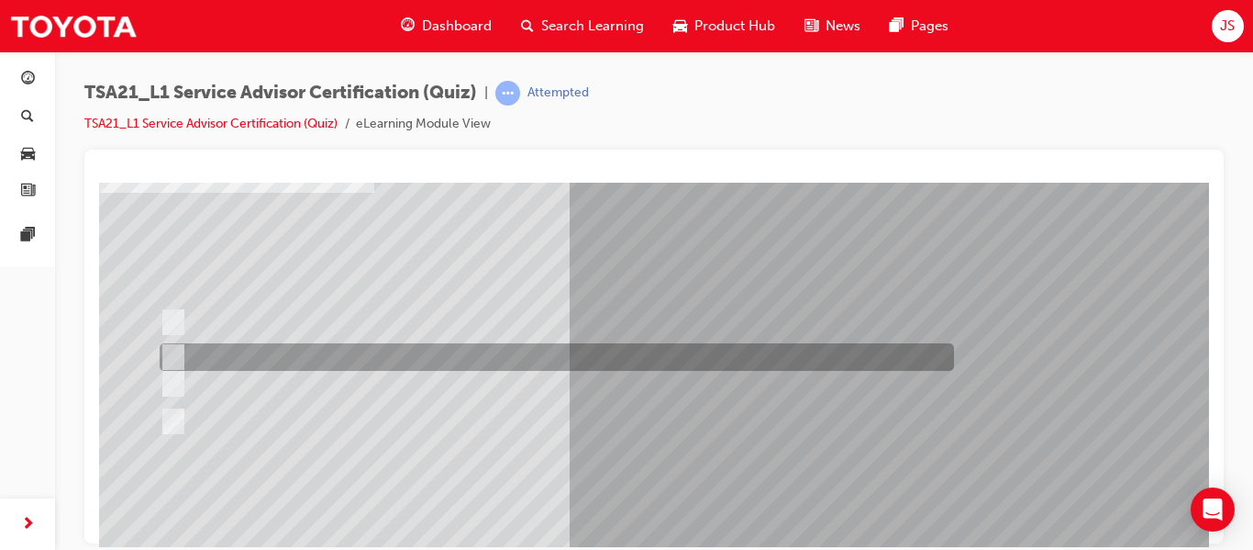
scroll to position [128, 0]
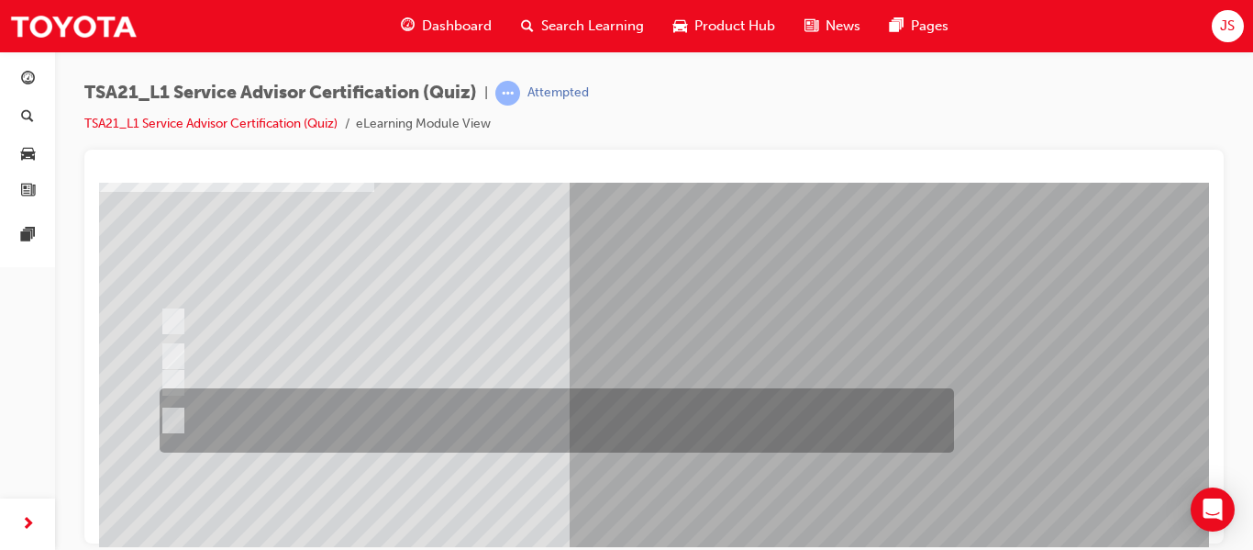
click at [547, 418] on div at bounding box center [552, 420] width 795 height 64
radio input "true"
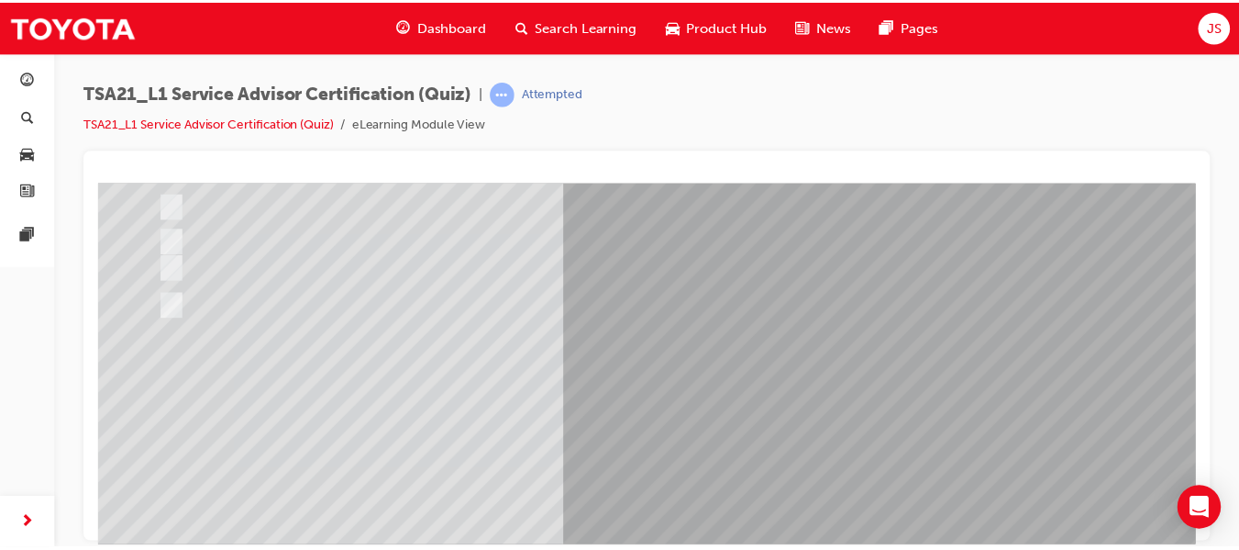
scroll to position [244, 0]
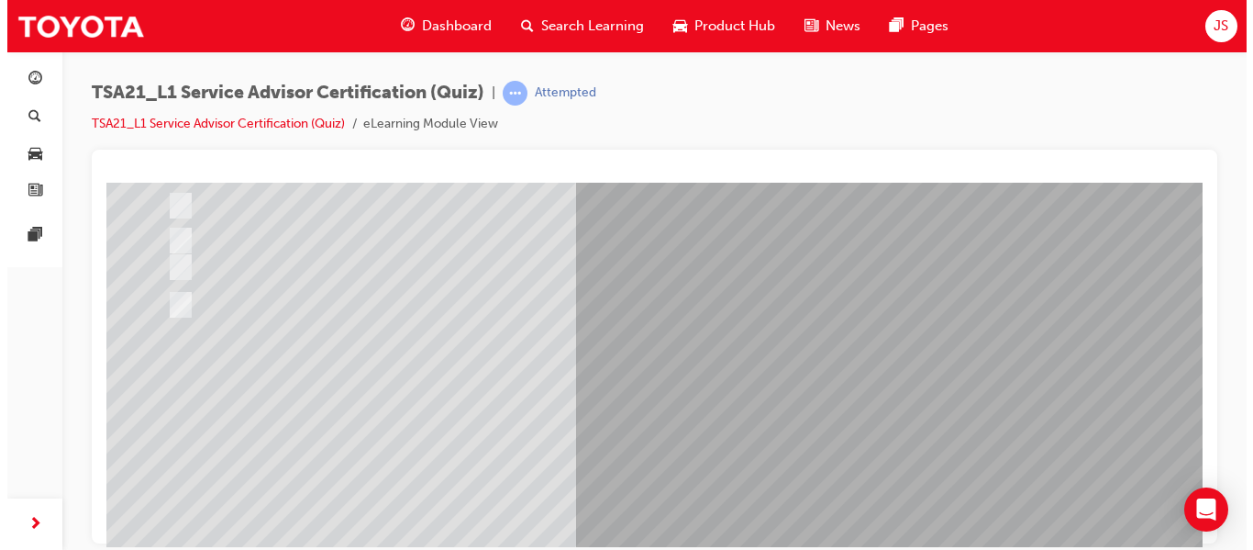
scroll to position [0, 0]
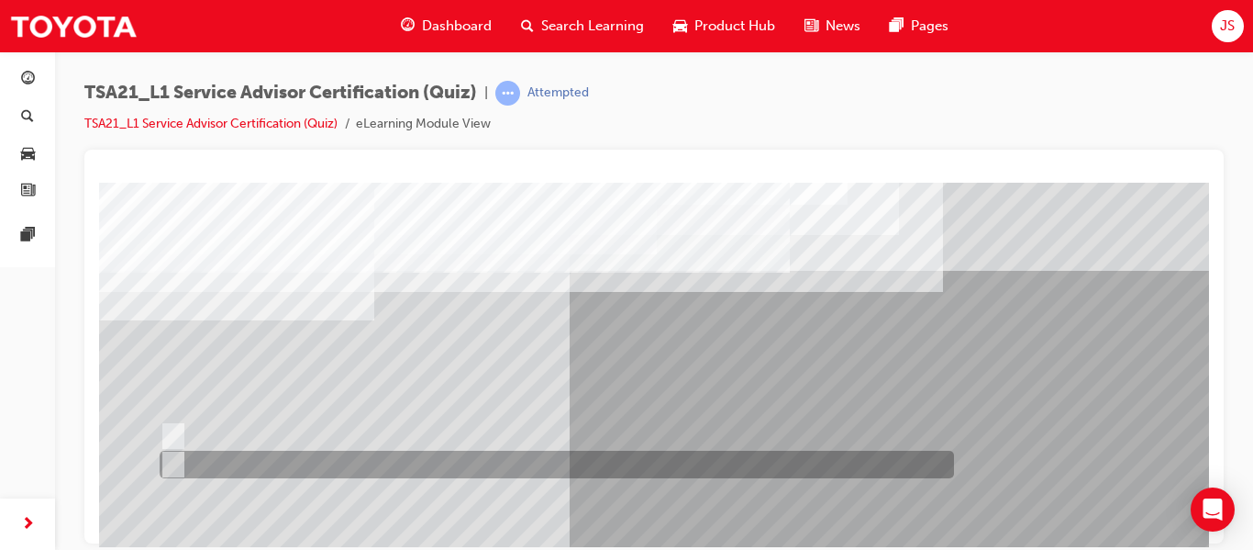
click at [336, 464] on div at bounding box center [552, 464] width 795 height 28
radio input "true"
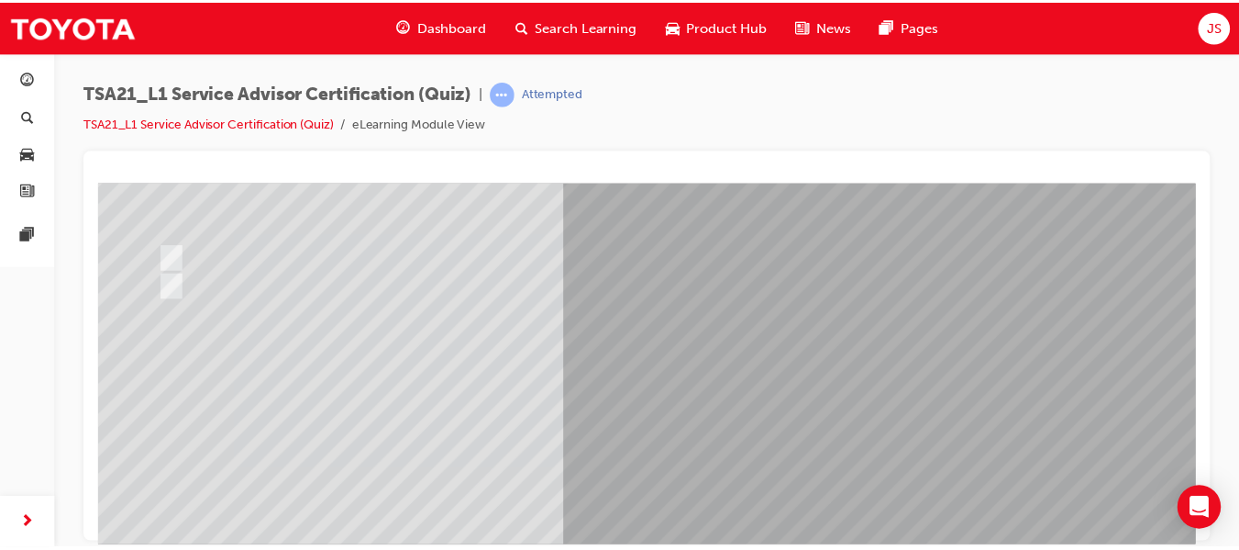
scroll to position [310, 0]
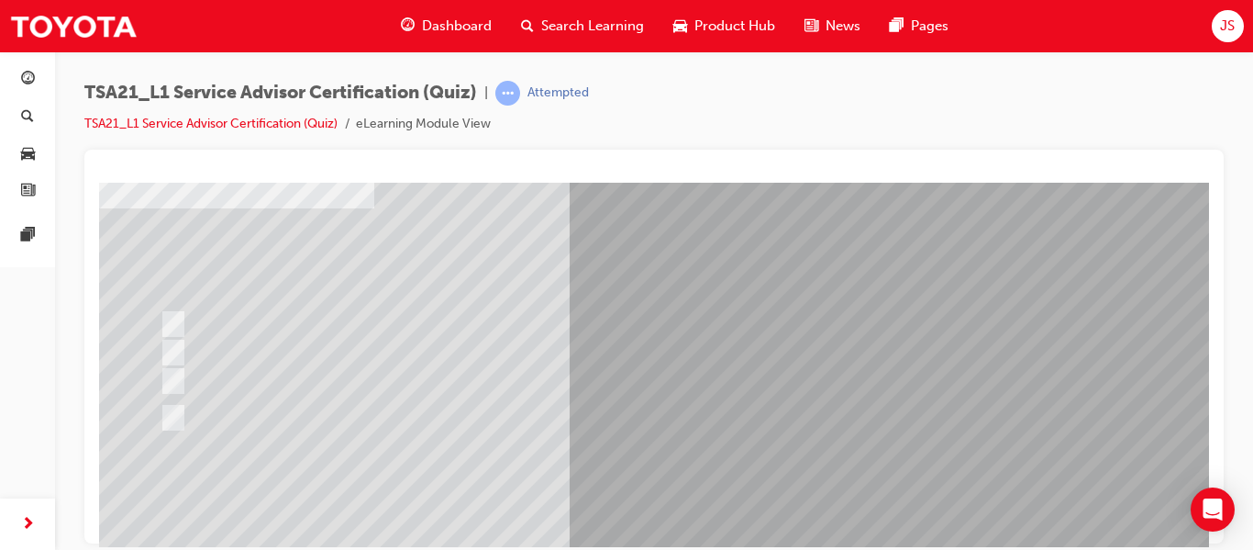
scroll to position [111, 0]
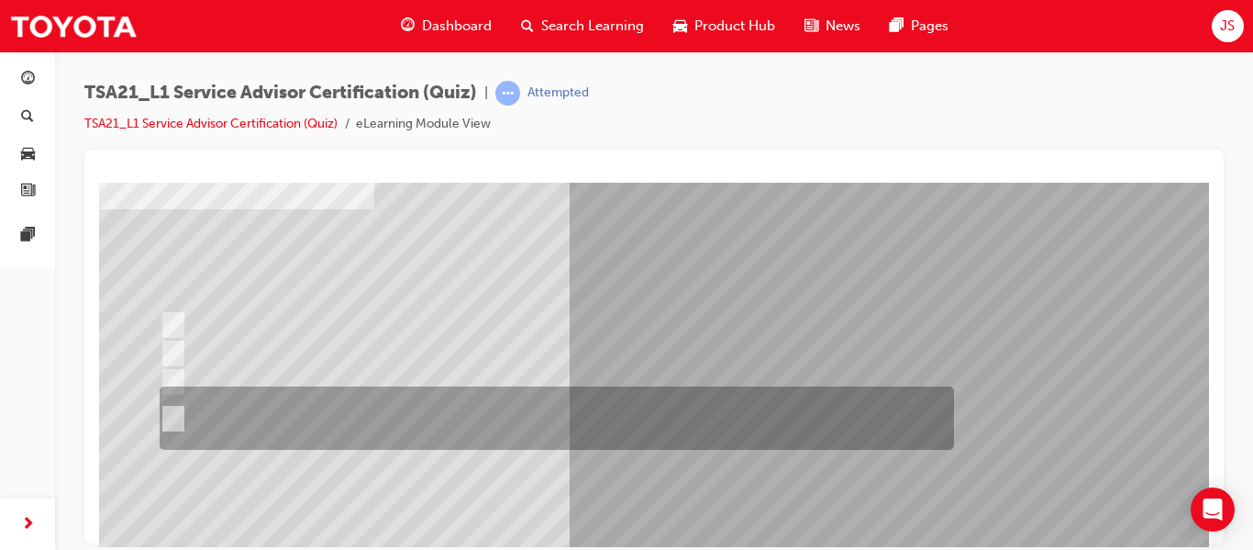
click at [547, 408] on div at bounding box center [552, 417] width 795 height 63
radio input "true"
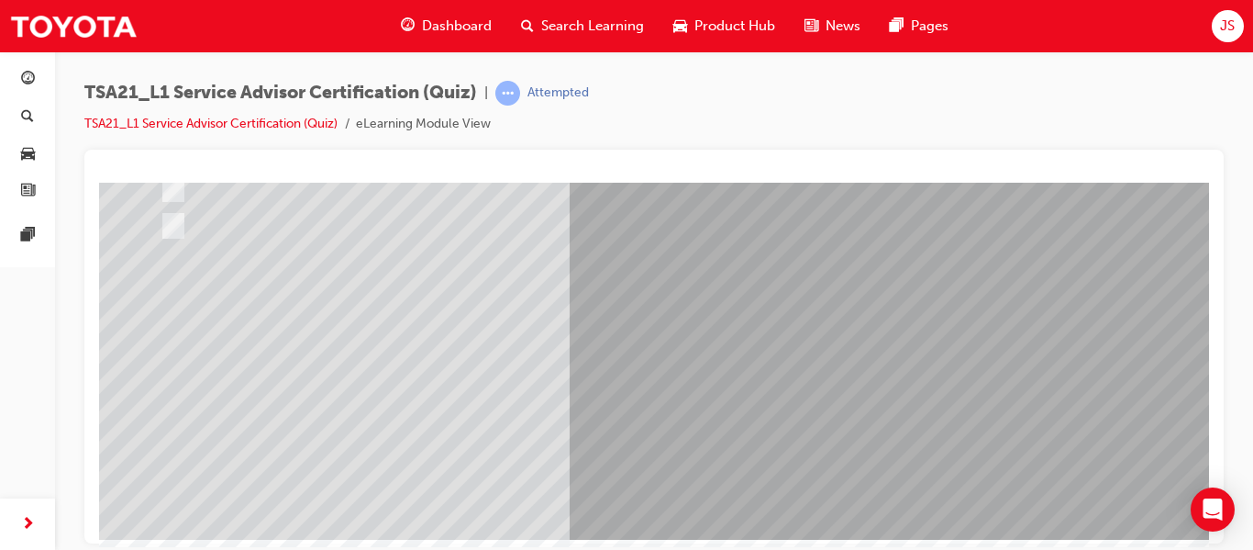
scroll to position [306, 0]
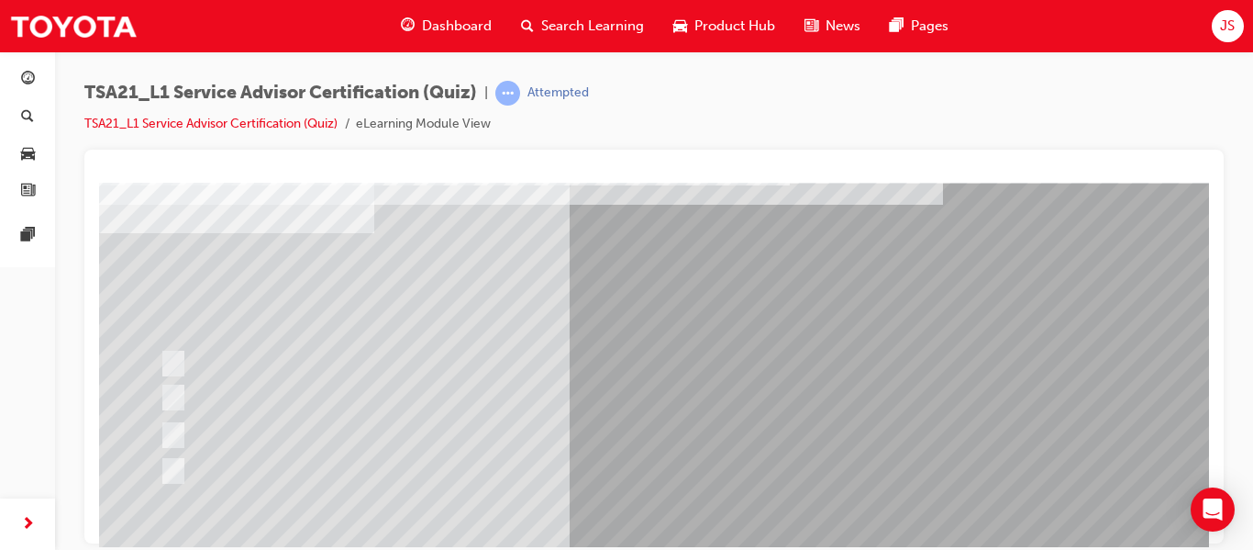
scroll to position [88, 0]
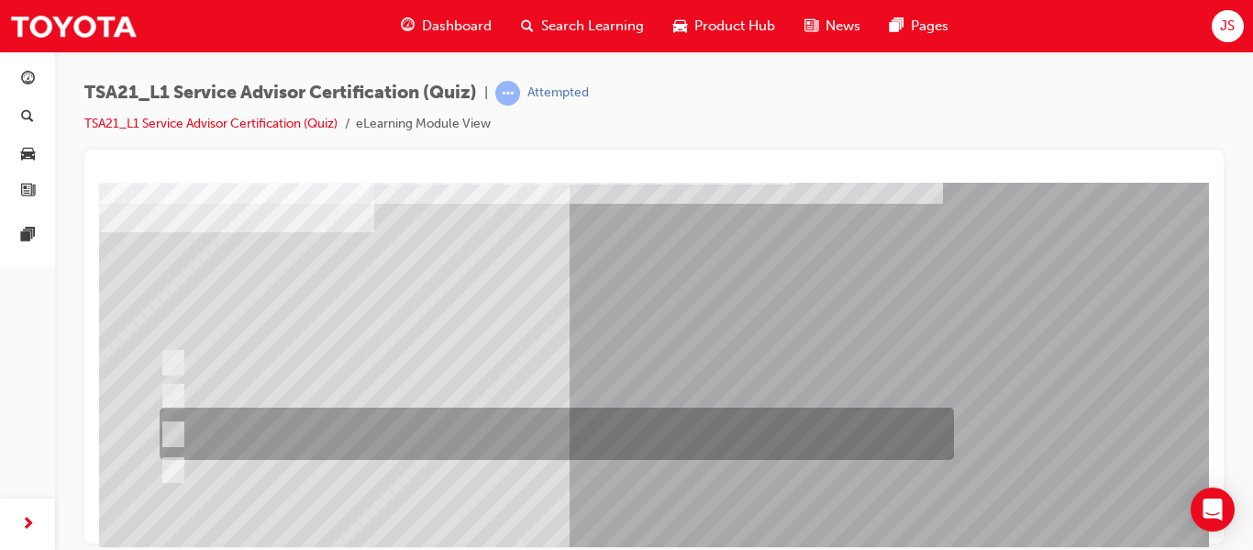
click at [546, 411] on div at bounding box center [552, 433] width 795 height 52
radio input "true"
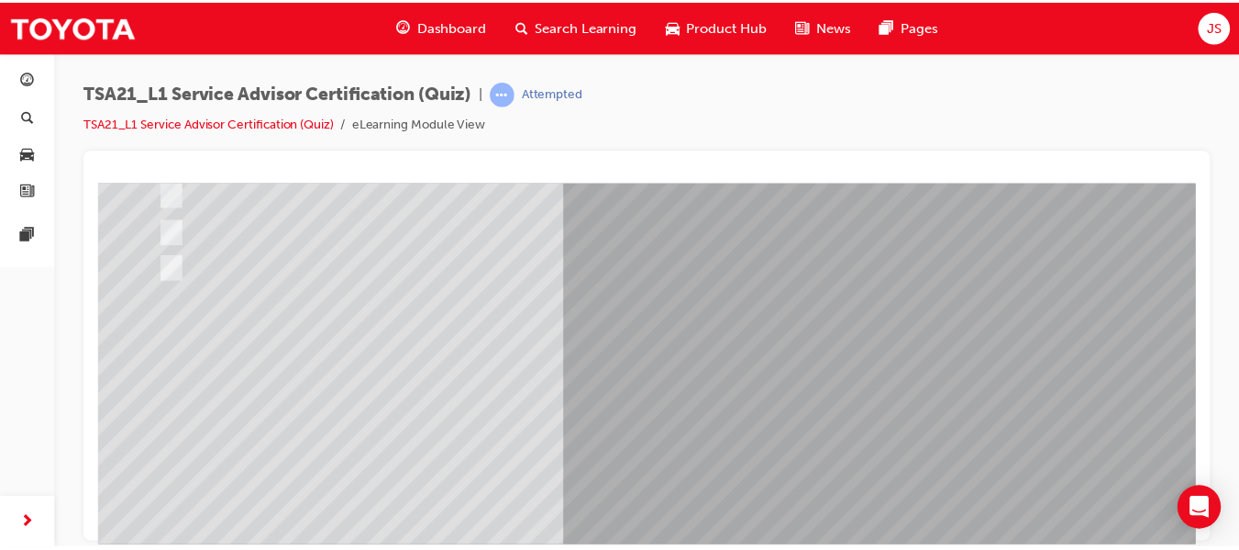
scroll to position [291, 0]
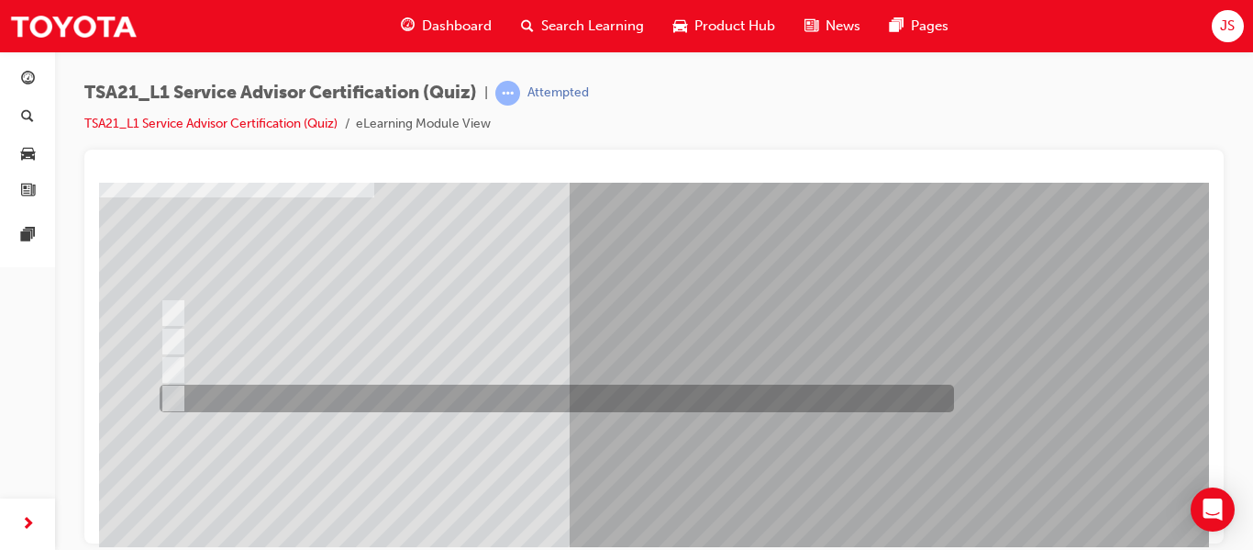
scroll to position [124, 0]
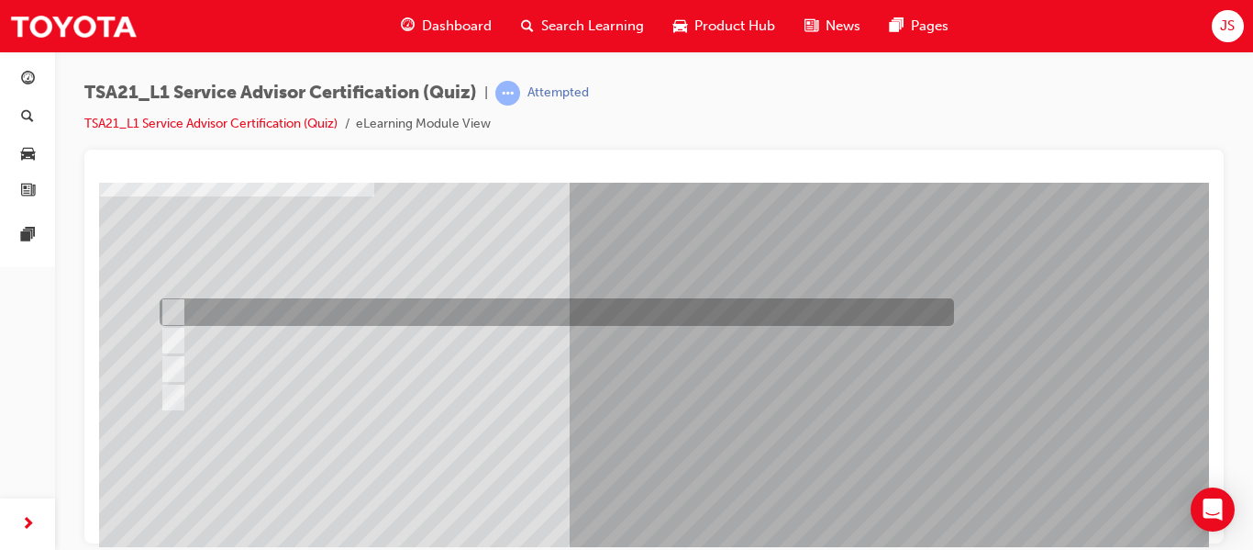
click at [517, 314] on div at bounding box center [552, 312] width 795 height 28
radio input "true"
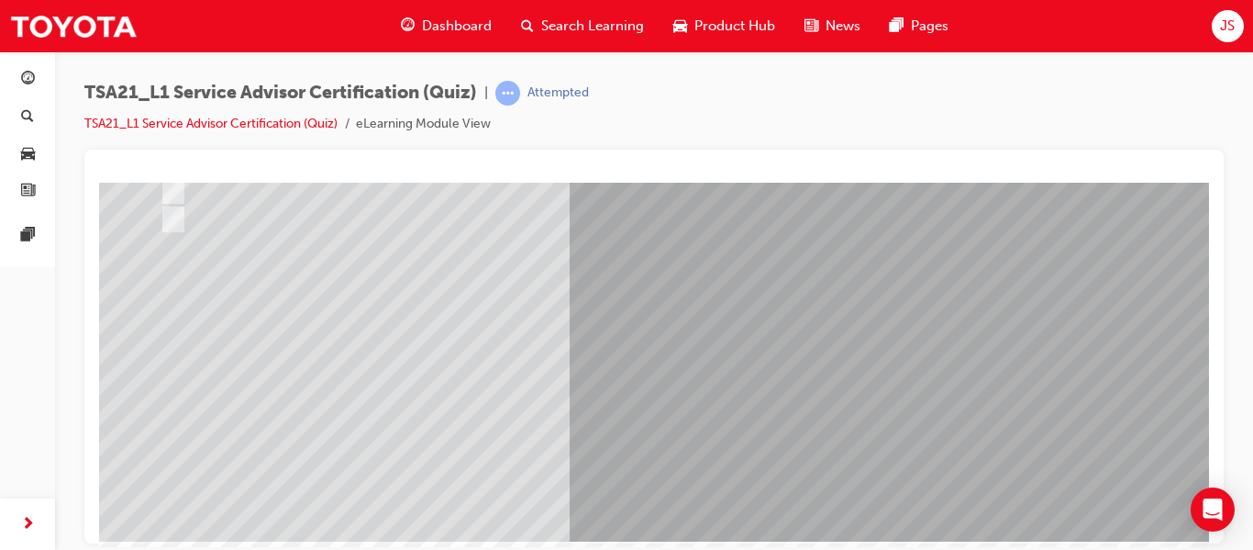
scroll to position [307, 0]
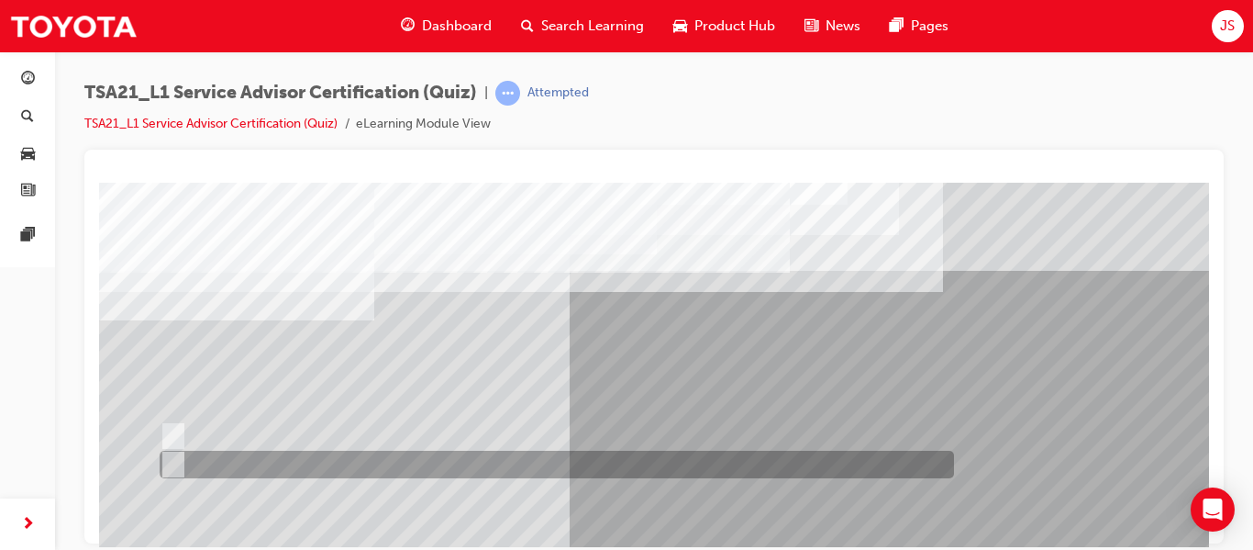
click at [672, 458] on div at bounding box center [552, 464] width 795 height 28
radio input "true"
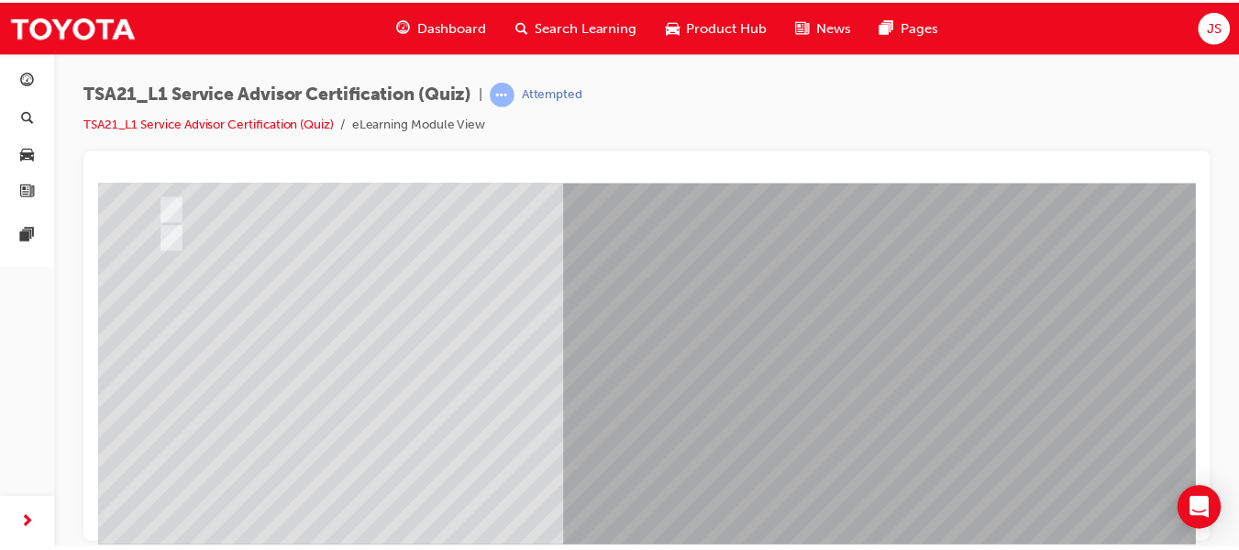
scroll to position [310, 0]
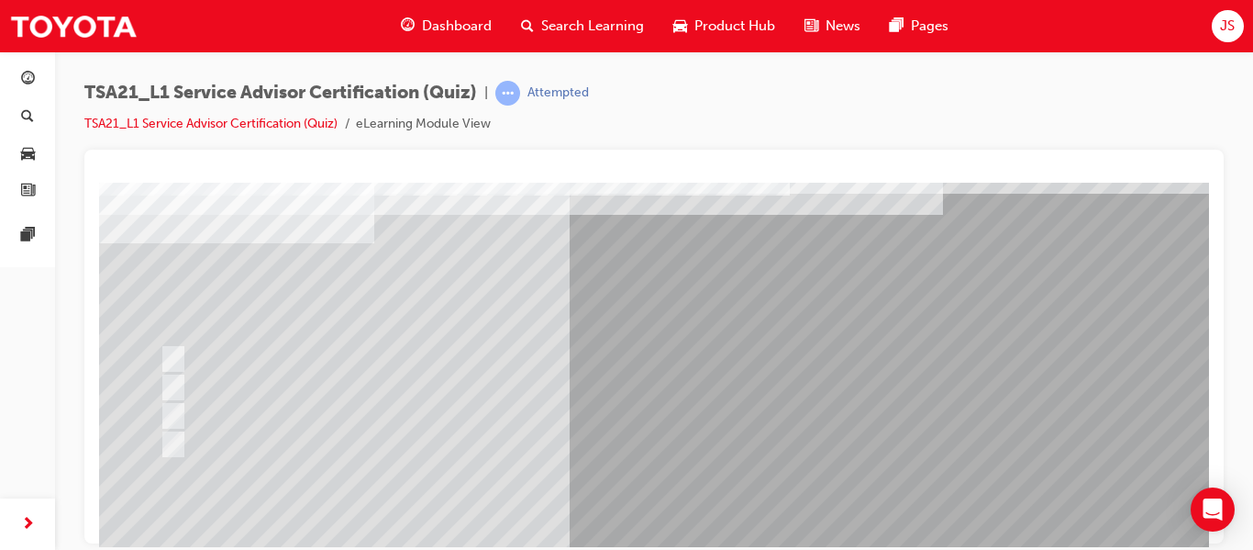
scroll to position [78, 0]
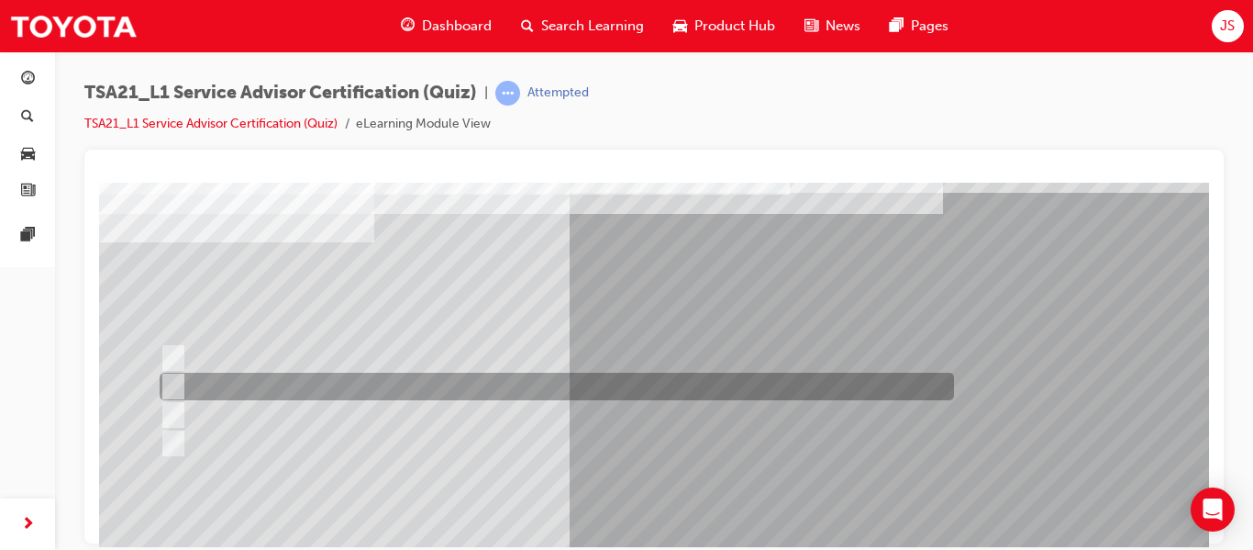
click at [494, 378] on div at bounding box center [552, 386] width 795 height 28
radio input "true"
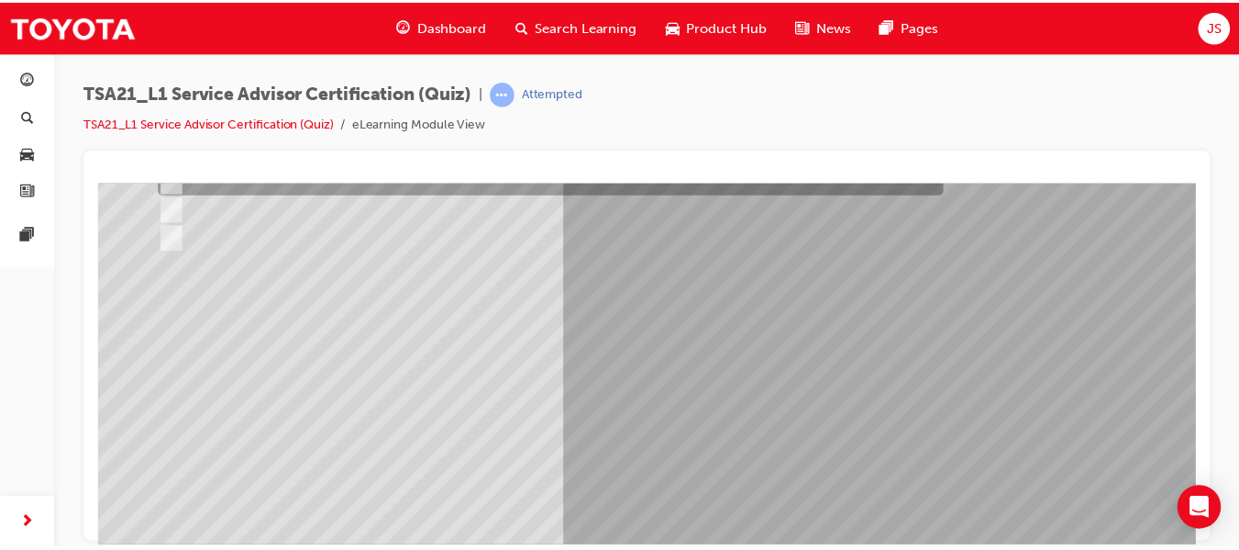
scroll to position [286, 0]
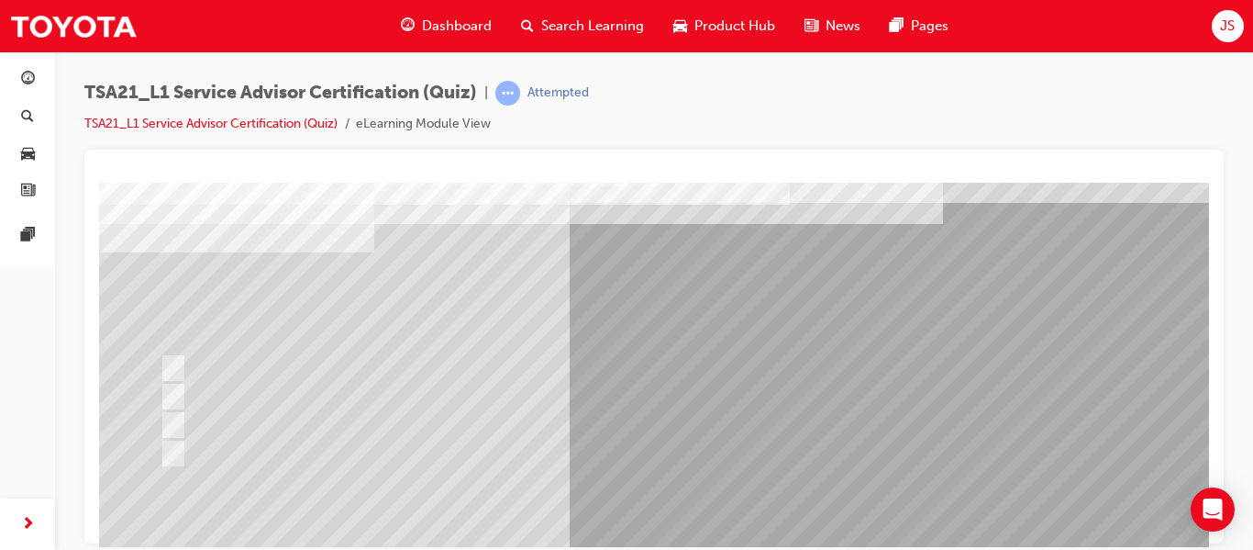
scroll to position [69, 0]
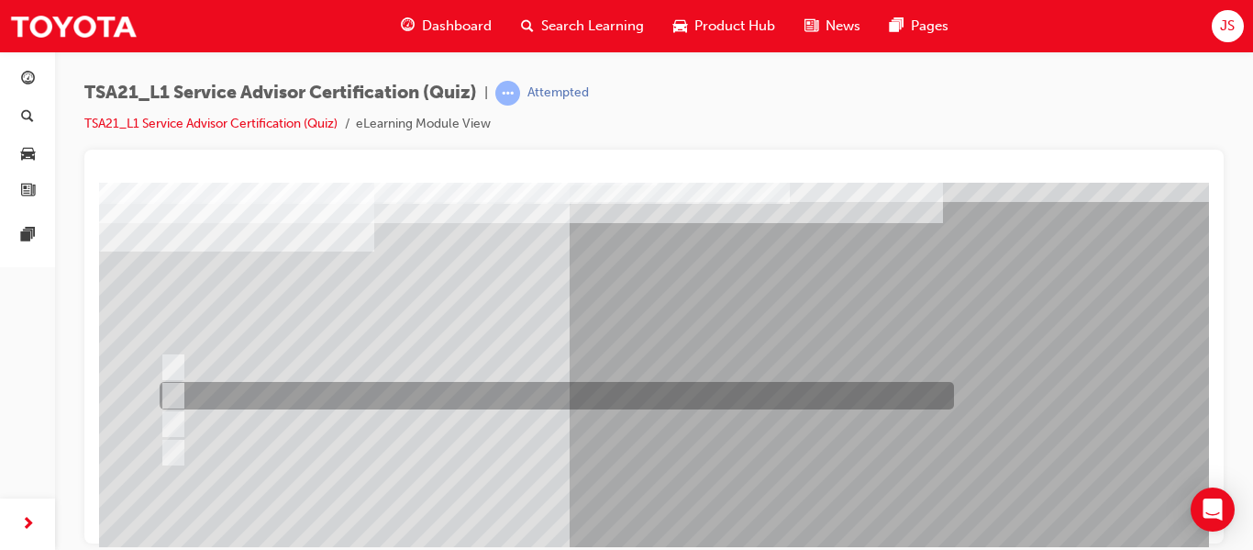
click at [430, 387] on div at bounding box center [552, 396] width 795 height 28
radio input "true"
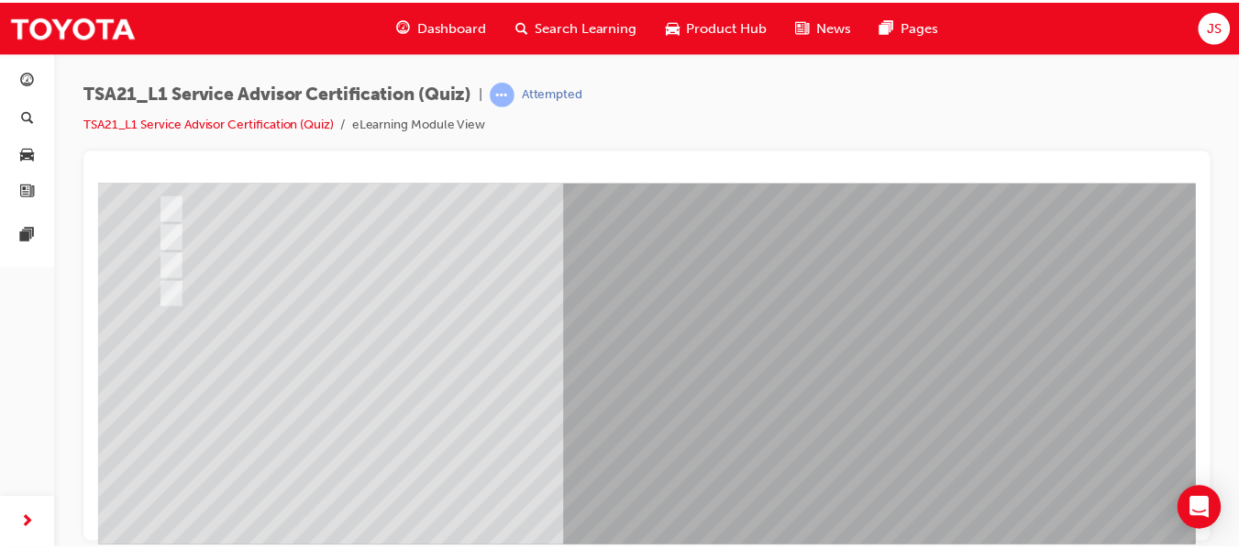
scroll to position [310, 0]
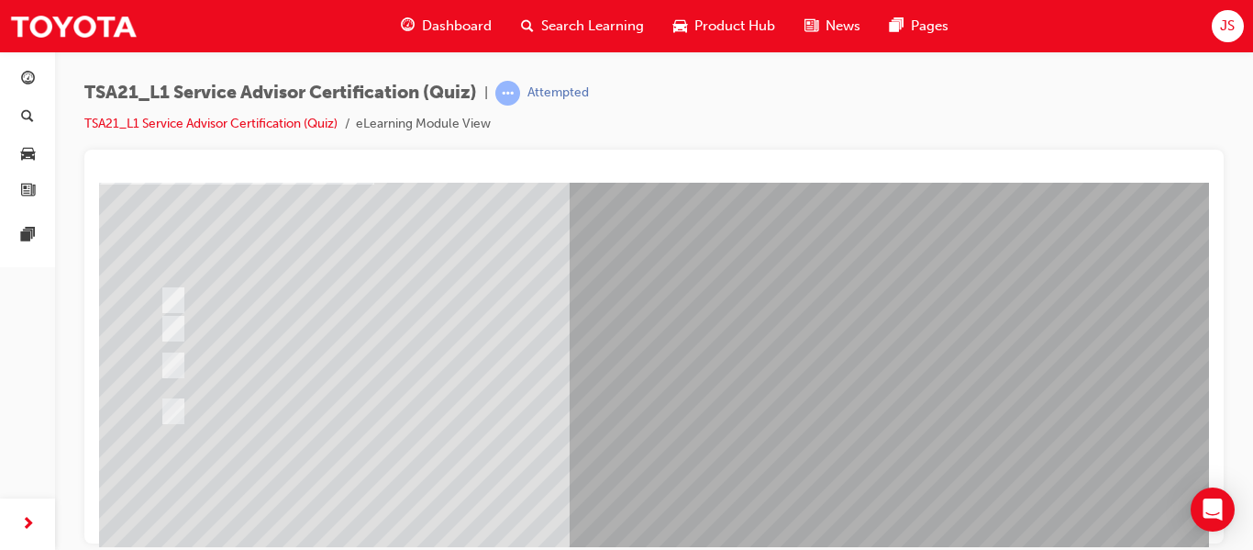
scroll to position [135, 0]
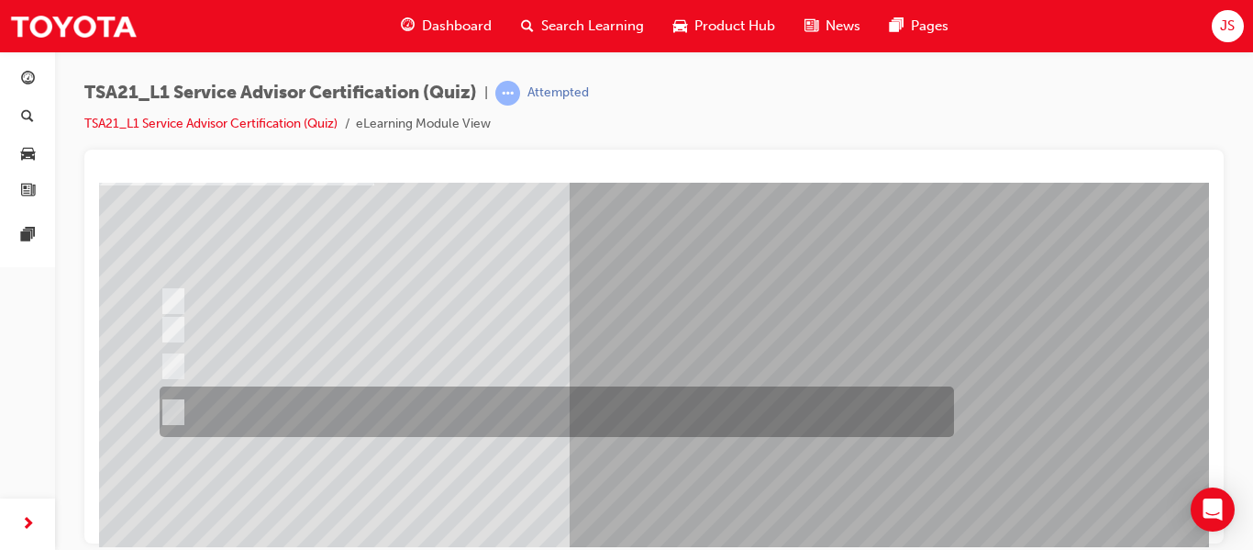
click at [454, 406] on div at bounding box center [552, 411] width 795 height 50
radio input "true"
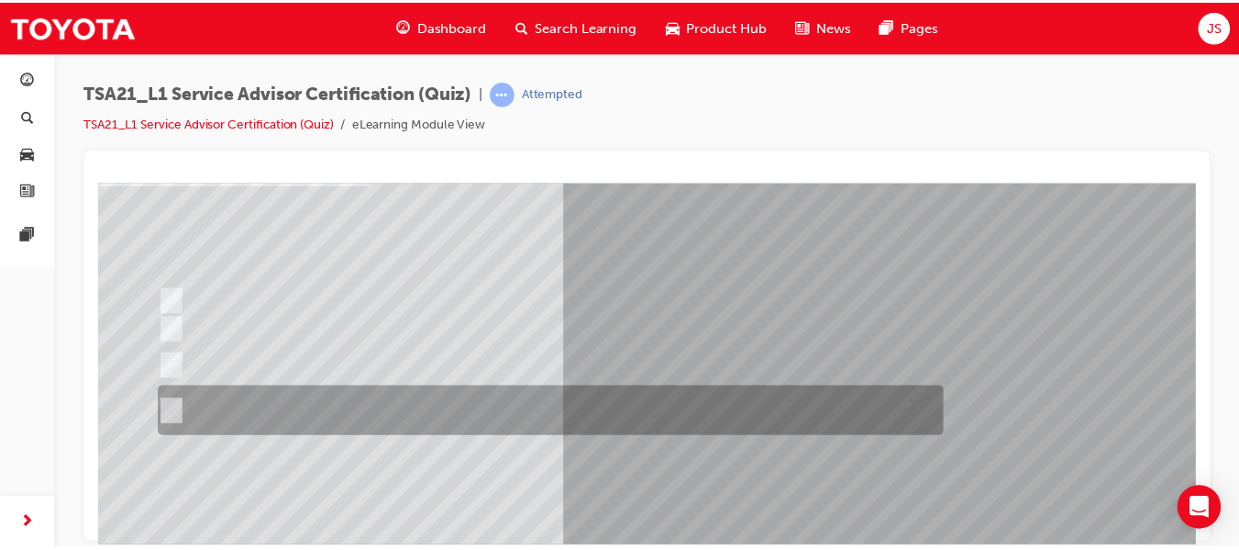
scroll to position [310, 0]
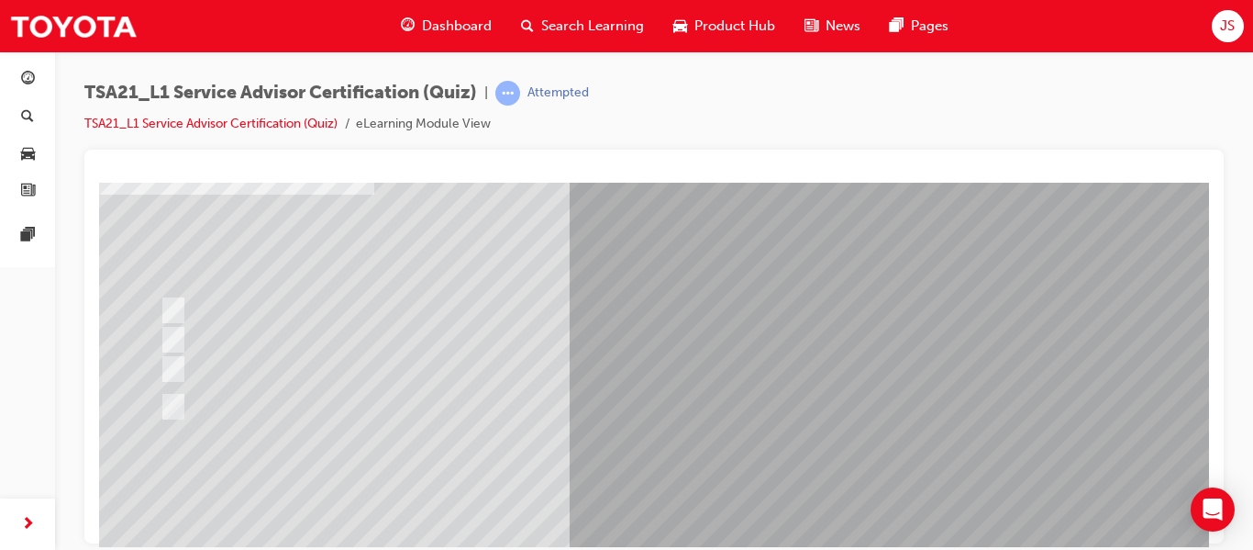
scroll to position [127, 0]
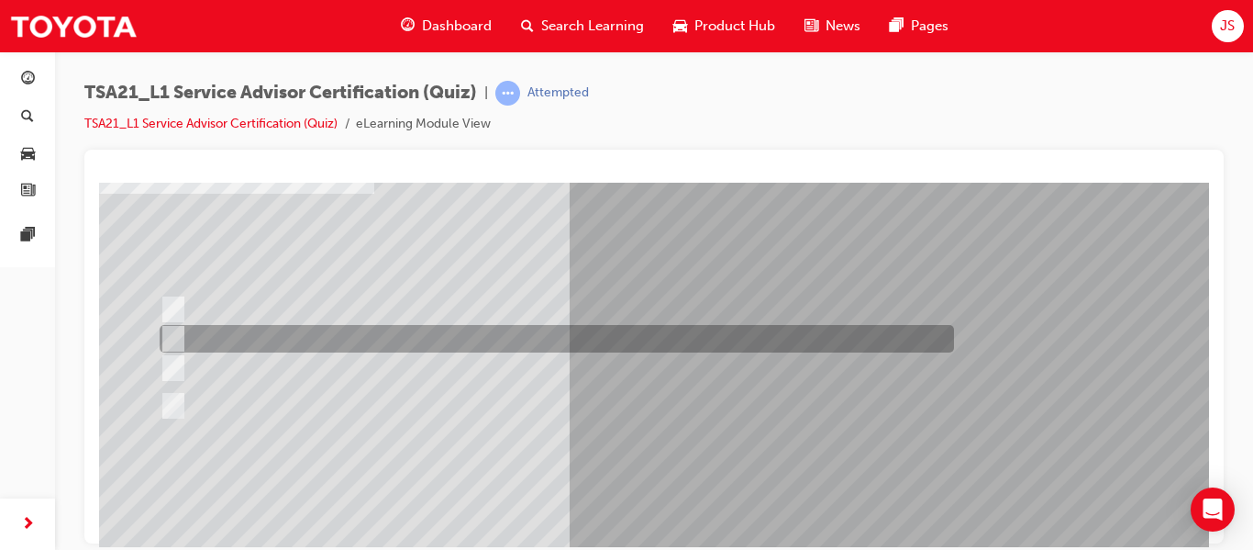
click at [477, 332] on div at bounding box center [552, 339] width 795 height 28
radio input "true"
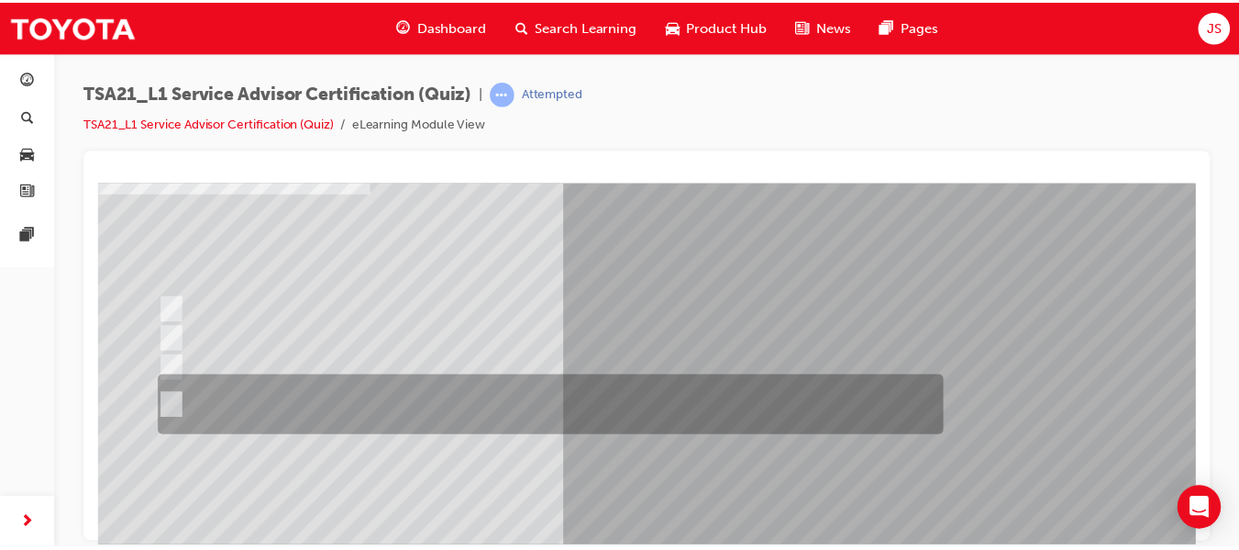
scroll to position [310, 0]
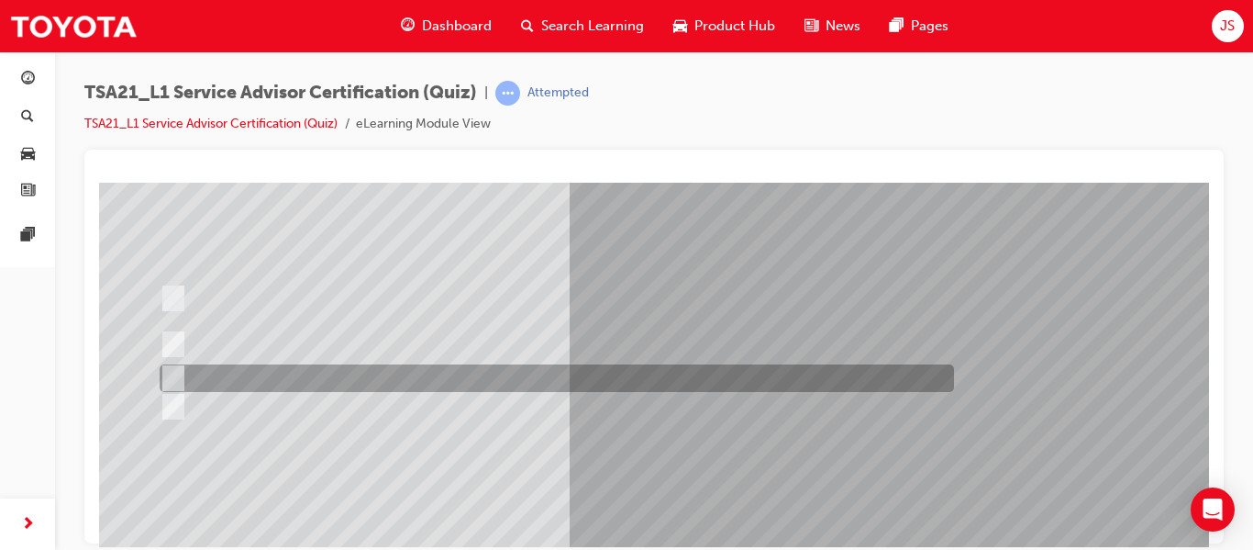
scroll to position [152, 0]
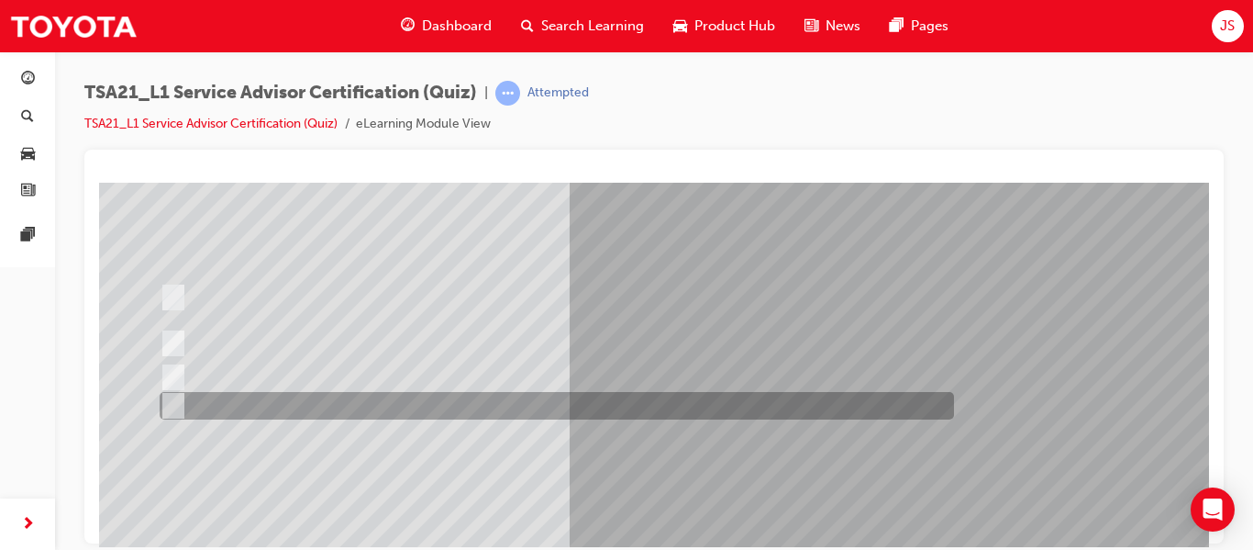
click at [580, 402] on div at bounding box center [552, 406] width 795 height 28
radio input "true"
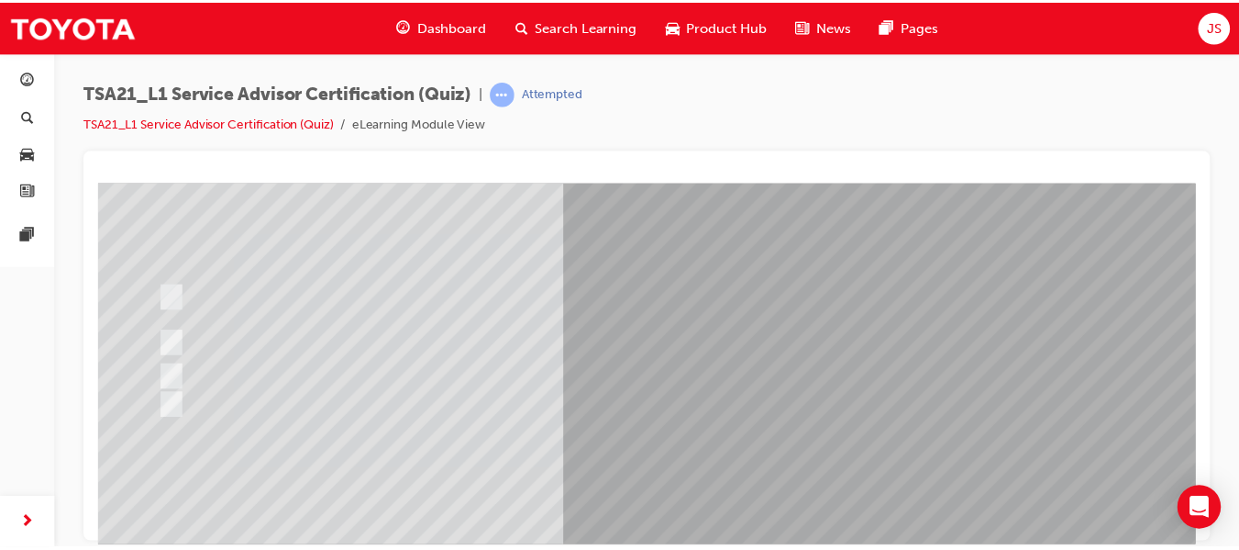
scroll to position [310, 0]
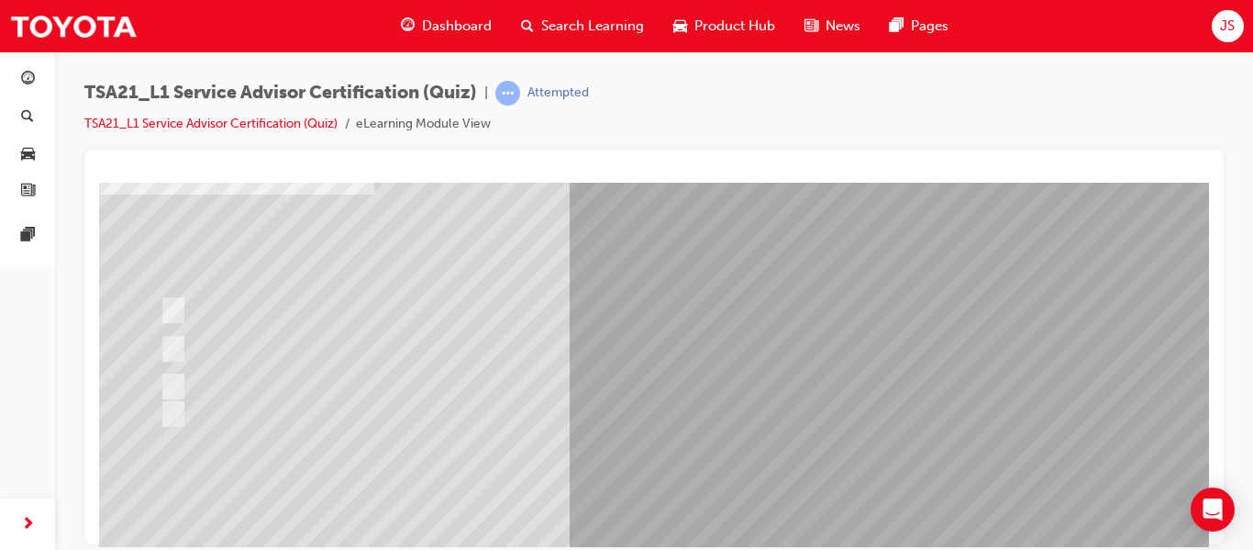
scroll to position [127, 0]
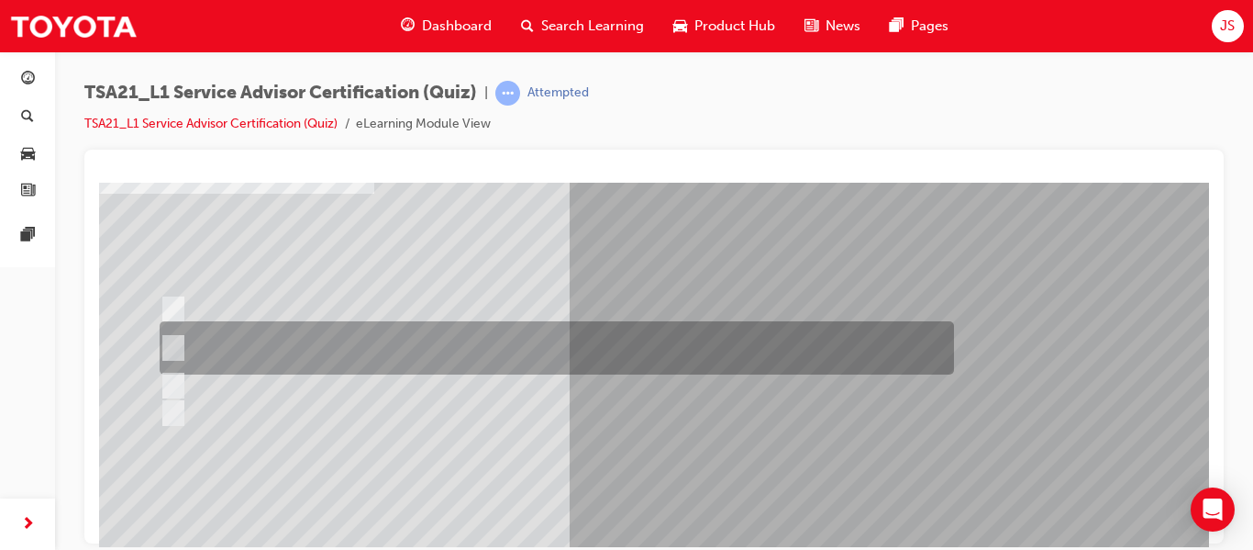
click at [628, 350] on div at bounding box center [552, 347] width 795 height 53
radio input "true"
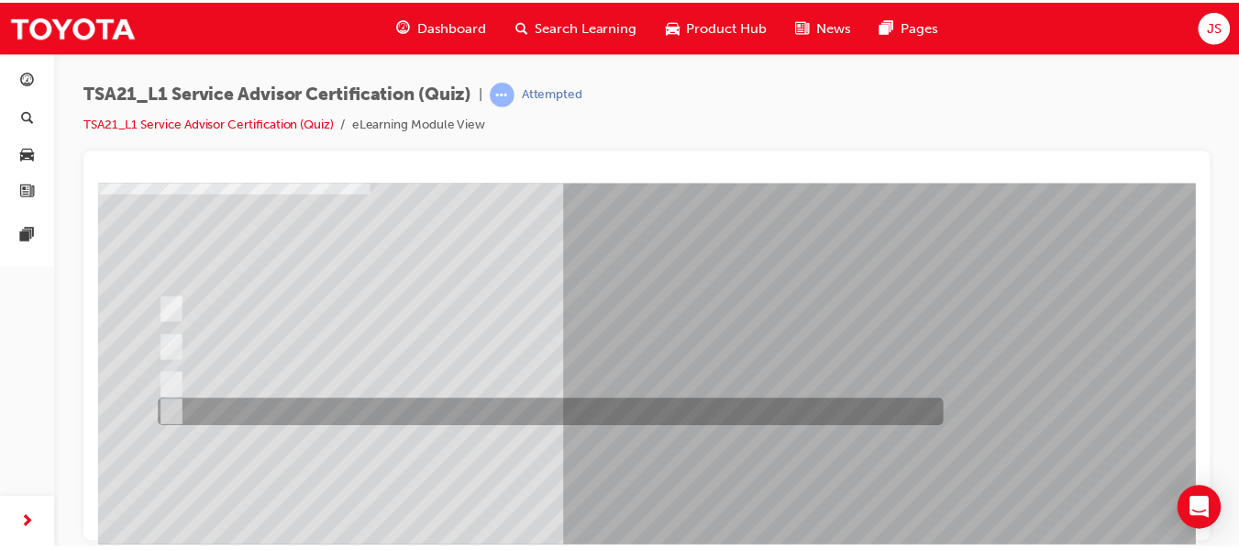
scroll to position [310, 0]
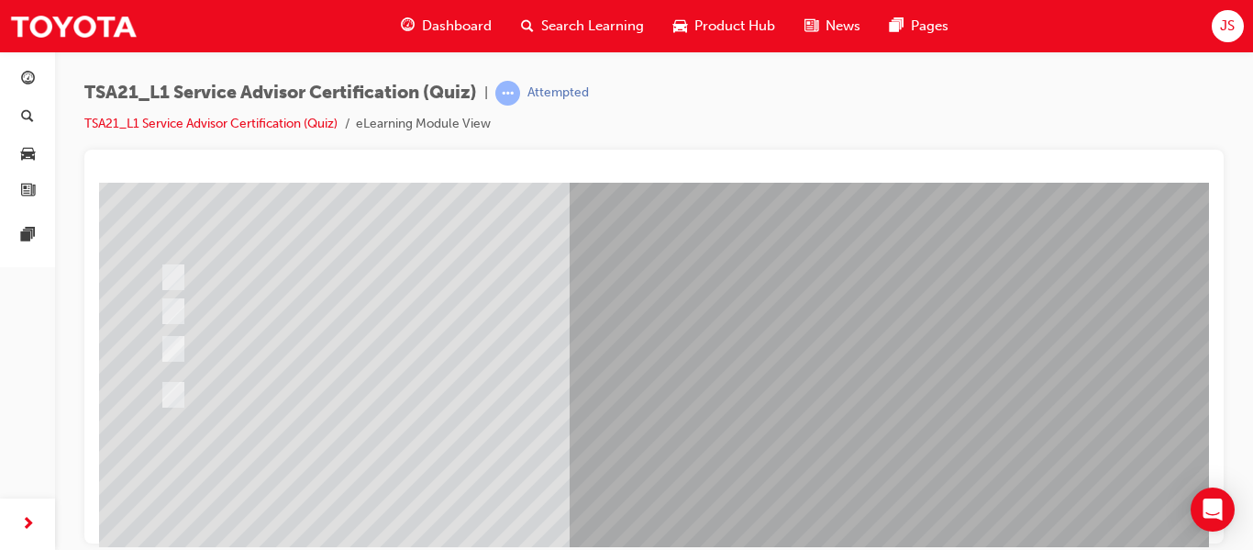
scroll to position [173, 0]
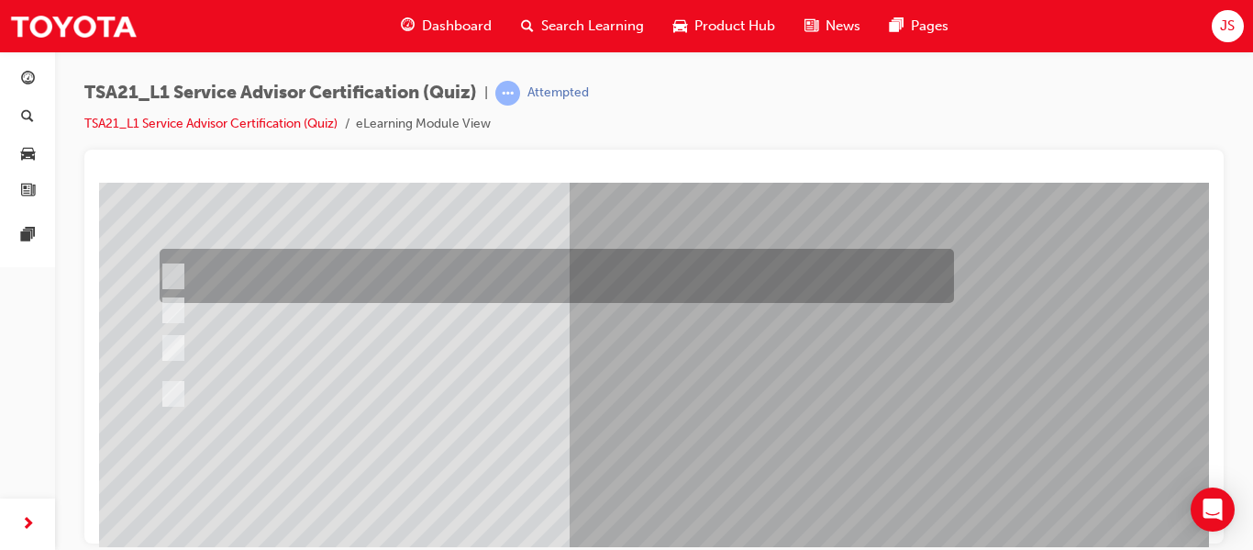
click at [656, 260] on div at bounding box center [552, 276] width 795 height 54
radio input "true"
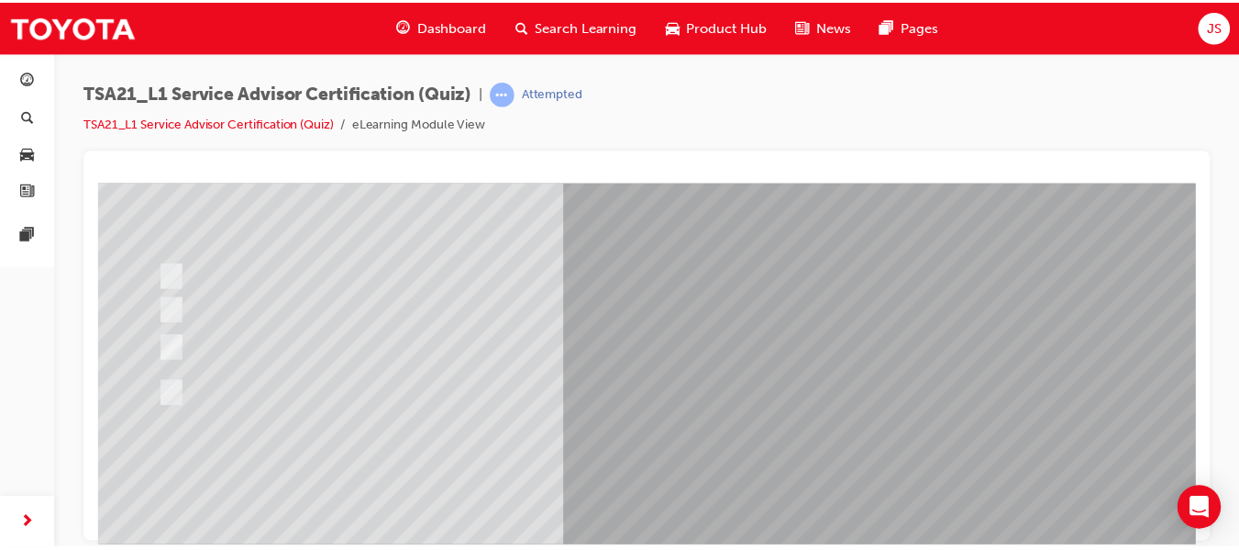
scroll to position [310, 0]
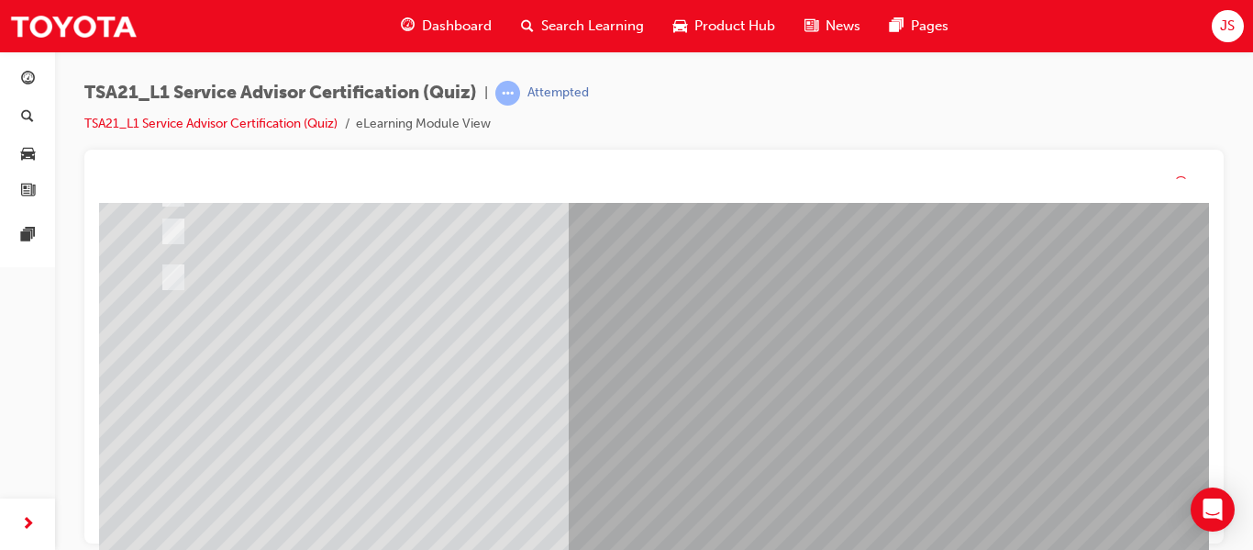
scroll to position [0, 0]
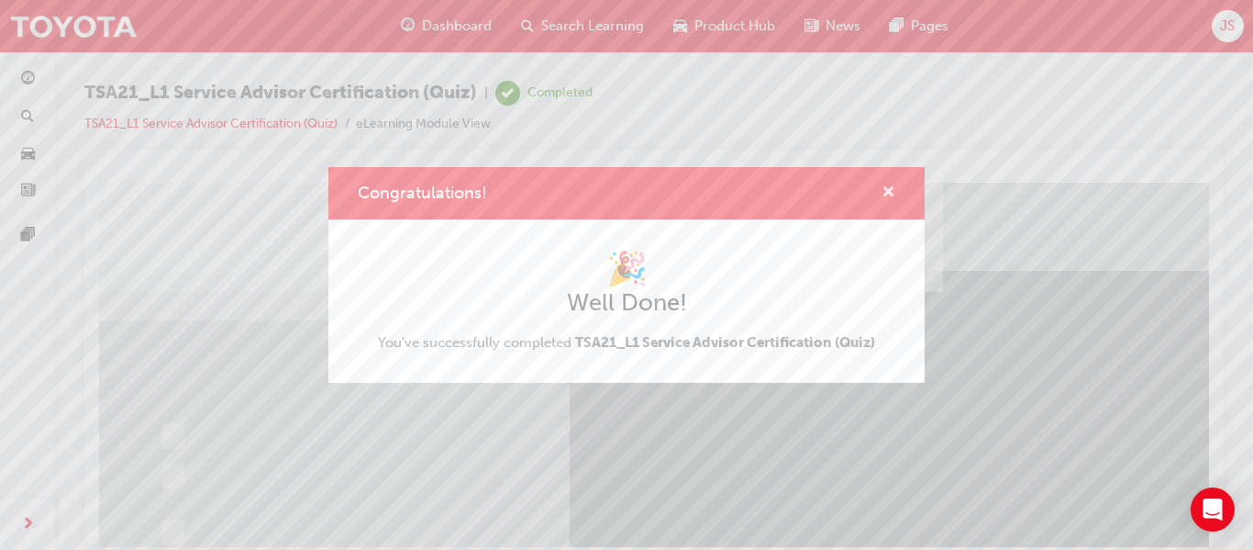
click at [887, 187] on span "cross-icon" at bounding box center [889, 193] width 14 height 17
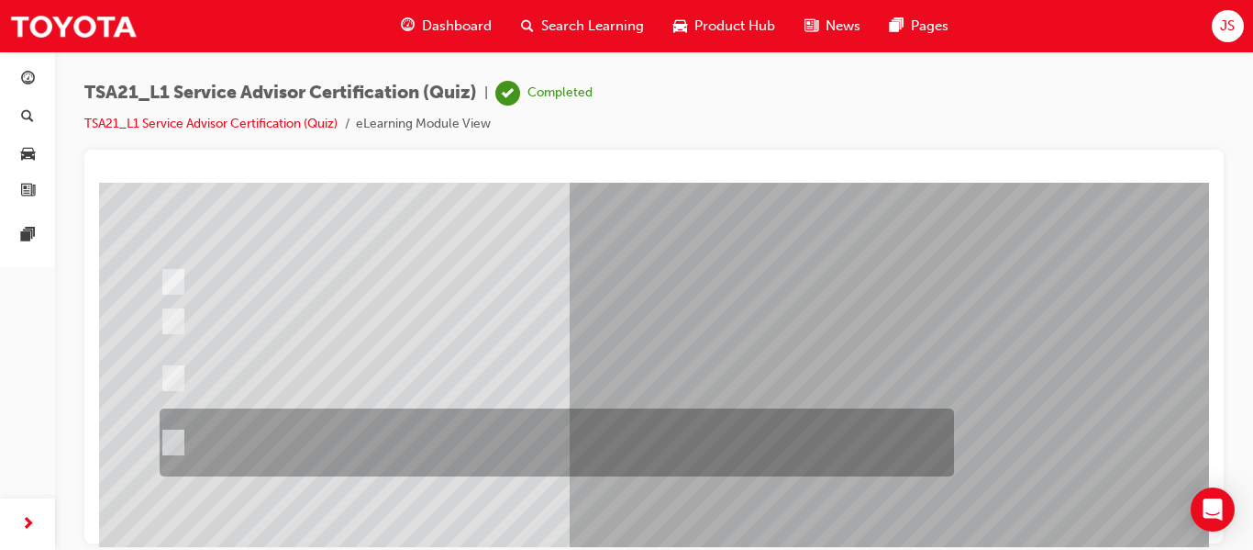
scroll to position [153, 0]
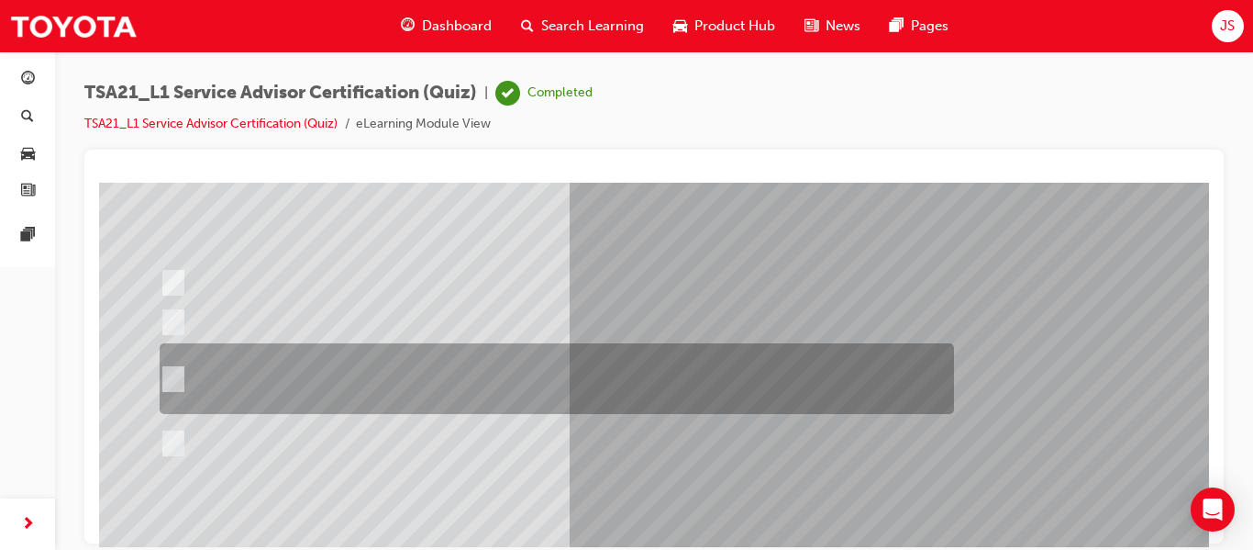
click at [395, 370] on div at bounding box center [552, 378] width 795 height 71
radio input "true"
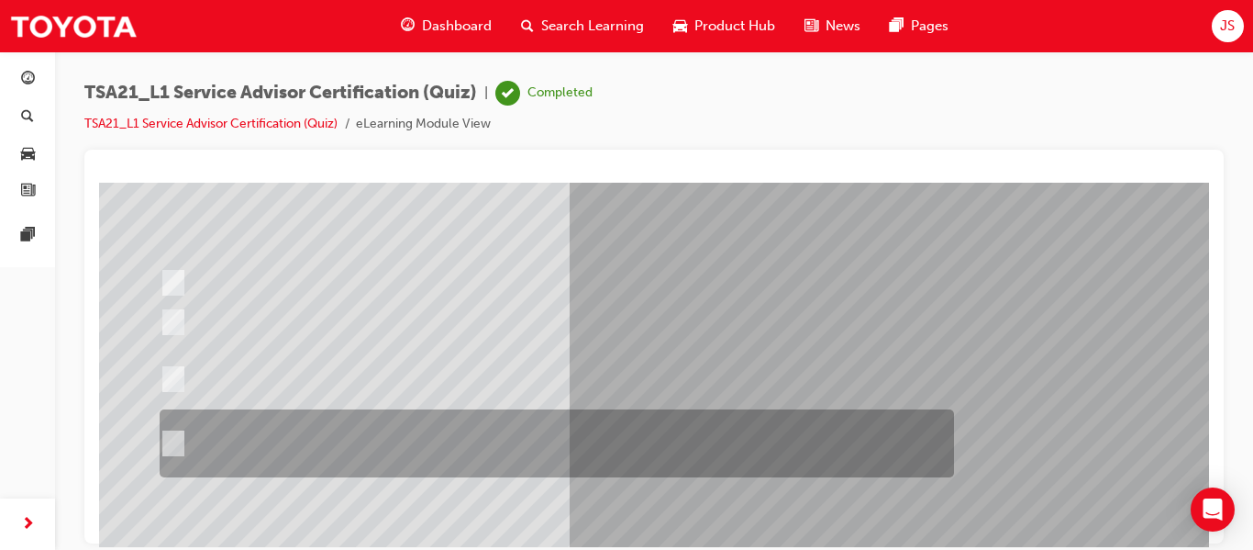
scroll to position [310, 0]
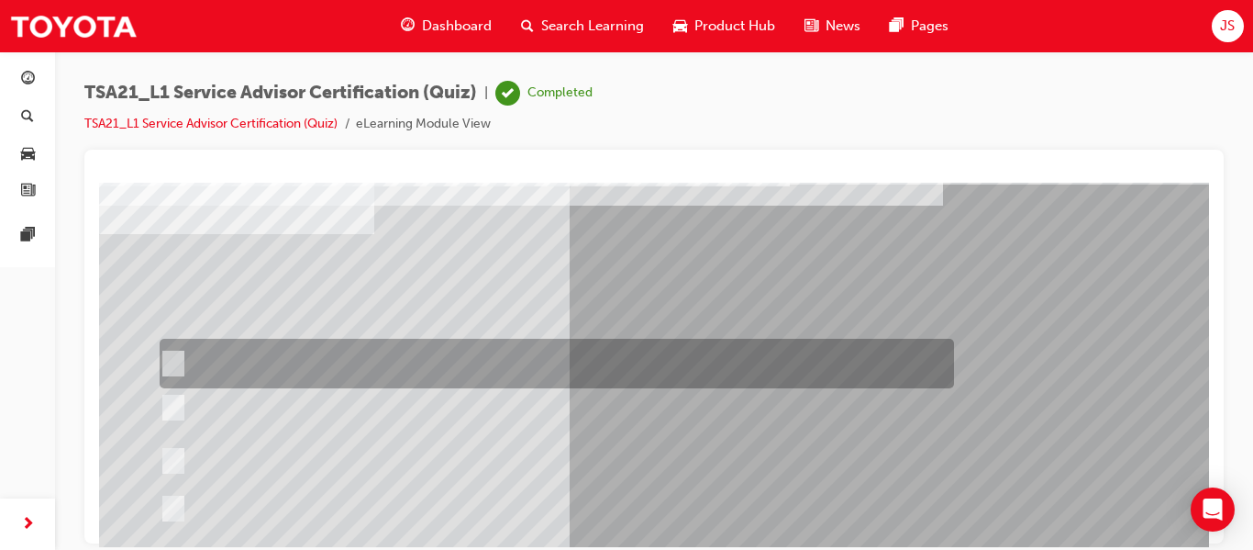
scroll to position [87, 0]
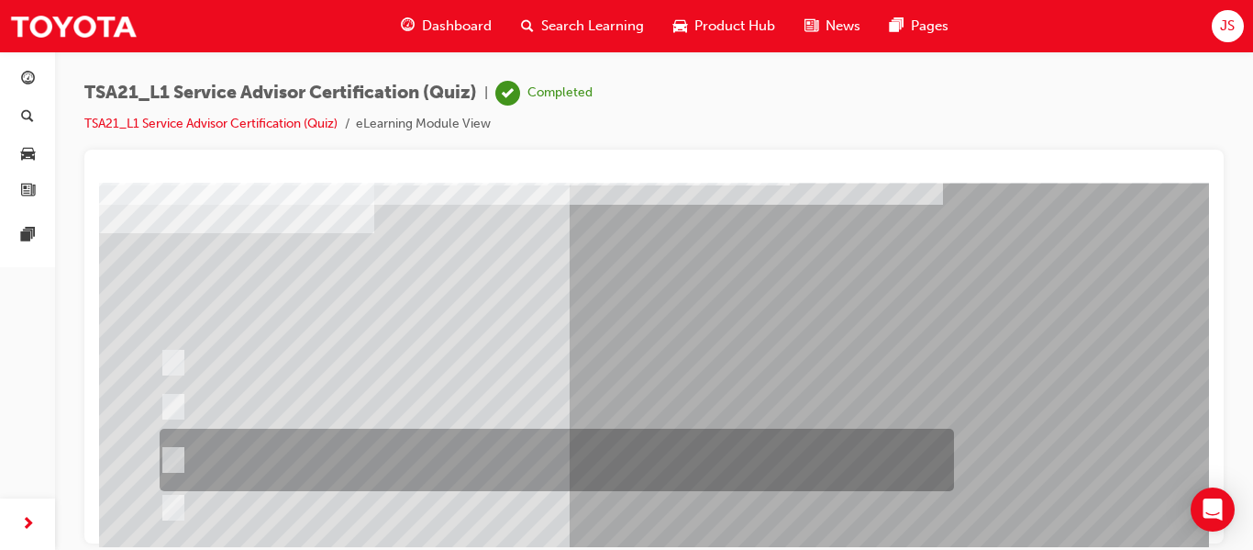
click at [601, 464] on div at bounding box center [552, 459] width 795 height 62
radio input "true"
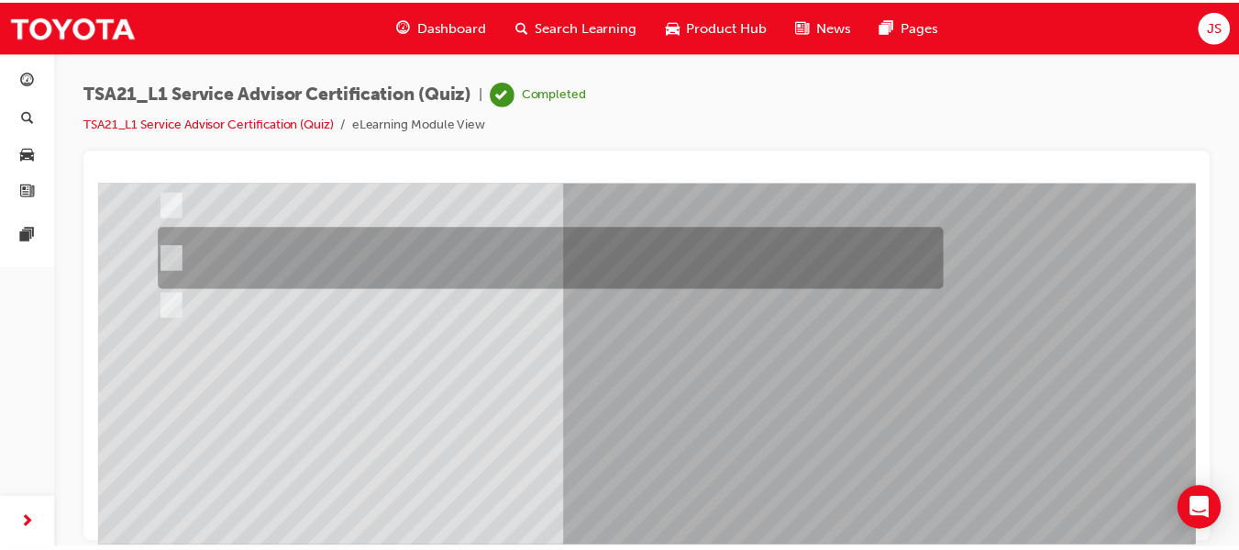
scroll to position [290, 0]
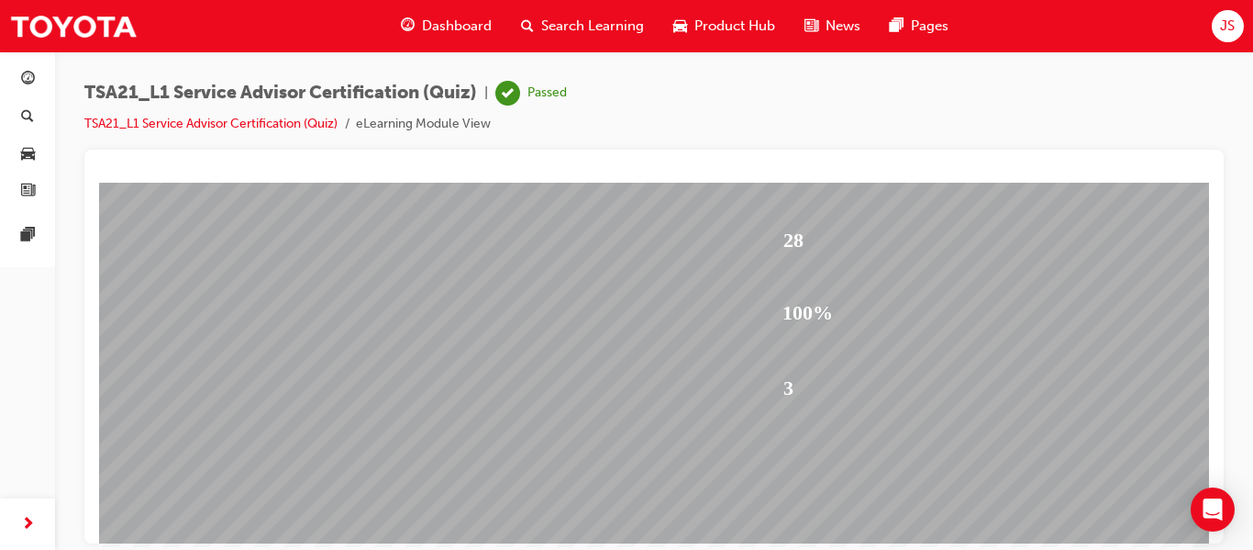
scroll to position [310, 0]
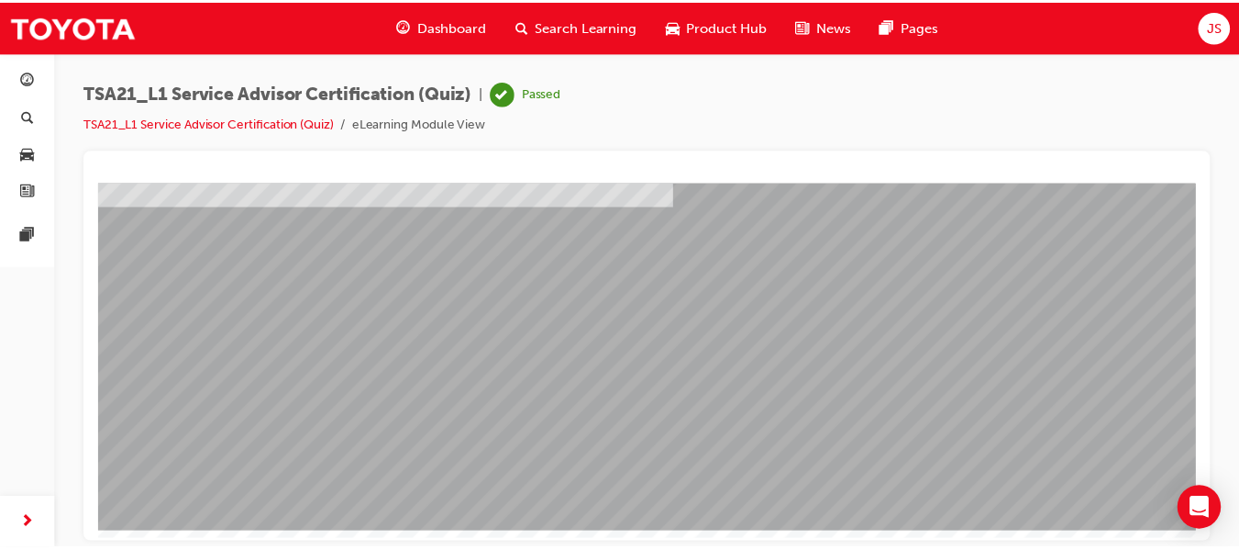
scroll to position [0, 0]
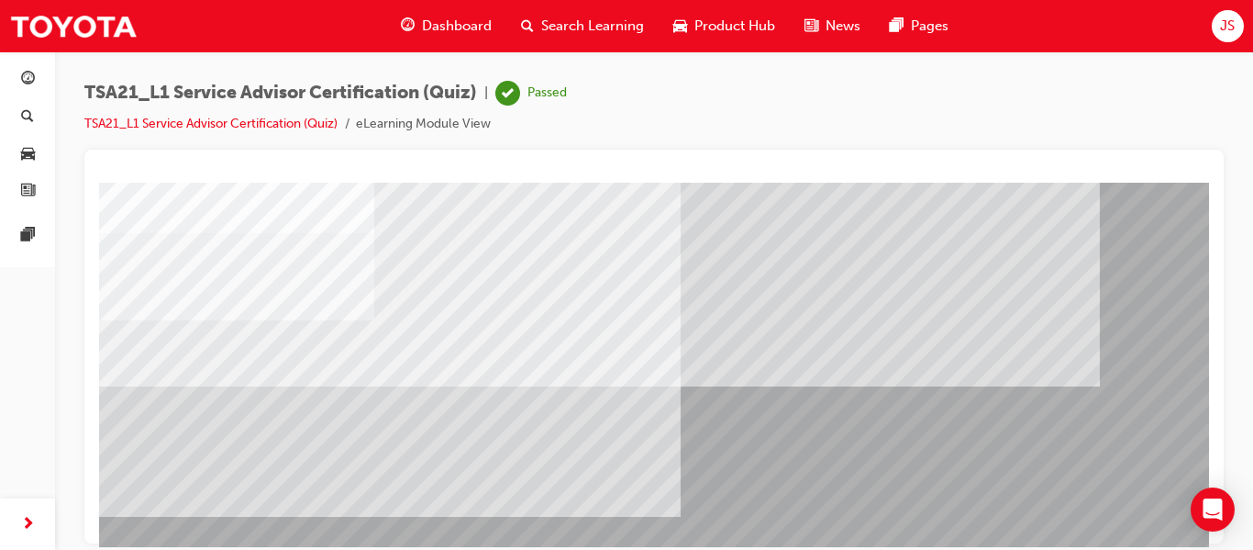
click at [1221, 40] on div "JS" at bounding box center [1228, 26] width 32 height 32
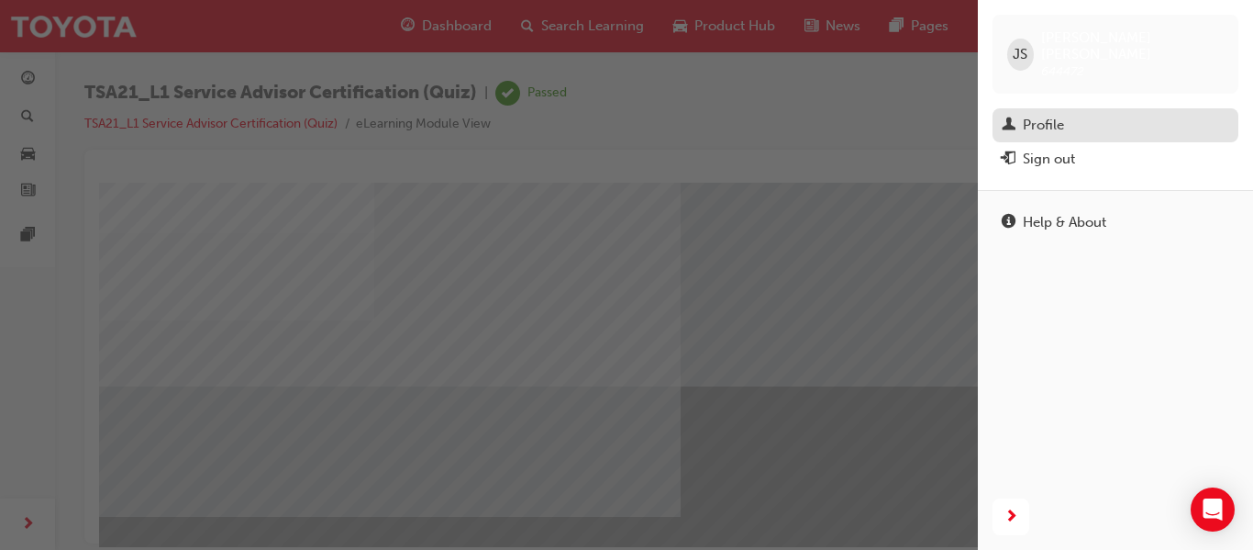
click at [1072, 114] on div "Profile" at bounding box center [1116, 125] width 228 height 23
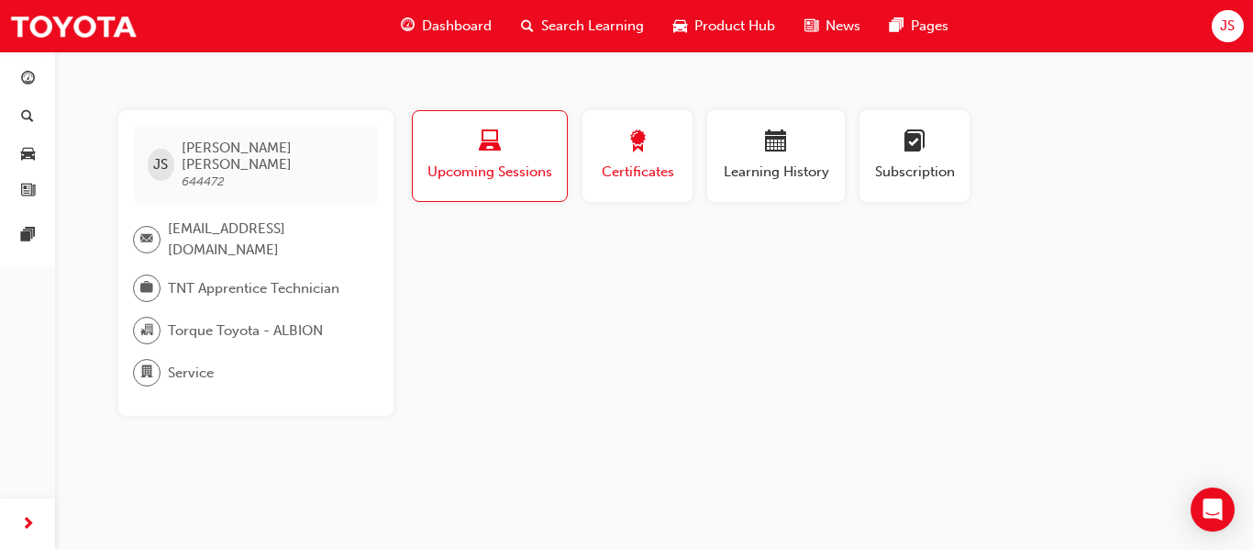
click at [658, 161] on span "Certificates" at bounding box center [637, 171] width 83 height 21
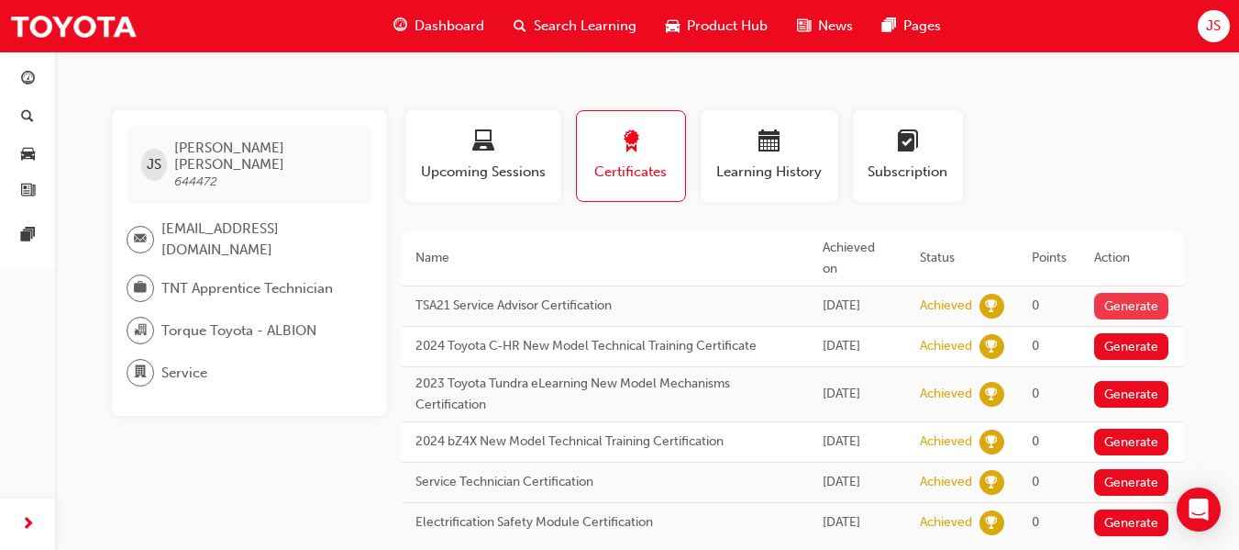
click at [1142, 293] on button "Generate" at bounding box center [1132, 306] width 75 height 27
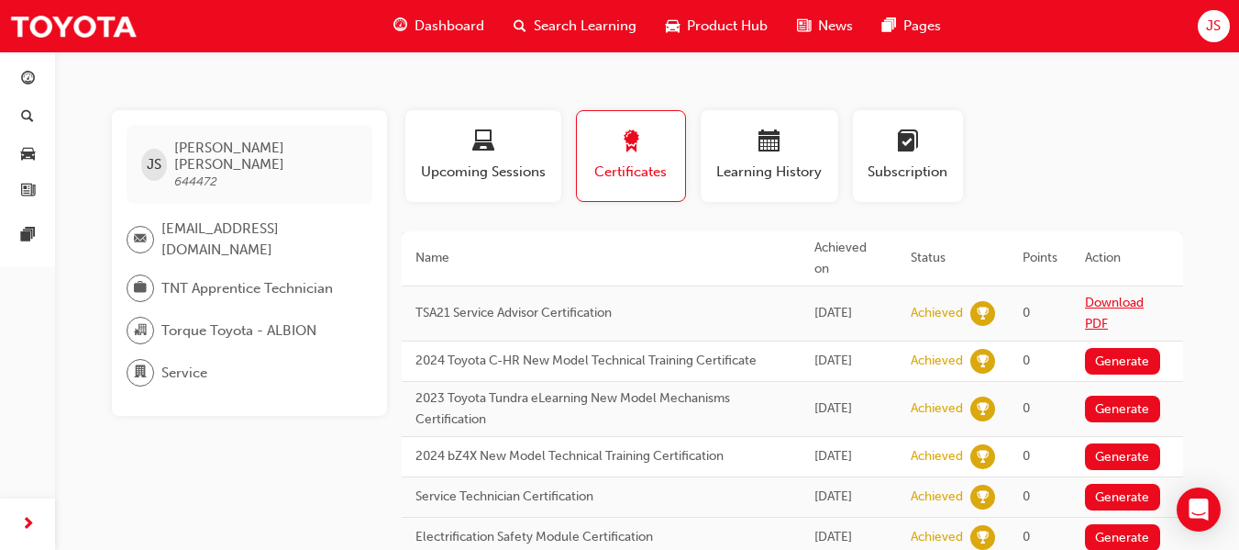
click at [1110, 295] on link "Download PDF" at bounding box center [1114, 313] width 59 height 37
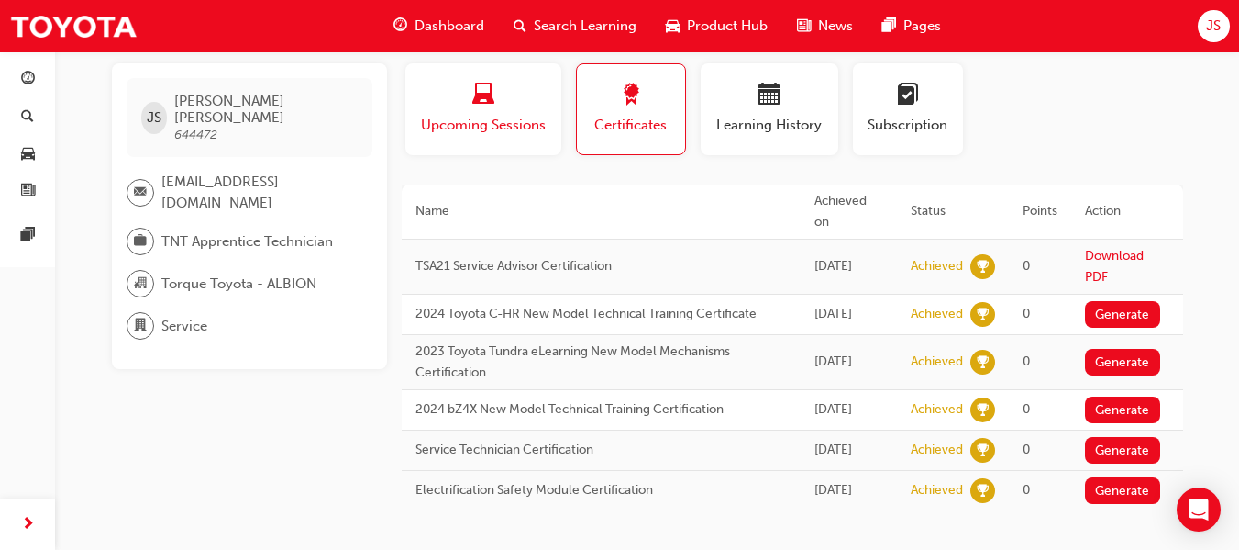
click at [541, 117] on span "Upcoming Sessions" at bounding box center [483, 125] width 128 height 21
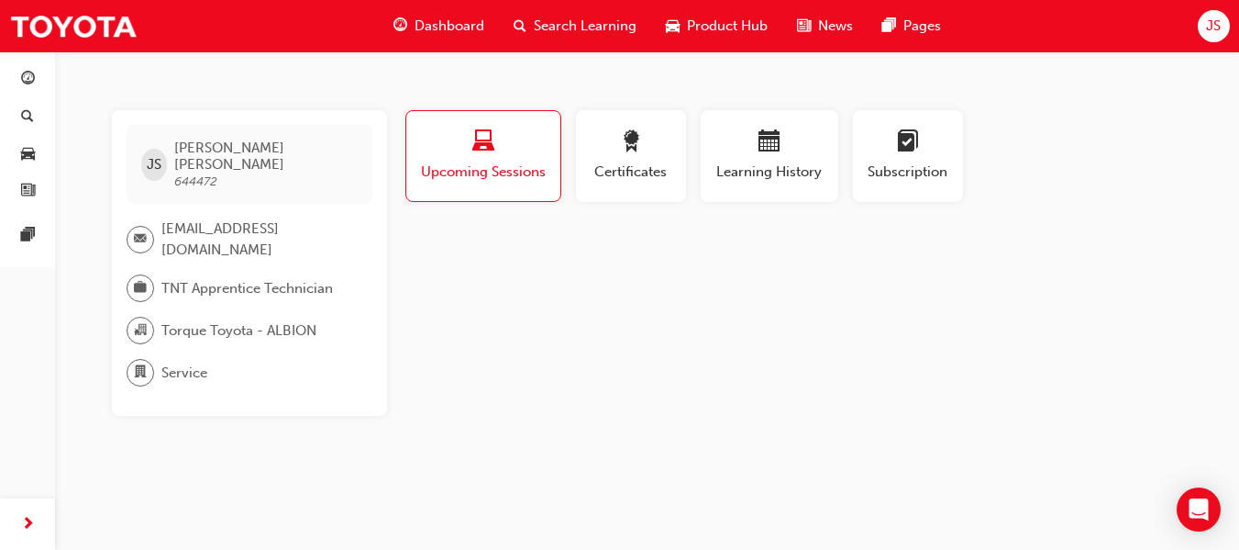
scroll to position [0, 0]
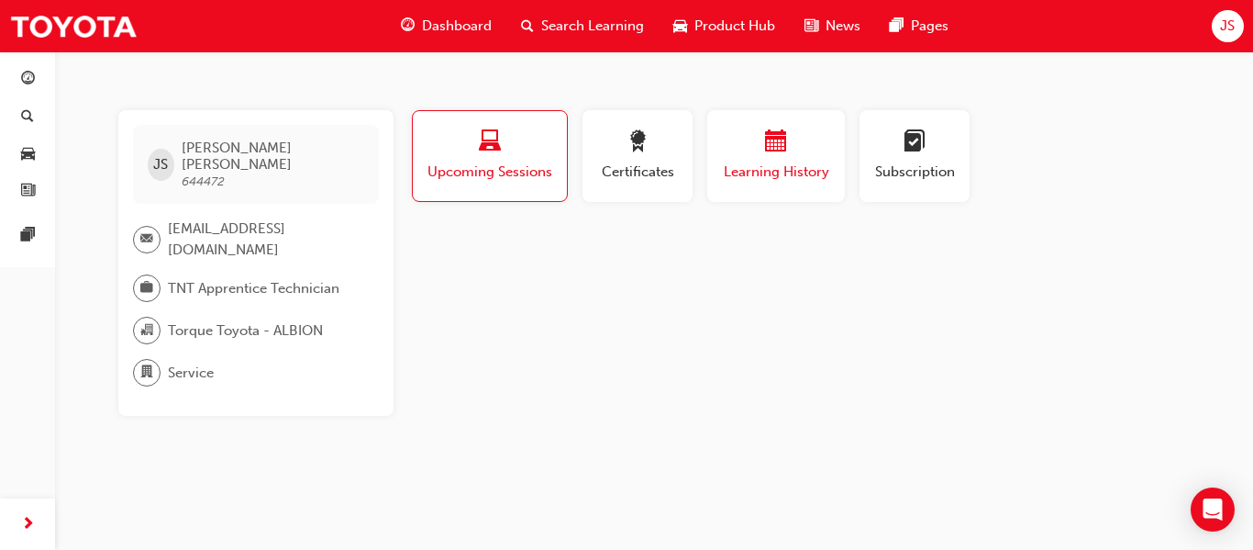
click at [805, 148] on div "button" at bounding box center [776, 144] width 110 height 28
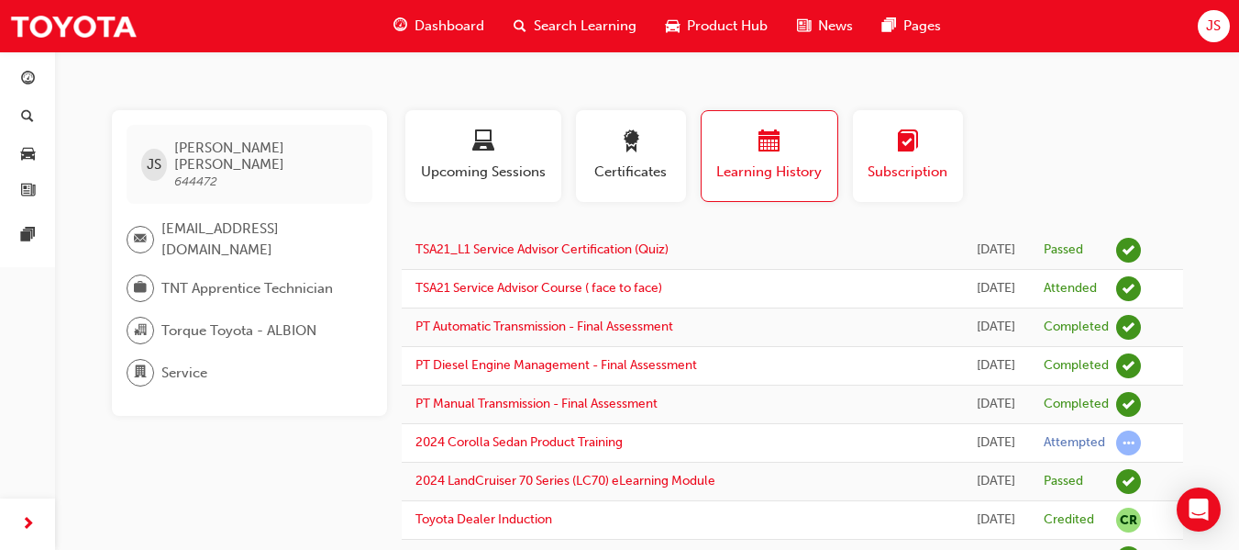
click at [901, 155] on span "learningplan-icon" at bounding box center [908, 142] width 22 height 25
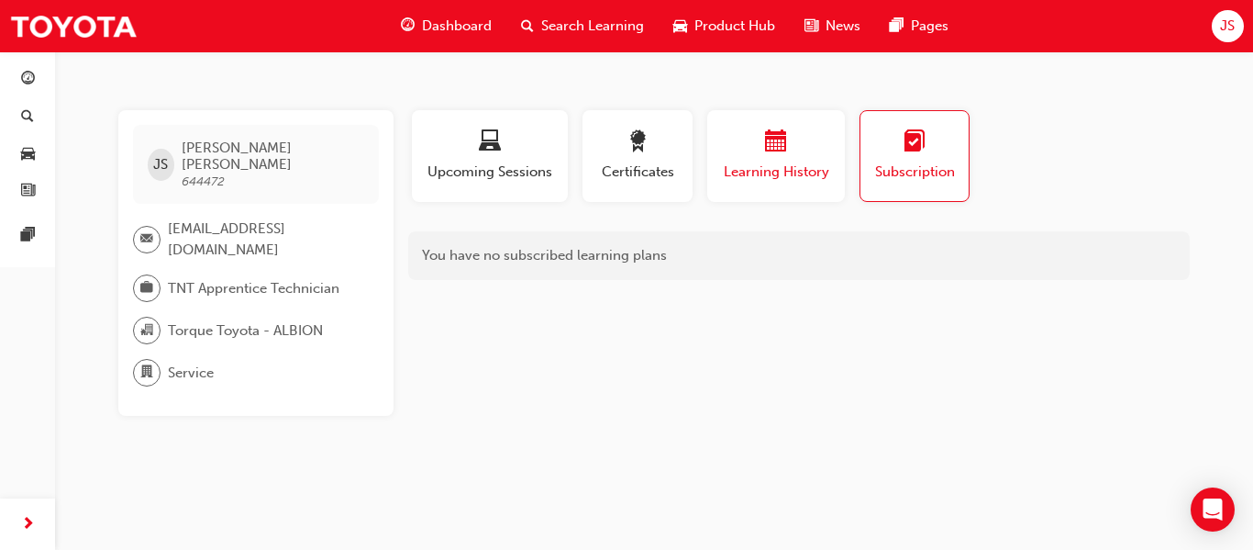
click at [717, 165] on button "Learning History" at bounding box center [776, 156] width 138 height 92
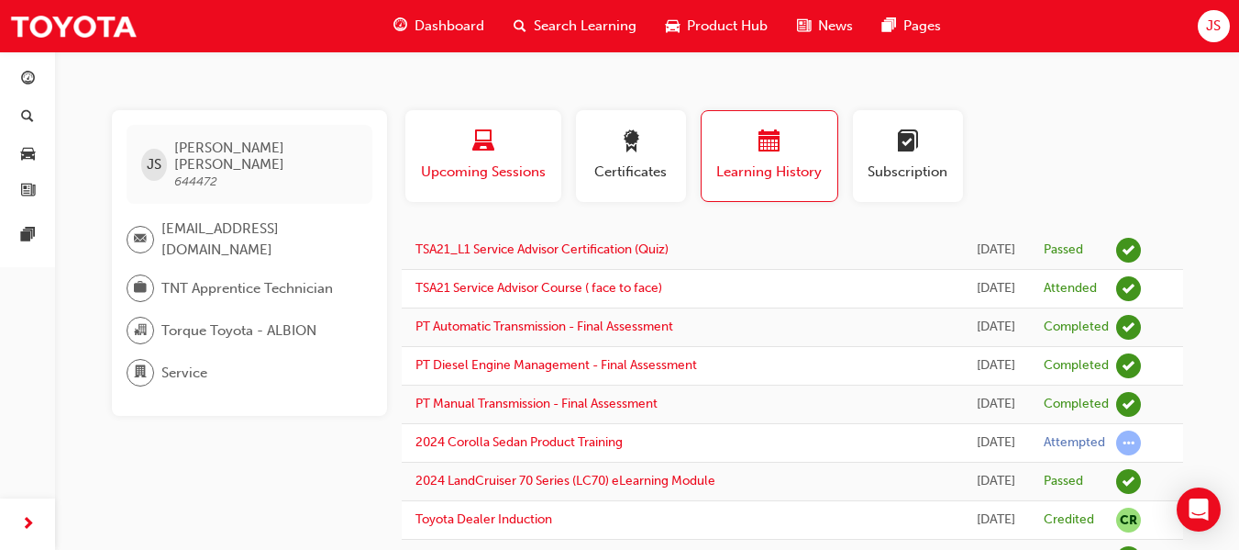
click at [508, 143] on div "button" at bounding box center [483, 144] width 128 height 28
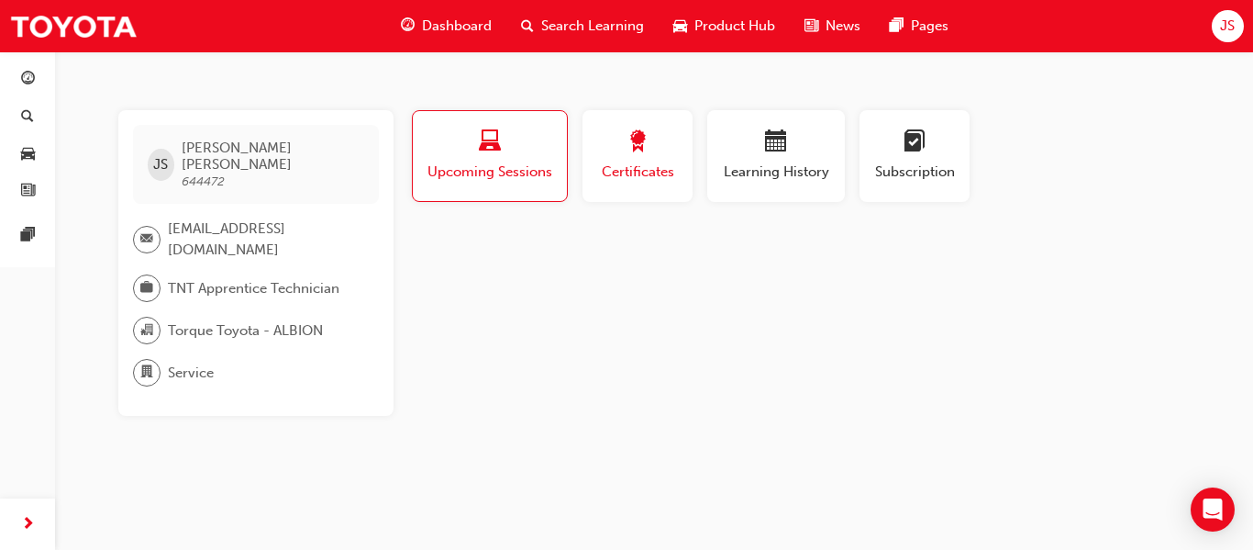
click at [624, 162] on span "Certificates" at bounding box center [637, 171] width 83 height 21
